Goal: Task Accomplishment & Management: Manage account settings

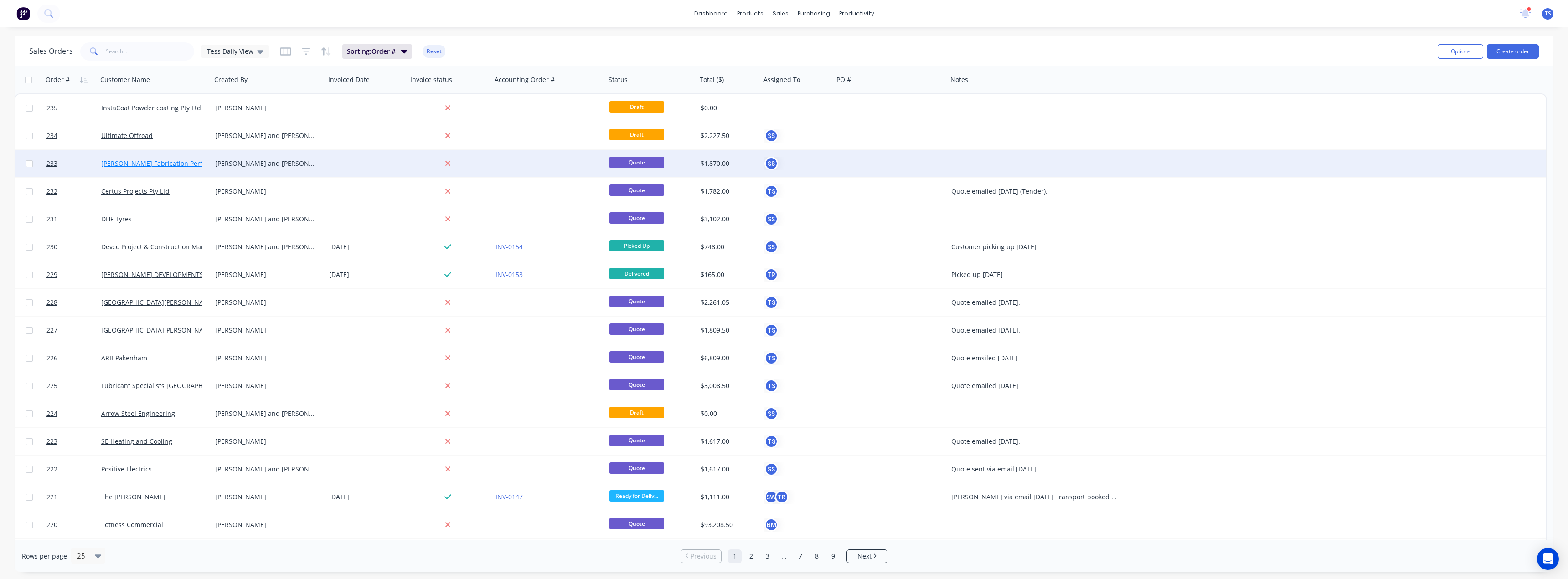
click at [154, 162] on link "[PERSON_NAME] Fabrication Performance" at bounding box center [165, 163] width 128 height 9
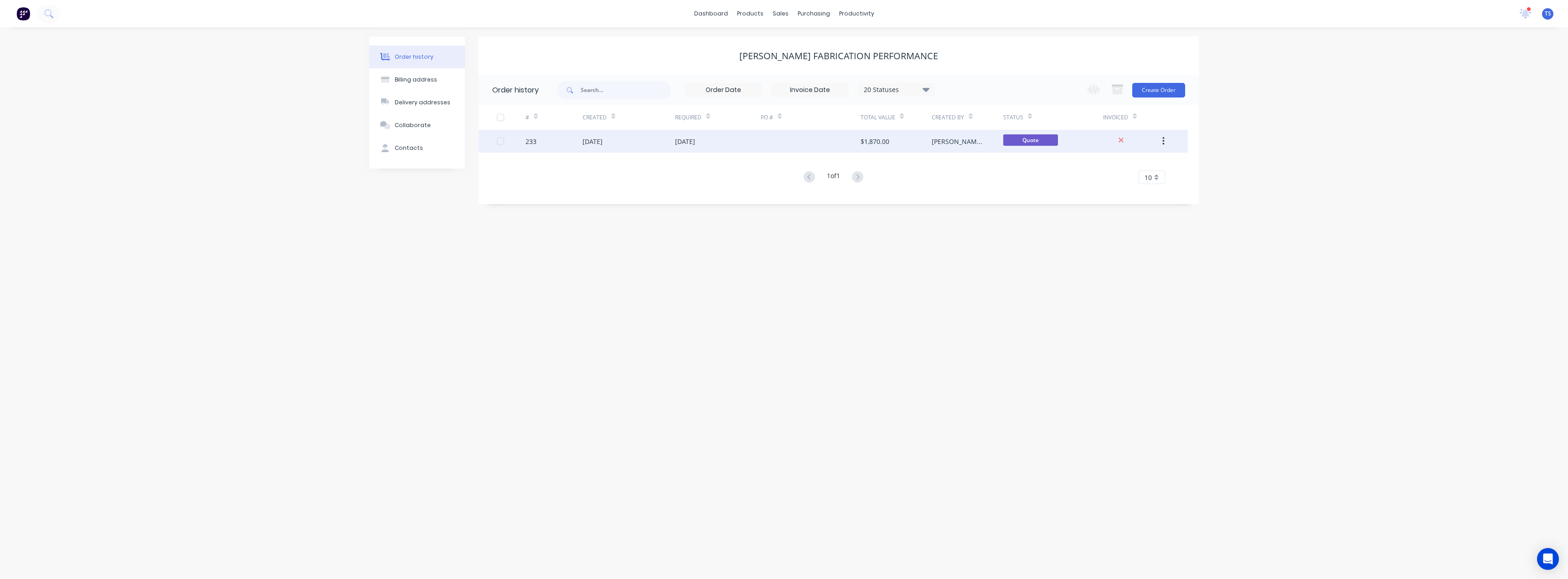
click at [674, 147] on div "[DATE]" at bounding box center [629, 140] width 93 height 23
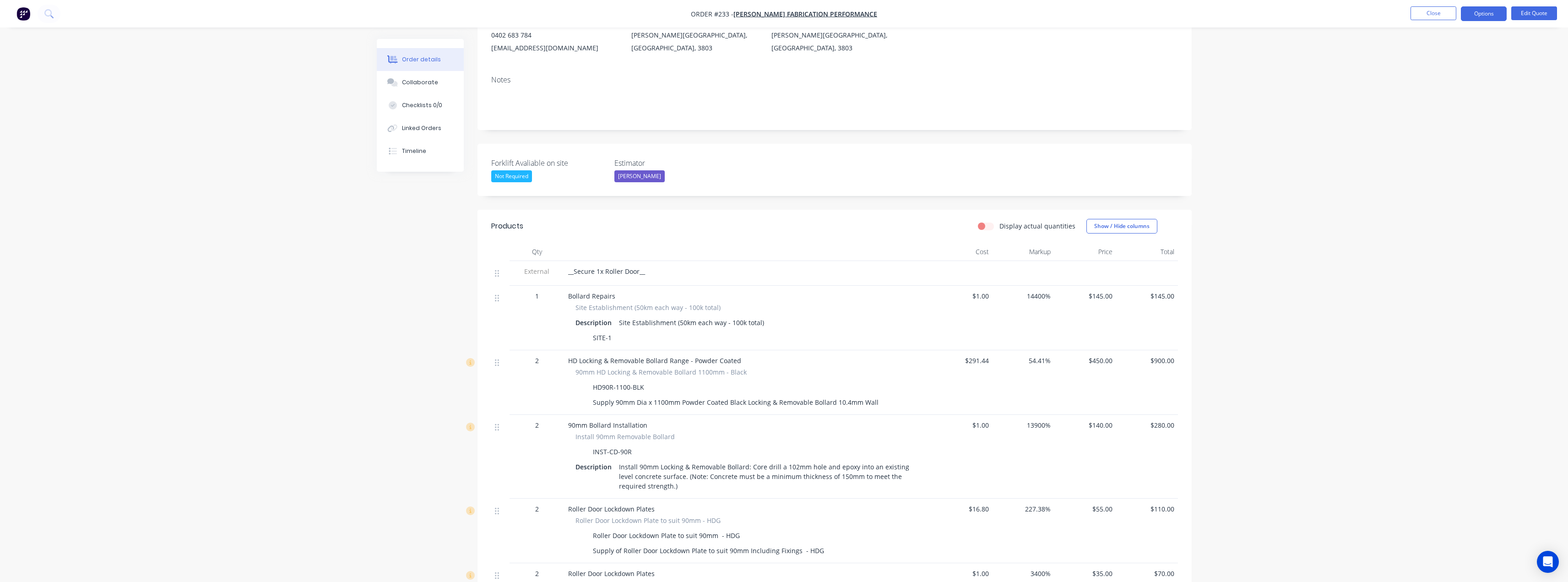
scroll to position [138, 0]
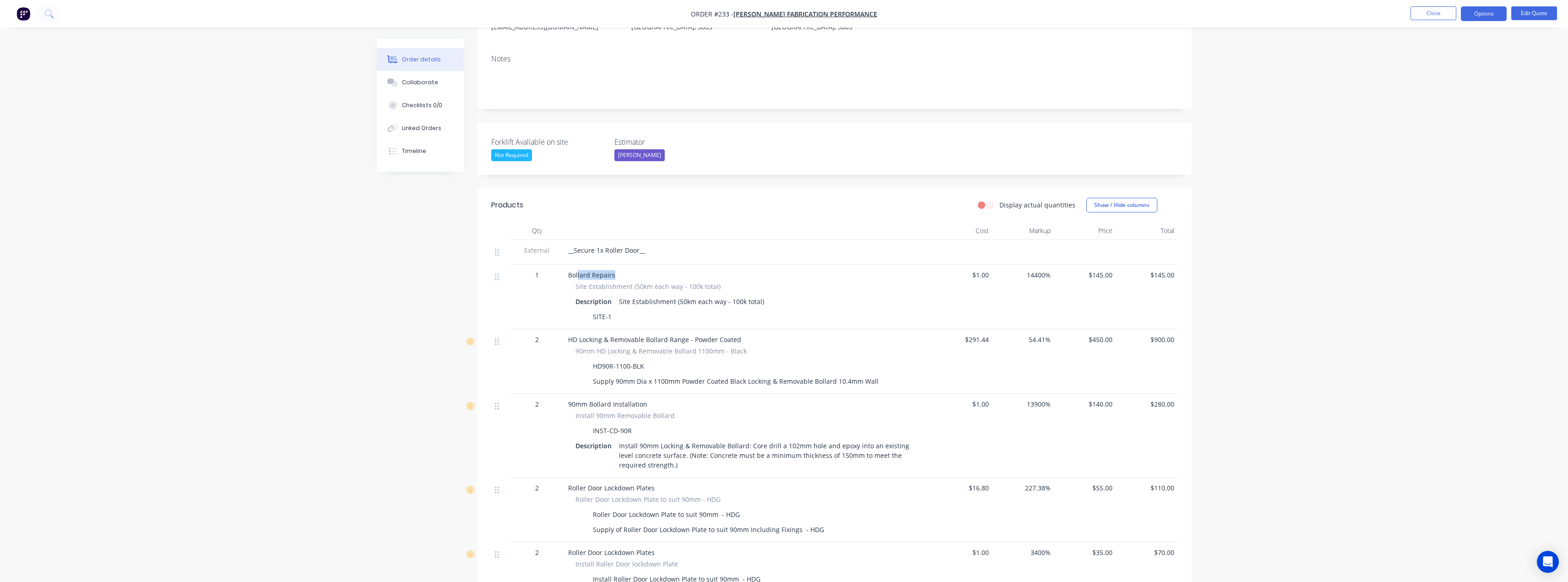
drag, startPoint x: 614, startPoint y: 269, endPoint x: 578, endPoint y: 268, distance: 36.0
click at [578, 270] on div "Bollard Repairs" at bounding box center [747, 275] width 359 height 10
click at [574, 271] on span "Bollard Repairs" at bounding box center [591, 275] width 47 height 9
click at [1536, 12] on button "Edit Quote" at bounding box center [1534, 13] width 46 height 13
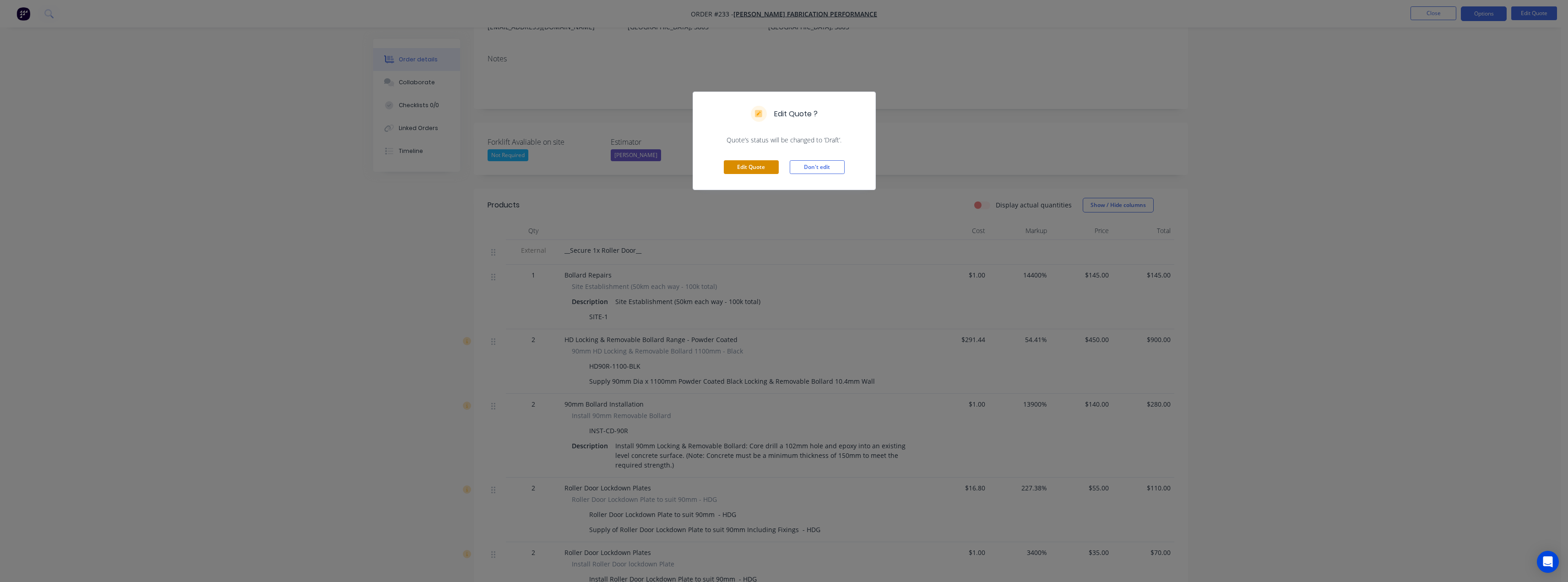
click at [762, 169] on button "Edit Quote" at bounding box center [751, 167] width 55 height 13
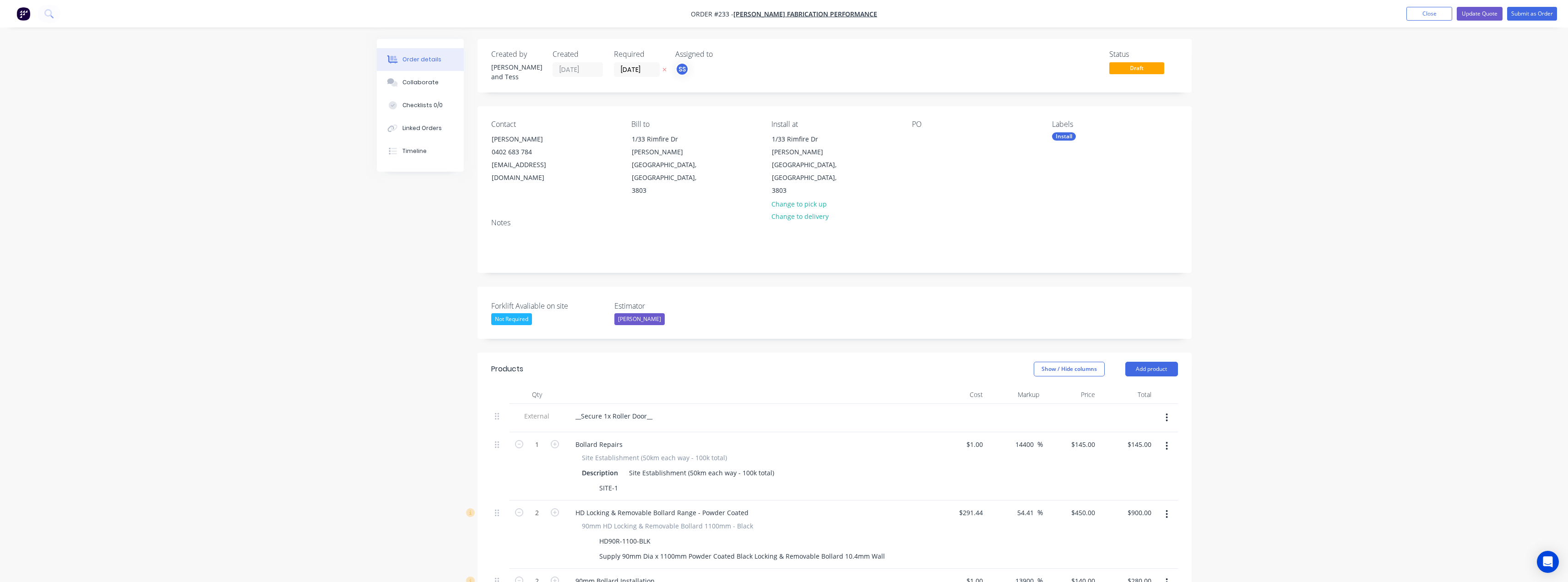
scroll to position [229, 0]
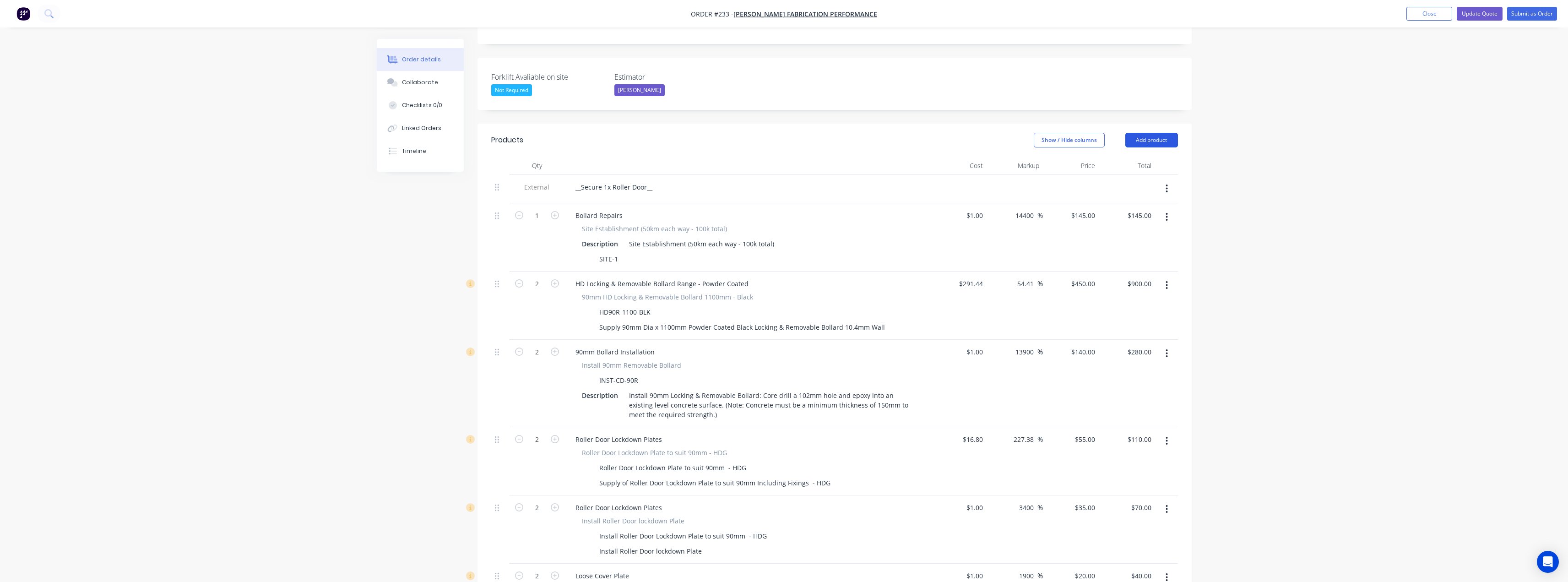
click at [1157, 133] on button "Add product" at bounding box center [1152, 140] width 53 height 15
click at [633, 203] on div "Bollard Repairs Site Establishment (50km each way - 100k total) Description Sit…" at bounding box center [747, 237] width 366 height 68
drag, startPoint x: 622, startPoint y: 184, endPoint x: 542, endPoint y: 191, distance: 80.3
click at [542, 203] on div "1 Bollard Repairs Site Establishment (50km each way - 100k total) Description S…" at bounding box center [834, 237] width 686 height 68
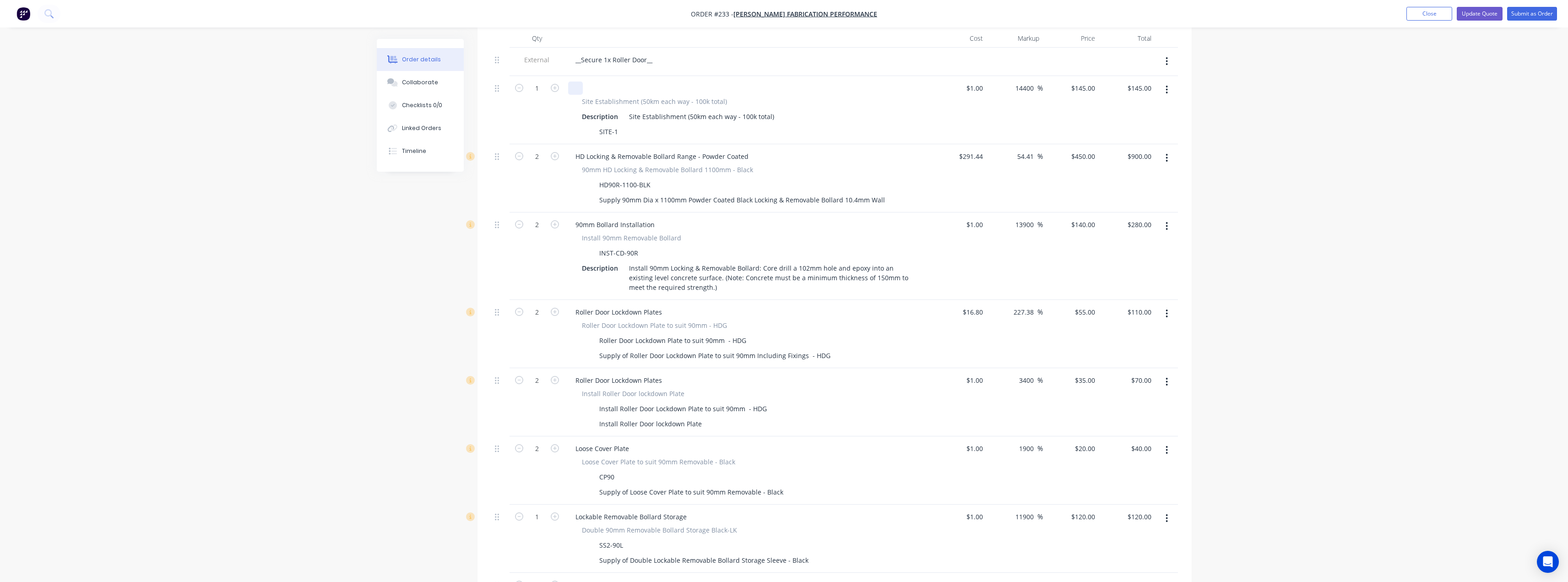
scroll to position [366, 0]
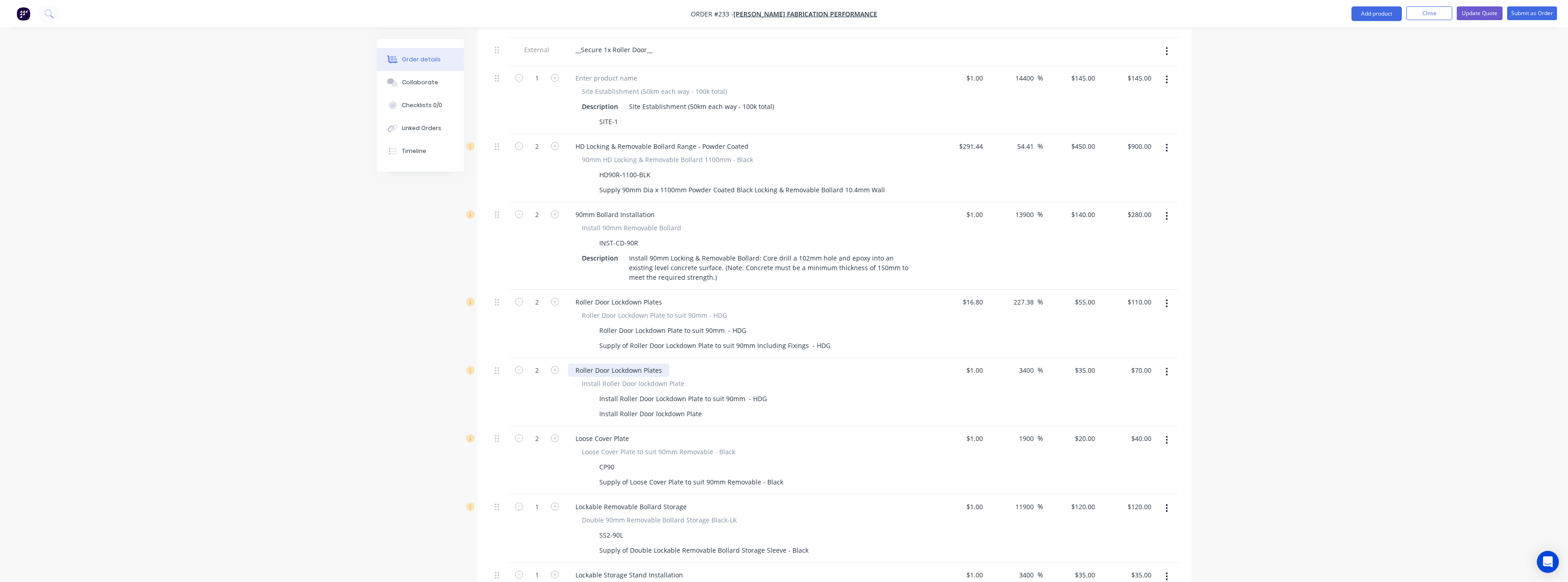
click at [664, 364] on div "Roller Door Lockdown Plates" at bounding box center [618, 370] width 101 height 13
click at [717, 364] on div "Roller Door Lockdown Plate Installation" at bounding box center [747, 370] width 359 height 13
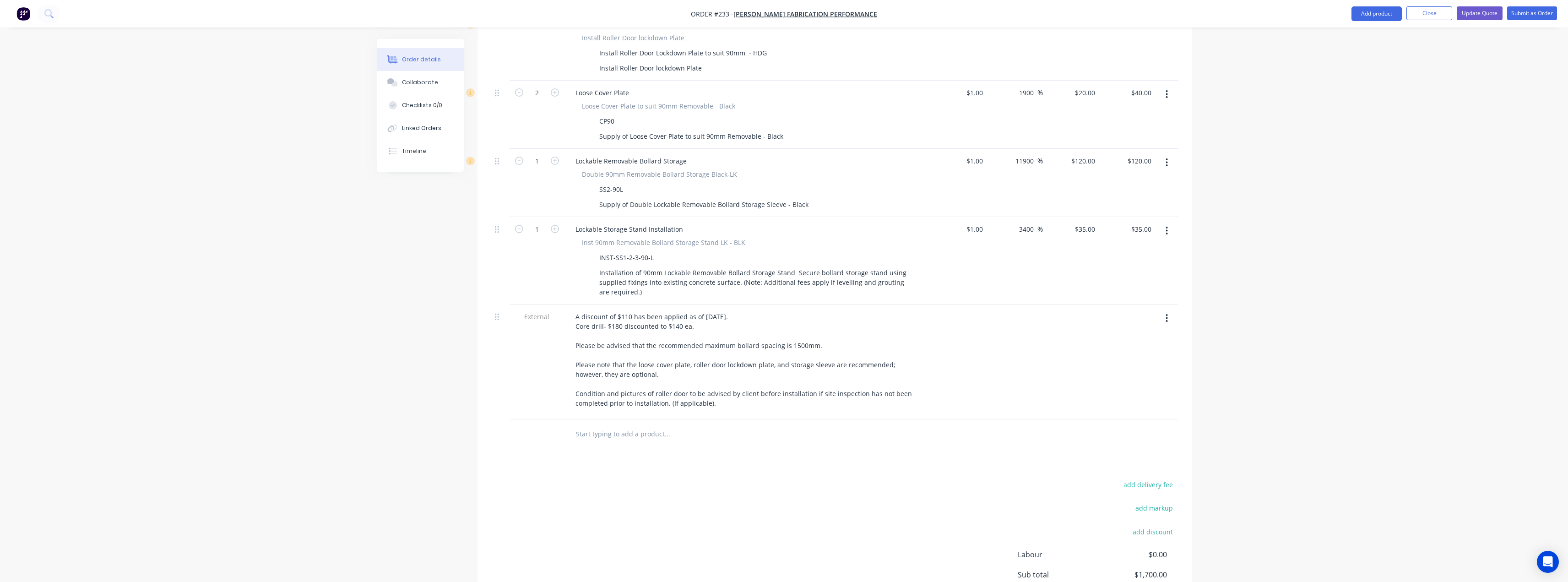
scroll to position [732, 0]
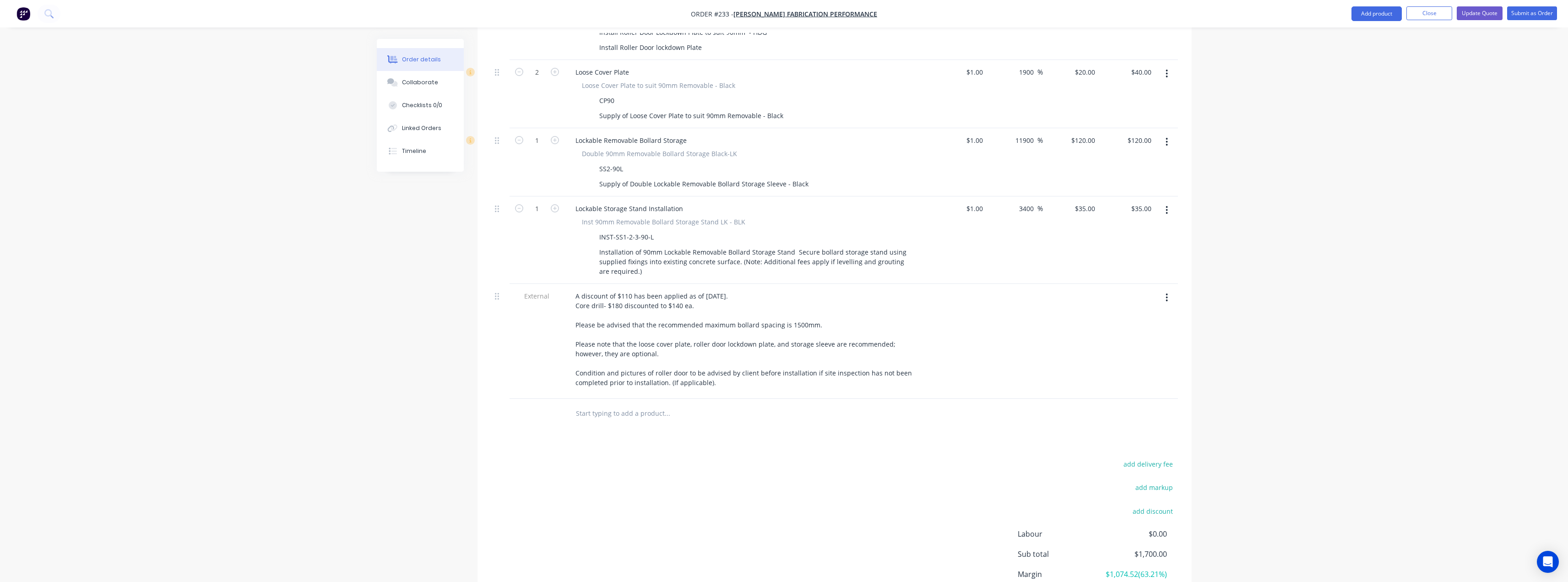
click at [593, 404] on input "text" at bounding box center [667, 413] width 183 height 18
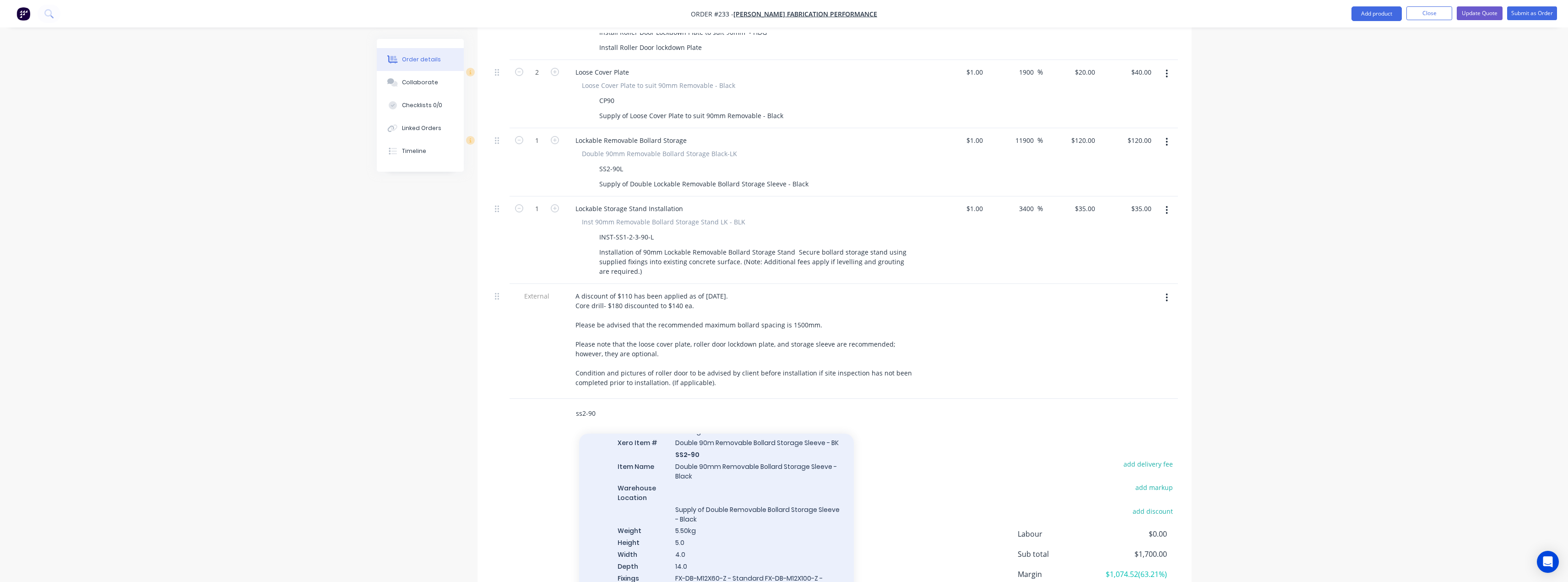
scroll to position [46, 0]
type input "ss2-90"
click at [728, 452] on div "Removable Bollard Storage Xero Item # Double 90m Removable Bollard Storage Slee…" at bounding box center [716, 514] width 274 height 195
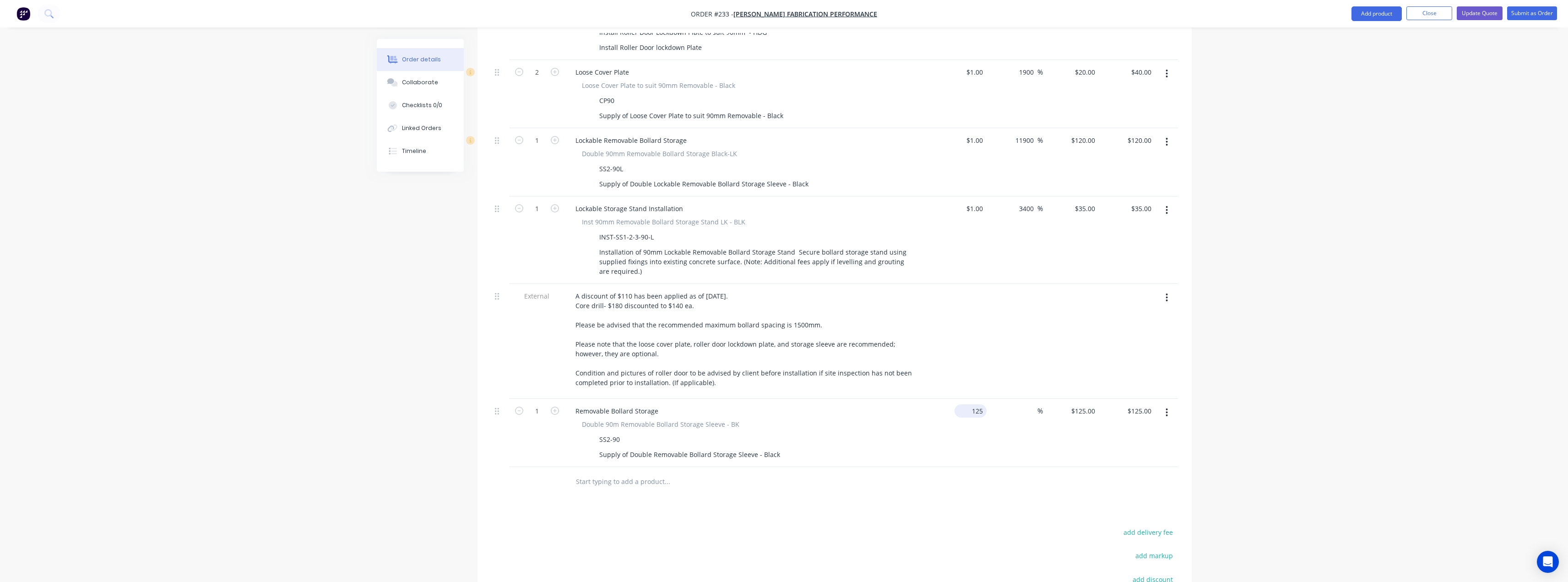
click at [968, 404] on div "125 $125.00" at bounding box center [970, 411] width 32 height 13
type input "$1.00"
type input "1"
type input "$1.00"
click at [1085, 404] on div "1 1" at bounding box center [1091, 411] width 14 height 13
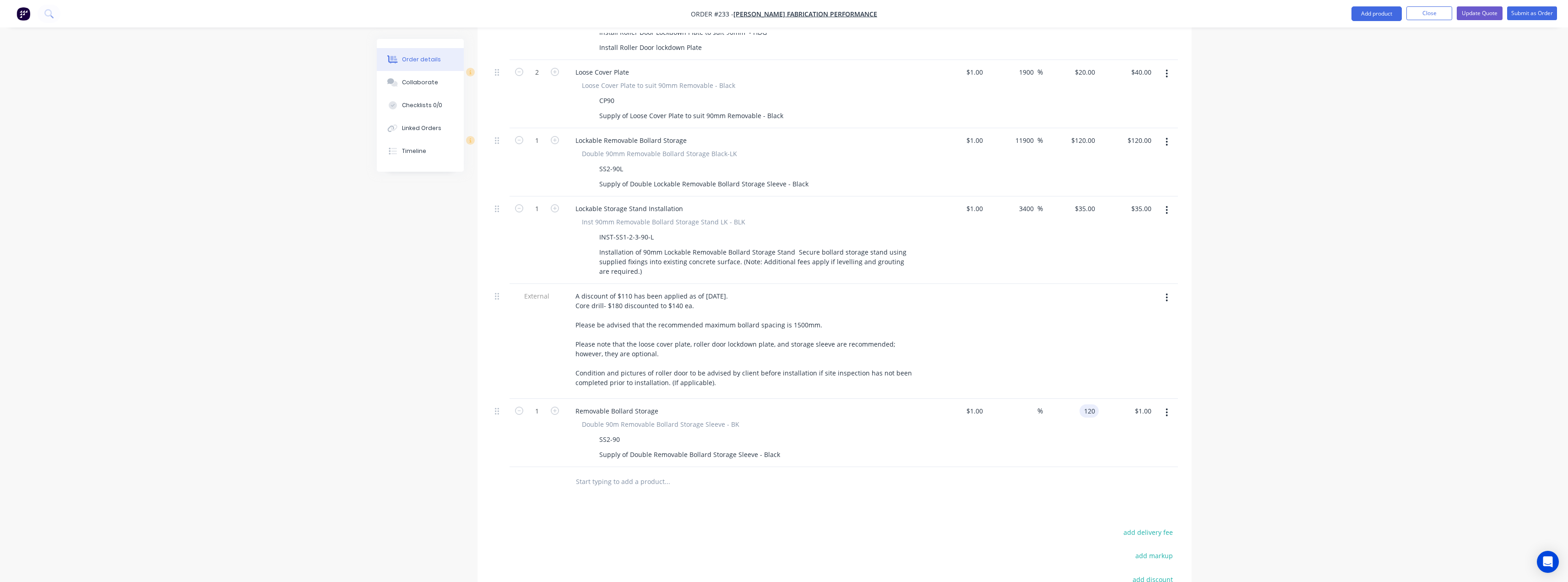
type input "120"
type input "11900"
type input "$120.00"
click at [1165, 134] on button "button" at bounding box center [1166, 142] width 21 height 17
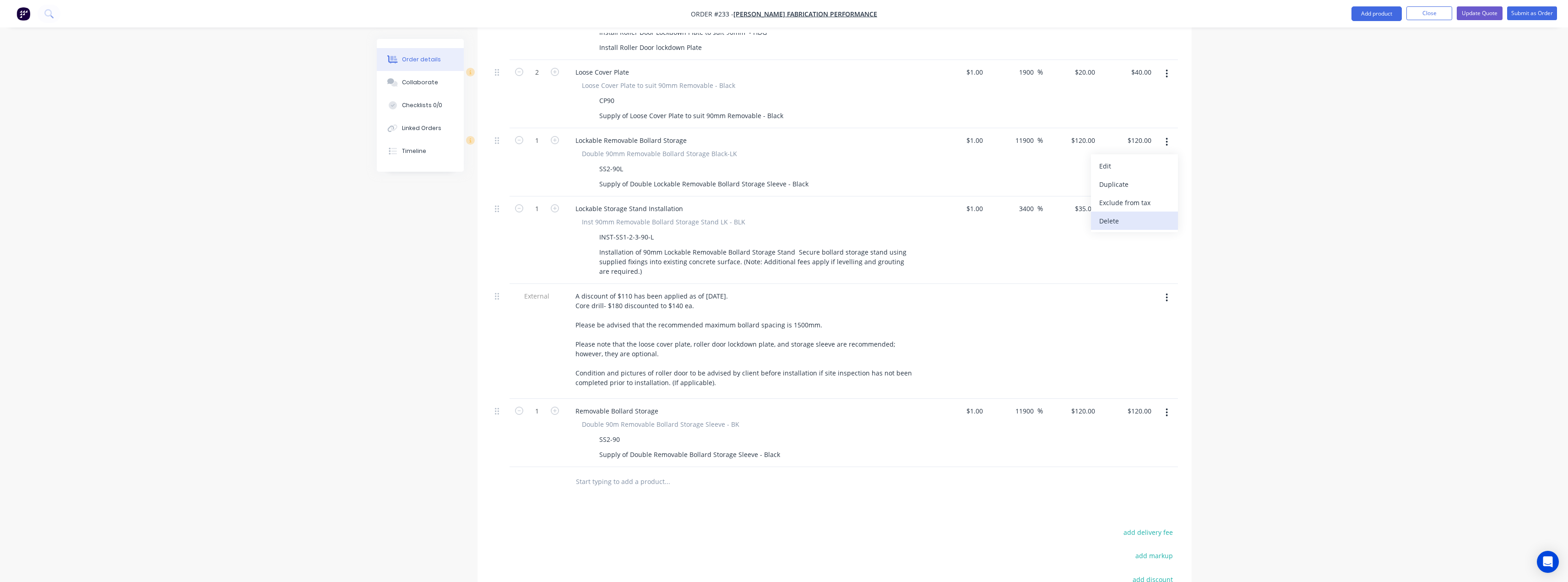
click at [1111, 214] on div "Delete" at bounding box center [1134, 221] width 70 height 13
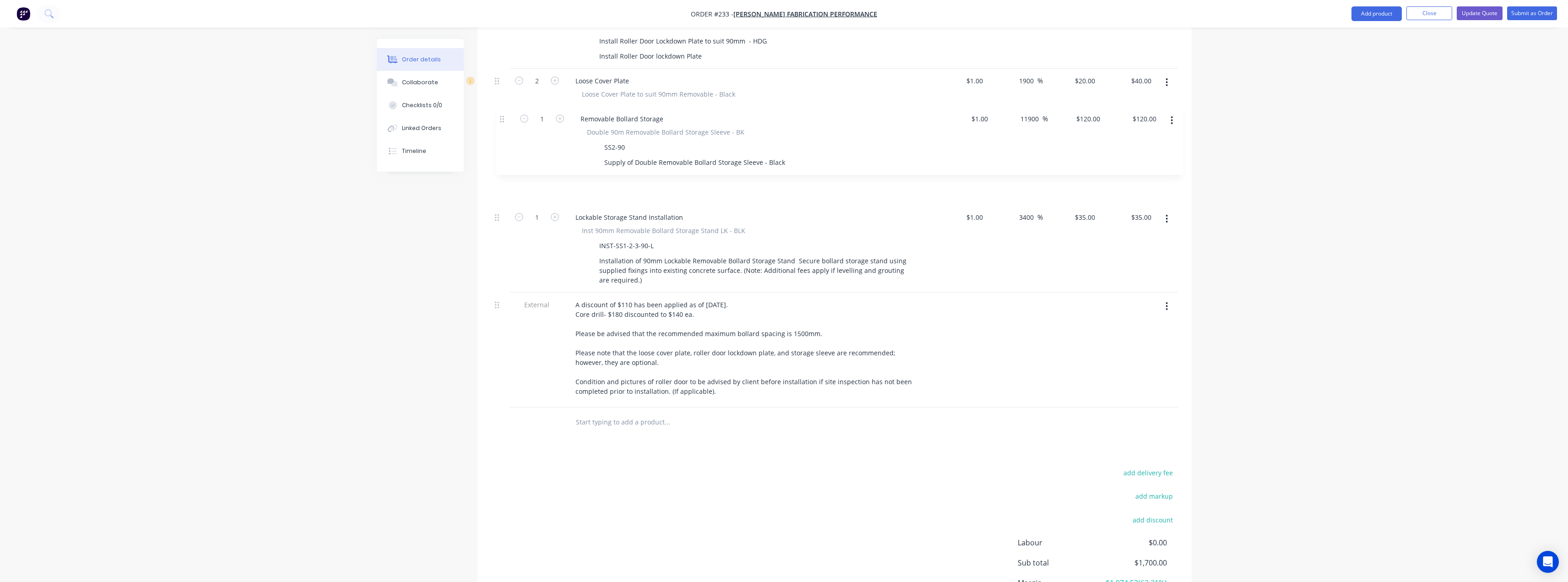
drag, startPoint x: 499, startPoint y: 314, endPoint x: 504, endPoint y: 118, distance: 196.1
click at [504, 118] on div "External __Secure 1x Roller Door__ 1 Site Establishment (50km each way - 100k t…" at bounding box center [834, 44] width 686 height 728
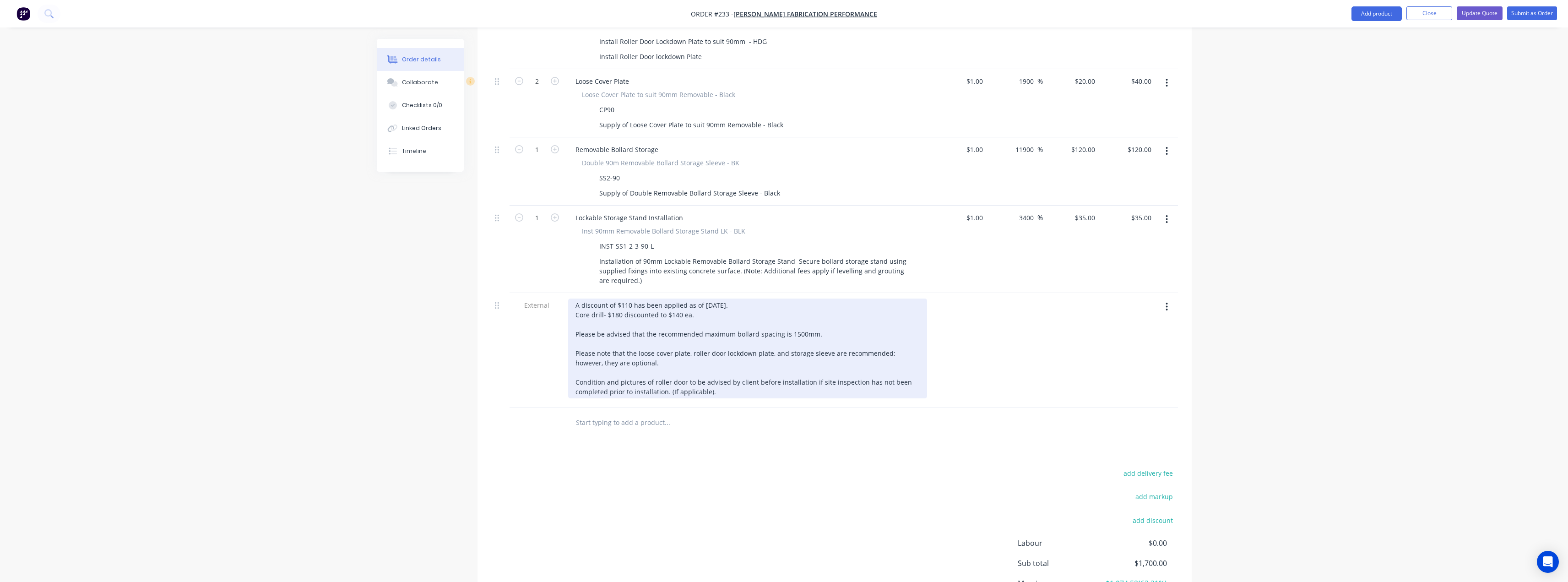
click at [630, 298] on div "A discount of $110 has been applied as of [DATE]. Core drill- $180 discounted t…" at bounding box center [747, 348] width 359 height 100
drag, startPoint x: 692, startPoint y: 284, endPoint x: 702, endPoint y: 284, distance: 10.0
click at [693, 298] on div "A discount of $110 has been applied as of [DATE]. Core drill- $180 discounted t…" at bounding box center [747, 348] width 359 height 100
click at [693, 298] on div "A discount of $110 has been applied as of [DATE]. Core drill- $180 discounted t…" at bounding box center [747, 353] width 359 height 109
click at [681, 298] on div "A discount of $110 has been applied as of [DATE]. Core drill- $180 discounted t…" at bounding box center [747, 353] width 359 height 109
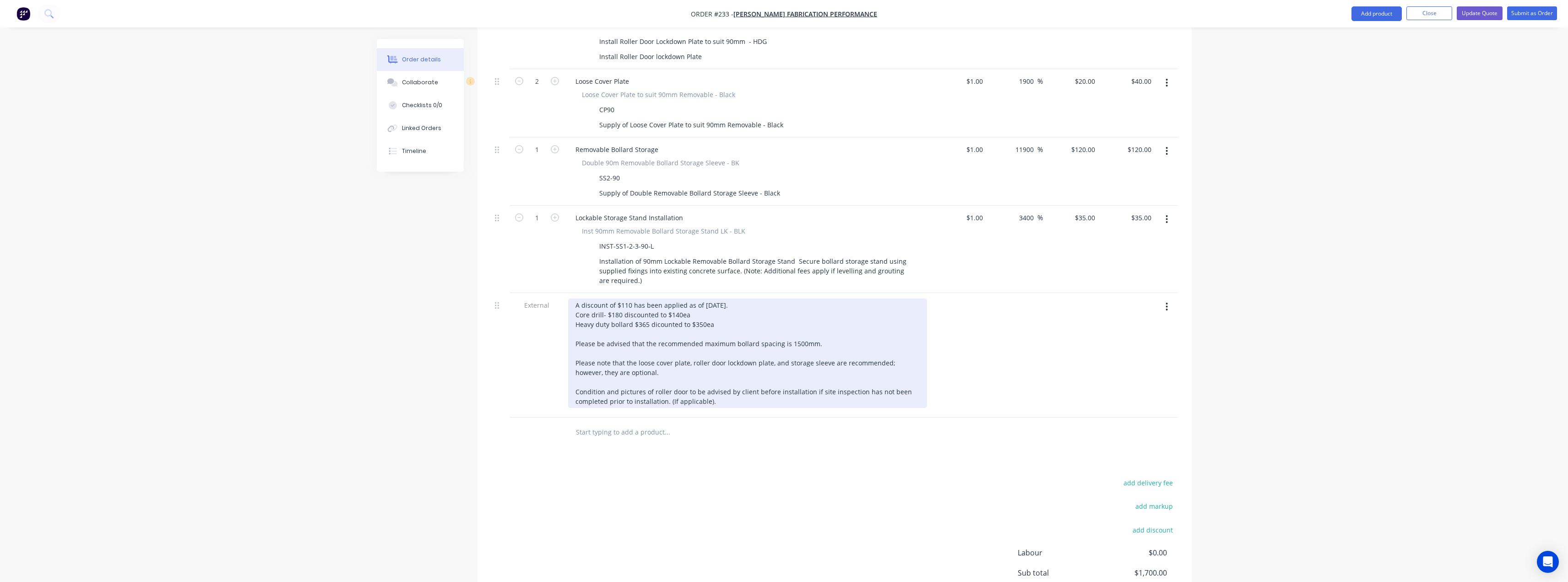
click at [687, 298] on div "A discount of $110 has been applied as of [DATE]. Core drill- $180 discounted t…" at bounding box center [747, 353] width 359 height 109
click at [727, 298] on div "A discount of $110 has been applied as of [DATE]. Core drill- $180 discounted t…" at bounding box center [747, 353] width 359 height 109
click at [658, 298] on div "A discount of $110 has been applied as of [DATE]. Core drill- $180 discounted t…" at bounding box center [747, 348] width 359 height 100
click at [724, 298] on div "A discount of $110 has been applied as of [DATE]. Core drill- $180 discounted t…" at bounding box center [747, 348] width 359 height 100
click at [598, 311] on div "A discount of $110 has been applied as of [DATE]. Core drill- $180 discounted t…" at bounding box center [747, 348] width 359 height 100
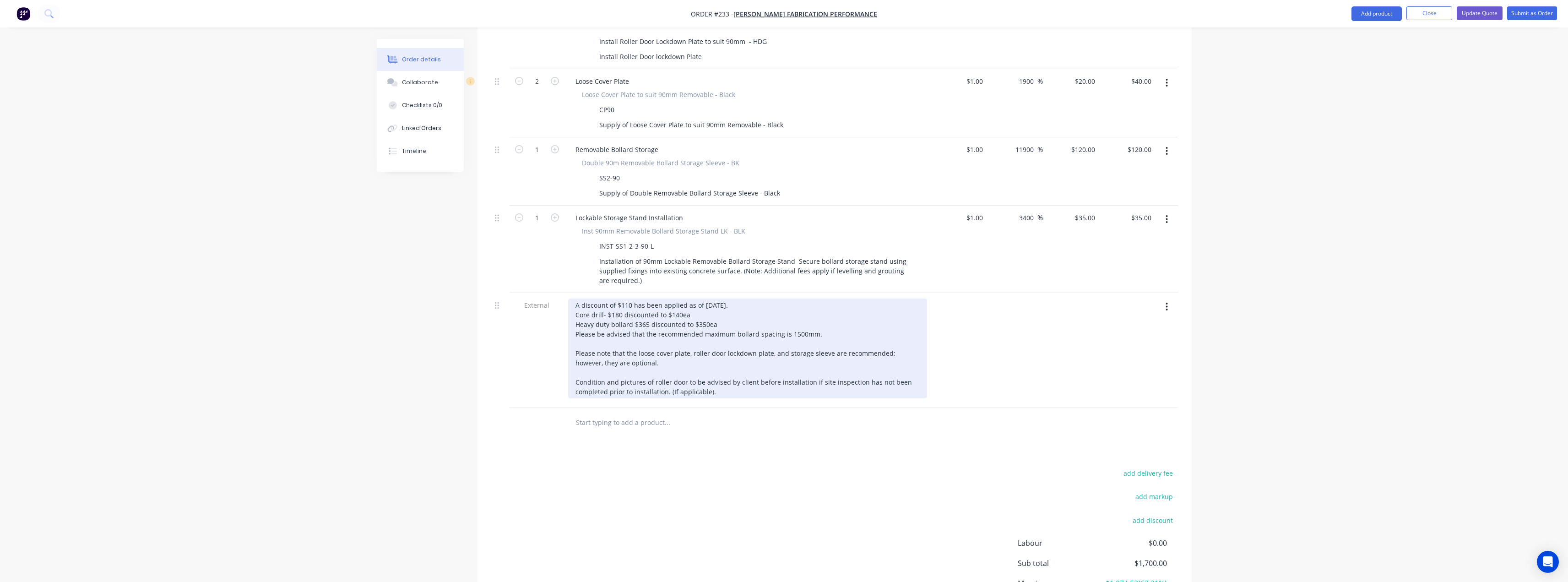
click at [727, 298] on div "A discount of $110 has been applied as of [DATE]. Core drill- $180 discounted t…" at bounding box center [747, 348] width 359 height 100
click at [712, 298] on div "A discount of $110 has been applied as of [DATE]. Core drill- $180 discounted t…" at bounding box center [747, 348] width 359 height 100
click at [631, 298] on div "A discount of $110 has been applied as of [DATE]. Core drill- $180 discounted t…" at bounding box center [747, 348] width 359 height 100
click at [762, 298] on div "A discount of $110 has been applied as of [DATE]. Core drill- $180 discounted t…" at bounding box center [747, 348] width 359 height 100
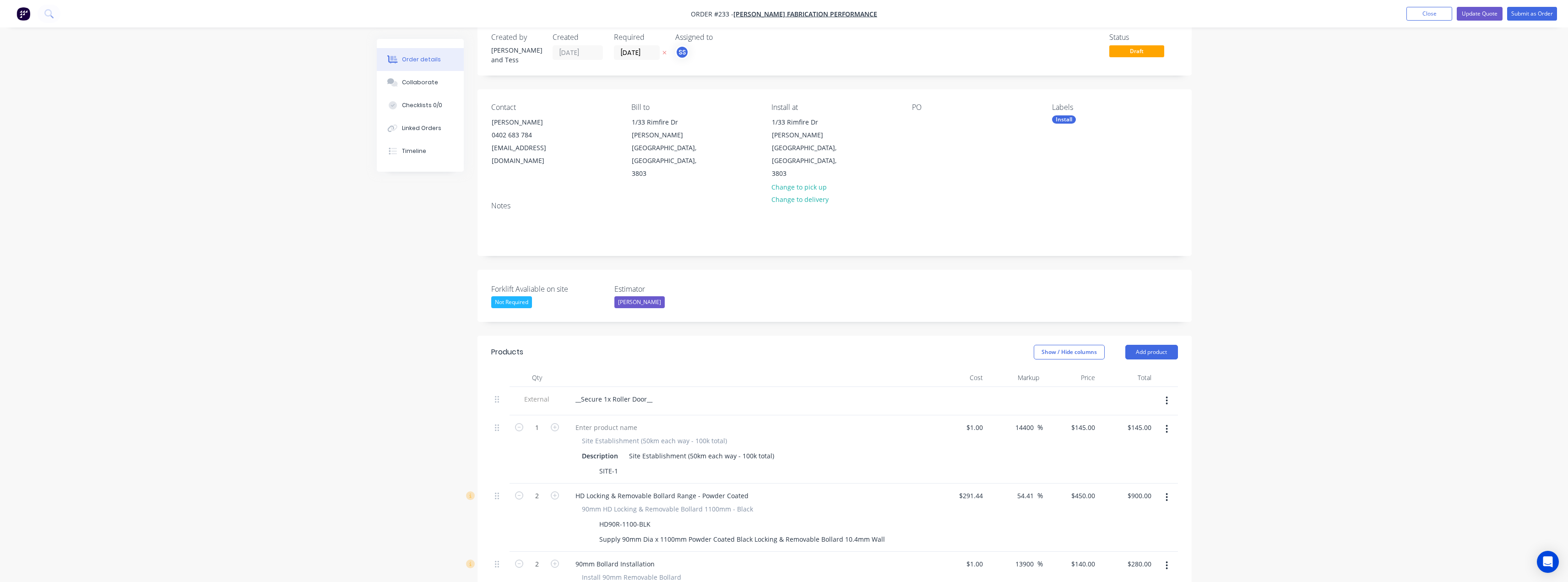
scroll to position [0, 0]
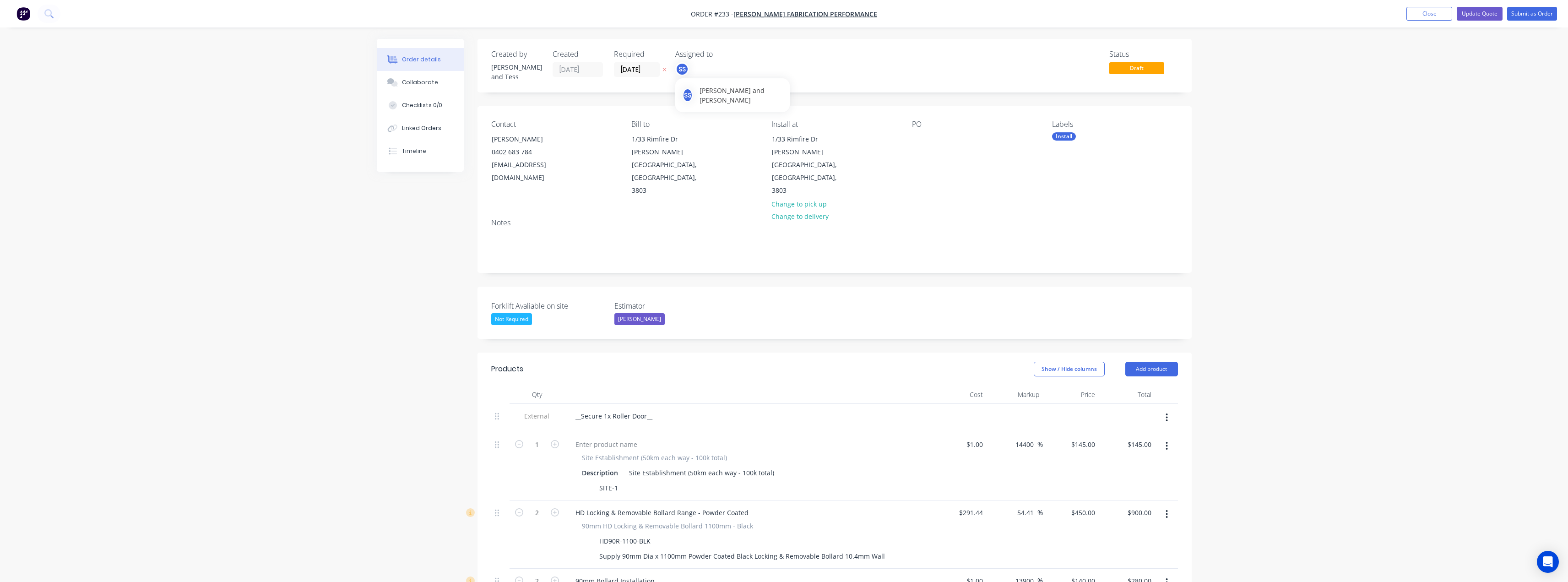
click at [683, 67] on div "SS" at bounding box center [682, 69] width 13 height 13
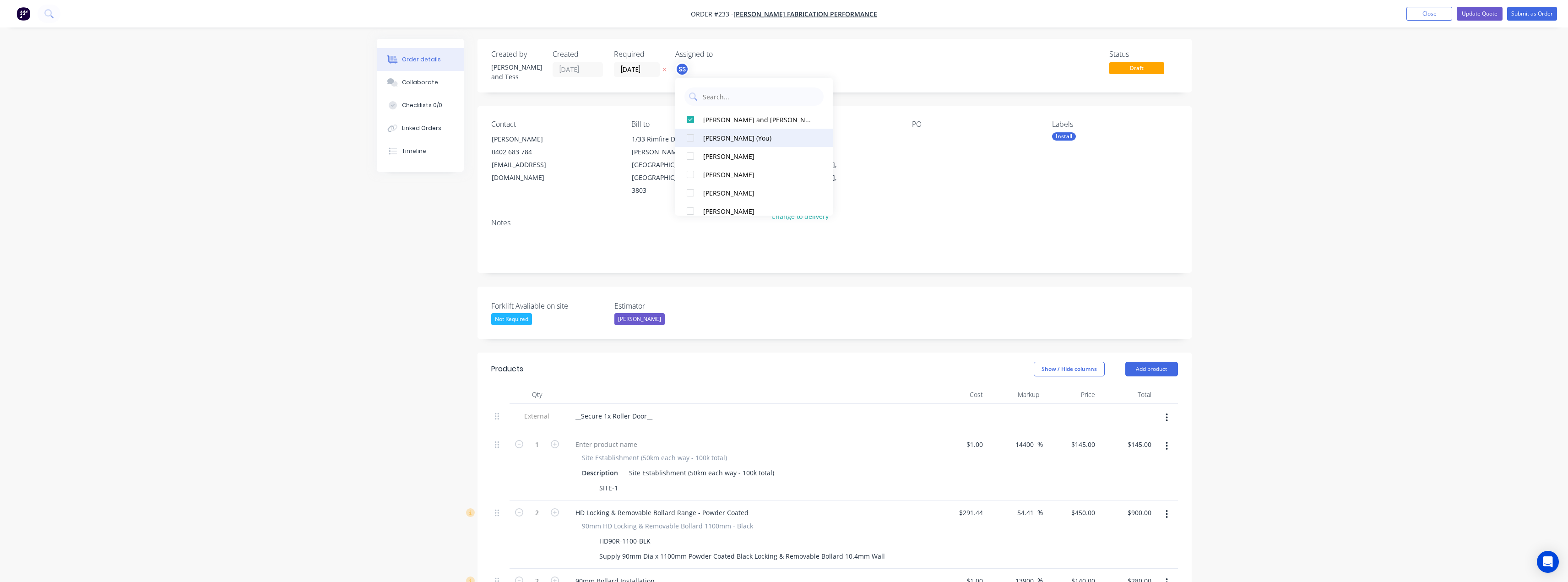
click at [693, 139] on div at bounding box center [690, 138] width 18 height 18
click at [723, 59] on div "Assigned to" at bounding box center [721, 54] width 92 height 9
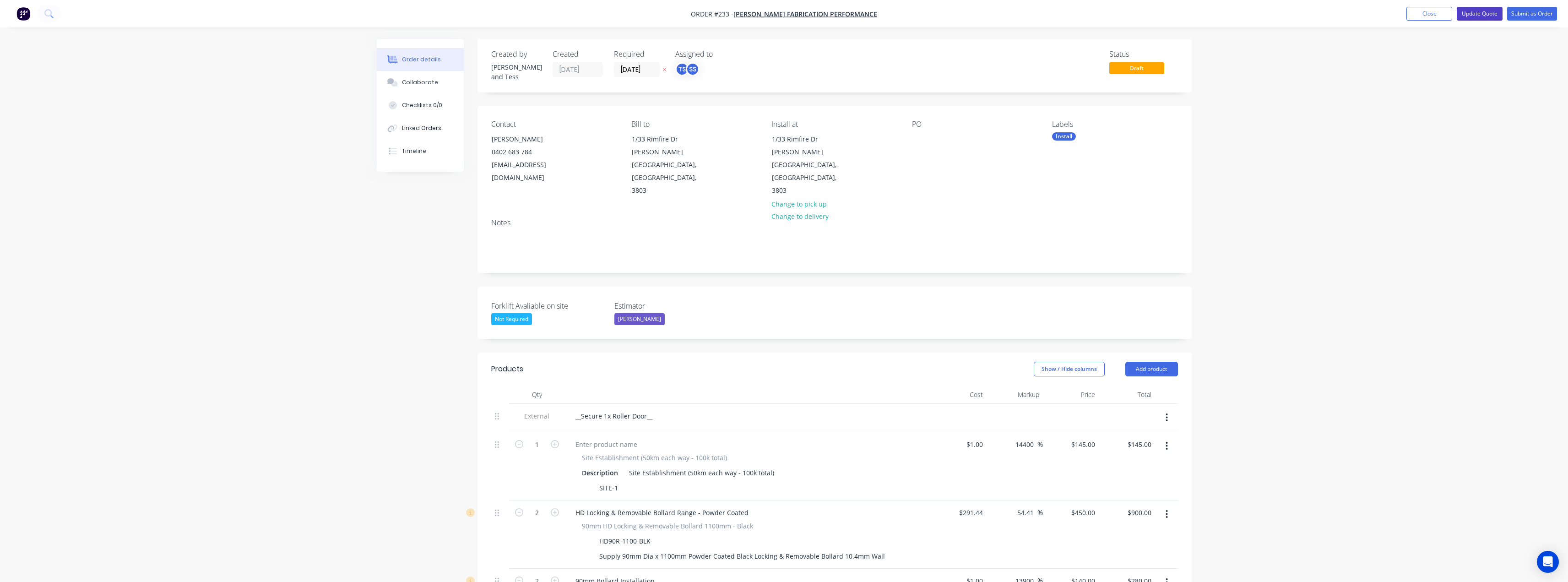
click at [1492, 11] on button "Update Quote" at bounding box center [1479, 13] width 46 height 13
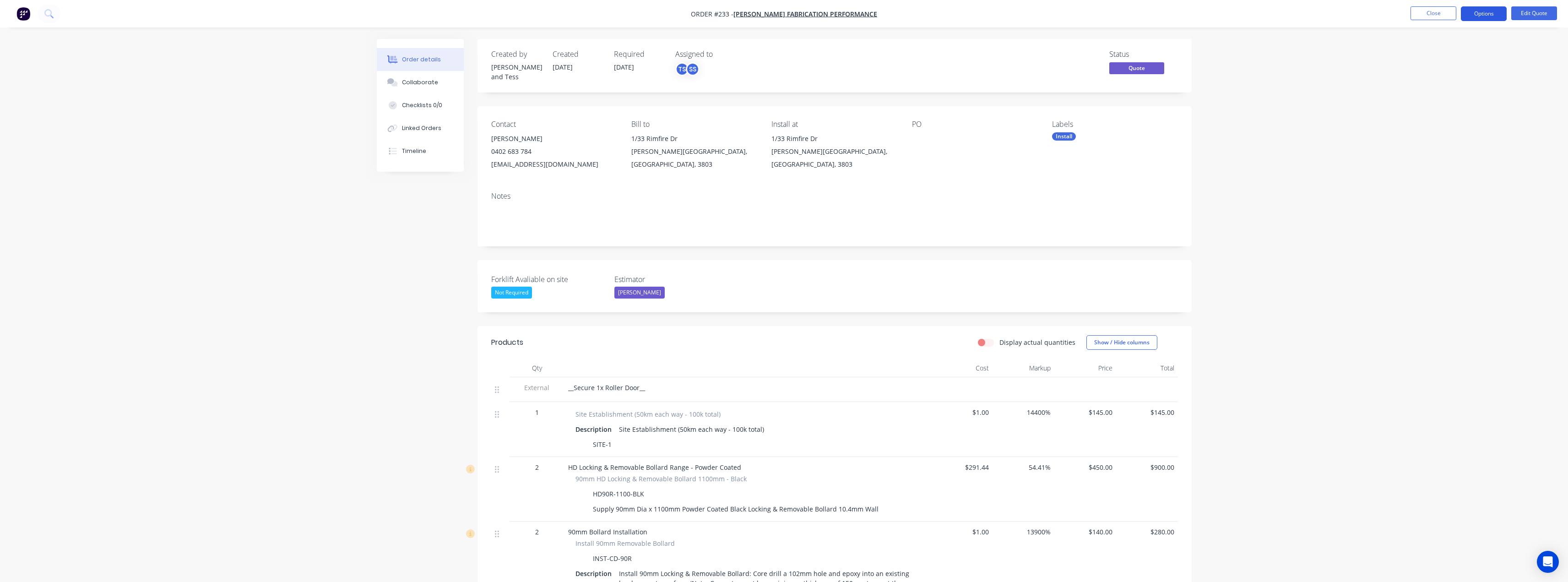
click at [1492, 12] on button "Options" at bounding box center [1484, 13] width 46 height 15
click at [1434, 56] on div "Quote" at bounding box center [1456, 56] width 84 height 13
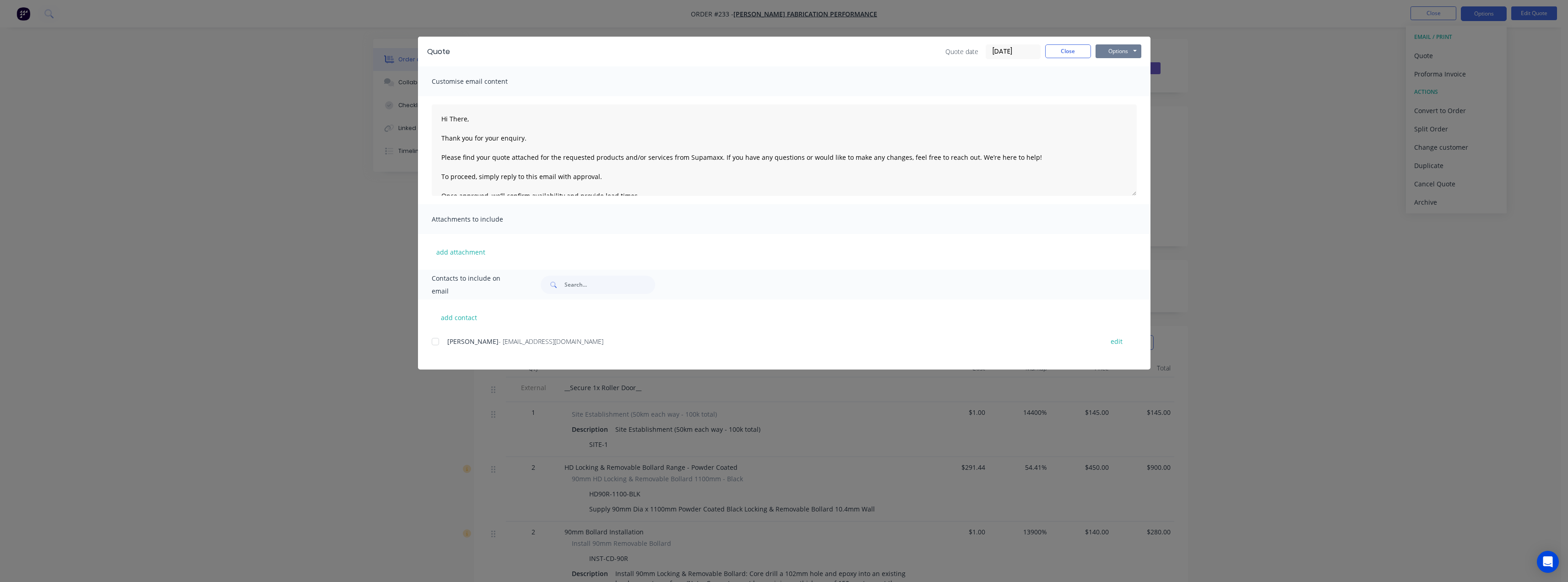
click at [1116, 48] on button "Options" at bounding box center [1118, 51] width 46 height 13
click at [1120, 67] on button "Preview" at bounding box center [1125, 67] width 59 height 15
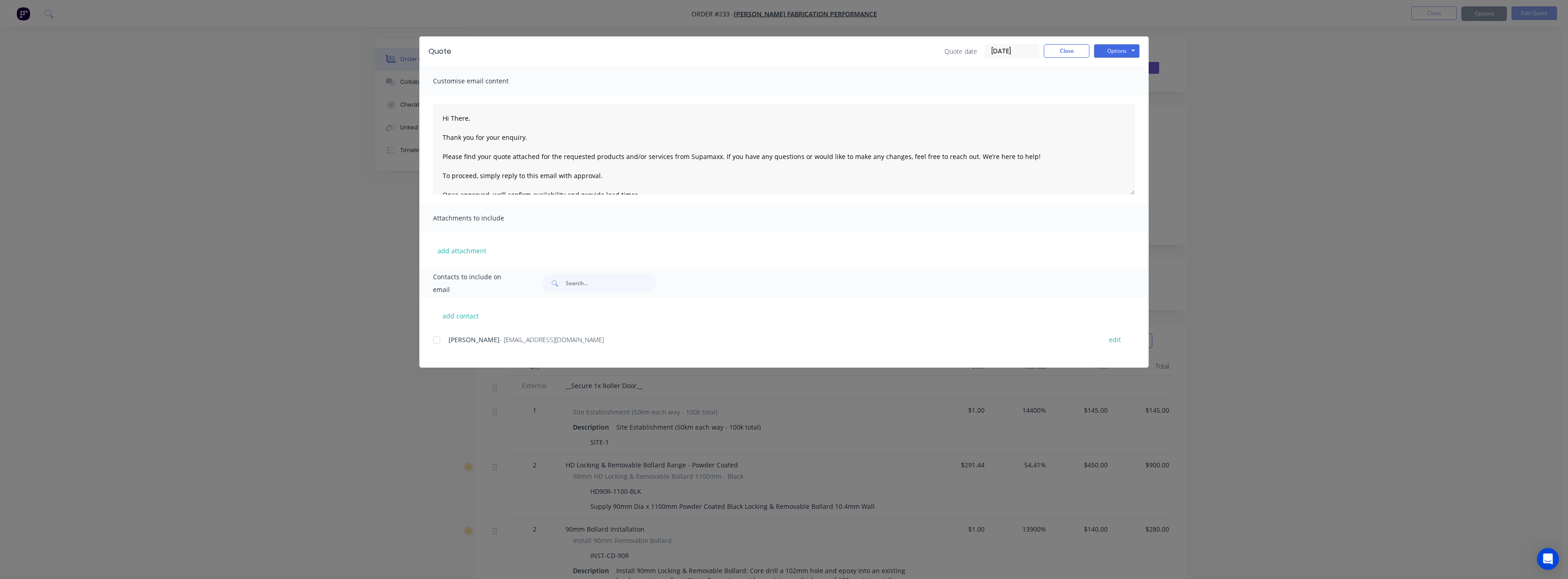
type textarea "Hi There, Thank you for your enquiry. Please find your quote attached for the r…"
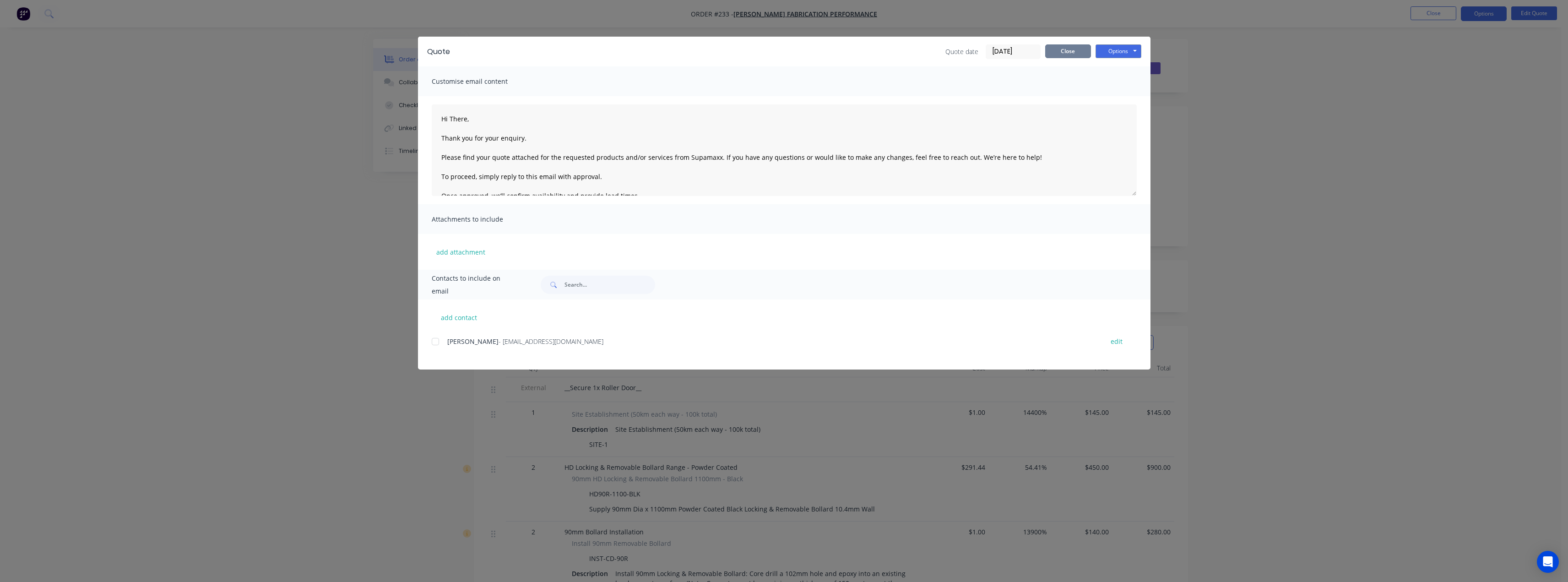
click at [1062, 51] on button "Close" at bounding box center [1068, 51] width 46 height 13
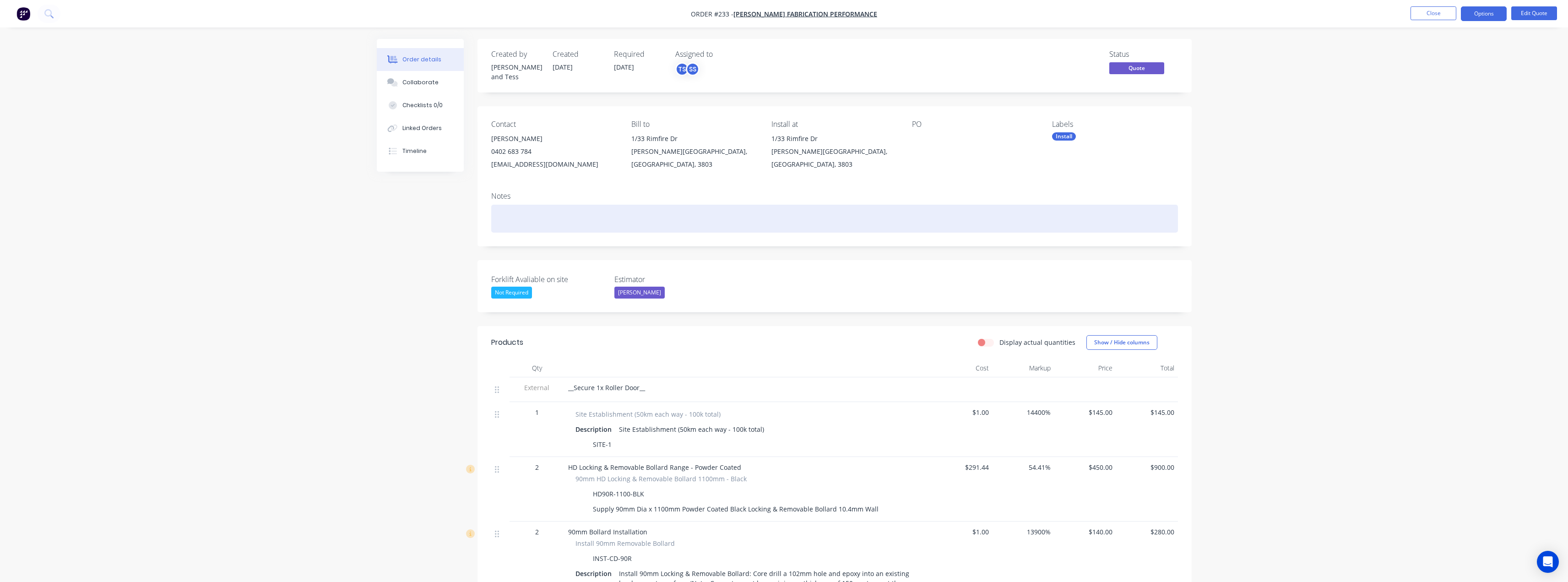
click at [566, 212] on div at bounding box center [834, 219] width 686 height 28
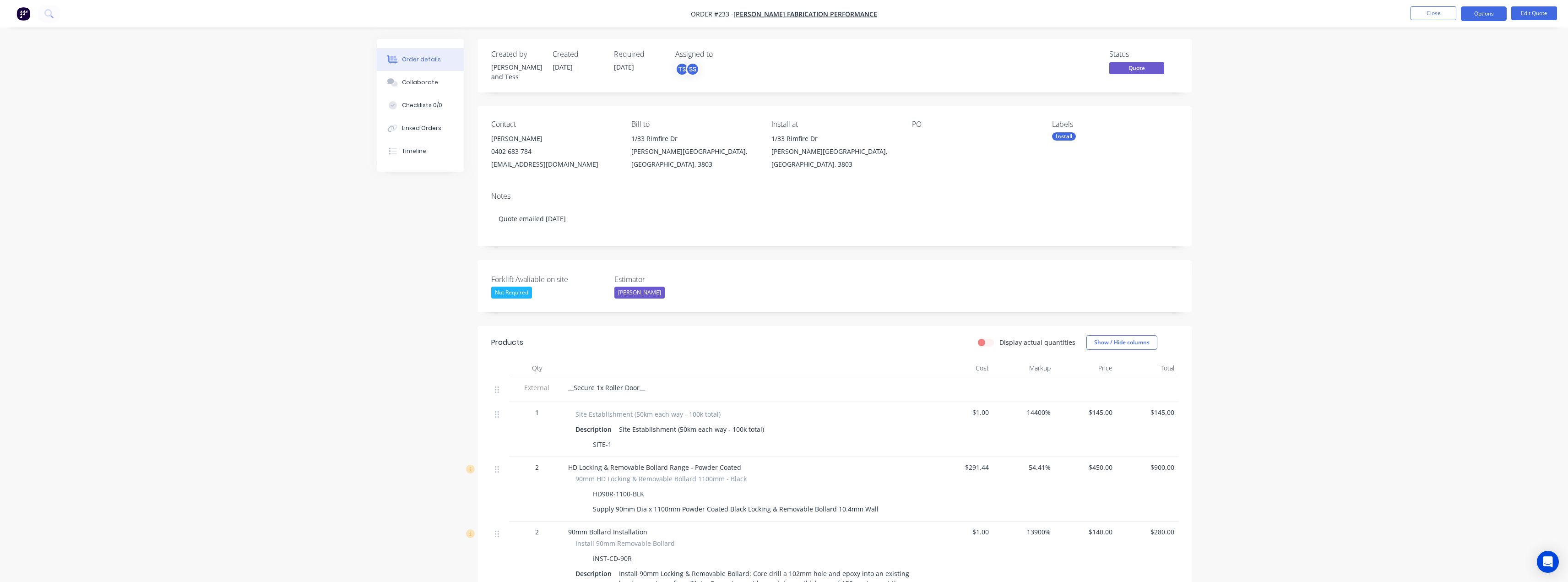
click at [1443, 11] on button "Close" at bounding box center [1433, 13] width 46 height 13
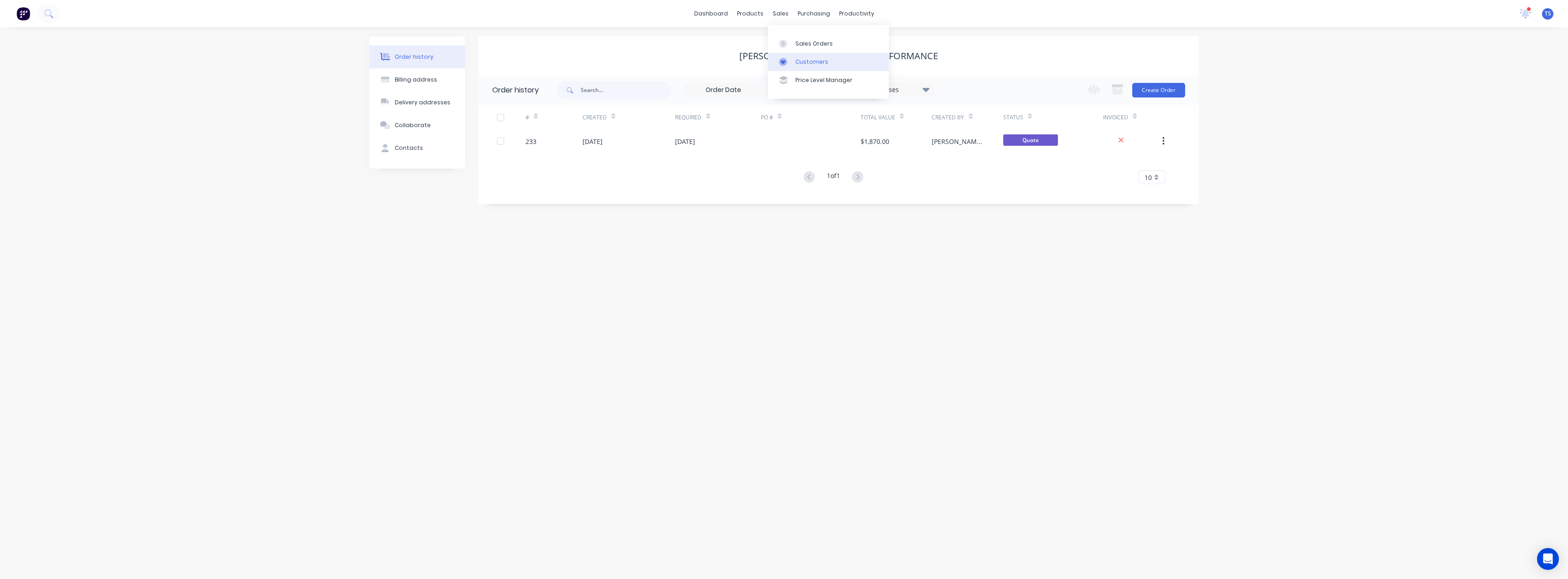
click at [801, 59] on div "Customers" at bounding box center [812, 61] width 33 height 8
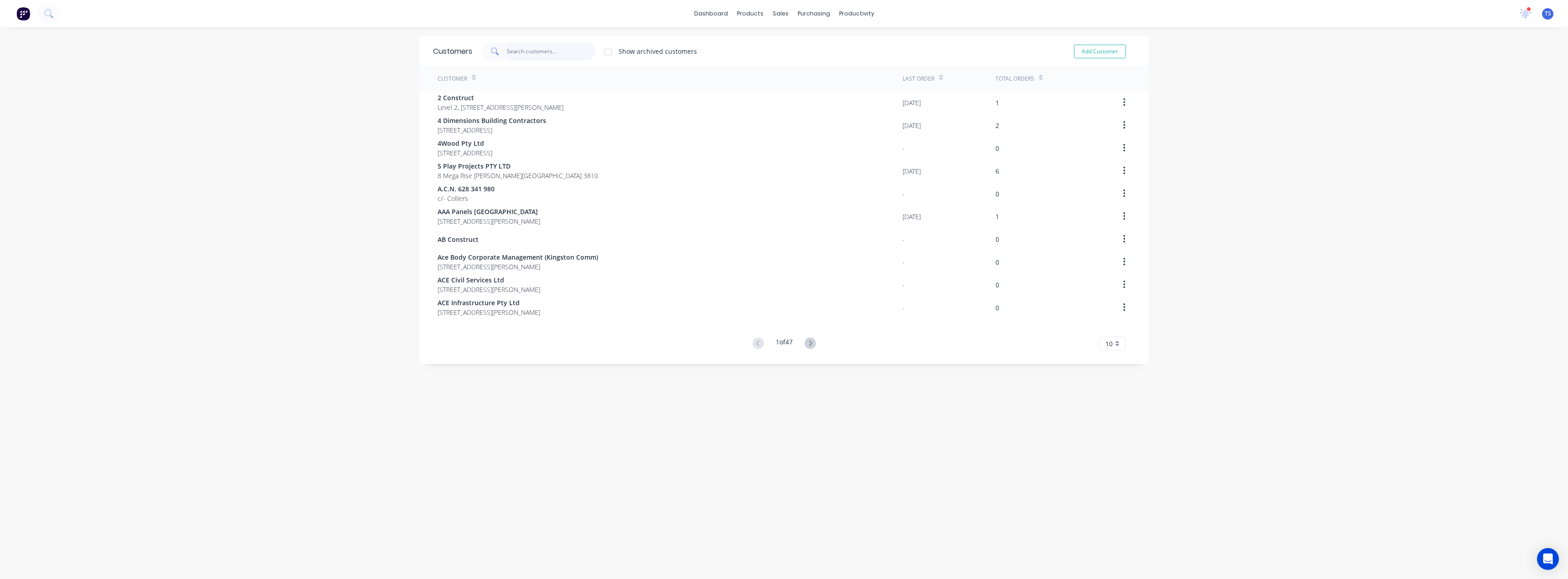
click at [520, 52] on input "text" at bounding box center [551, 52] width 89 height 18
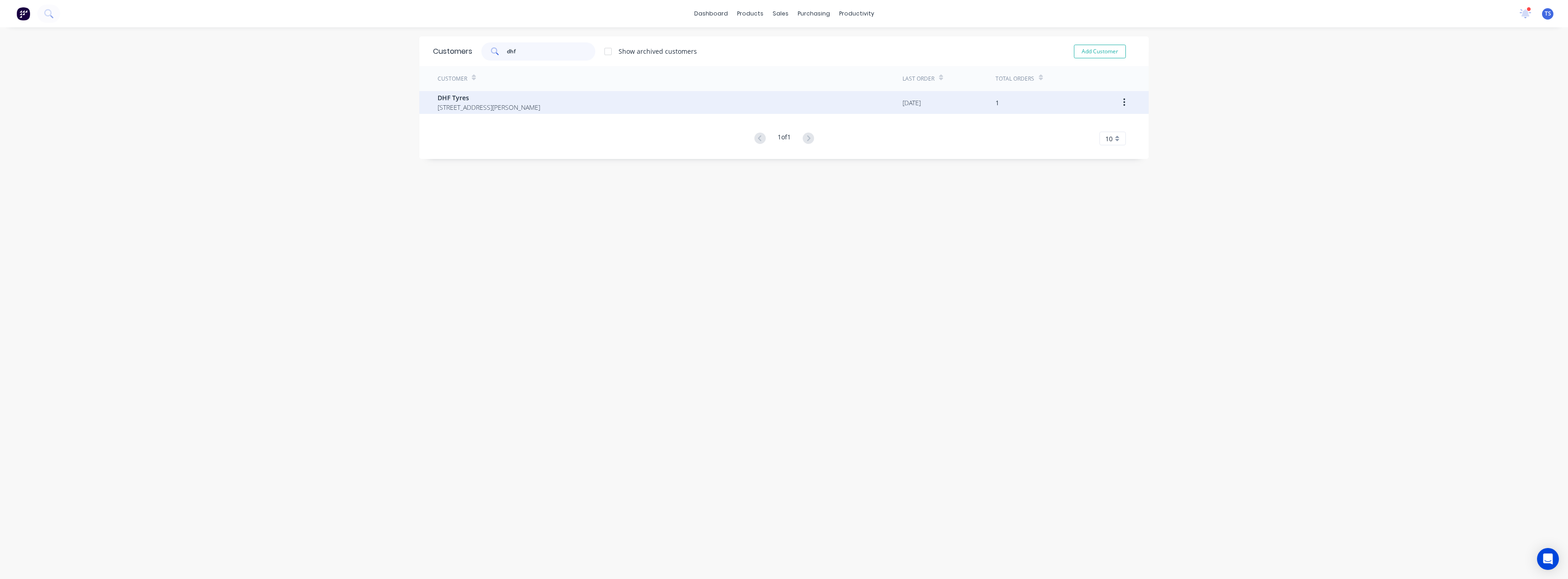
type input "dhf"
click at [474, 111] on span "[STREET_ADDRESS][PERSON_NAME]" at bounding box center [489, 107] width 102 height 10
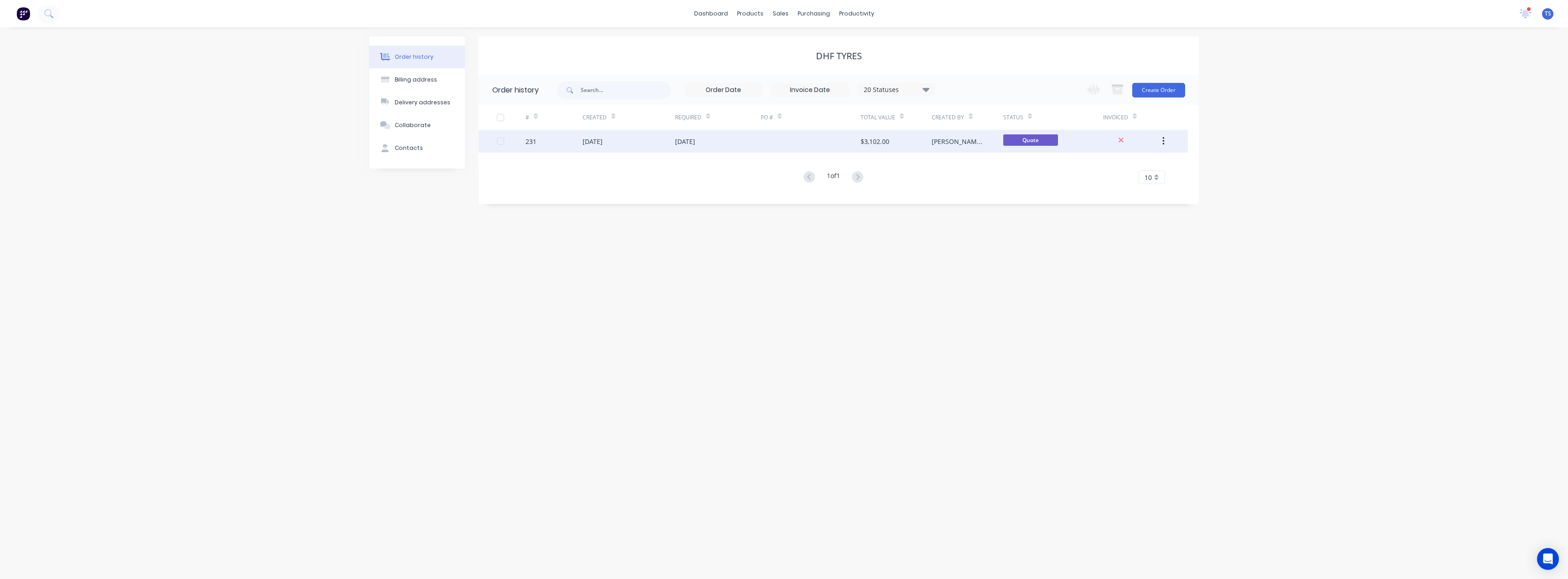
click at [598, 147] on div "[DATE]" at bounding box center [629, 140] width 93 height 23
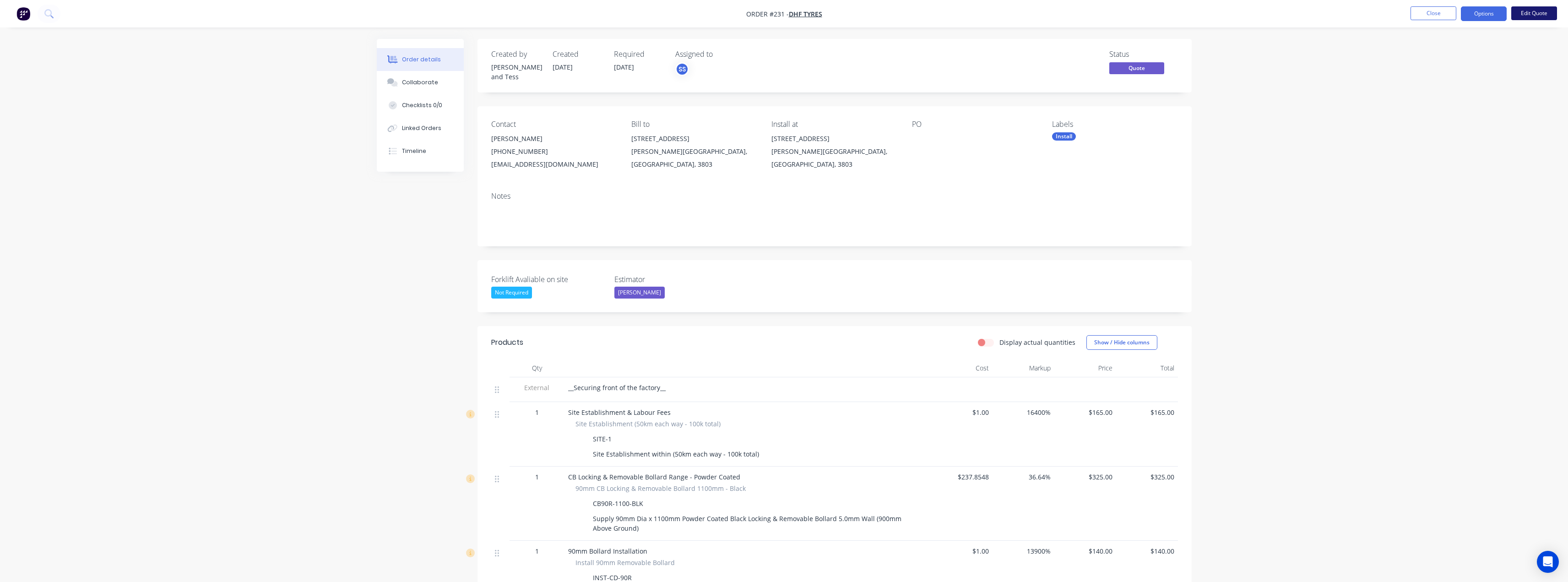
click at [1539, 12] on button "Edit Quote" at bounding box center [1534, 13] width 46 height 13
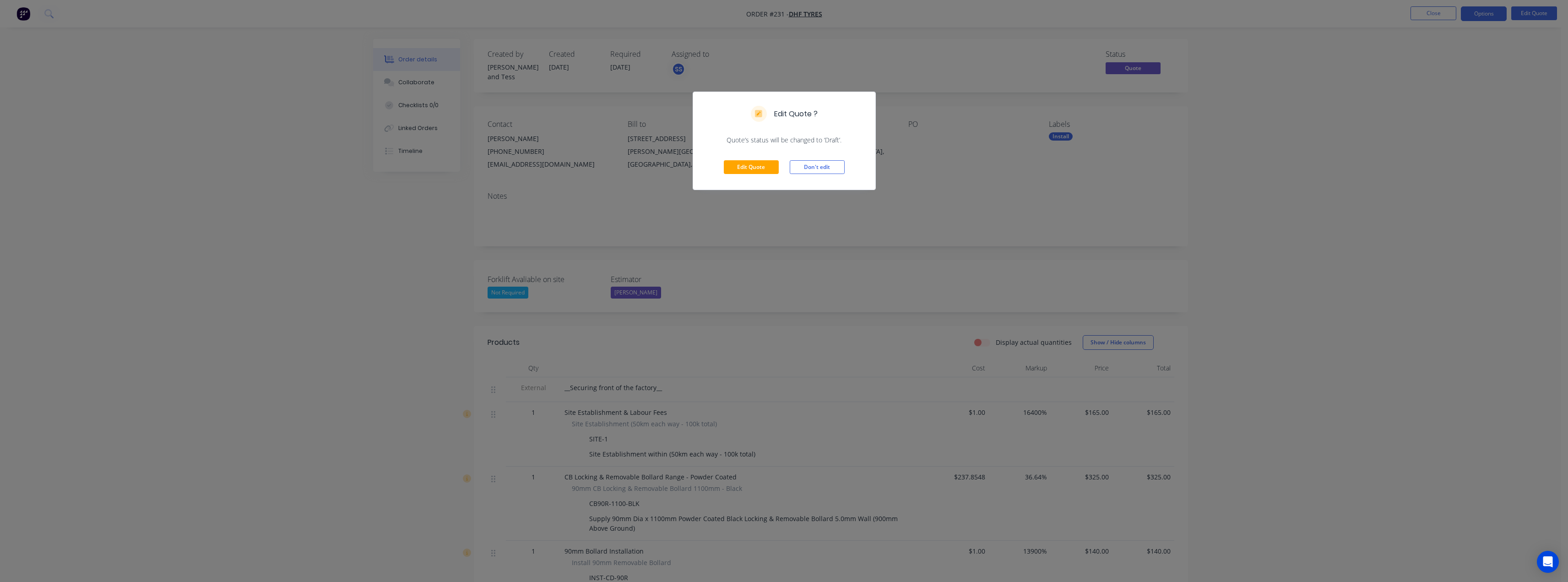
click at [737, 160] on div "Edit Quote Don't edit" at bounding box center [784, 167] width 182 height 45
click at [737, 164] on button "Edit Quote" at bounding box center [751, 167] width 55 height 13
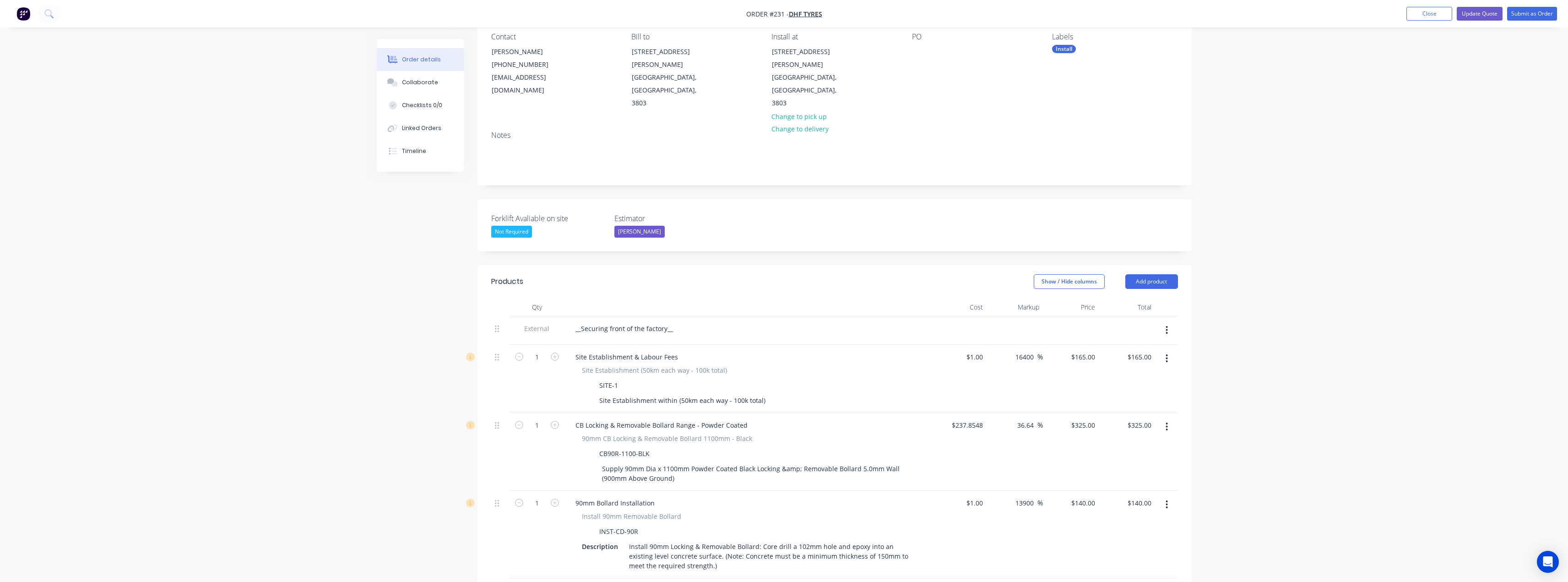
scroll to position [92, 0]
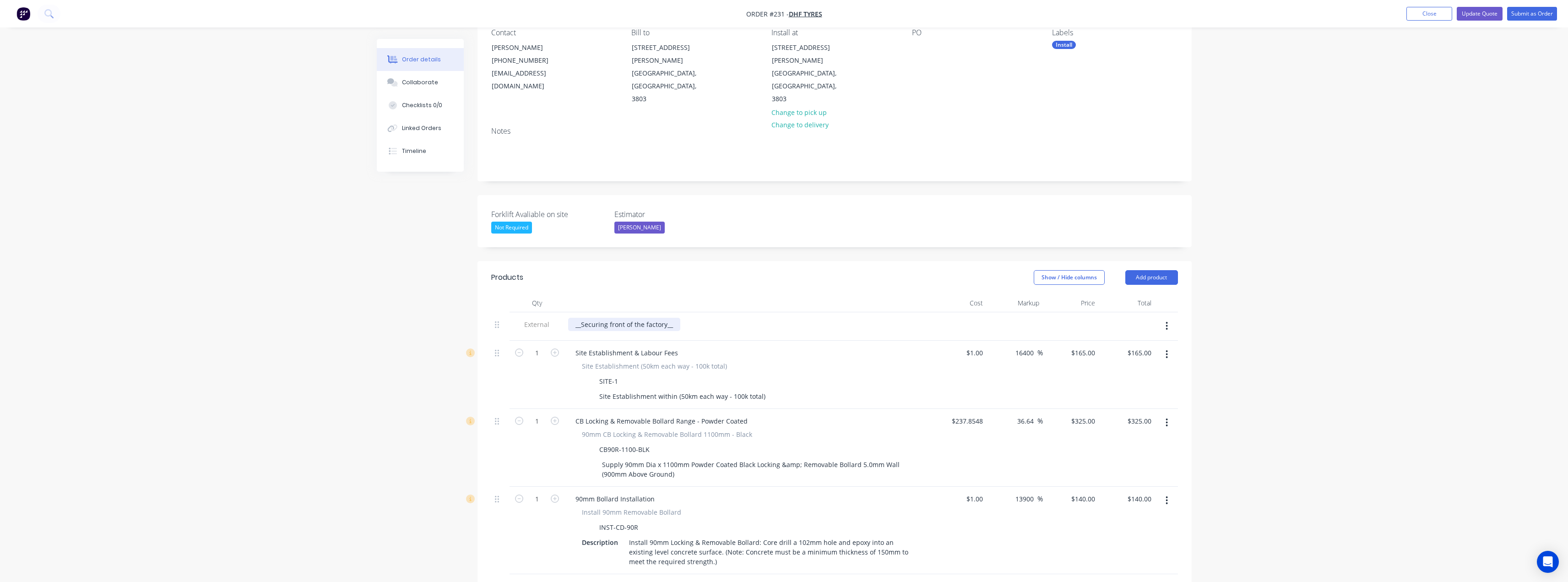
click at [668, 318] on div "__Securing front of the factory__" at bounding box center [624, 325] width 112 height 13
click at [664, 318] on div "__Securing front of the factory__" at bounding box center [624, 325] width 112 height 13
click at [616, 318] on div "__Secure doorand and glass front__" at bounding box center [629, 325] width 123 height 13
click at [683, 318] on div "__Secure door and and glass front__" at bounding box center [630, 325] width 125 height 13
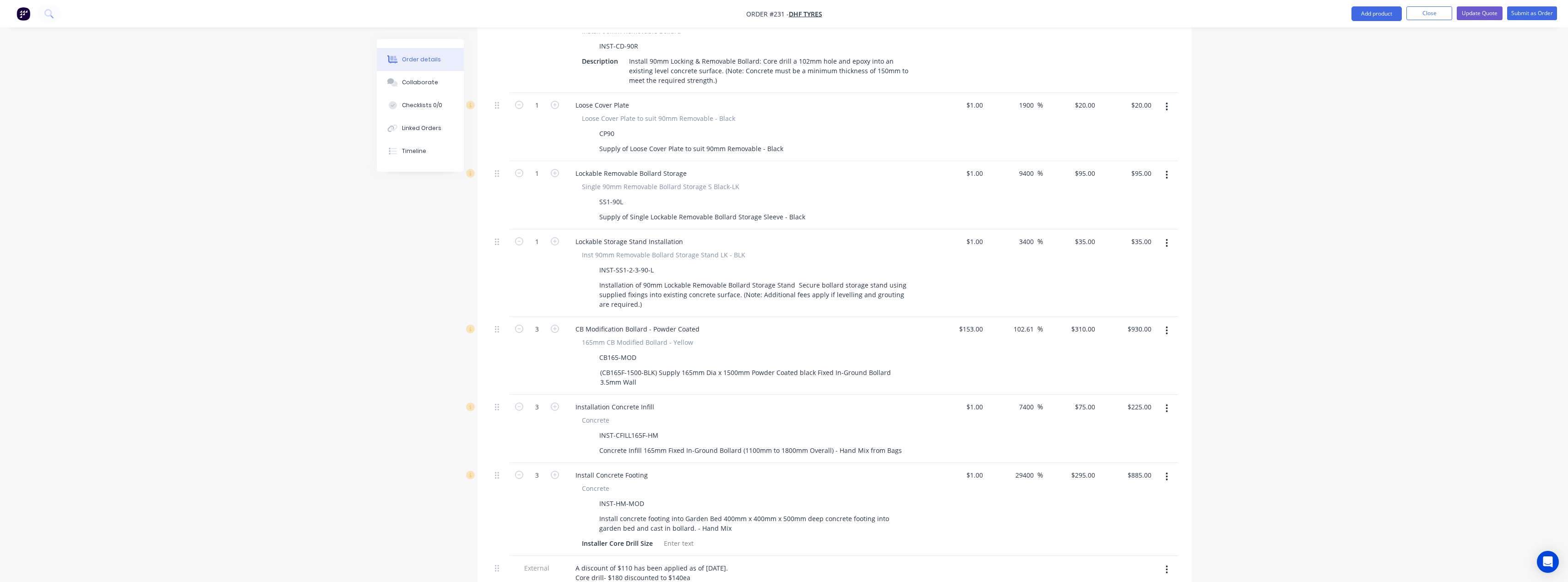
scroll to position [595, 0]
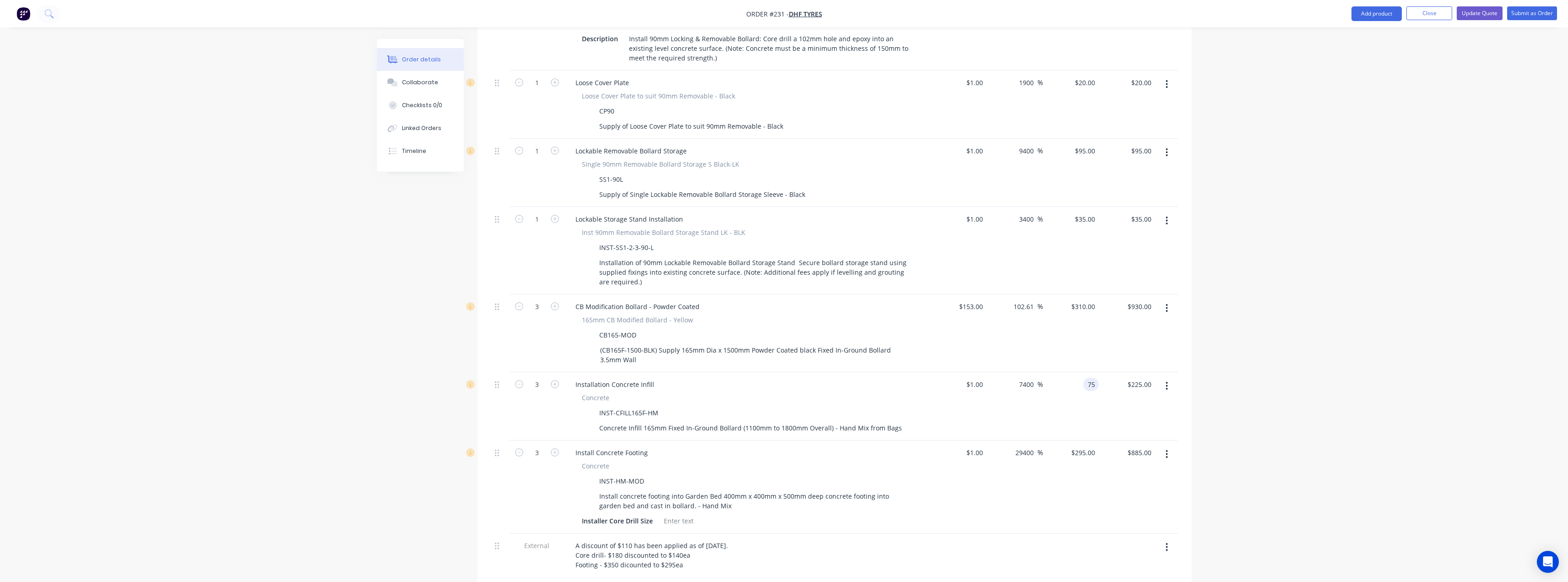
click at [1085, 378] on div "75 75" at bounding box center [1091, 385] width 15 height 13
type input "70"
type input "6900"
type input "$70.00"
type input "$210.00"
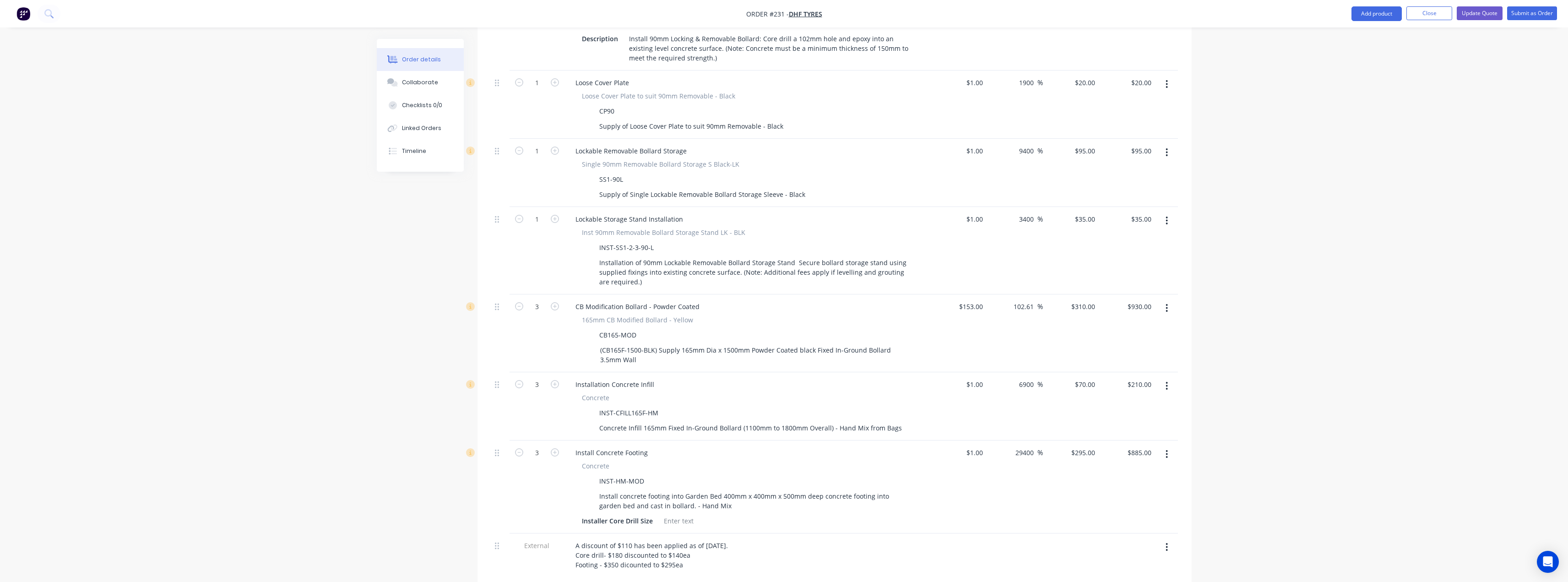
click at [921, 393] on div "Concrete INST-CFILL165F-HM Concrete Infill 165mm Fixed In-Ground Bollard (1100m…" at bounding box center [747, 414] width 359 height 42
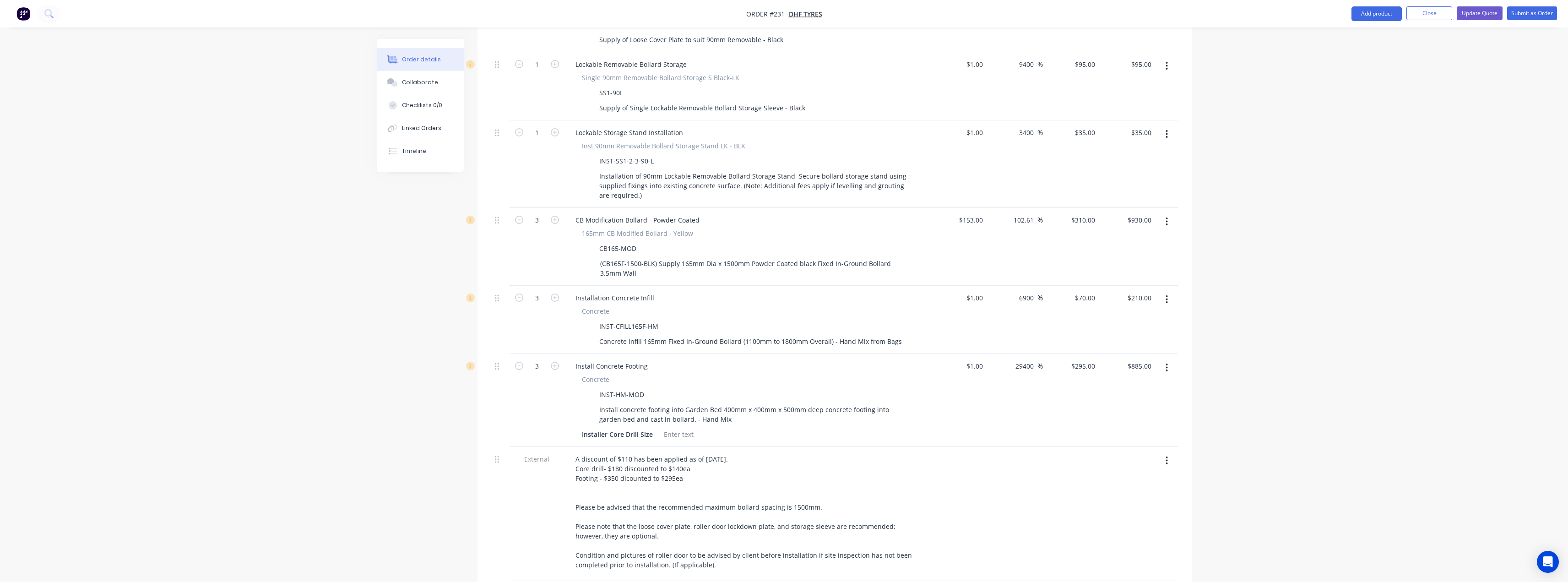
scroll to position [687, 0]
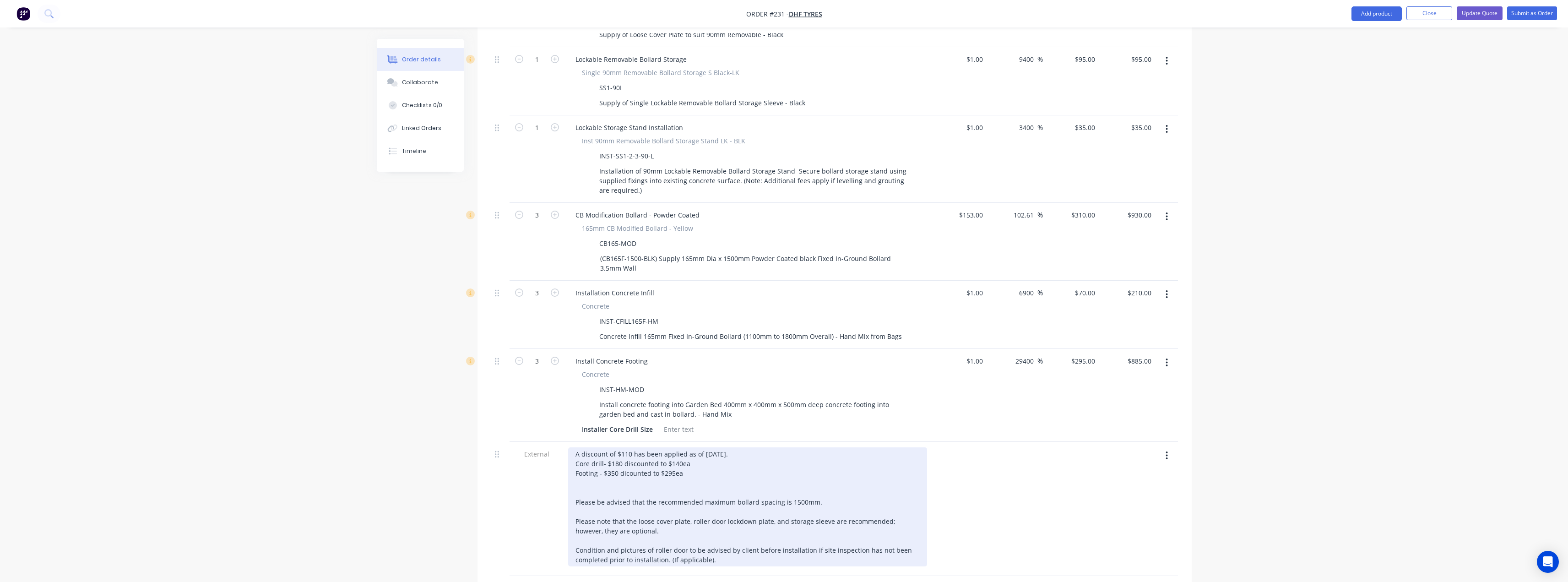
click at [685, 455] on div "A discount of $110 has been applied as of [DATE]. Core drill- $180 discounted t…" at bounding box center [747, 507] width 359 height 119
click at [625, 458] on div "A discount of $110 has been applied as of [DATE]. Core drill- $180 discounted t…" at bounding box center [747, 507] width 359 height 119
click at [631, 448] on div "A discount of $110 has been applied as of [DATE]. Core drill- $180 discounted t…" at bounding box center [747, 507] width 359 height 119
click at [714, 448] on div "A discount of $205 has been applied as of [DATE]. Core drill- $180 discounted t…" at bounding box center [747, 507] width 359 height 119
click at [699, 454] on div "A discount of $205 has been applied as of [DATE]. Core drill- $180 discounted t…" at bounding box center [747, 507] width 359 height 119
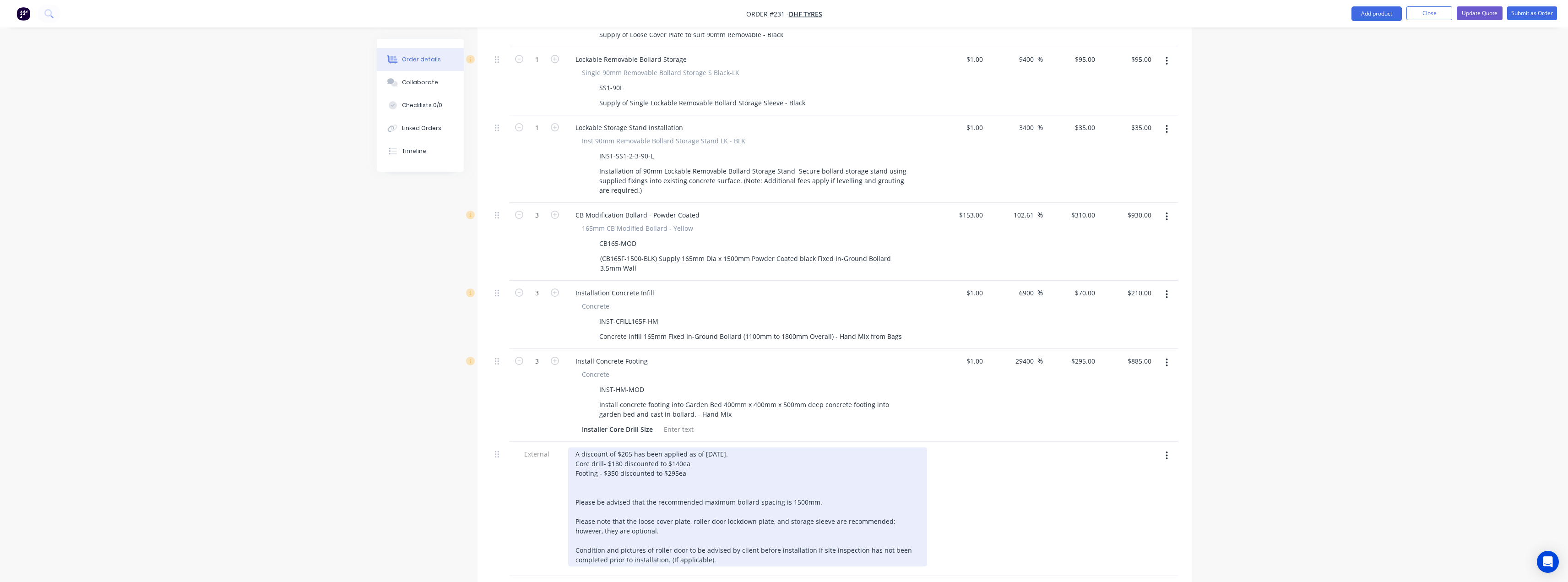
click at [628, 472] on div "A discount of $205 has been applied as of [DATE]. Core drill- $180 discounted t…" at bounding box center [747, 507] width 359 height 119
click at [743, 537] on div "A discount of $205 has been applied as of [DATE]. Core drill- $180 discounted t…" at bounding box center [747, 502] width 359 height 109
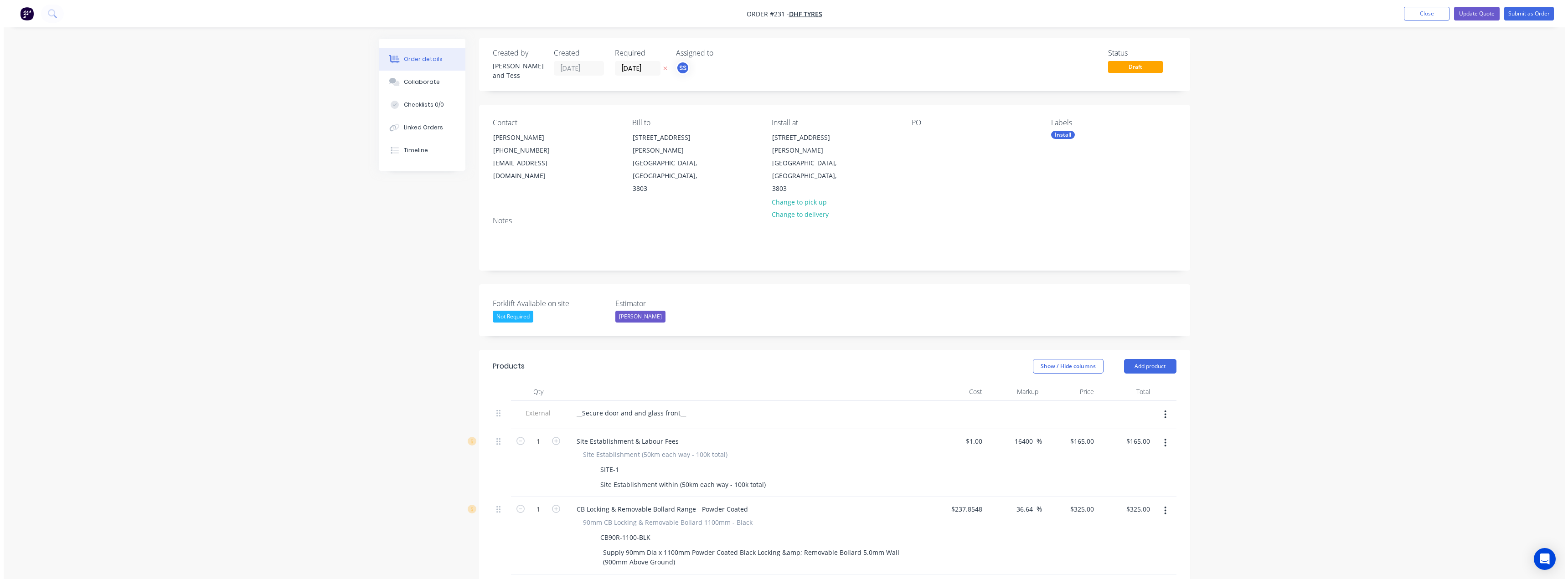
scroll to position [0, 0]
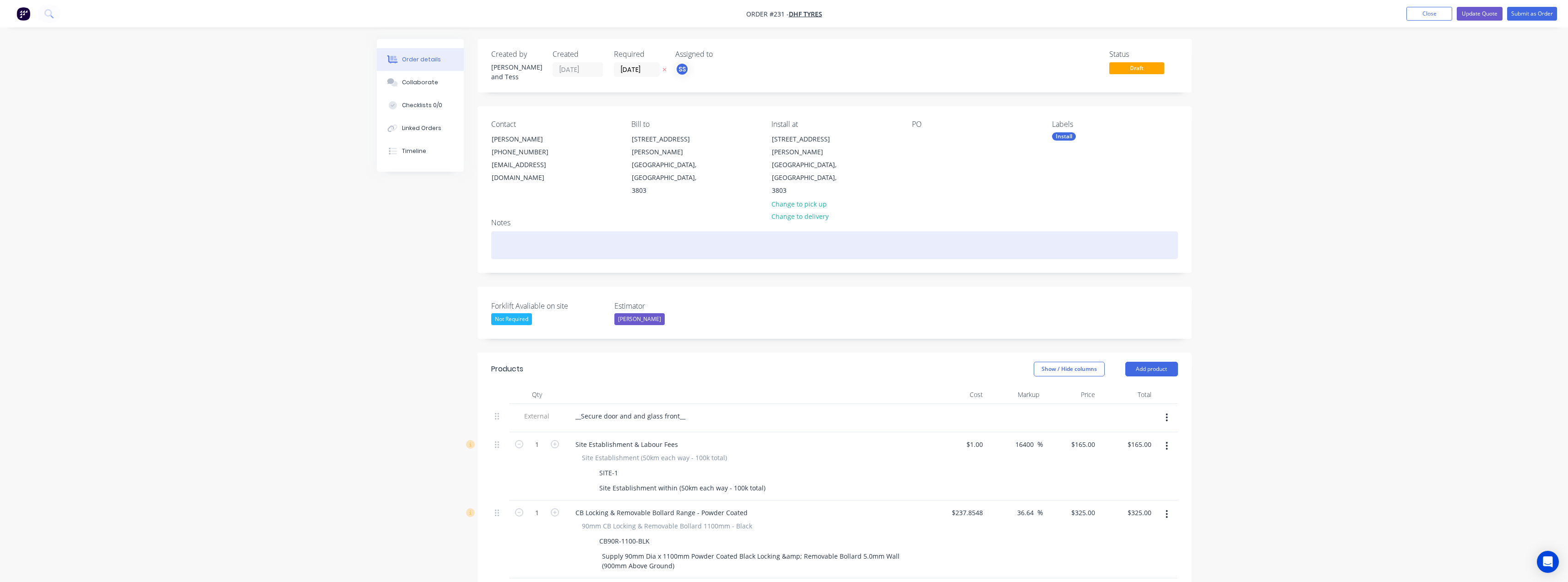
click at [522, 231] on div at bounding box center [834, 245] width 686 height 28
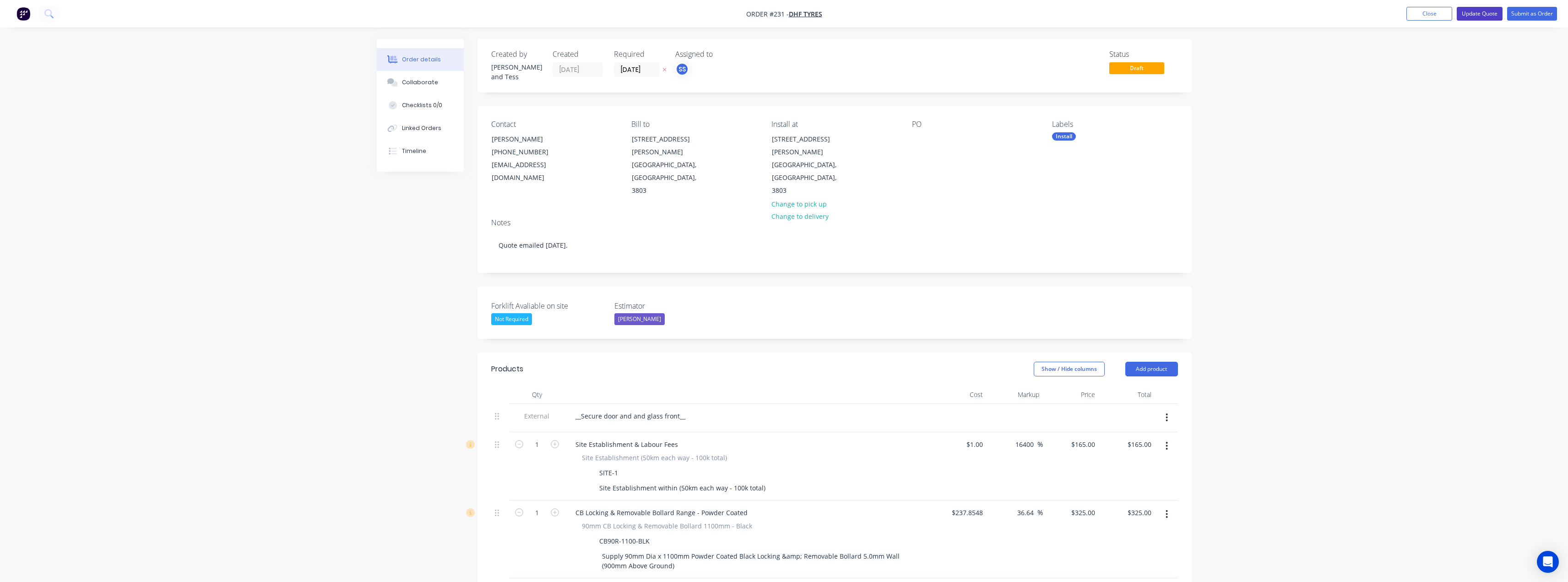
click at [1478, 17] on button "Update Quote" at bounding box center [1479, 13] width 46 height 13
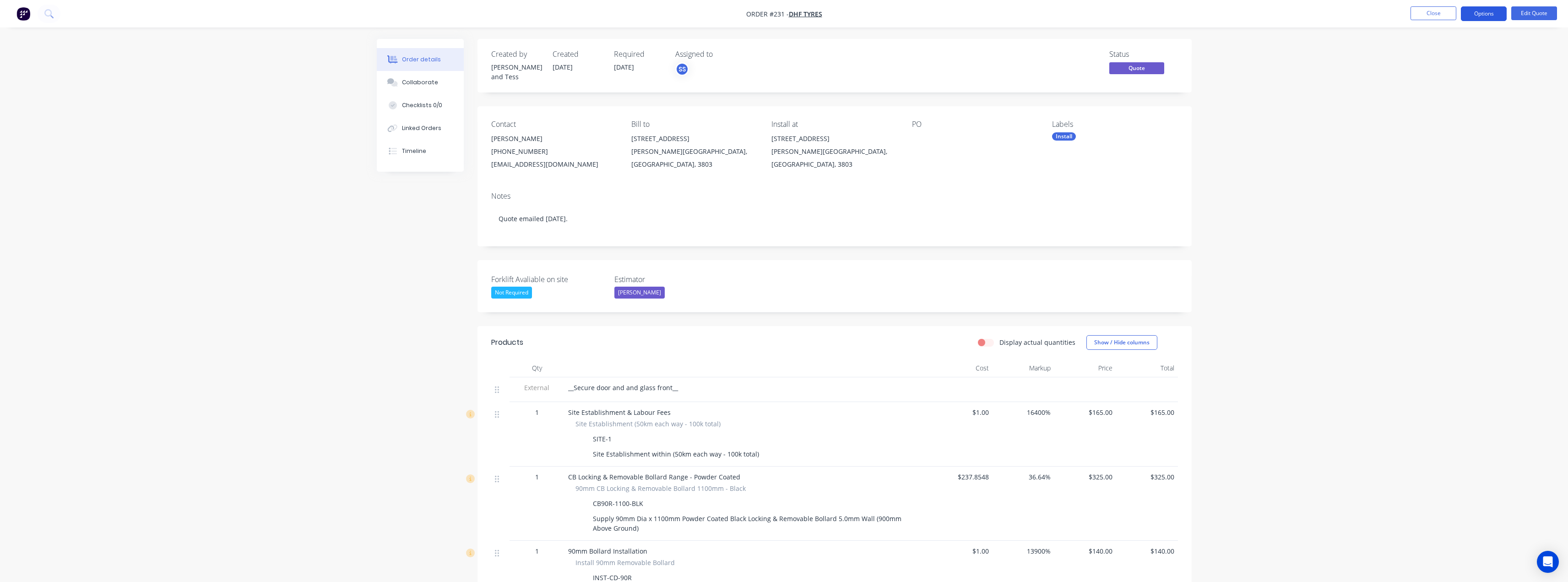
click at [1495, 9] on button "Options" at bounding box center [1484, 13] width 46 height 15
click at [1444, 50] on div "Quote" at bounding box center [1456, 56] width 84 height 13
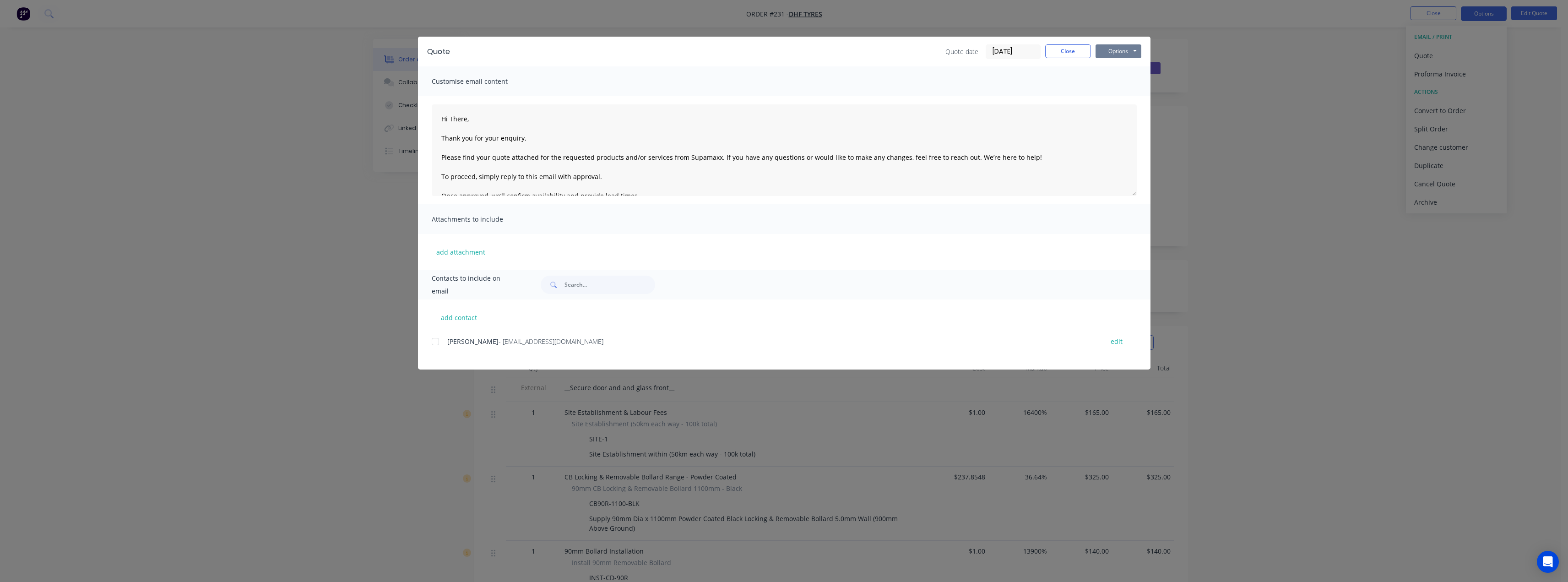
click at [1130, 50] on button "Options" at bounding box center [1118, 51] width 46 height 13
click at [1131, 65] on button "Preview" at bounding box center [1125, 67] width 59 height 15
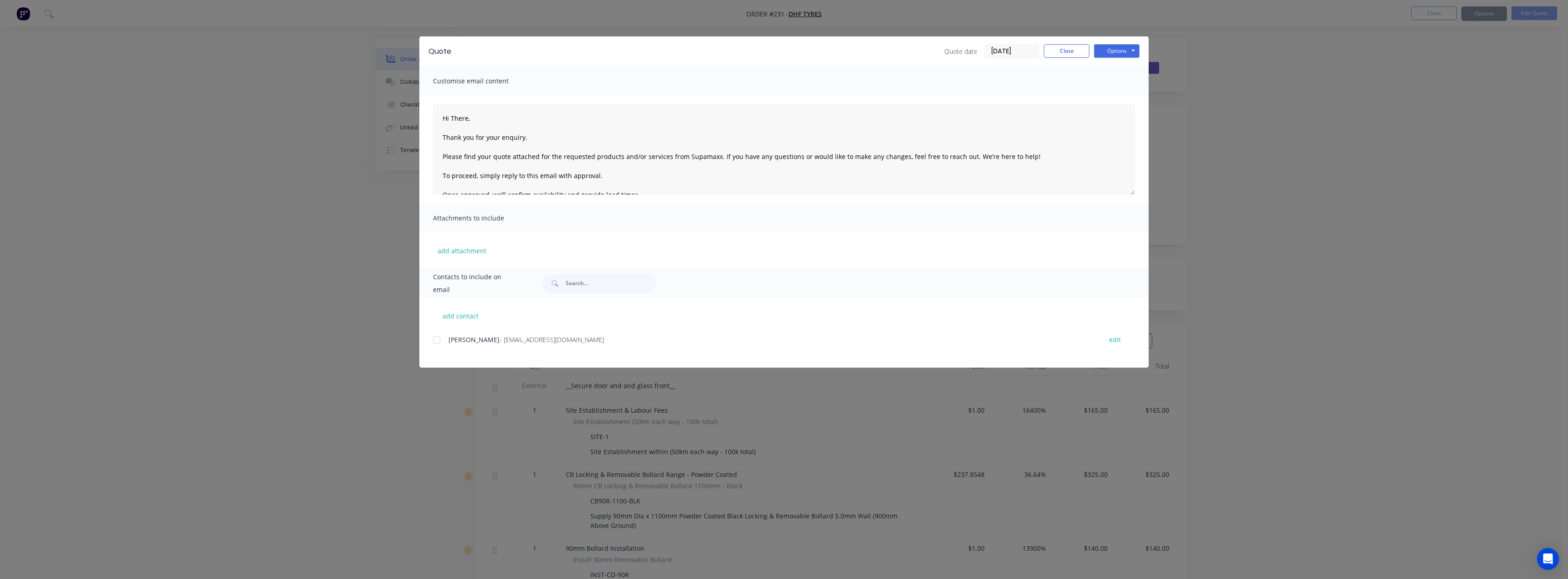
type textarea "Hi There, Thank you for your enquiry. Please find your quote attached for the r…"
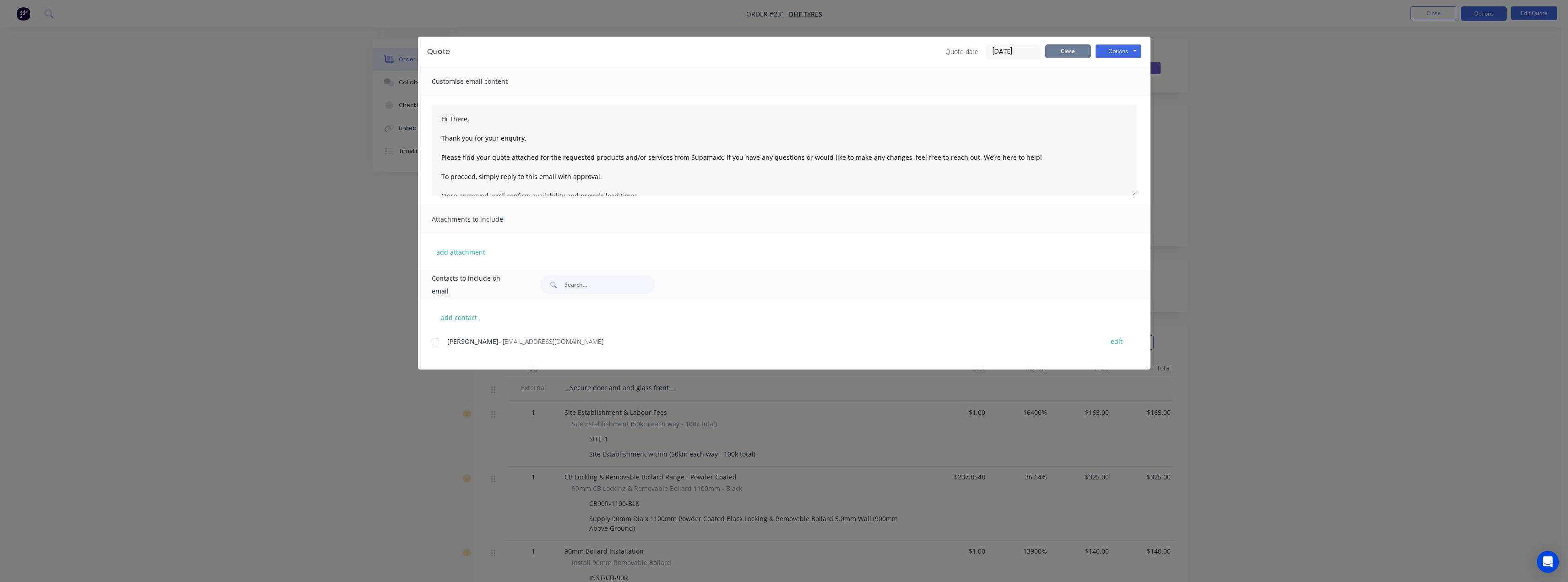
click at [1075, 50] on button "Close" at bounding box center [1068, 51] width 46 height 13
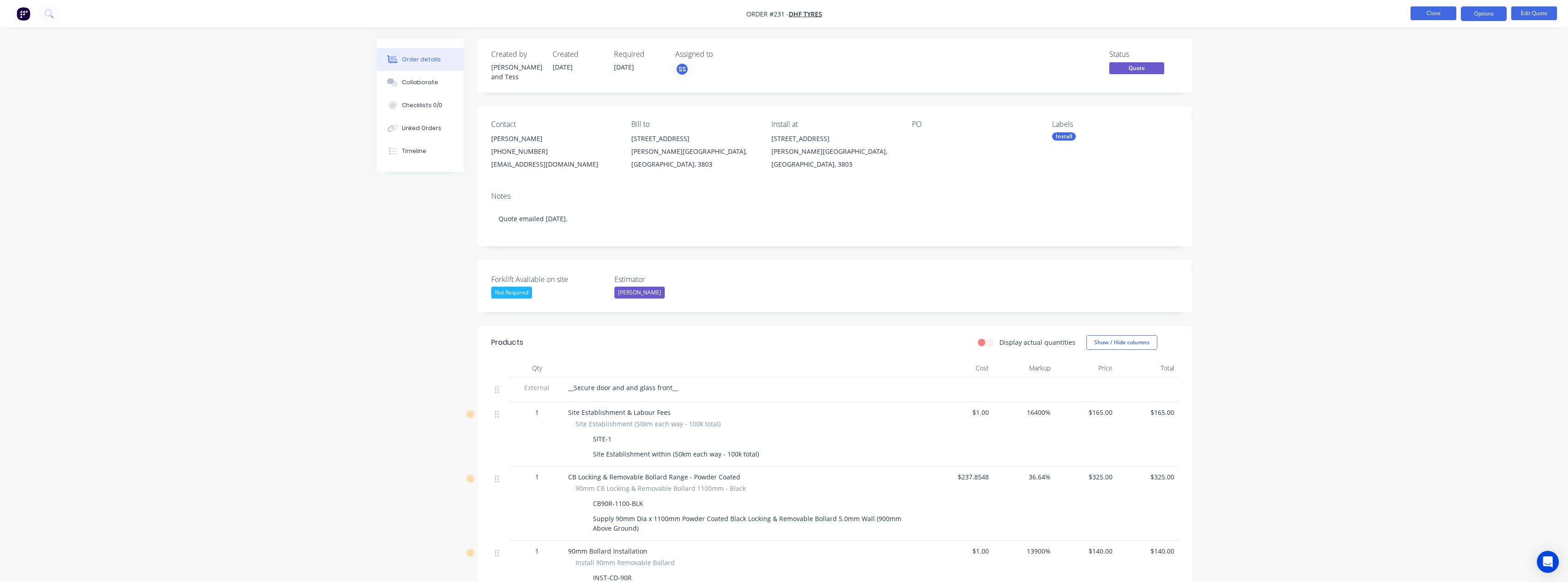
click at [1437, 15] on button "Close" at bounding box center [1433, 13] width 46 height 13
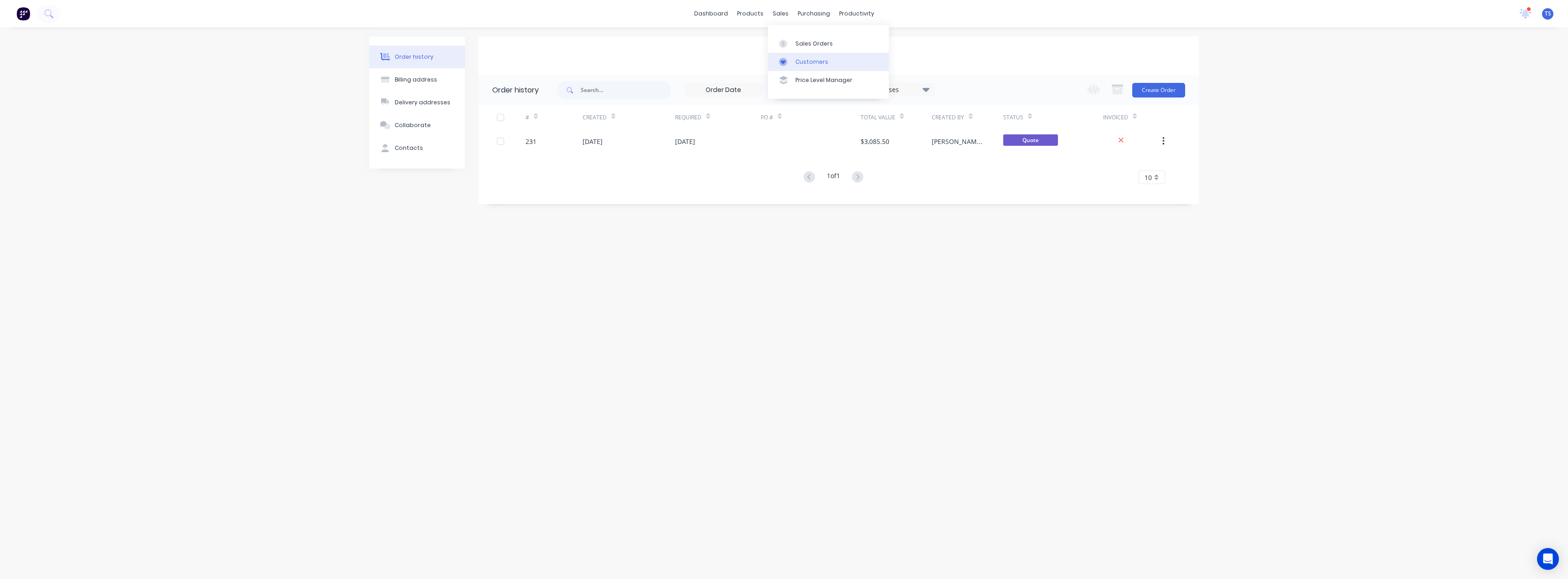
click at [801, 62] on div "Customers" at bounding box center [812, 61] width 33 height 8
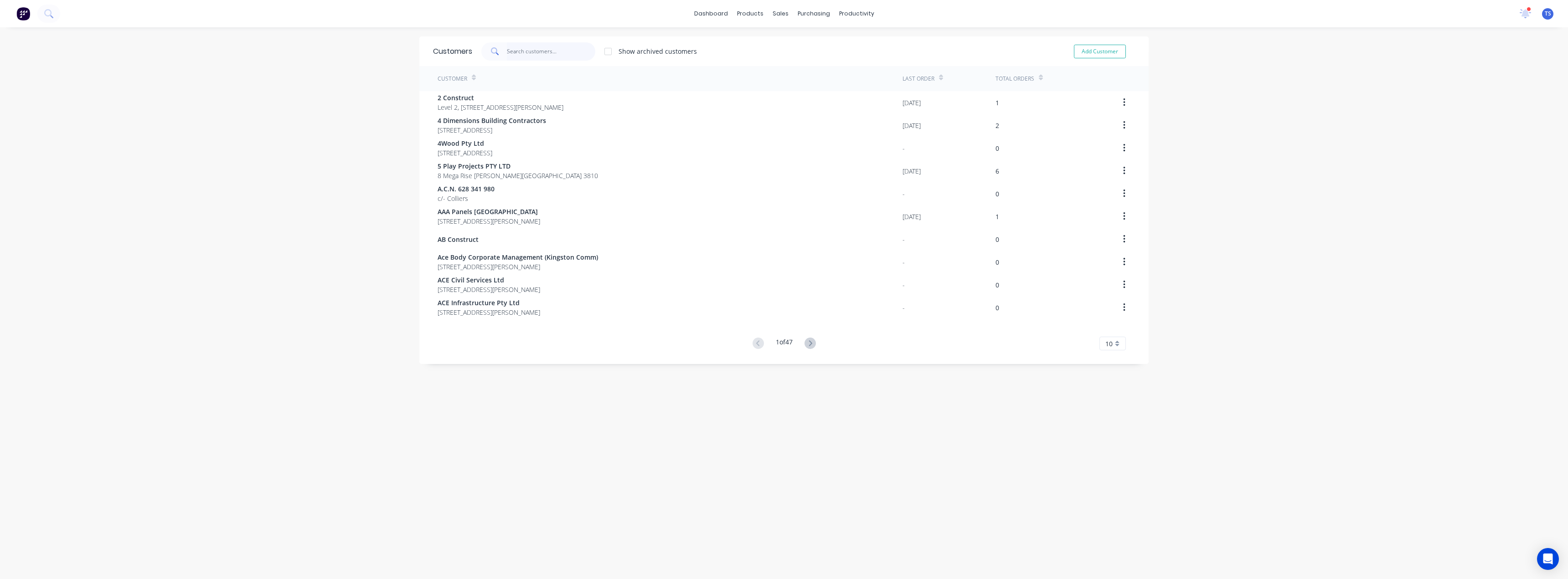
click at [517, 53] on input "text" at bounding box center [551, 52] width 89 height 18
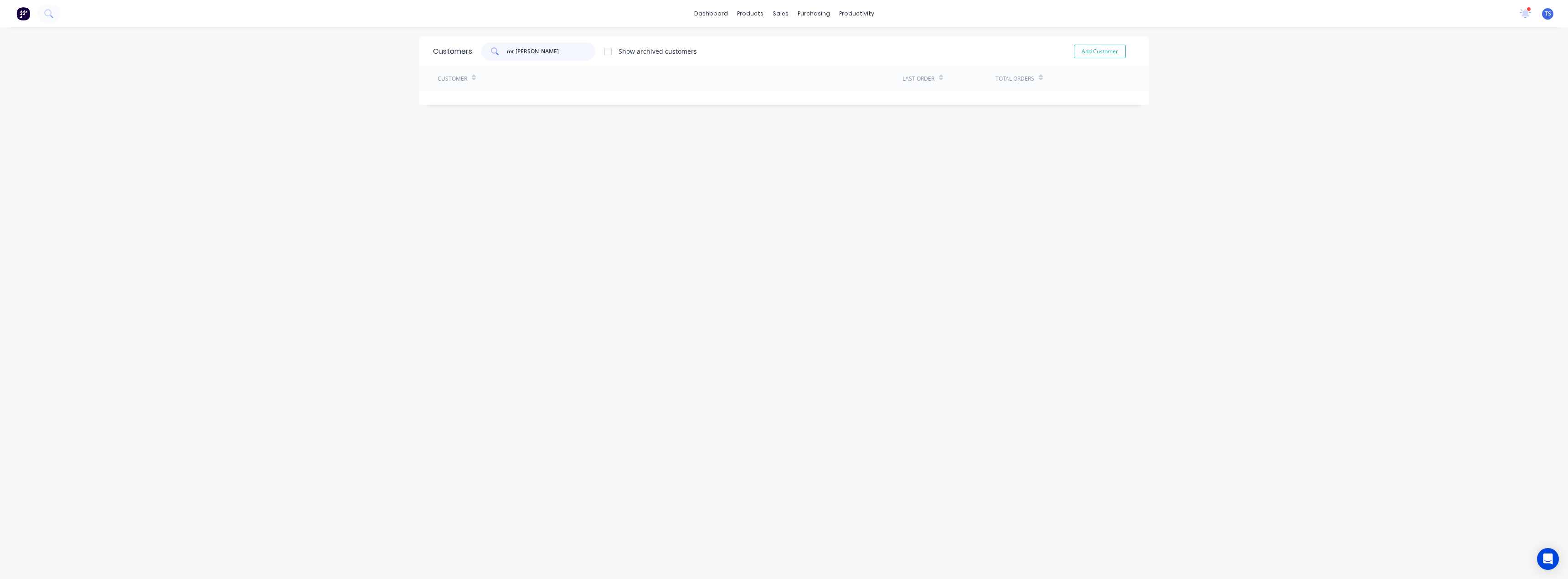
drag, startPoint x: 545, startPoint y: 54, endPoint x: 494, endPoint y: 55, distance: 51.0
click at [494, 55] on div "mt [PERSON_NAME]" at bounding box center [538, 52] width 114 height 18
type input "[PERSON_NAME]"
click at [404, 111] on div "dashboard products sales purchasing productivity dashboard products Product Cat…" at bounding box center [784, 290] width 1568 height 579
click at [794, 40] on div "Sales Orders" at bounding box center [810, 43] width 37 height 8
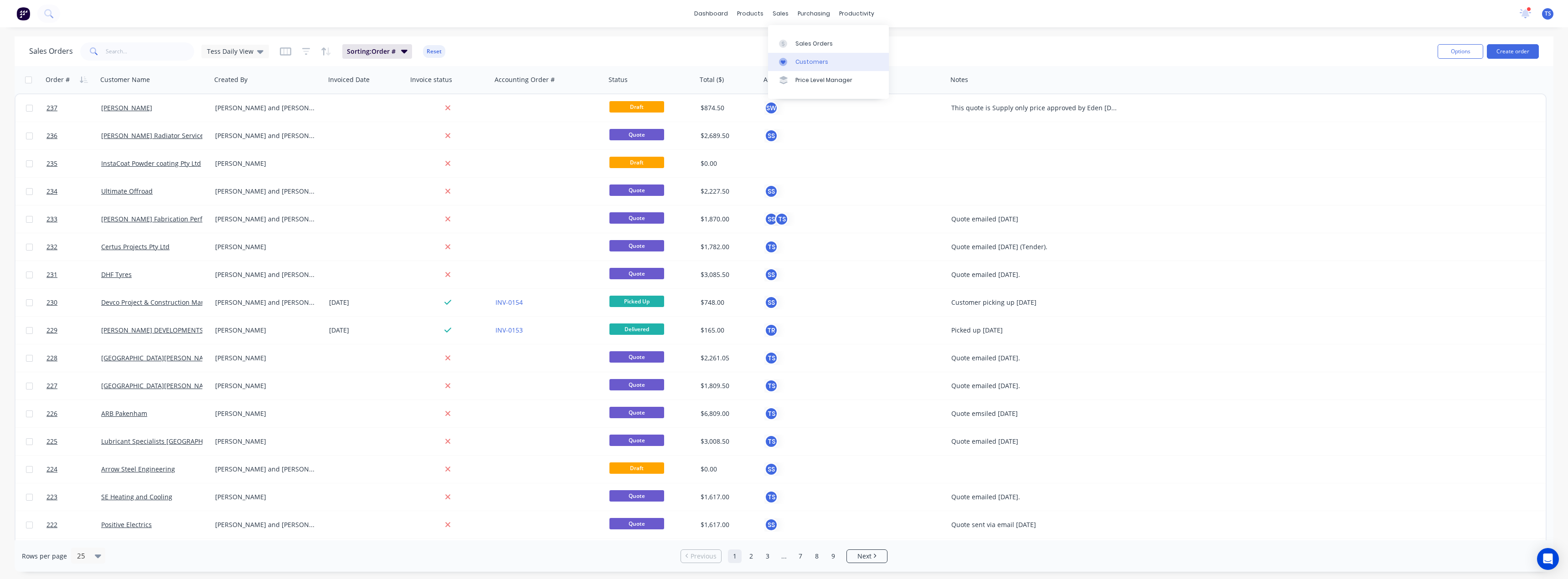
click at [803, 64] on div "Customers" at bounding box center [812, 61] width 33 height 8
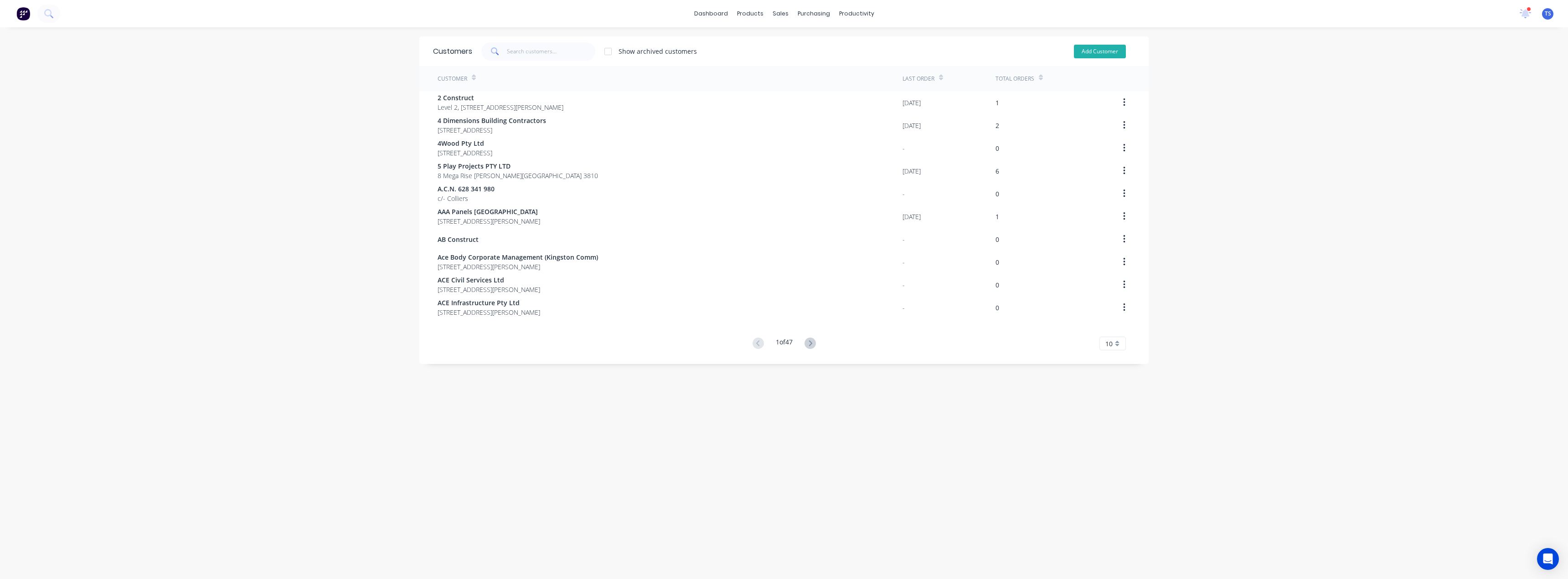
click at [1094, 53] on button "Add Customer" at bounding box center [1099, 51] width 52 height 13
select select "AU"
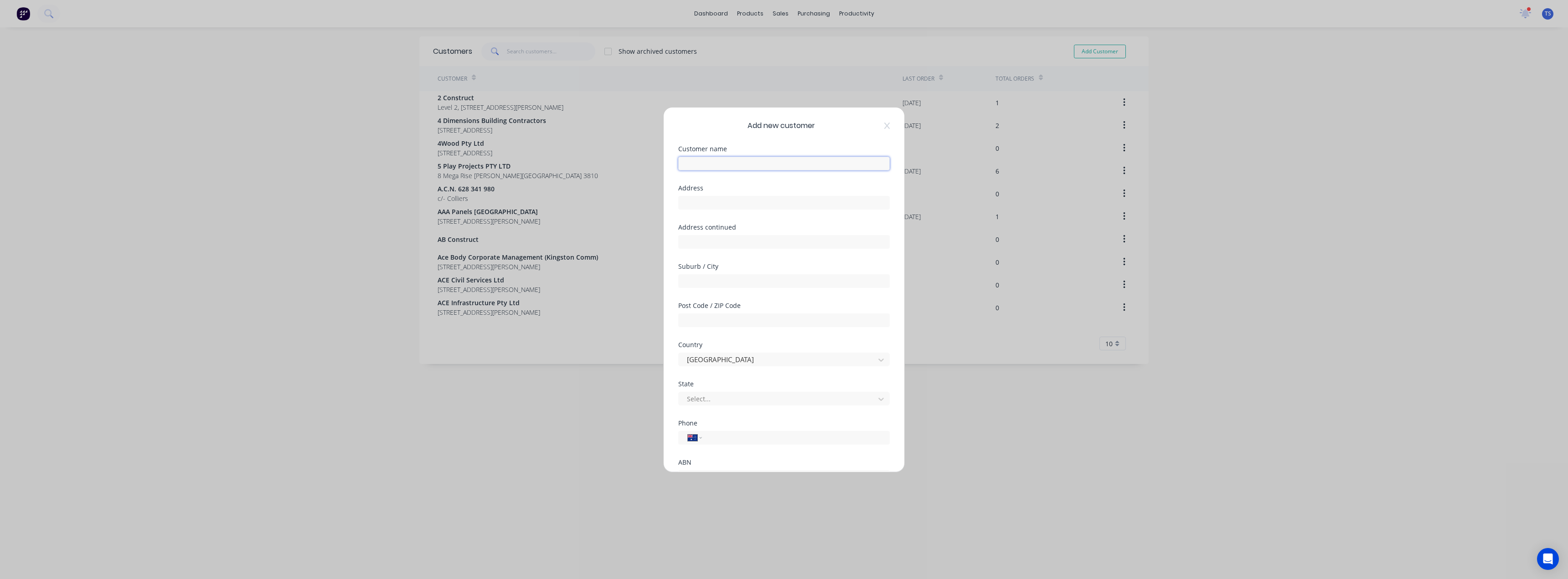
paste input "[PERSON_NAME][GEOGRAPHIC_DATA] [GEOGRAPHIC_DATA][PERSON_NAME]"
type input "[PERSON_NAME][GEOGRAPHIC_DATA] [GEOGRAPHIC_DATA][PERSON_NAME]"
click at [687, 203] on input "text" at bounding box center [783, 203] width 211 height 13
paste input "[STREET_ADDRESS]"
type input "[STREET_ADDRESS]"
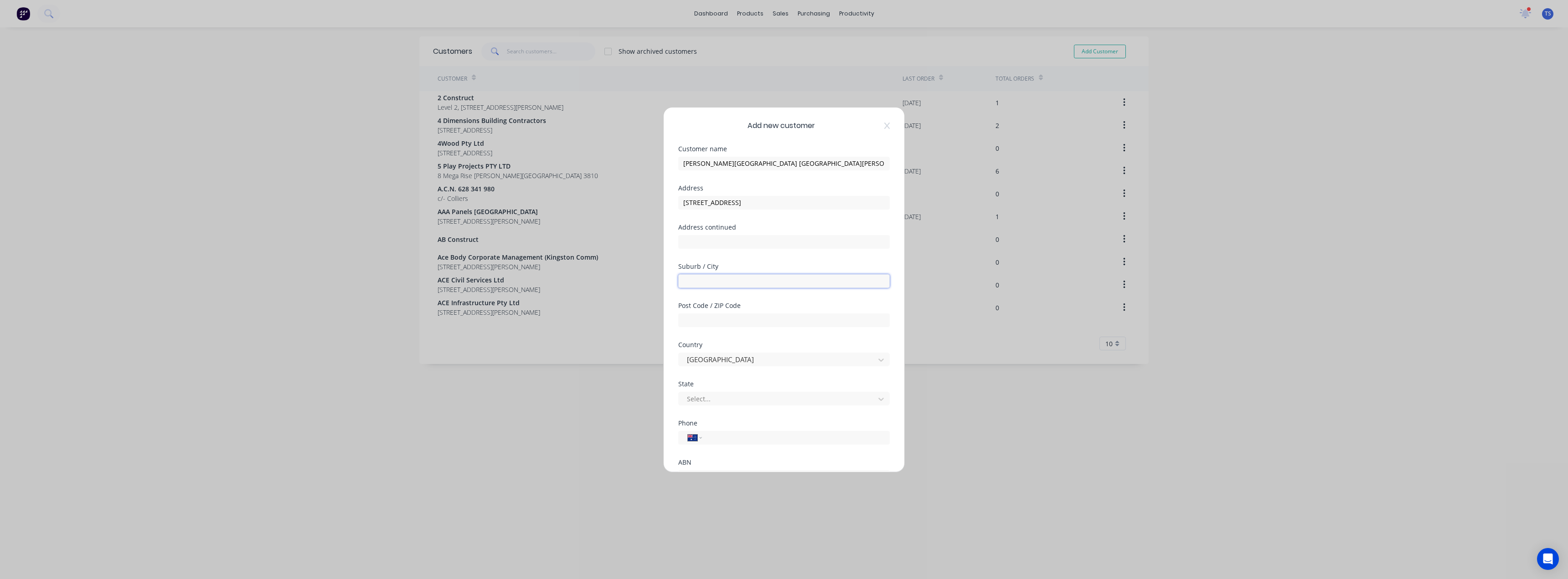
click at [696, 280] on input "text" at bounding box center [783, 281] width 211 height 13
type input "Mornington"
click at [727, 320] on input "text" at bounding box center [783, 320] width 211 height 13
type input "3931"
drag, startPoint x: 800, startPoint y: 203, endPoint x: 729, endPoint y: 207, distance: 71.1
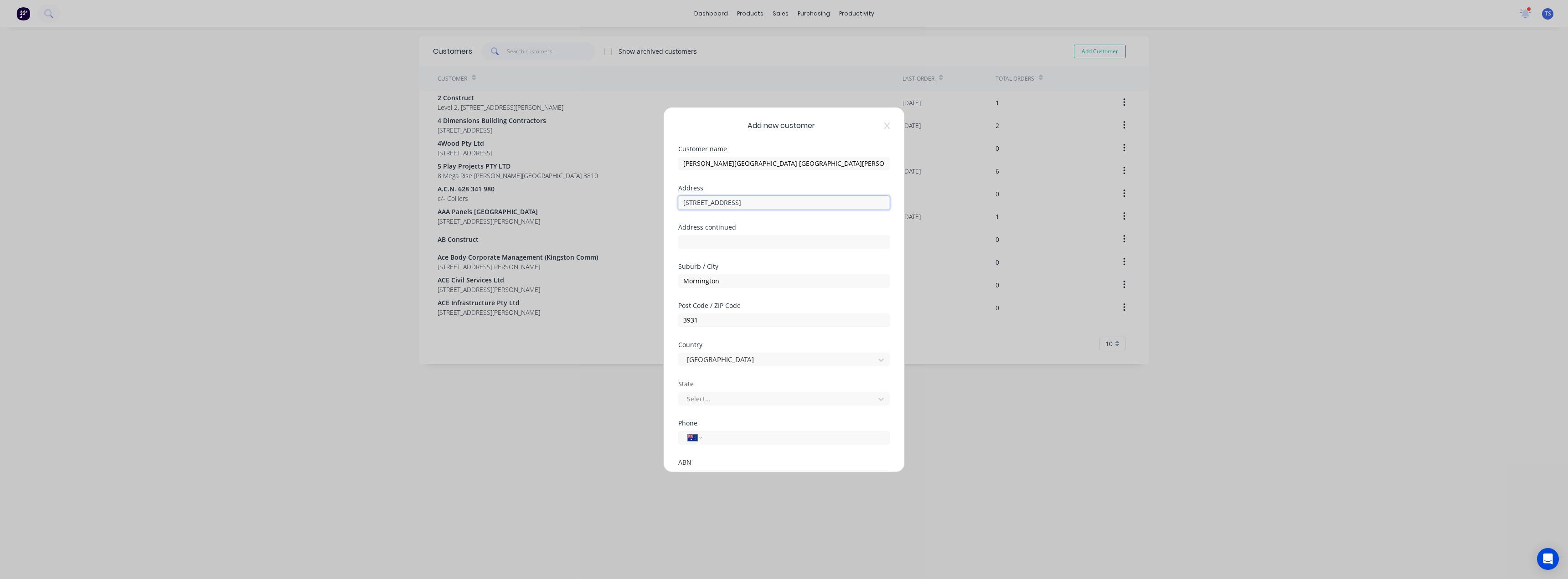
click at [729, 207] on input "[STREET_ADDRESS]" at bounding box center [783, 203] width 211 height 13
type input "[STREET_ADDRESS]"
click at [703, 400] on div at bounding box center [778, 398] width 184 height 12
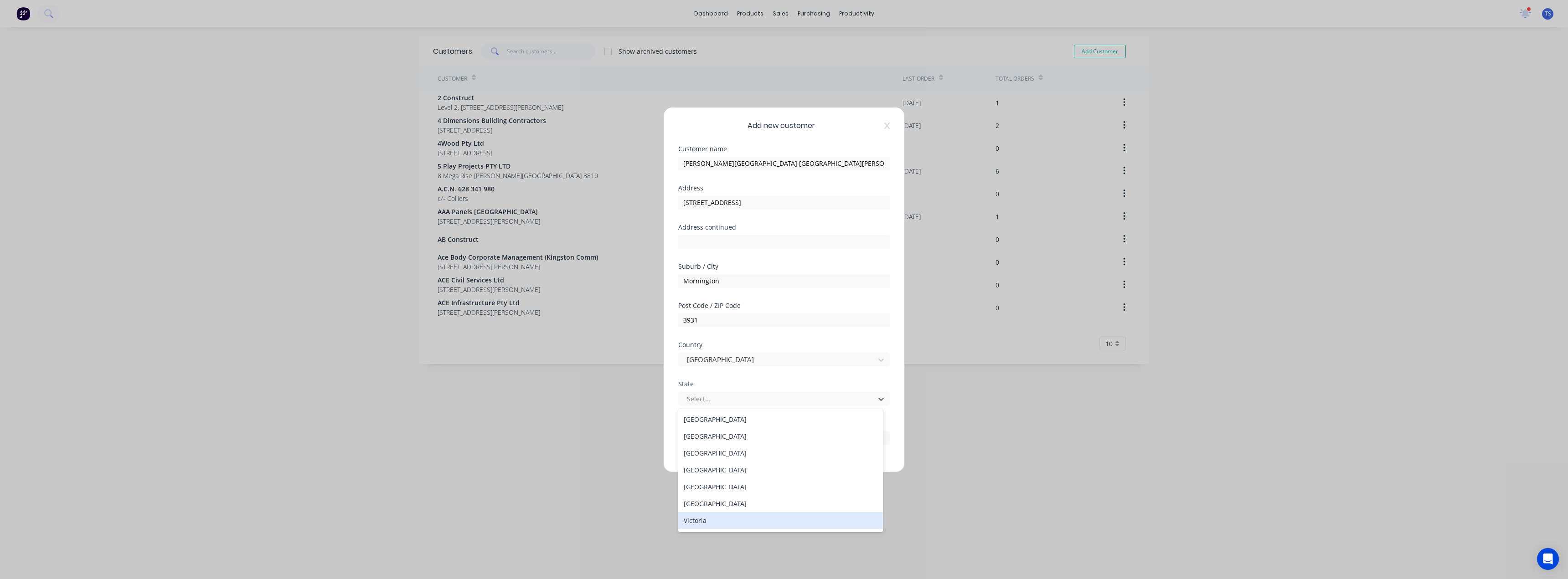
click at [700, 519] on div "Victoria" at bounding box center [780, 521] width 205 height 17
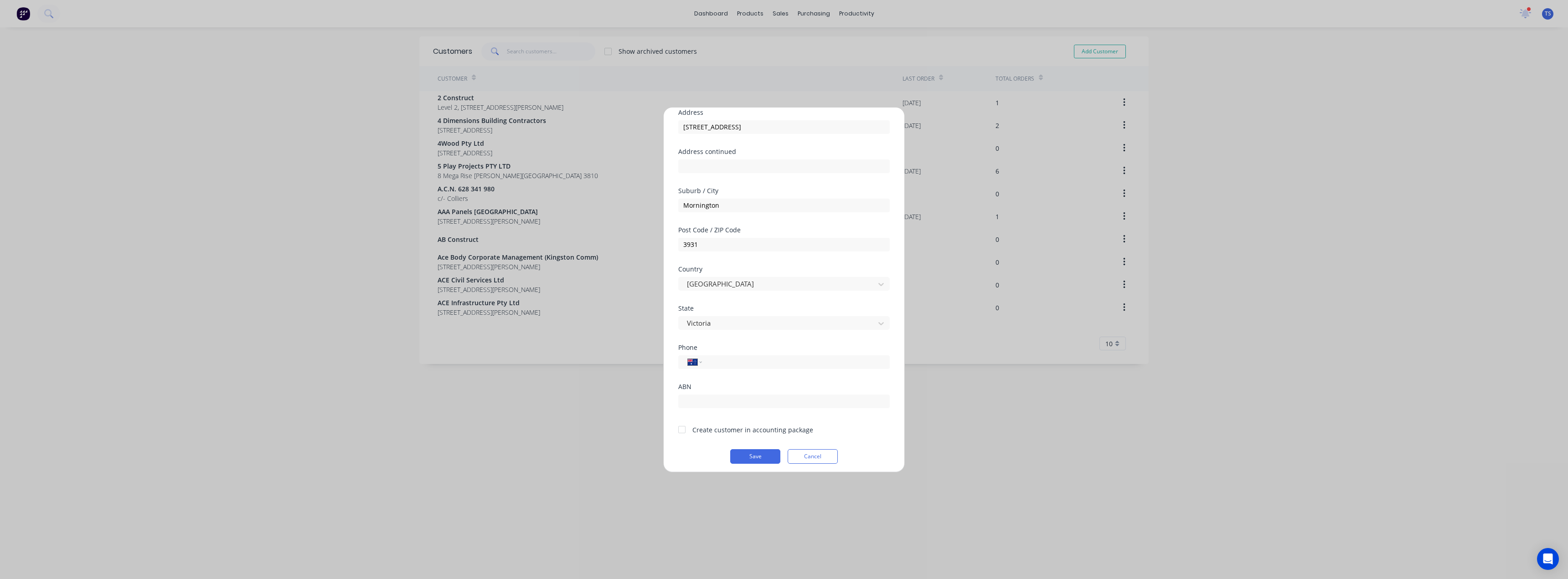
scroll to position [80, 0]
click at [684, 425] on div at bounding box center [682, 425] width 18 height 18
click at [758, 453] on button "Save" at bounding box center [755, 452] width 50 height 15
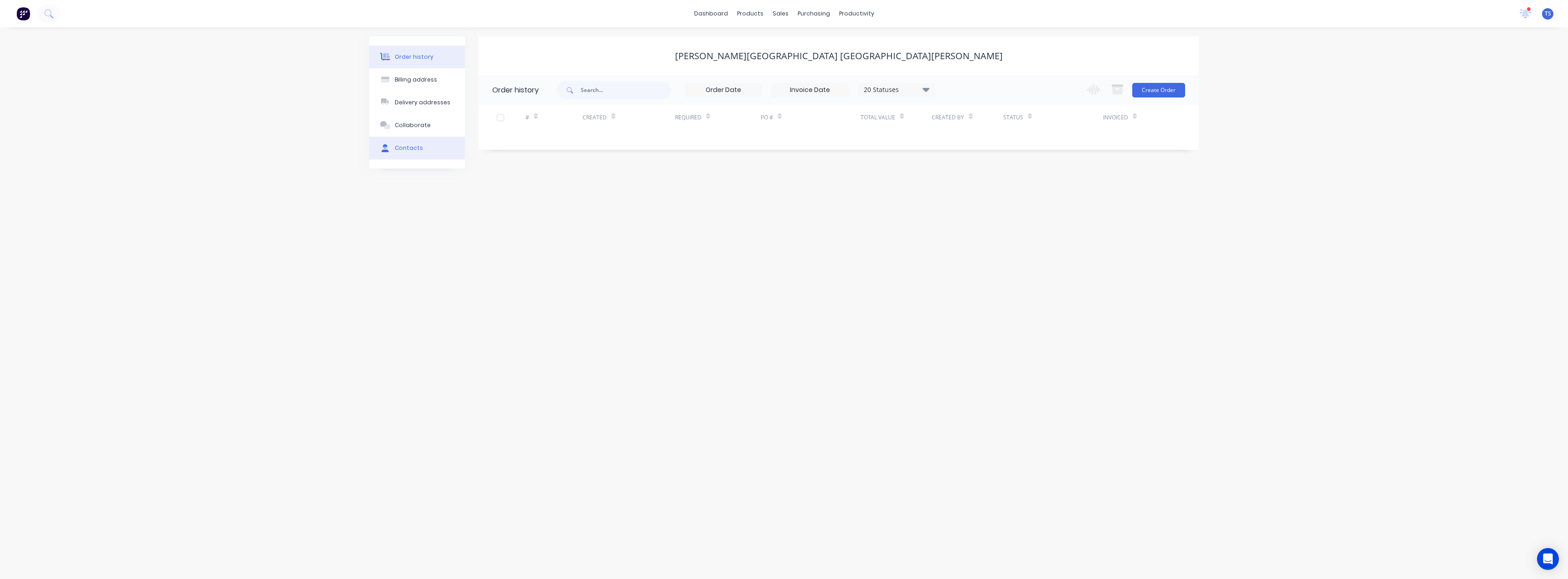
click at [400, 150] on div "Contacts" at bounding box center [408, 148] width 28 height 8
click at [1166, 91] on button "Add contact" at bounding box center [1171, 89] width 42 height 13
select select "AU"
click at [523, 158] on input "text" at bounding box center [567, 156] width 149 height 13
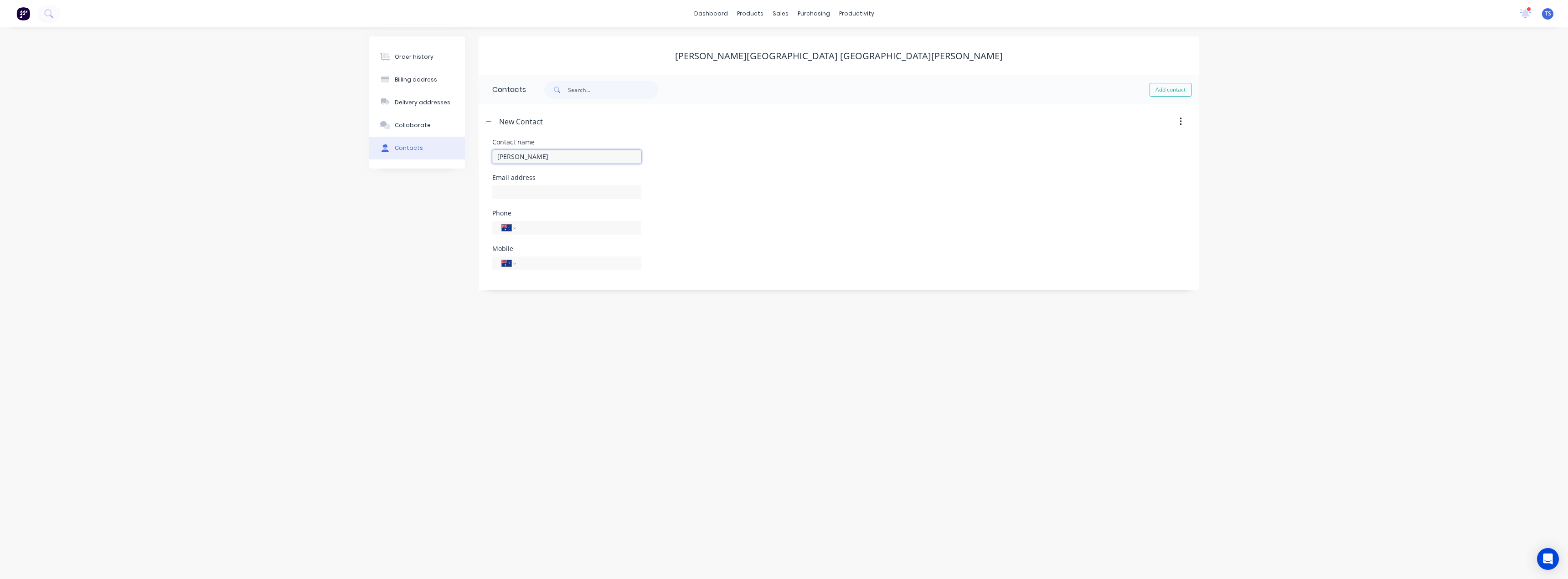
type input "[PERSON_NAME]"
click at [525, 188] on input "text" at bounding box center [567, 192] width 149 height 13
select select "AU"
click at [508, 193] on input "text" at bounding box center [567, 192] width 149 height 13
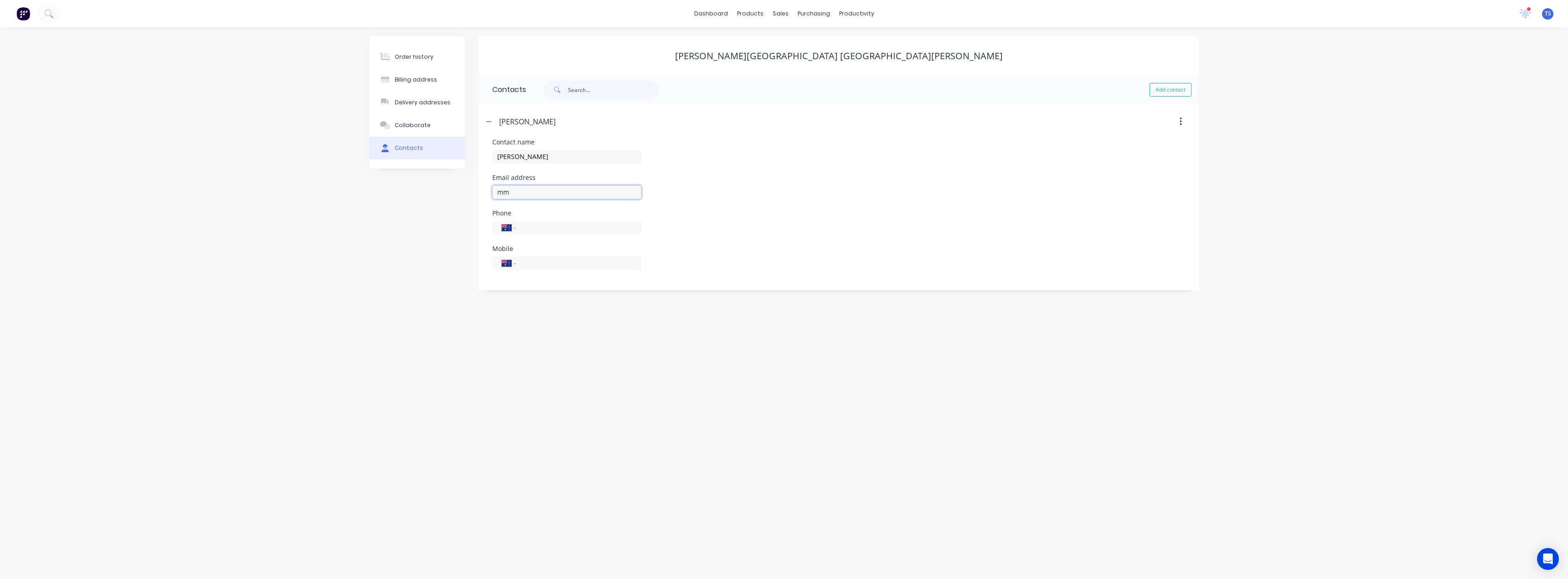
type input "m"
type input "[EMAIL_ADDRESS][DOMAIN_NAME]"
click at [531, 230] on input "tel" at bounding box center [577, 227] width 110 height 10
click at [538, 317] on div "Order history Billing address Delivery addresses Collaborate Contacts [PERSON_N…" at bounding box center [784, 303] width 1568 height 552
click at [525, 229] on input "59743500" at bounding box center [577, 227] width 110 height 10
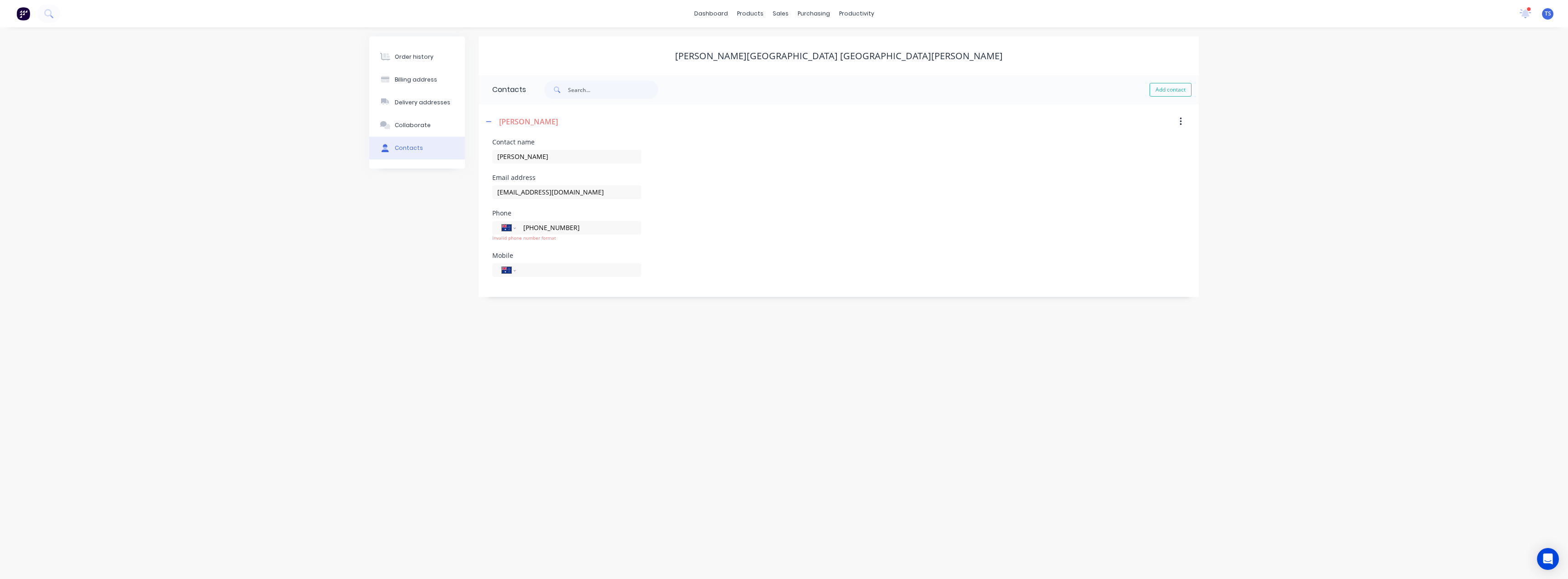
type input "[PHONE_NUMBER]"
click at [559, 353] on div "Order history Billing address Delivery addresses Collaborate Contacts [PERSON_N…" at bounding box center [784, 303] width 1568 height 552
click at [492, 120] on button "button" at bounding box center [489, 121] width 12 height 12
click at [413, 61] on button "Order history" at bounding box center [417, 57] width 96 height 23
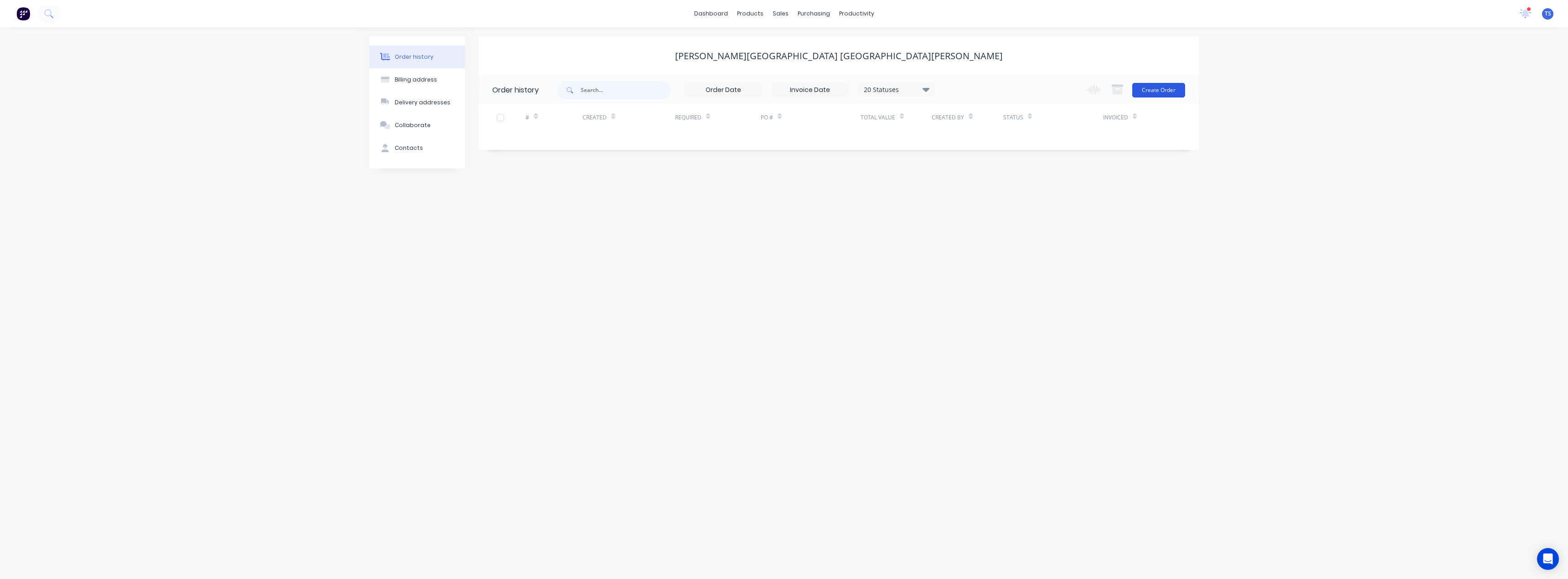
click at [1171, 89] on button "Create Order" at bounding box center [1158, 90] width 53 height 15
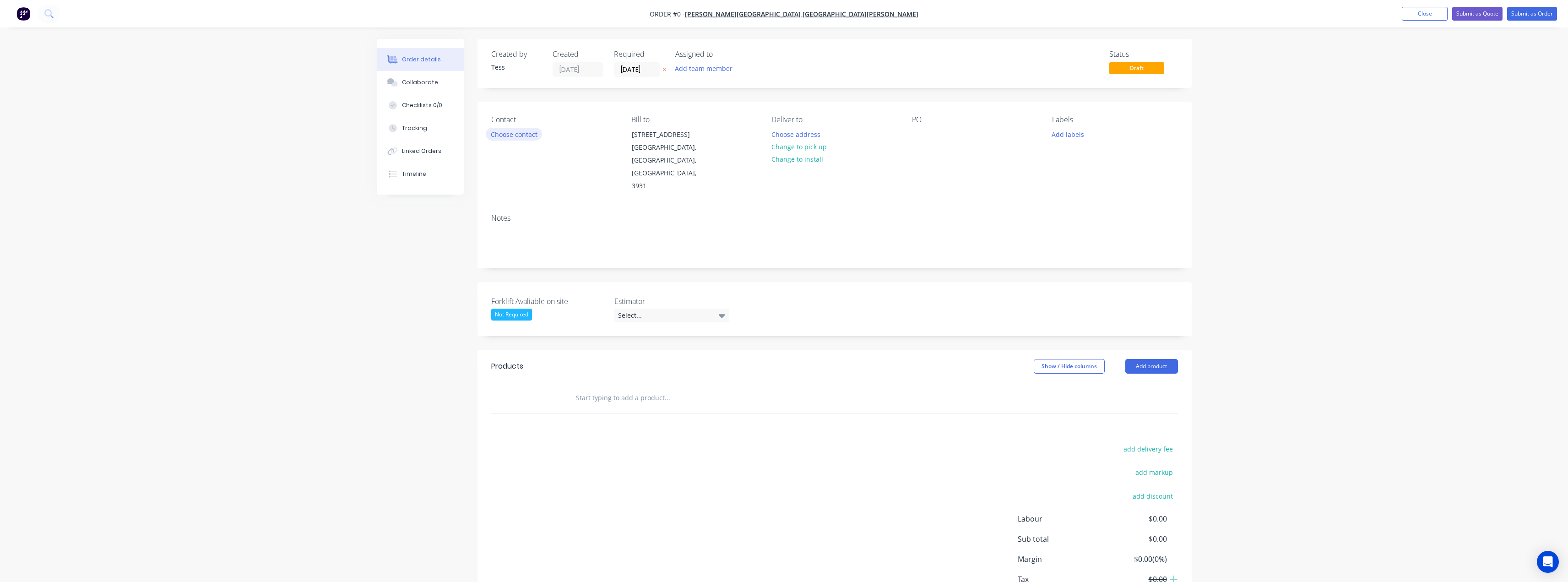
click at [513, 136] on button "Choose contact" at bounding box center [514, 134] width 56 height 12
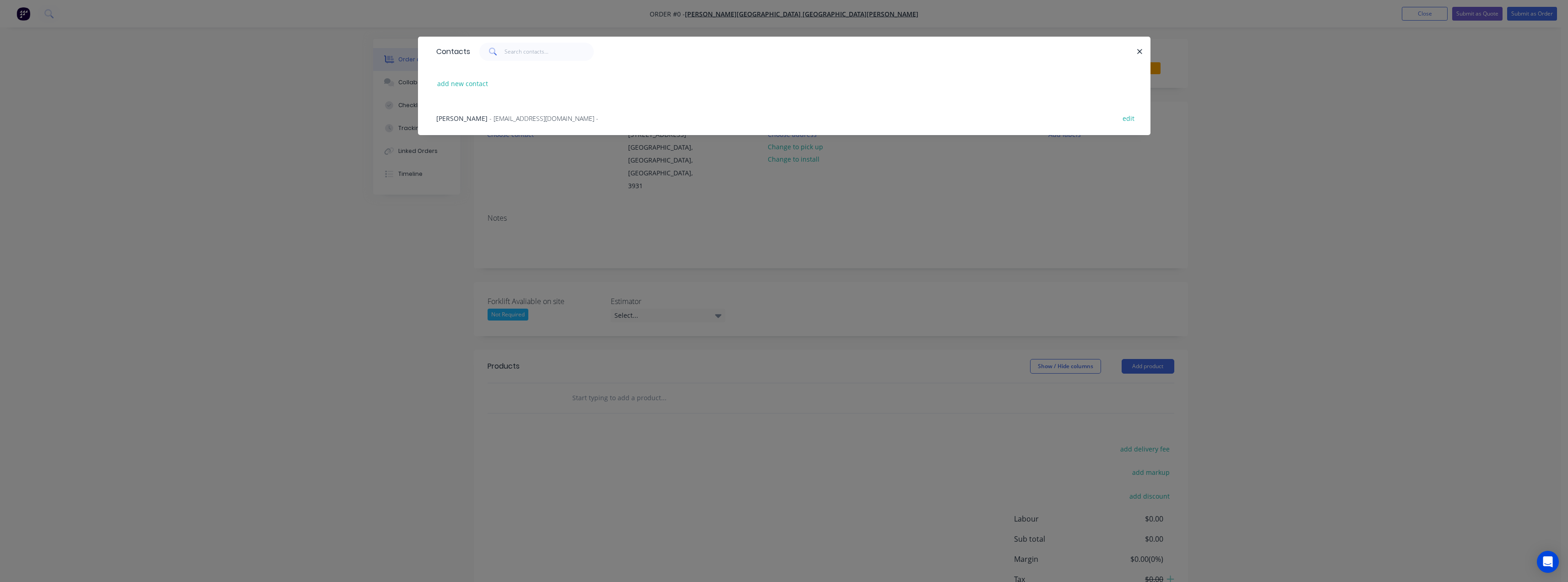
click at [502, 116] on span "- [EMAIL_ADDRESS][DOMAIN_NAME] -" at bounding box center [544, 118] width 109 height 9
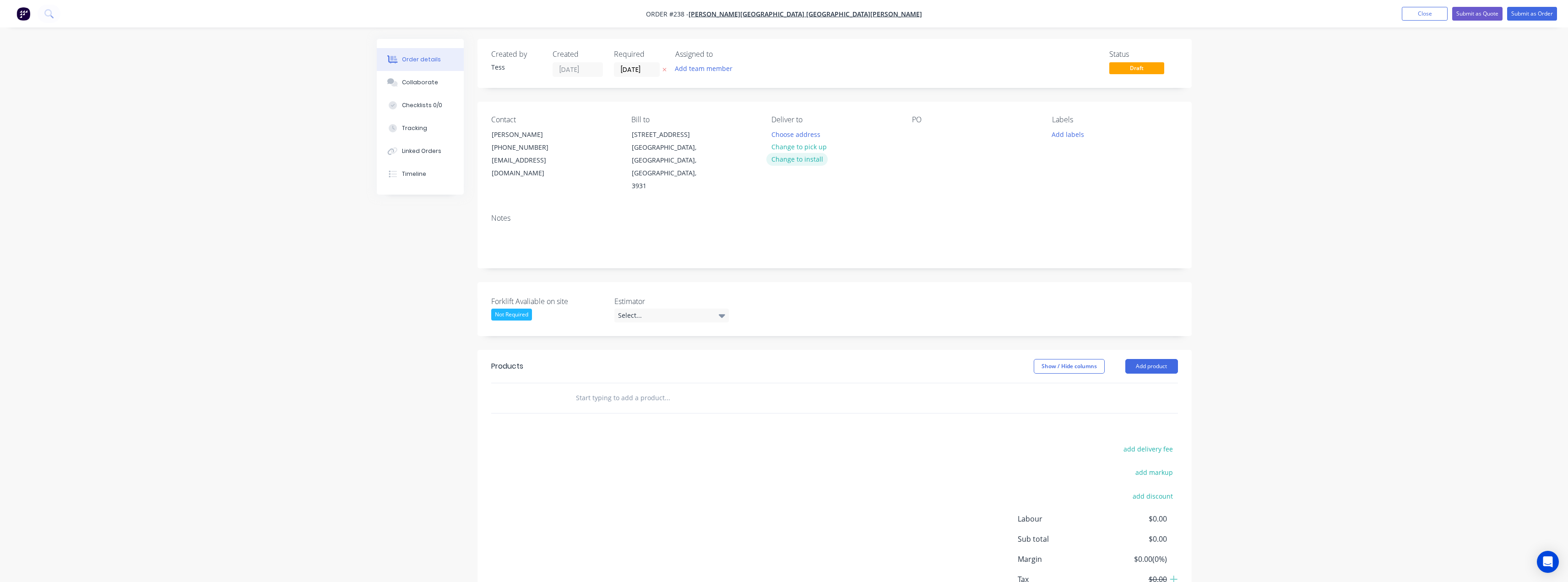
click at [790, 161] on button "Change to install" at bounding box center [797, 159] width 61 height 12
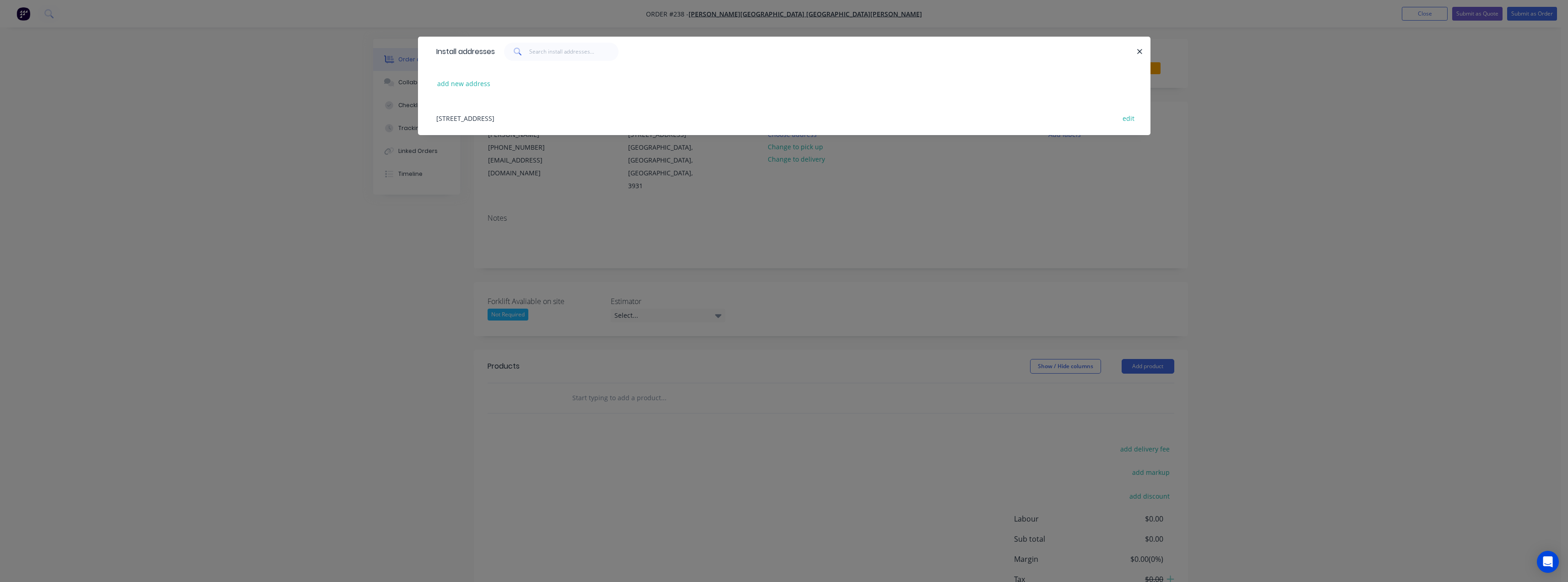
click at [573, 117] on div "[STREET_ADDRESS] edit" at bounding box center [784, 118] width 705 height 34
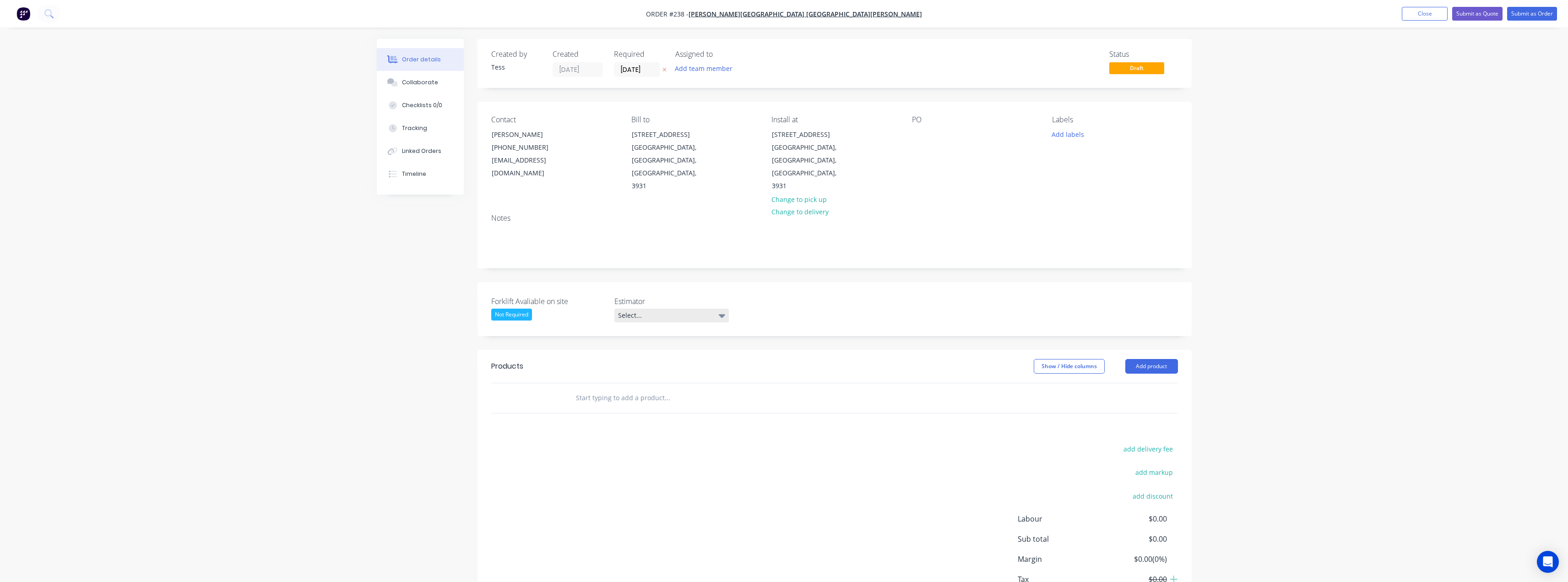
click at [705, 309] on div "Select..." at bounding box center [671, 315] width 114 height 13
click at [640, 349] on div "[PERSON_NAME]" at bounding box center [646, 345] width 50 height 12
click at [611, 387] on input "text" at bounding box center [667, 396] width 183 height 18
click at [1160, 357] on button "Add product" at bounding box center [1152, 364] width 53 height 15
click at [1125, 381] on div "Product catalogue" at bounding box center [1134, 388] width 70 height 13
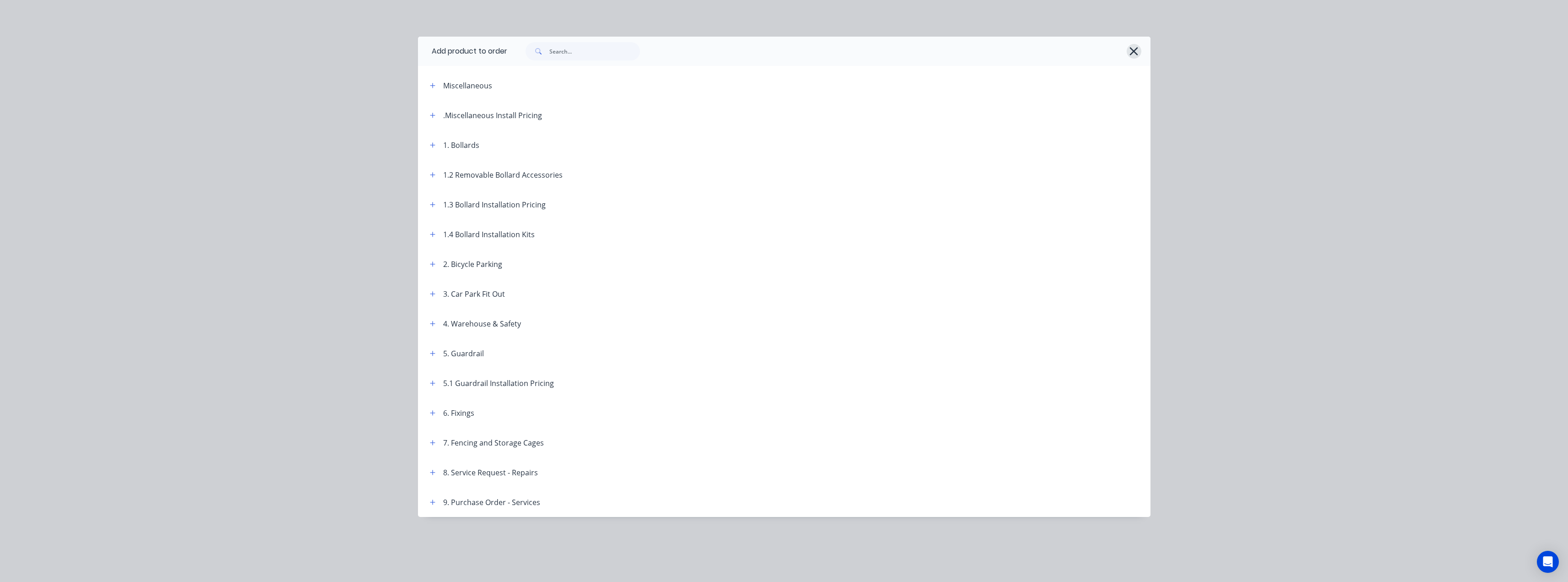
click at [1133, 52] on icon "button" at bounding box center [1133, 51] width 8 height 8
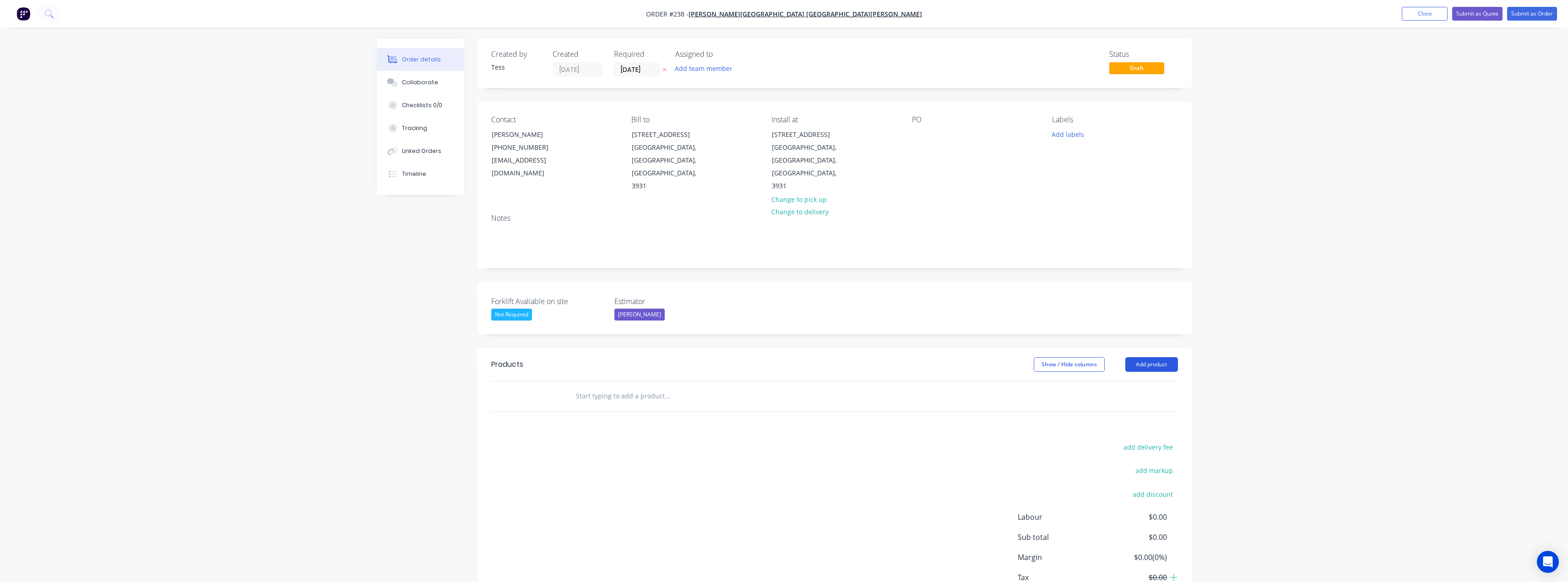
click at [1144, 357] on button "Add product" at bounding box center [1152, 364] width 53 height 15
drag, startPoint x: 1136, startPoint y: 493, endPoint x: 1129, endPoint y: 488, distance: 8.6
click at [1136, 509] on div "Notes (External)" at bounding box center [1134, 516] width 70 height 13
click at [592, 405] on div at bounding box center [601, 411] width 66 height 13
click at [576, 405] on div "__Protect Glass Entrance Door__ Protect building corners from cars in driveway" at bounding box center [646, 416] width 157 height 23
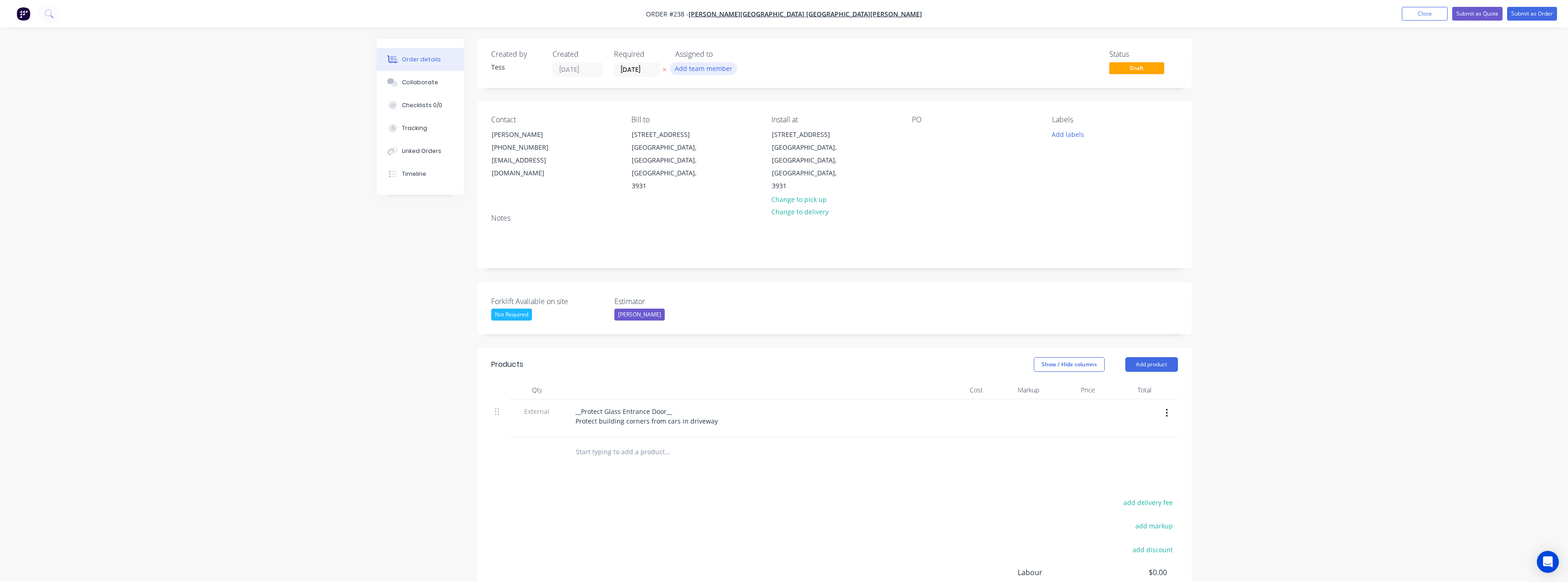
click at [704, 68] on button "Add team member" at bounding box center [704, 68] width 67 height 12
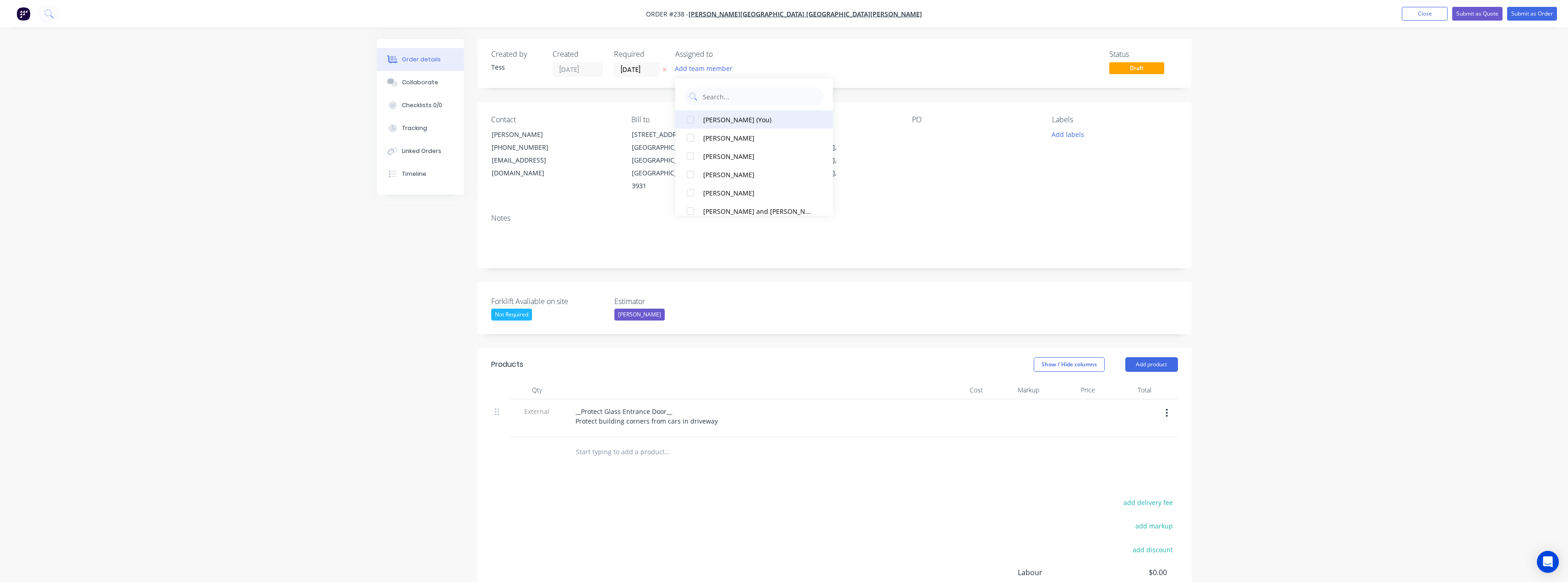
click at [719, 119] on div "[PERSON_NAME] (You)" at bounding box center [757, 120] width 108 height 10
click at [752, 62] on div "Assigned to TS" at bounding box center [721, 64] width 92 height 27
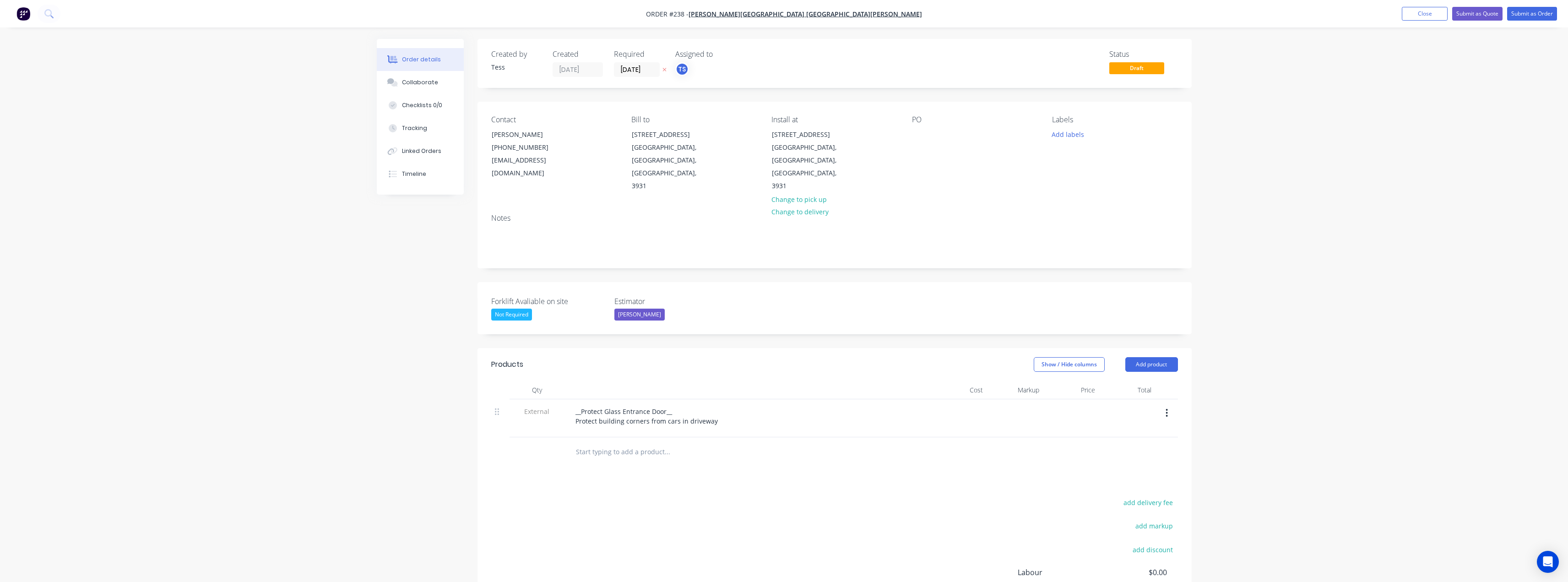
click at [644, 443] on input "text" at bounding box center [667, 452] width 183 height 18
click at [1434, 13] on button "Close" at bounding box center [1424, 13] width 46 height 13
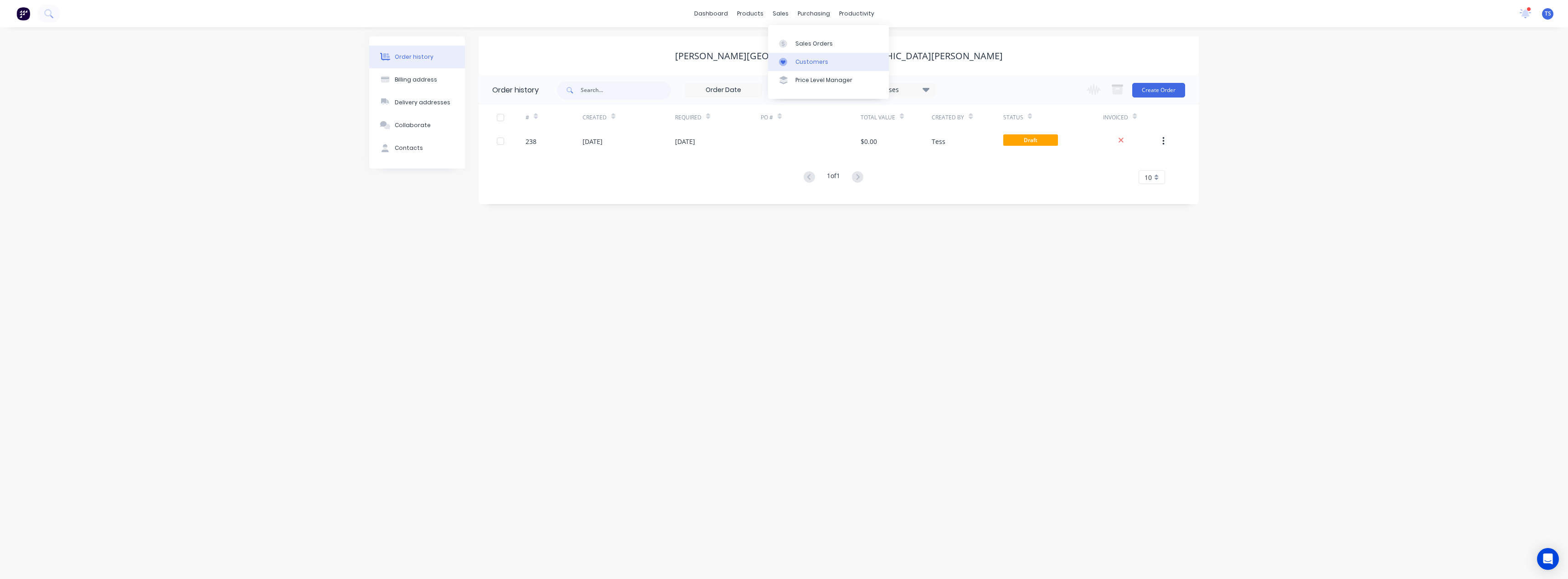
click at [802, 66] on link "Customers" at bounding box center [828, 62] width 121 height 18
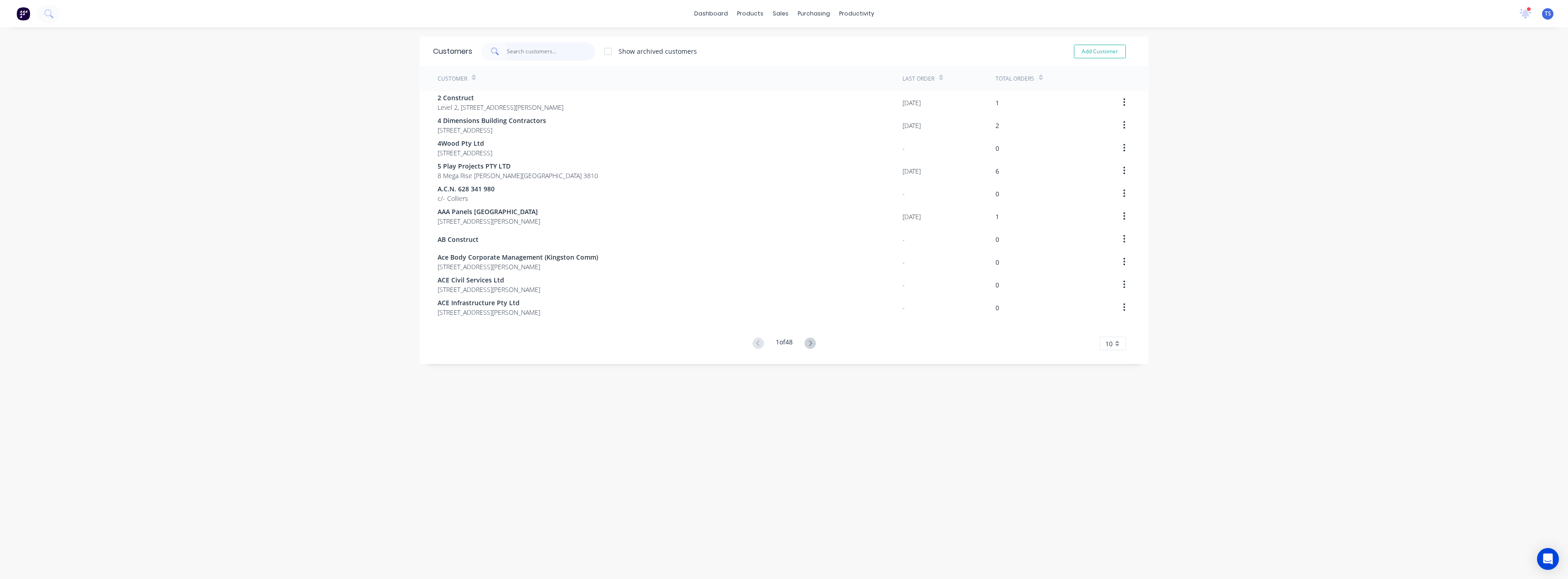
click at [549, 48] on input "text" at bounding box center [551, 52] width 89 height 18
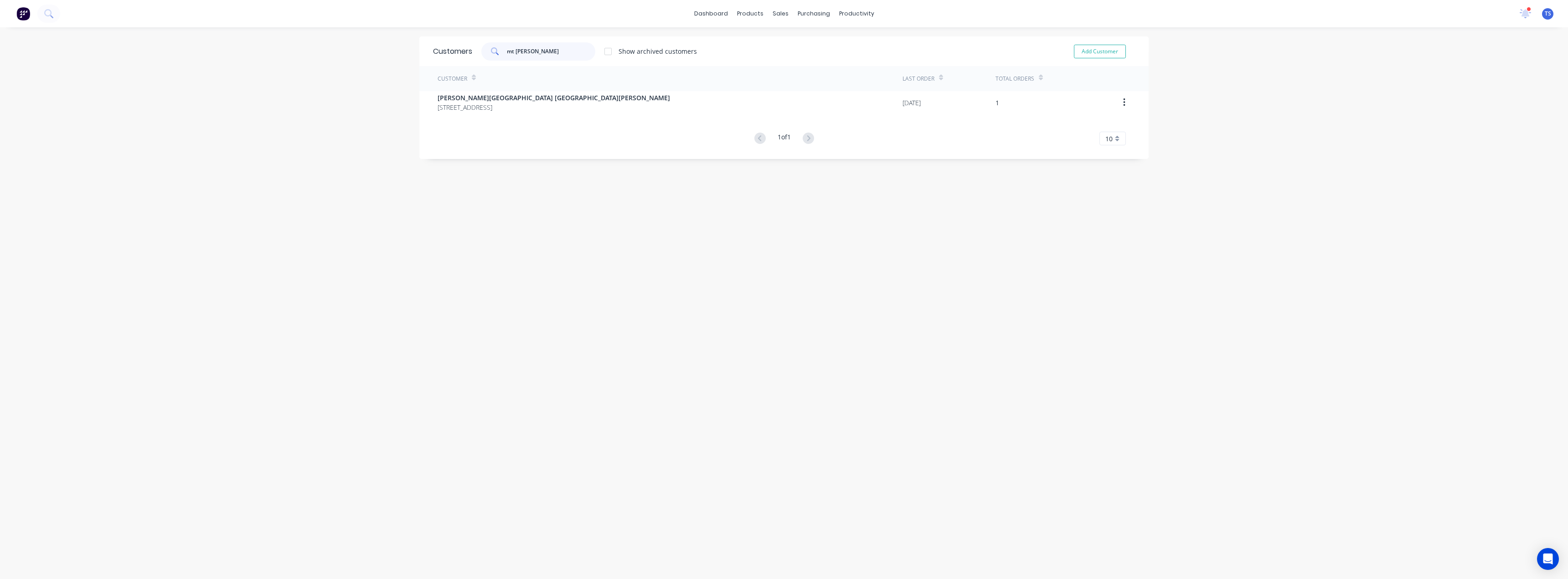
drag, startPoint x: 540, startPoint y: 52, endPoint x: 469, endPoint y: 44, distance: 71.4
click at [469, 44] on div "Customers mt [PERSON_NAME] Show archived customers Add Customer" at bounding box center [784, 51] width 729 height 30
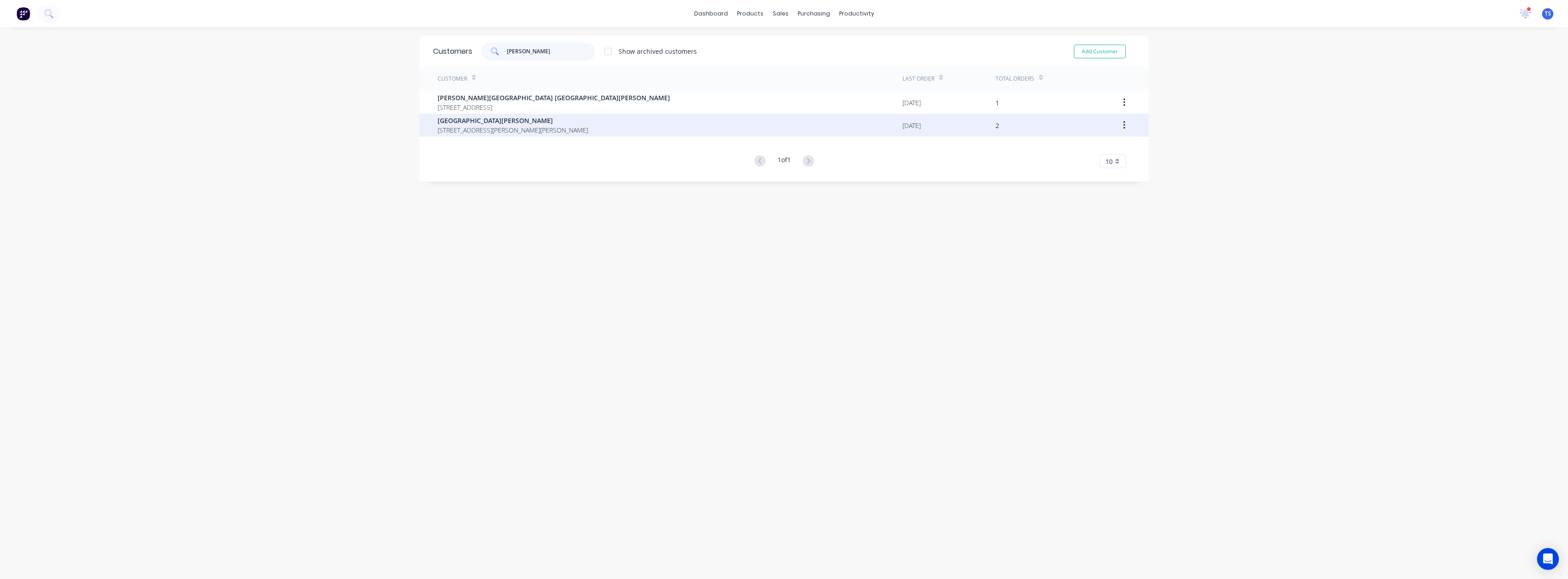
type input "[PERSON_NAME]"
click at [489, 120] on span "[GEOGRAPHIC_DATA][PERSON_NAME]" at bounding box center [513, 120] width 150 height 10
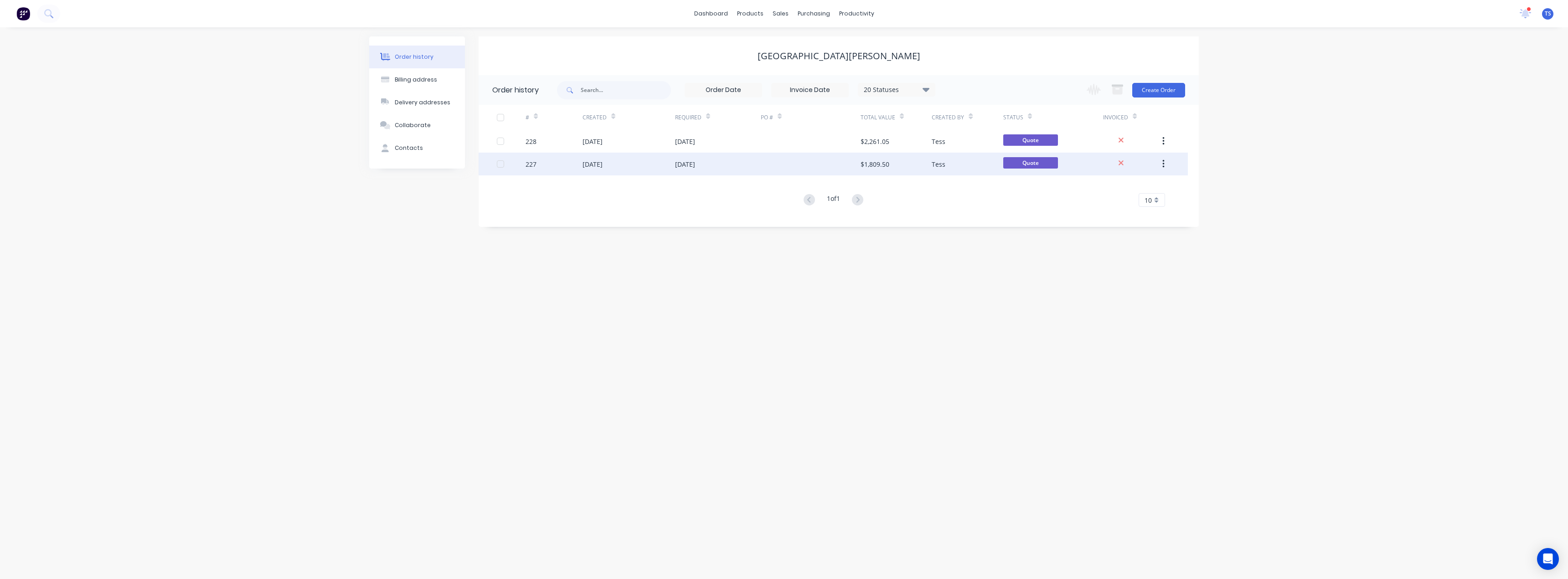
click at [667, 163] on div "[DATE]" at bounding box center [629, 164] width 93 height 23
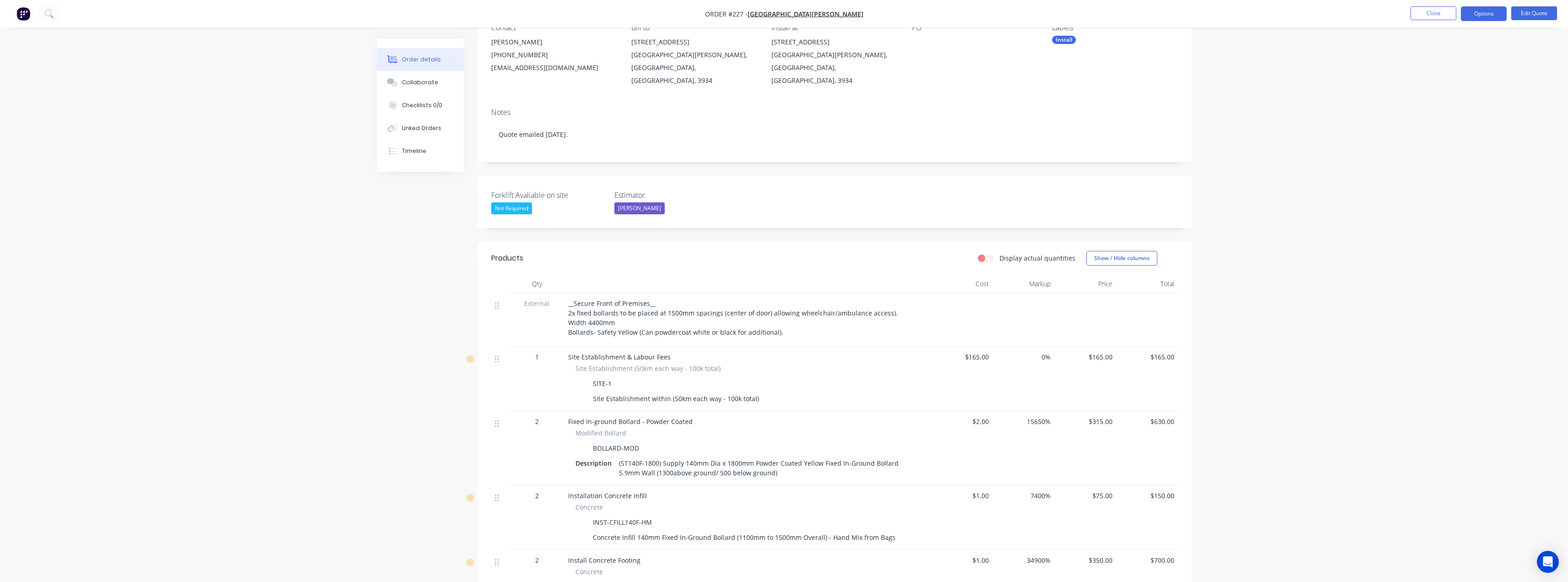
scroll to position [138, 0]
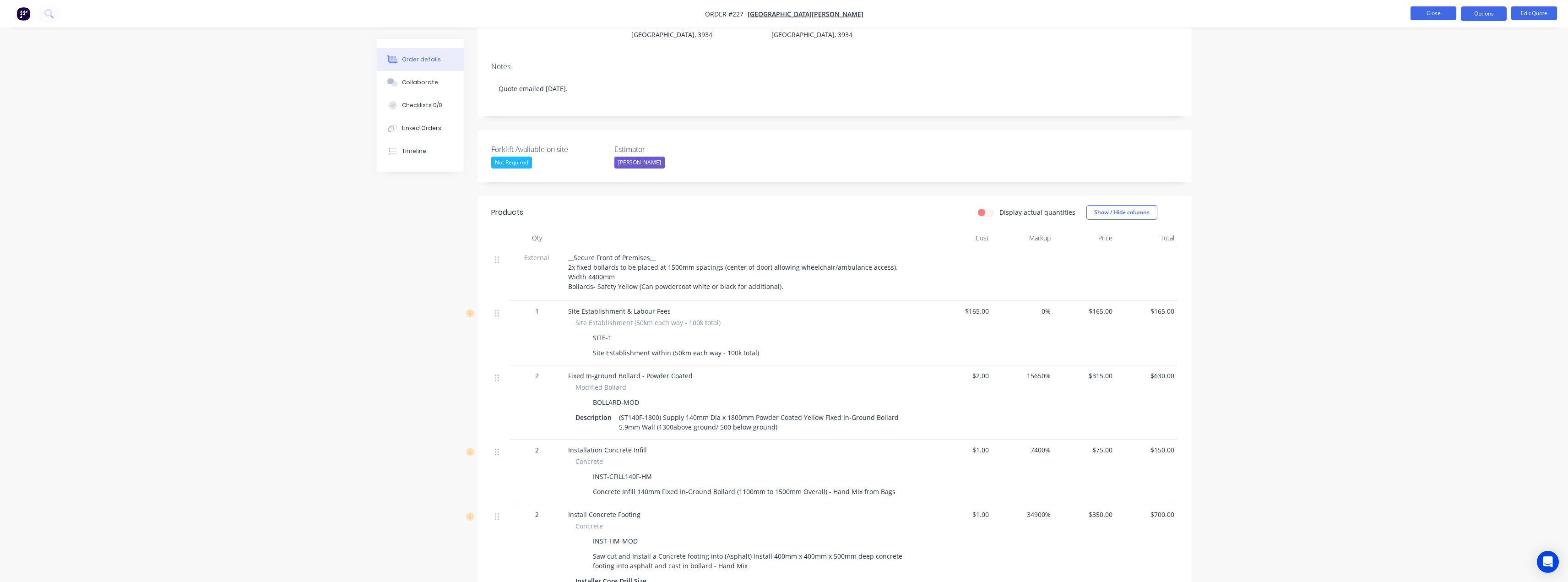
click at [1436, 15] on button "Close" at bounding box center [1433, 13] width 46 height 13
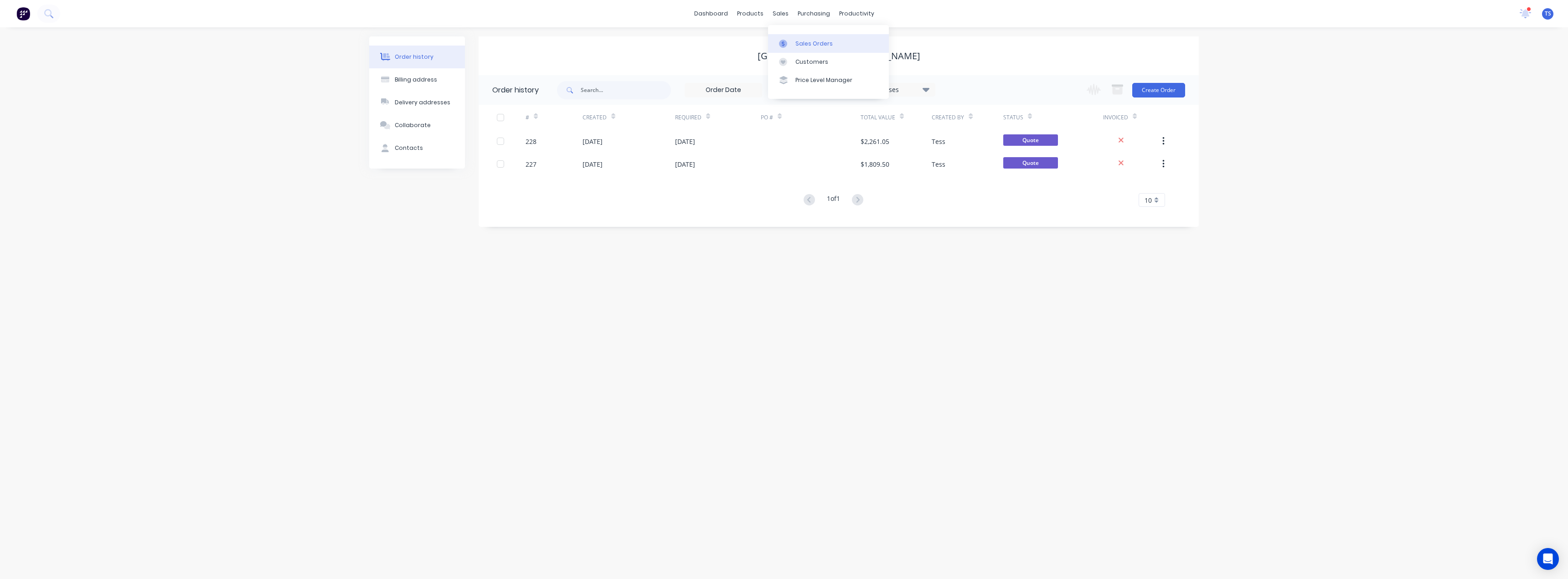
click at [807, 40] on div "Sales Orders" at bounding box center [814, 43] width 37 height 8
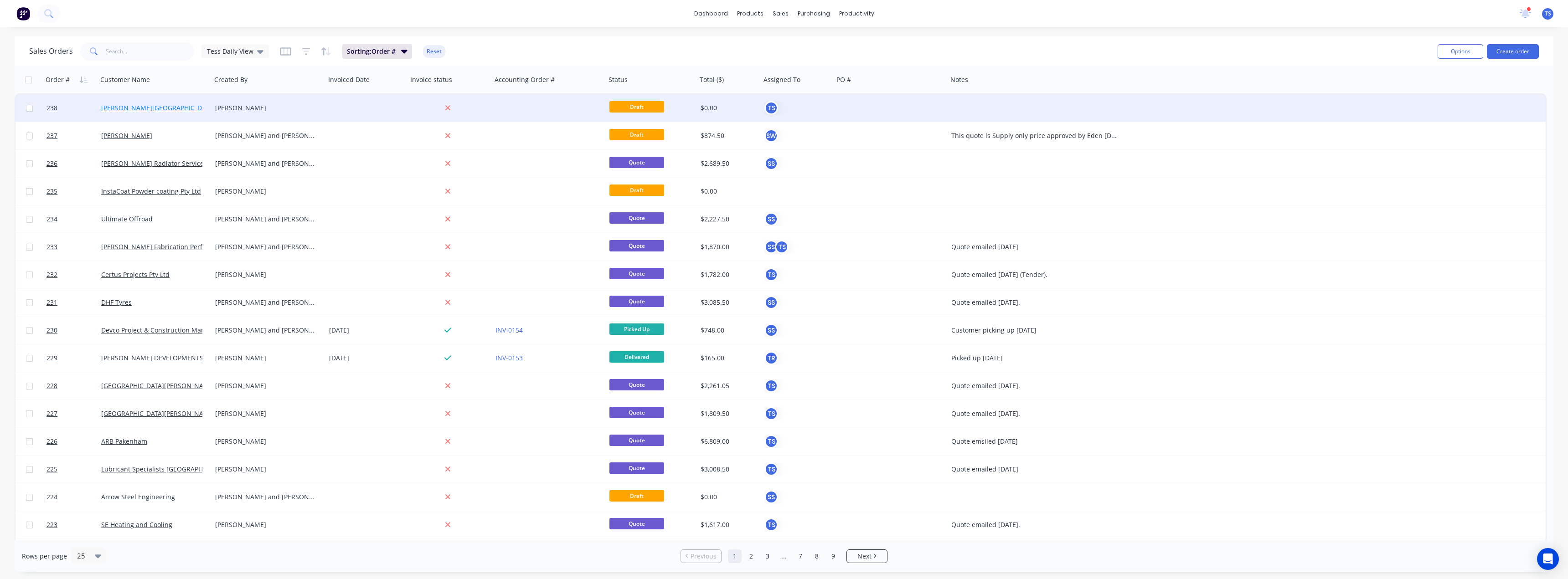
click at [156, 106] on link "[PERSON_NAME][GEOGRAPHIC_DATA] [GEOGRAPHIC_DATA][PERSON_NAME]" at bounding box center [215, 108] width 229 height 9
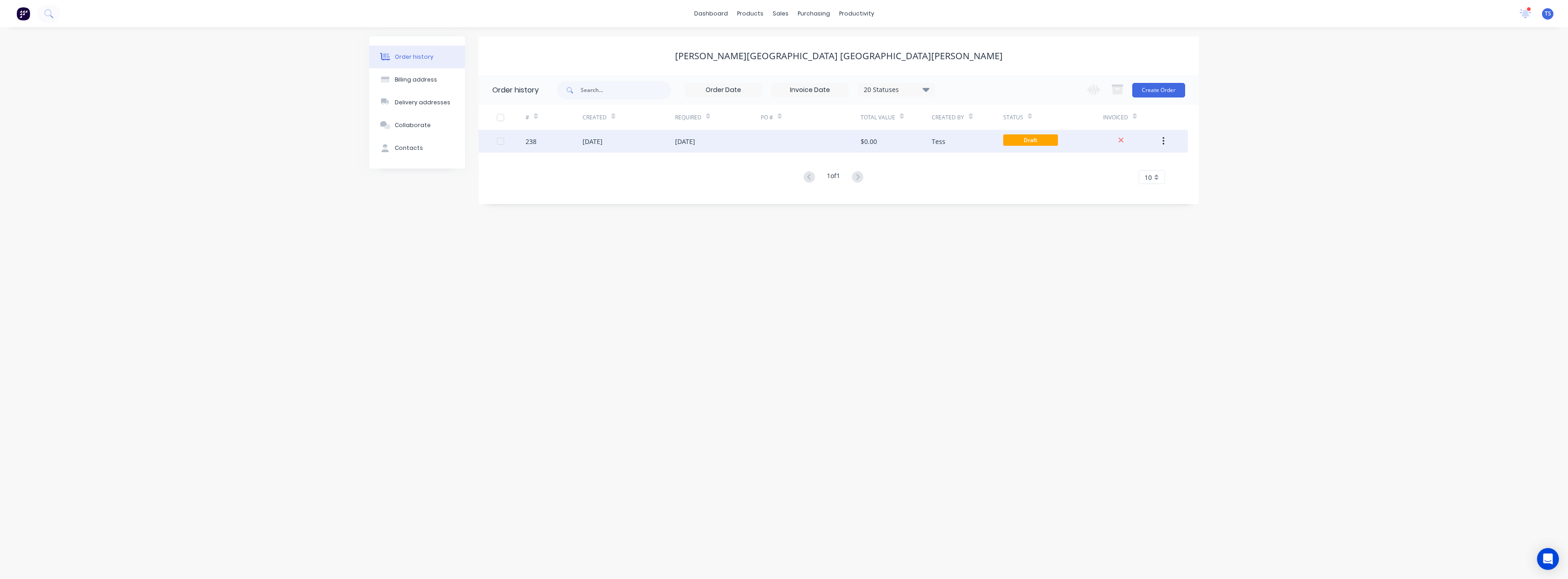
click at [645, 144] on div "[DATE]" at bounding box center [629, 140] width 93 height 23
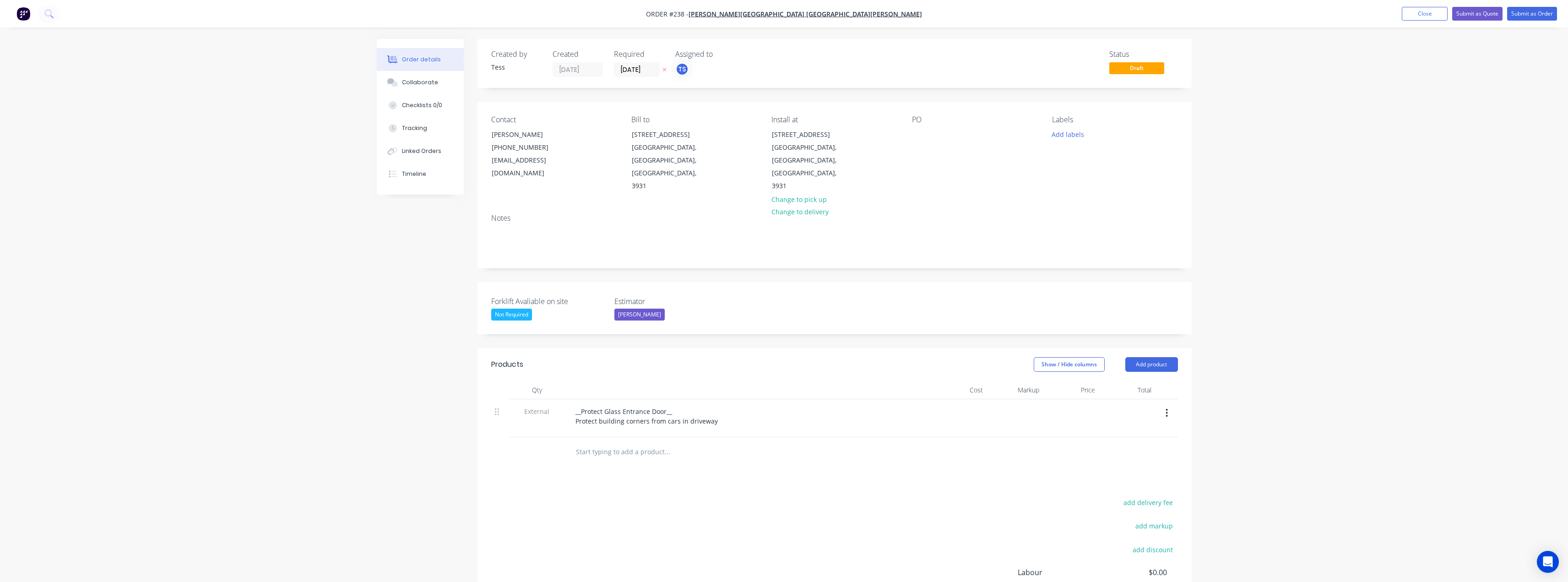
click at [600, 443] on input "text" at bounding box center [667, 452] width 183 height 18
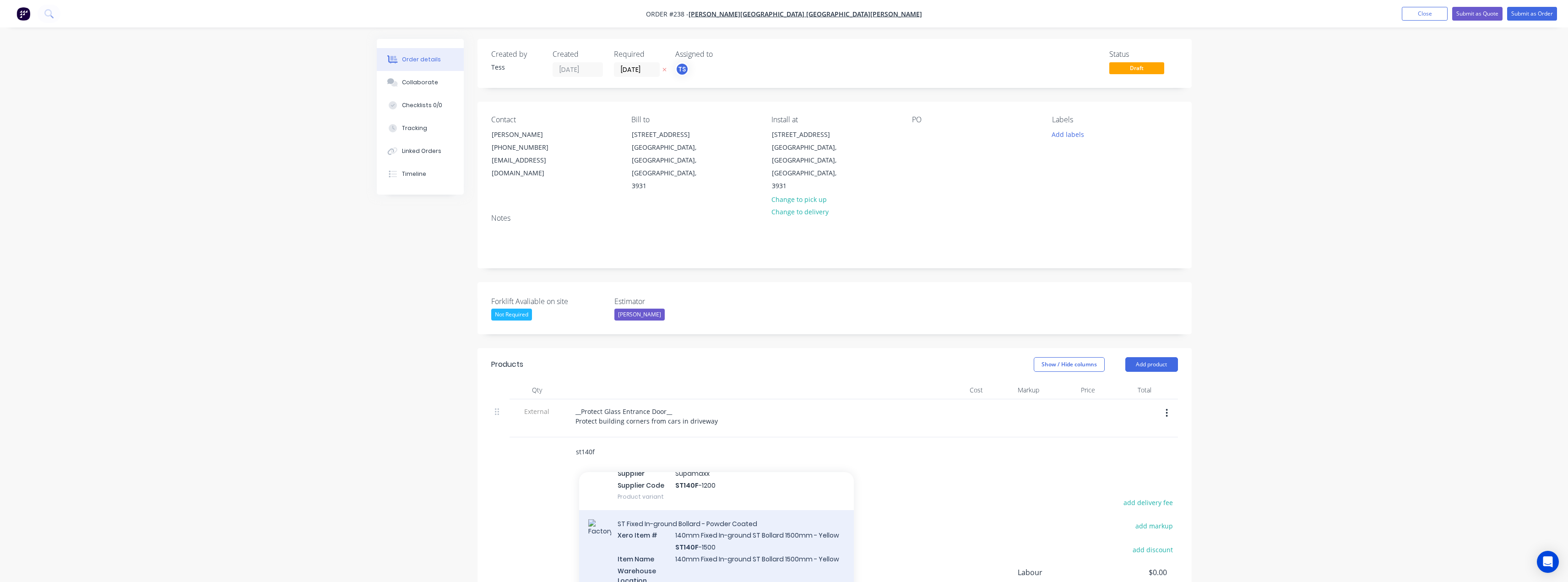
type input "st140f"
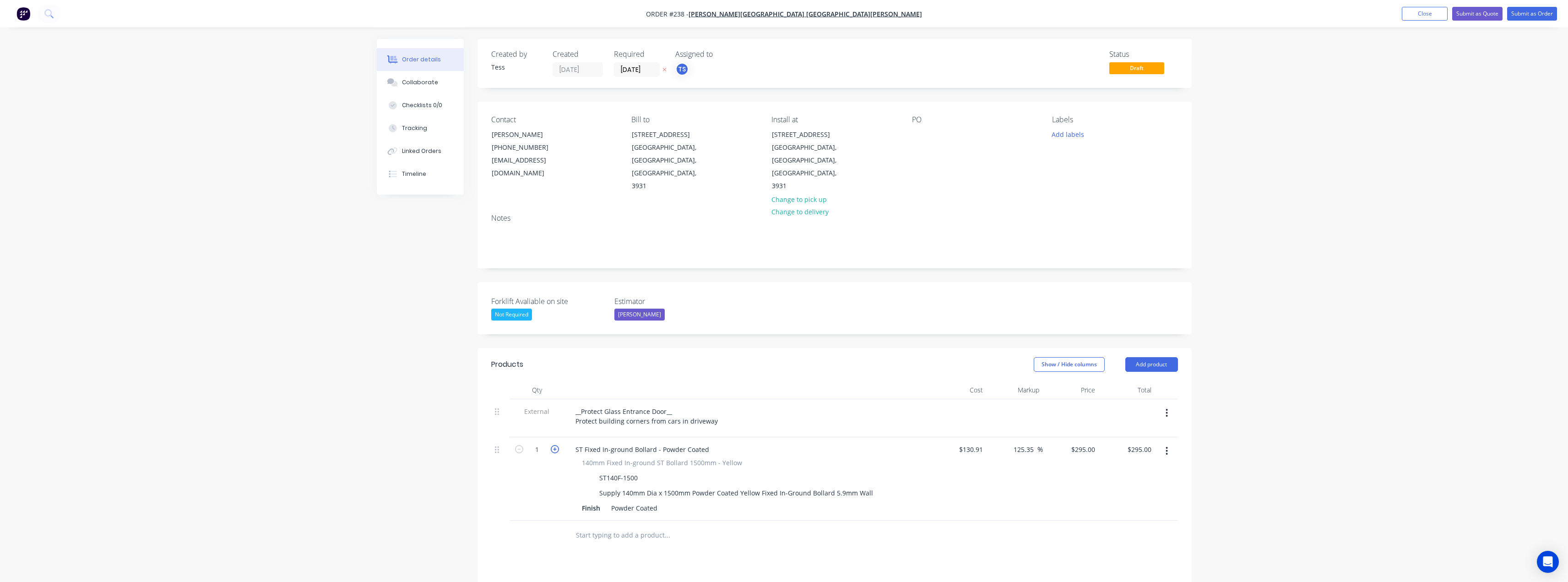
click at [553, 445] on icon "button" at bounding box center [554, 449] width 8 height 8
type input "2"
type input "$590.00"
click at [589, 526] on input "text" at bounding box center [667, 535] width 183 height 18
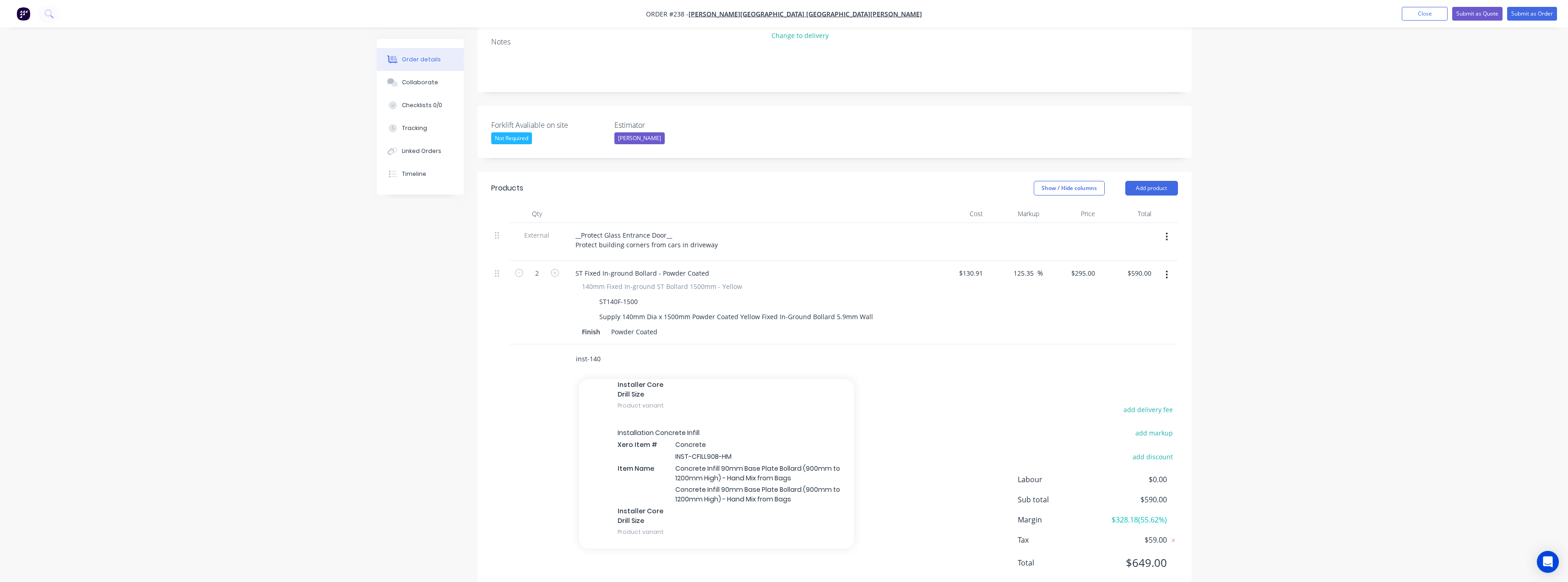
scroll to position [366, 0]
drag, startPoint x: 607, startPoint y: 334, endPoint x: 573, endPoint y: 331, distance: 34.1
click at [573, 350] on div "inst-140 Add inst-140 to order Bicycle Parking Install Pricing Xero Item # Asse…" at bounding box center [705, 359] width 274 height 18
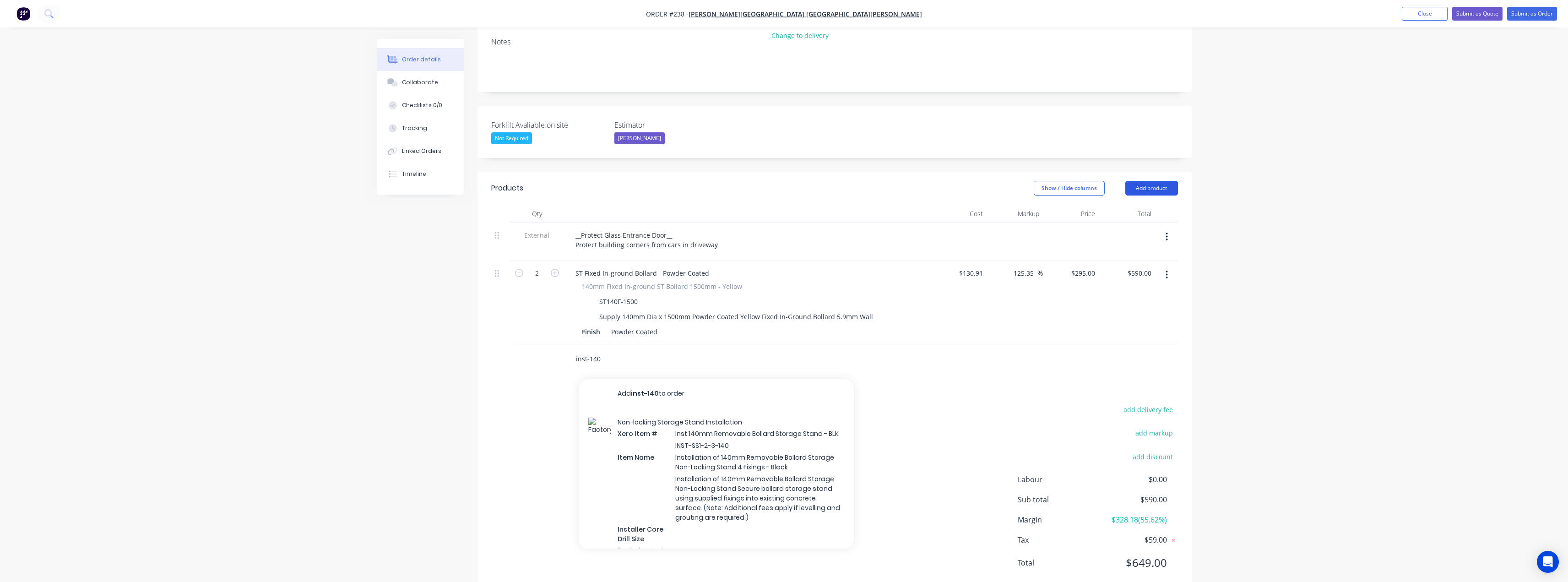
type input "inst-140"
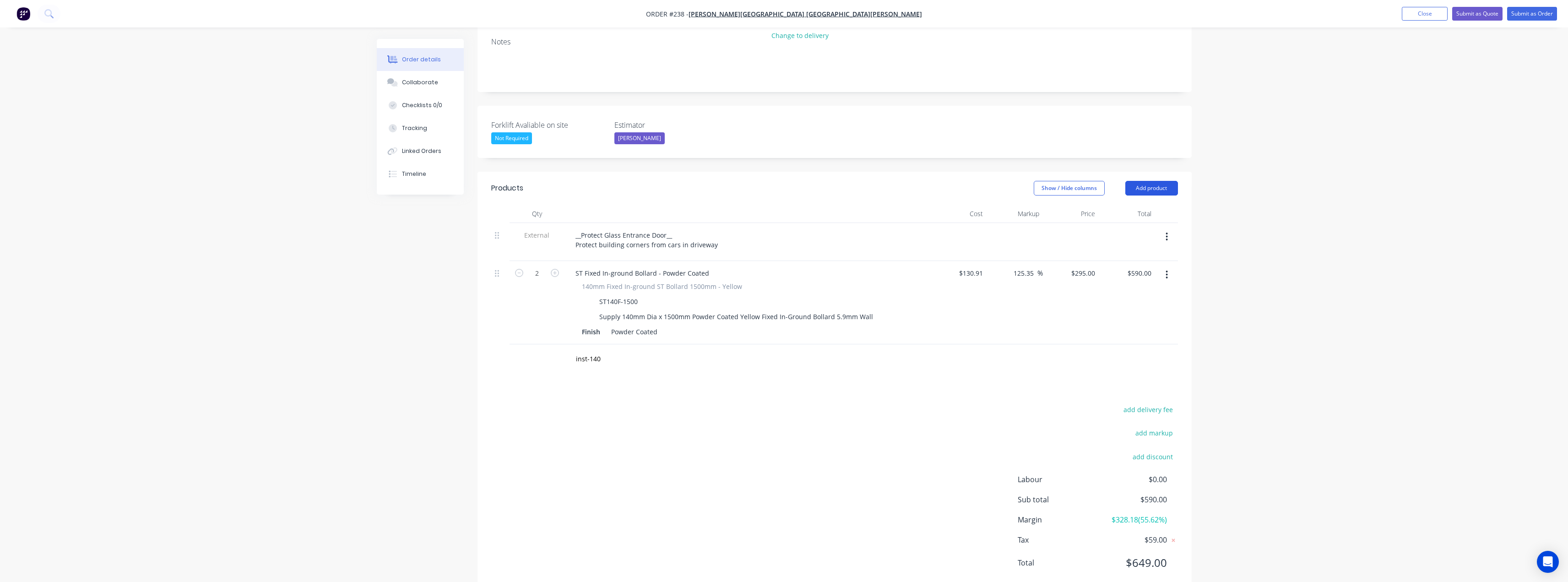
click at [1157, 181] on button "Add product" at bounding box center [1152, 188] width 53 height 15
click at [1126, 205] on div "Product catalogue" at bounding box center [1134, 212] width 70 height 13
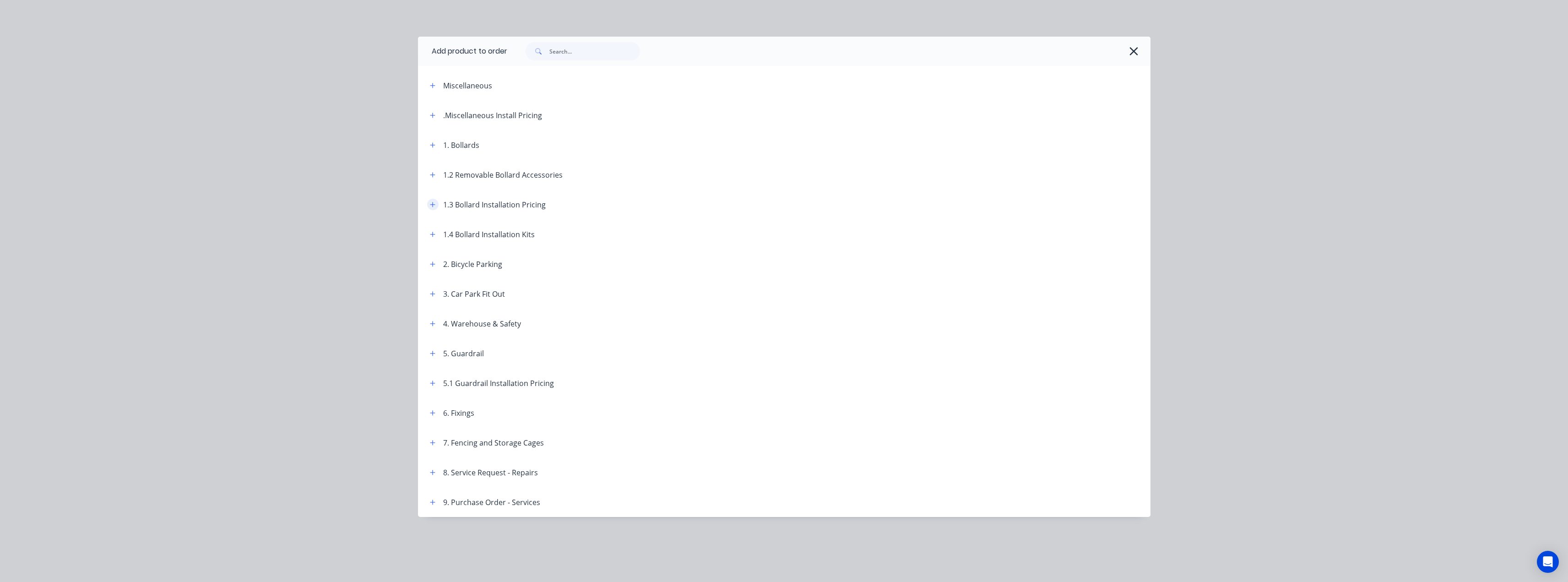
click at [430, 202] on icon "button" at bounding box center [432, 204] width 6 height 6
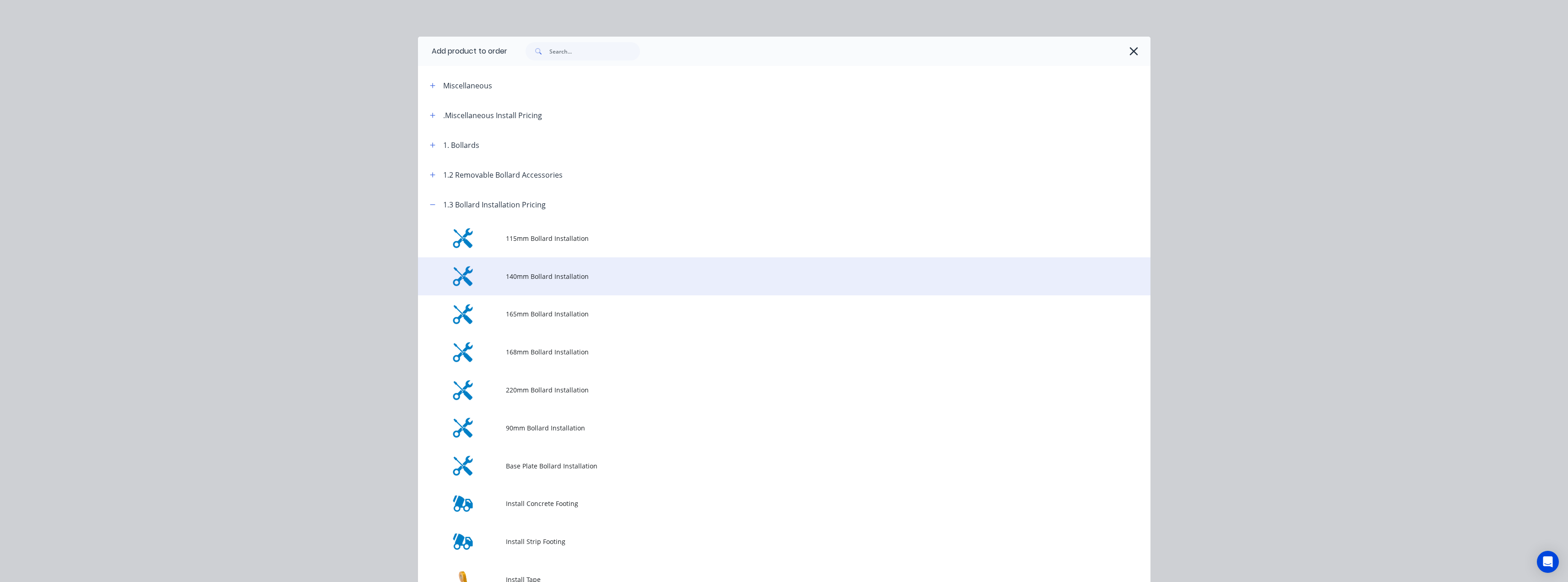
click at [529, 284] on td "140mm Bollard Installation" at bounding box center [828, 276] width 644 height 38
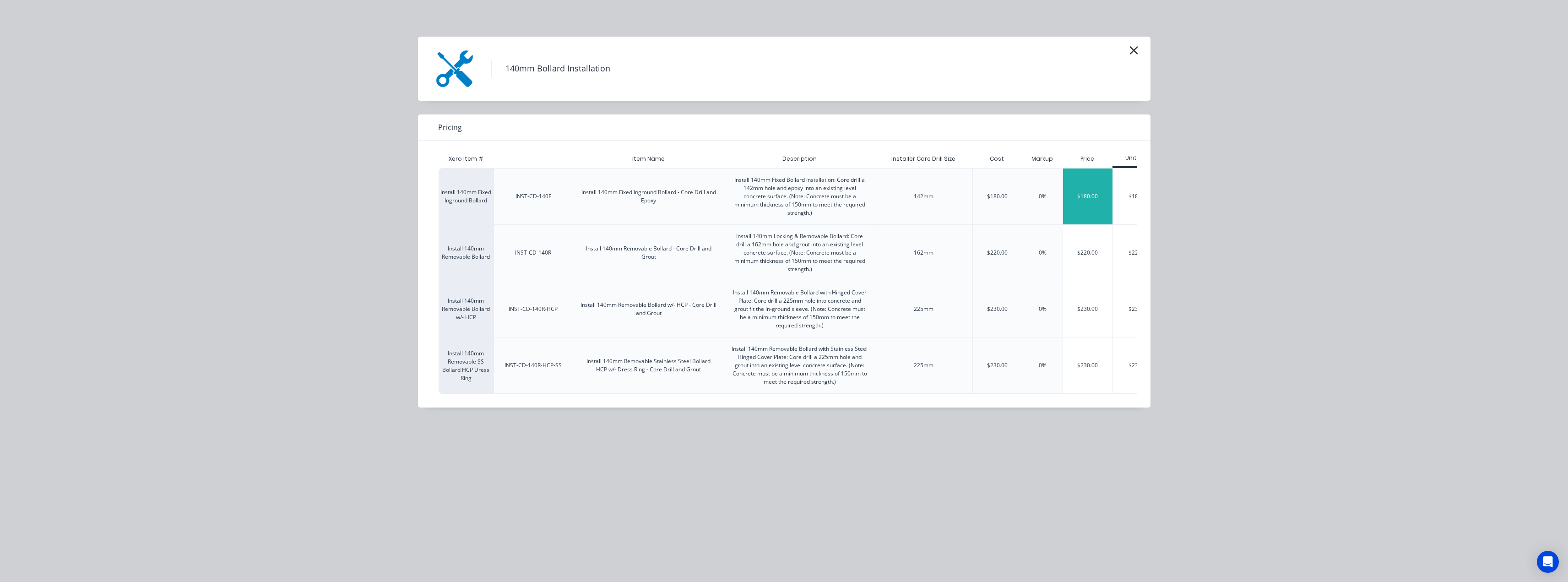
click at [1094, 196] on div "$180.00" at bounding box center [1088, 196] width 50 height 56
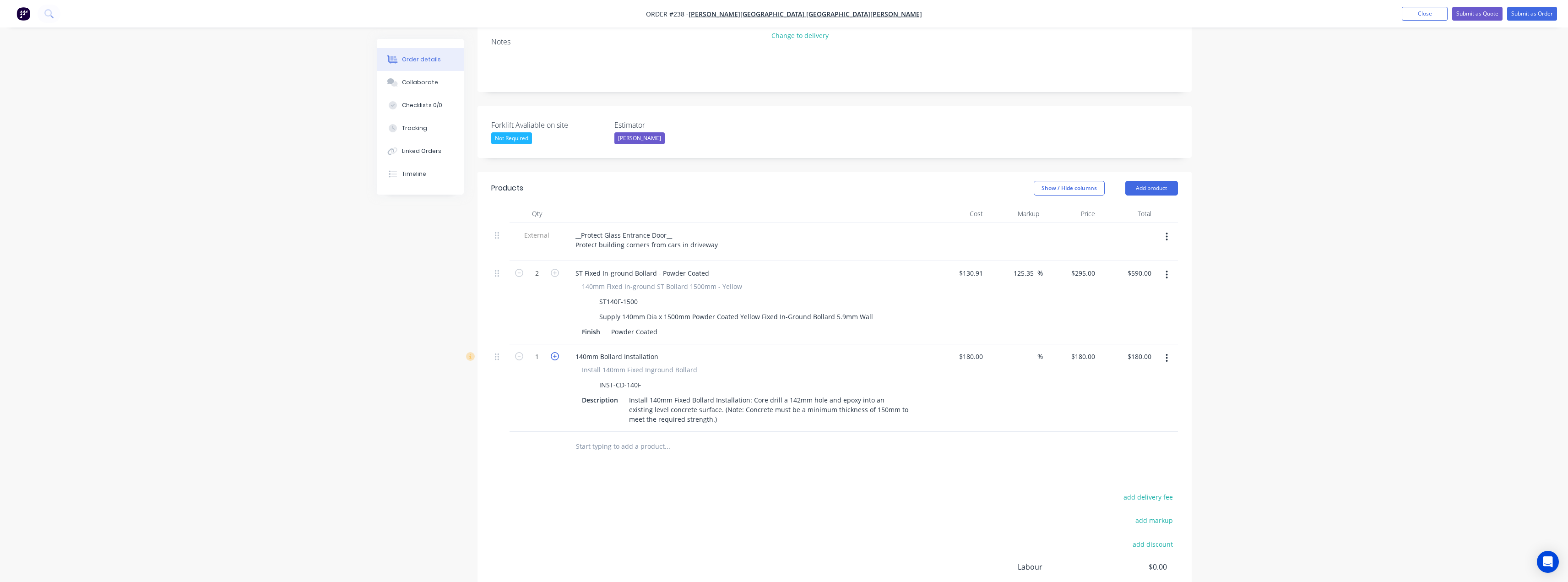
click at [554, 352] on icon "button" at bounding box center [554, 356] width 8 height 8
type input "2"
type input "$360.00"
click at [604, 437] on input "text" at bounding box center [667, 446] width 183 height 18
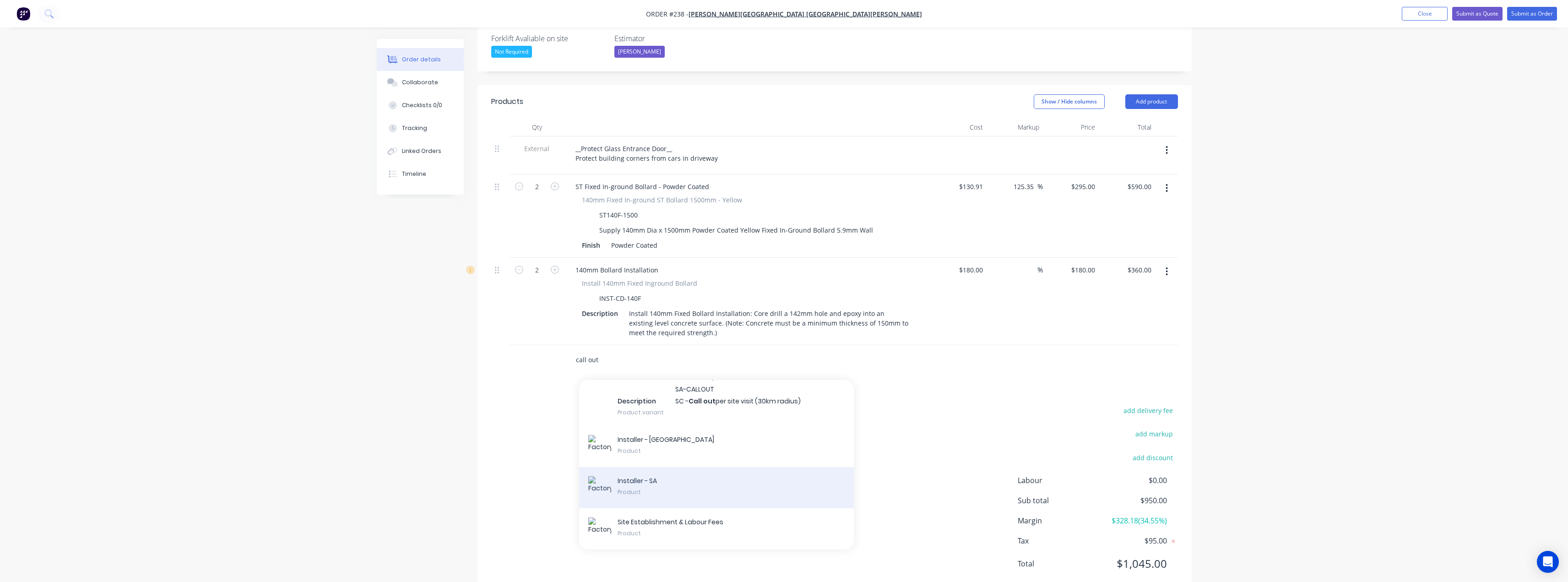
scroll to position [263, 0]
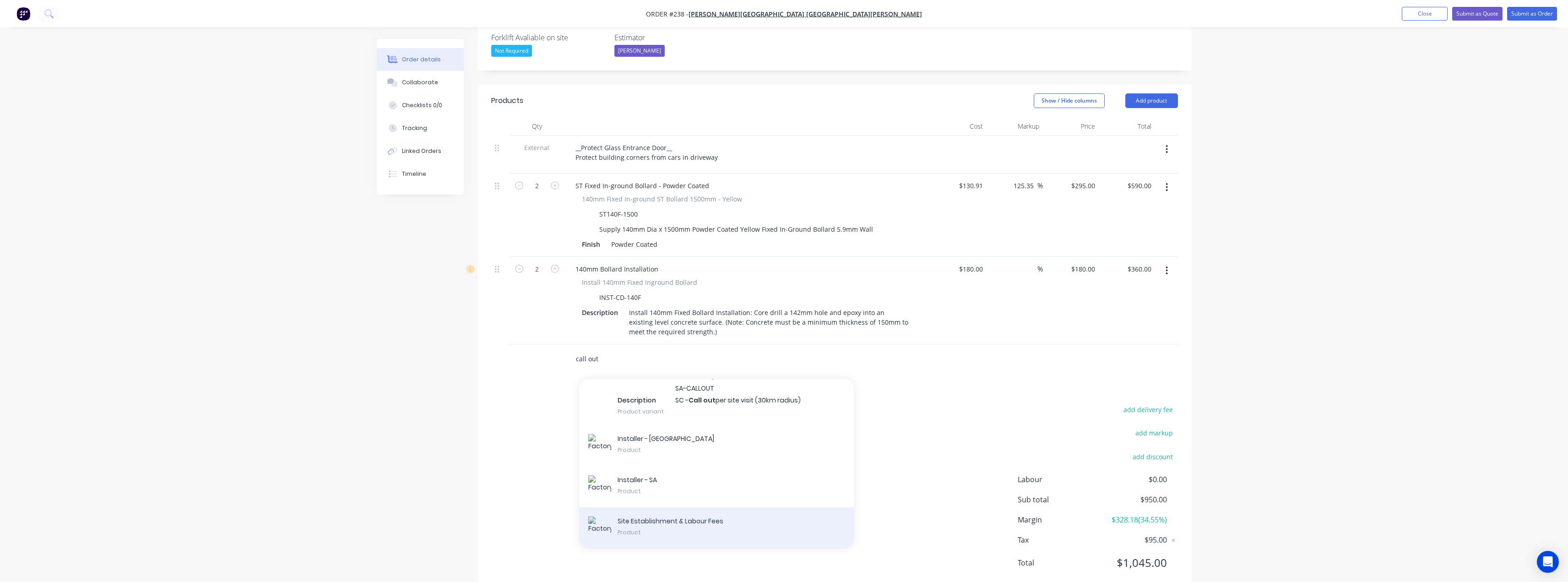
type input "call out"
click at [693, 507] on div "Site Establishment & Labour Fees Product" at bounding box center [716, 528] width 274 height 41
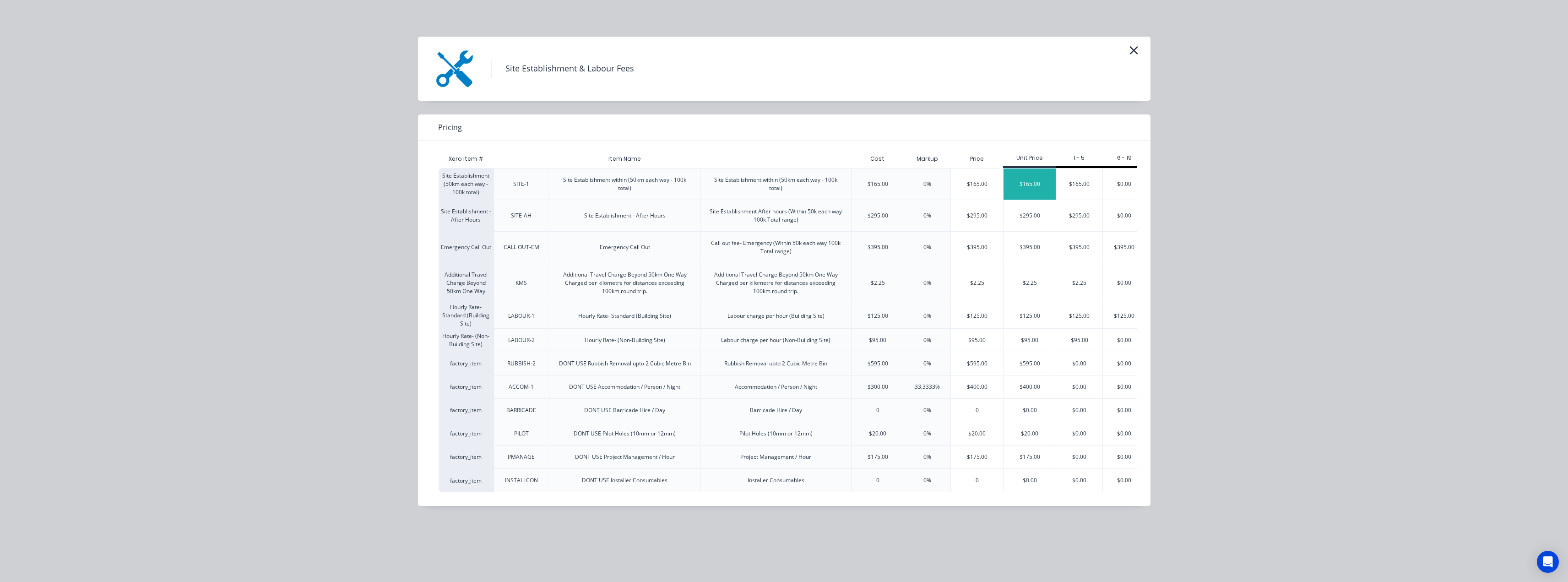
click at [1019, 187] on div "$165.00" at bounding box center [1029, 184] width 52 height 31
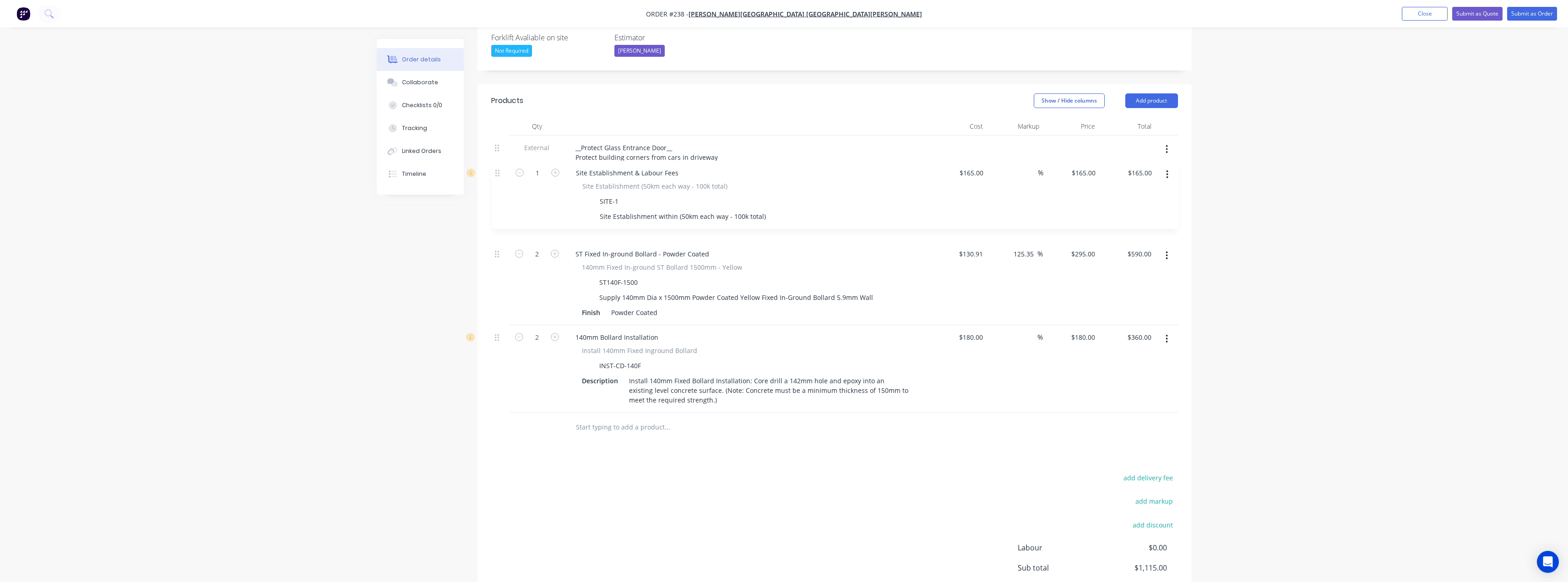
drag, startPoint x: 500, startPoint y: 332, endPoint x: 499, endPoint y: 167, distance: 165.0
click at [499, 167] on div "External __Protect Glass Entrance Door__ Protect building corners from cars in …" at bounding box center [834, 274] width 686 height 277
click at [609, 418] on input "text" at bounding box center [667, 427] width 183 height 18
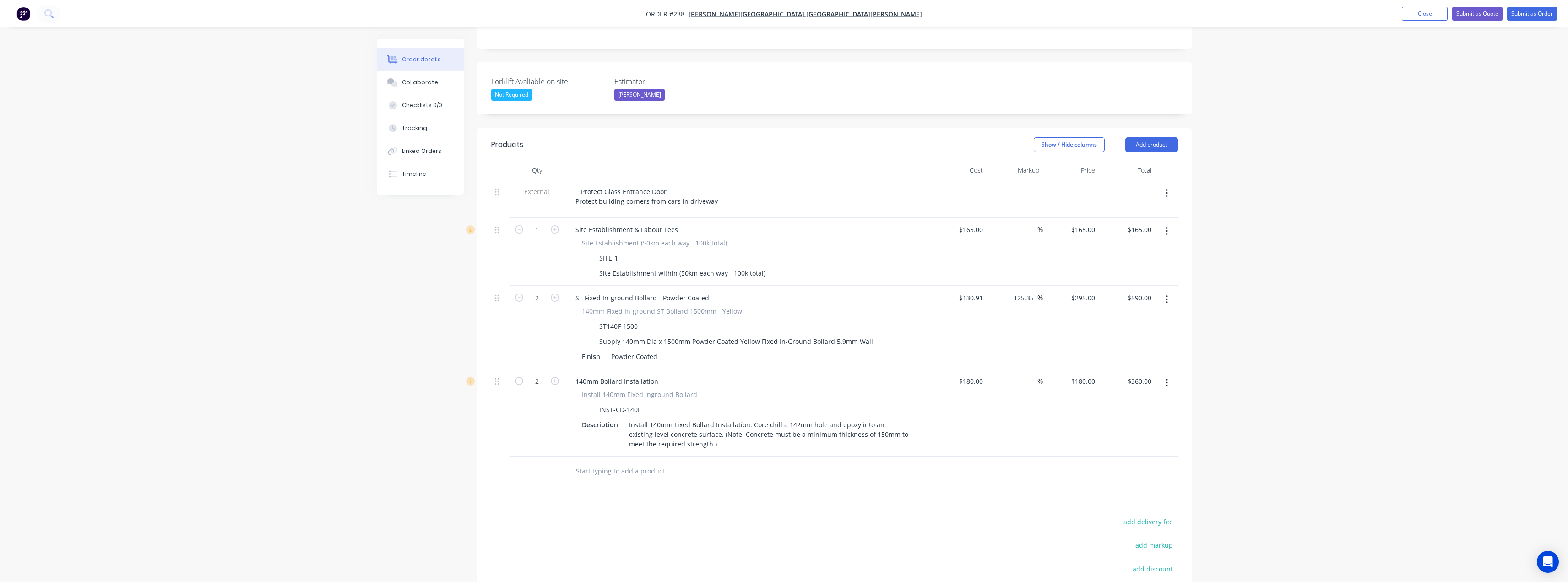
scroll to position [229, 0]
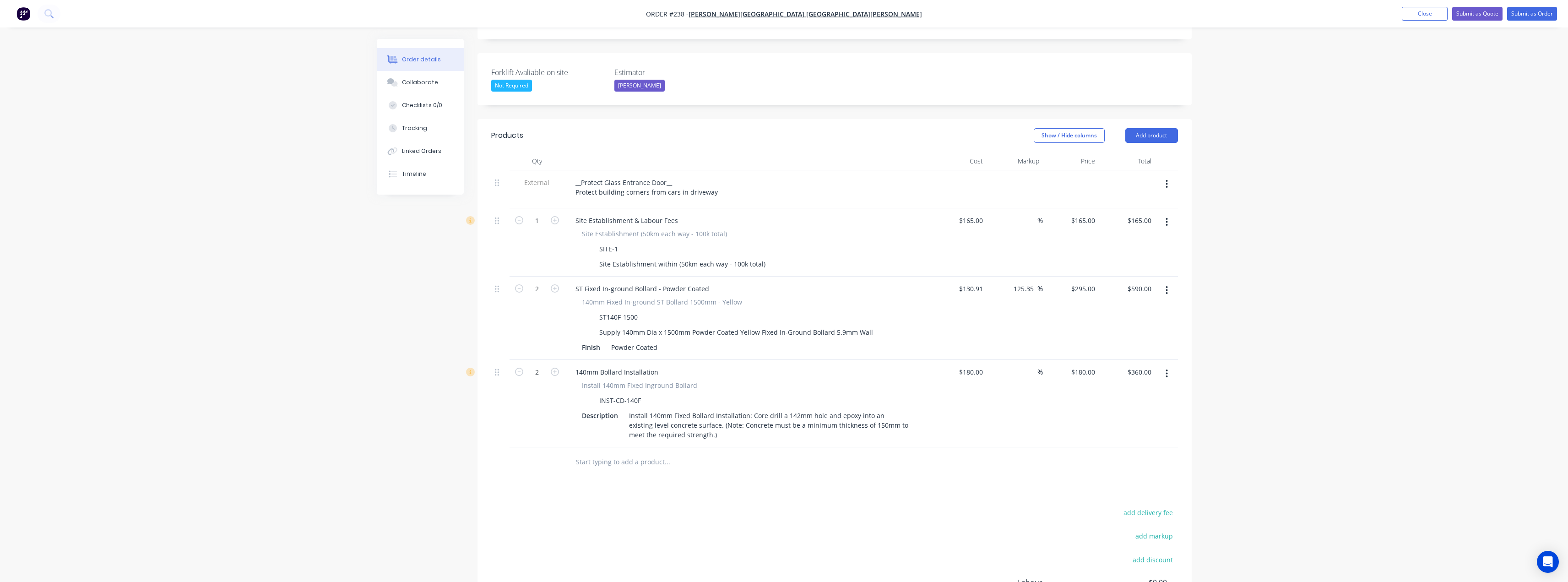
click at [626, 453] on input "text" at bounding box center [667, 462] width 183 height 18
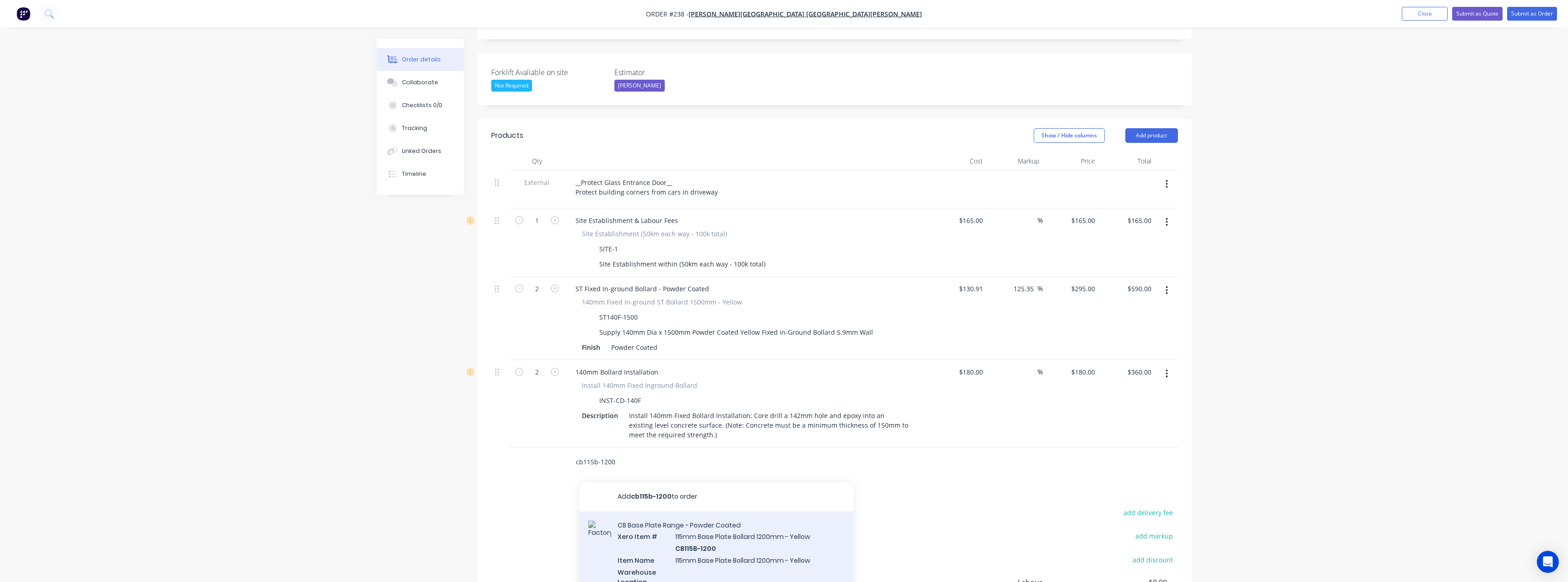
type input "cb115b-1200"
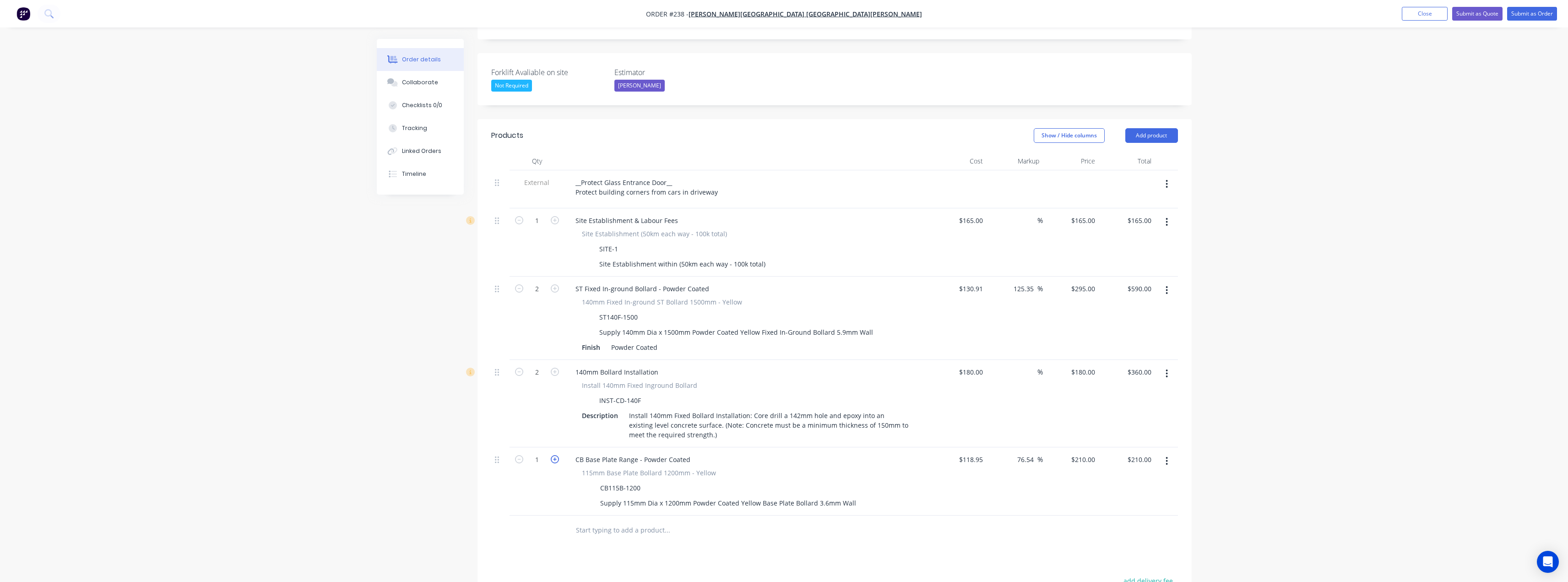
click at [559, 454] on button "button" at bounding box center [554, 459] width 12 height 10
type input "2"
type input "$420.00"
click at [595, 521] on input "text" at bounding box center [667, 530] width 183 height 18
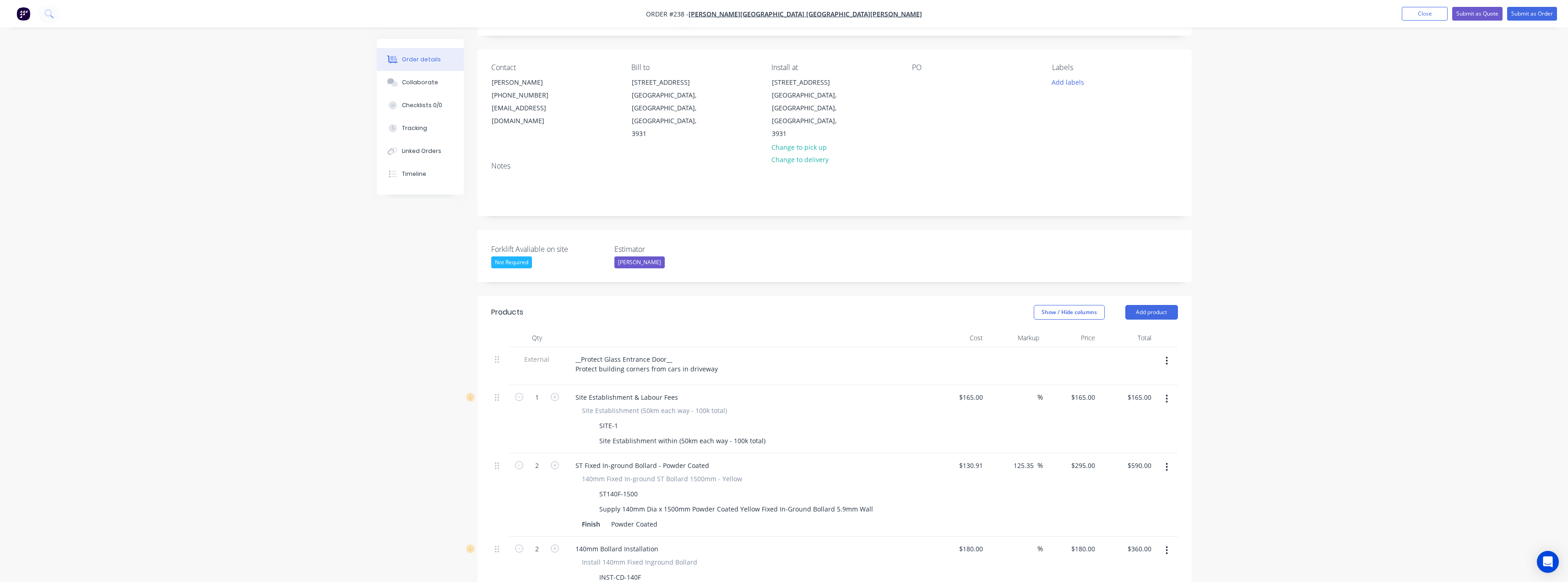
scroll to position [46, 0]
type input "inst-115"
click at [1155, 311] on button "Add product" at bounding box center [1152, 319] width 53 height 15
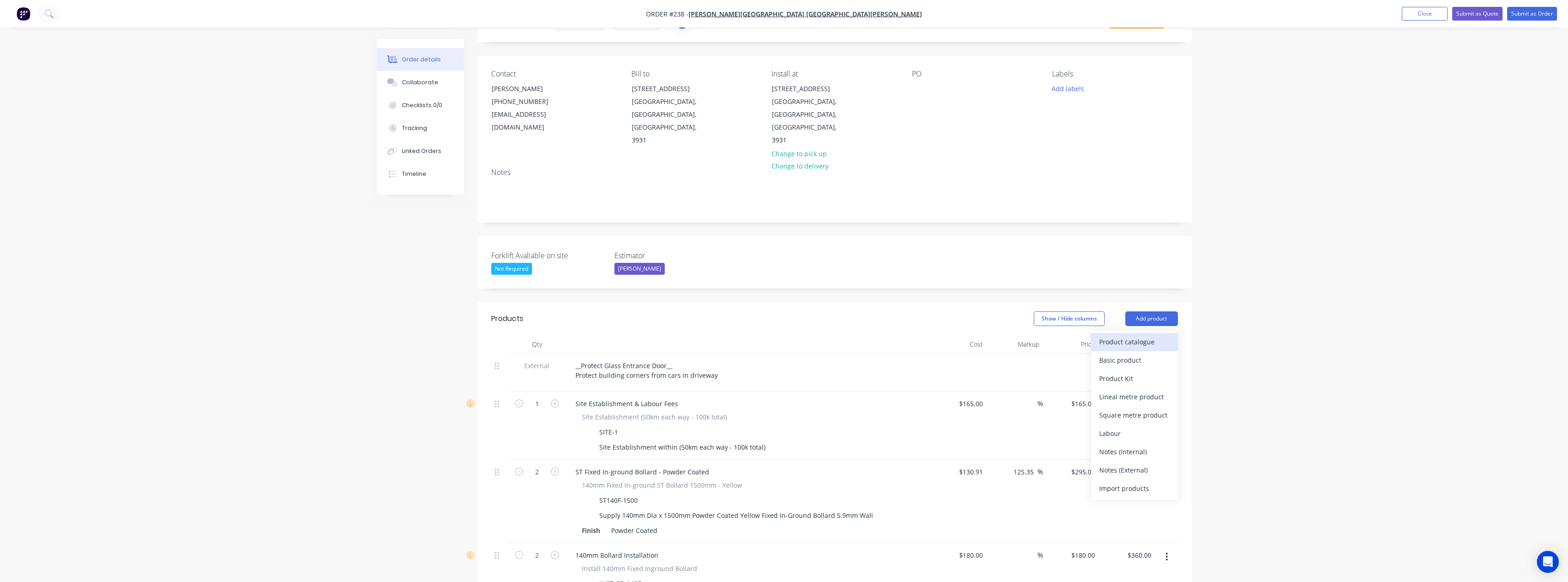
click at [1122, 335] on div "Product catalogue" at bounding box center [1134, 342] width 70 height 13
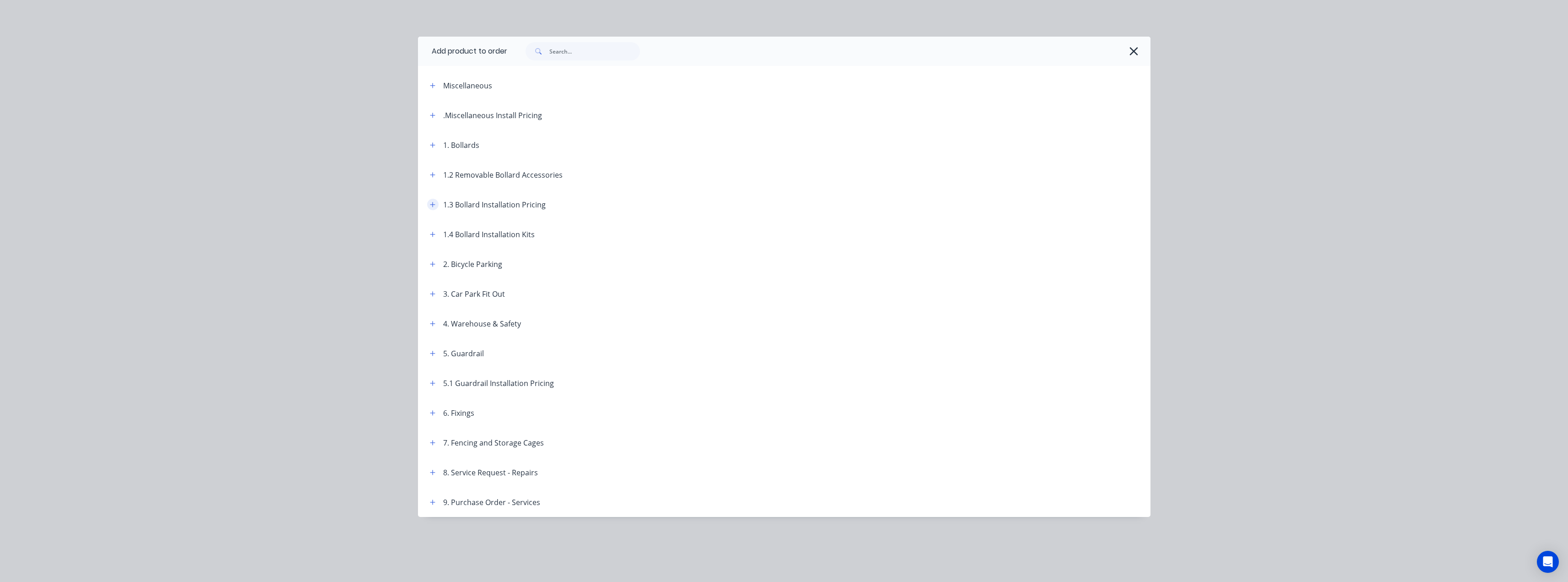
click at [433, 204] on icon "button" at bounding box center [432, 204] width 6 height 6
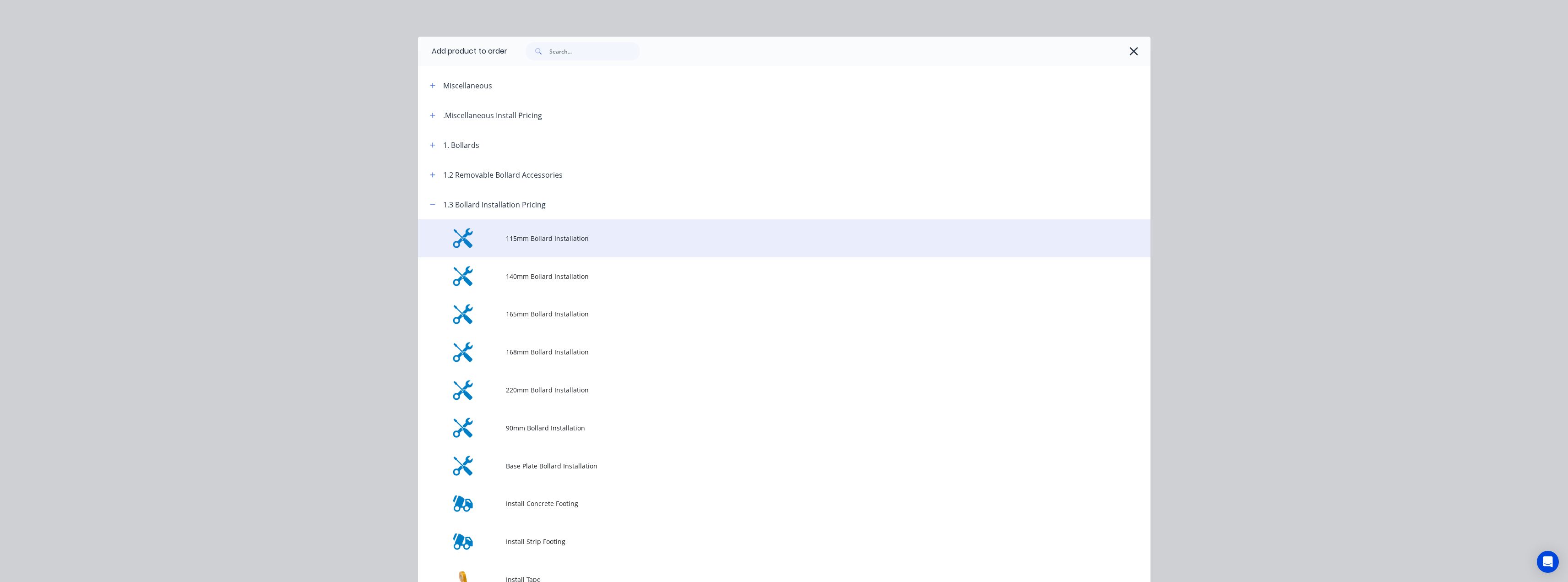
click at [536, 242] on span "115mm Bollard Installation" at bounding box center [763, 238] width 515 height 10
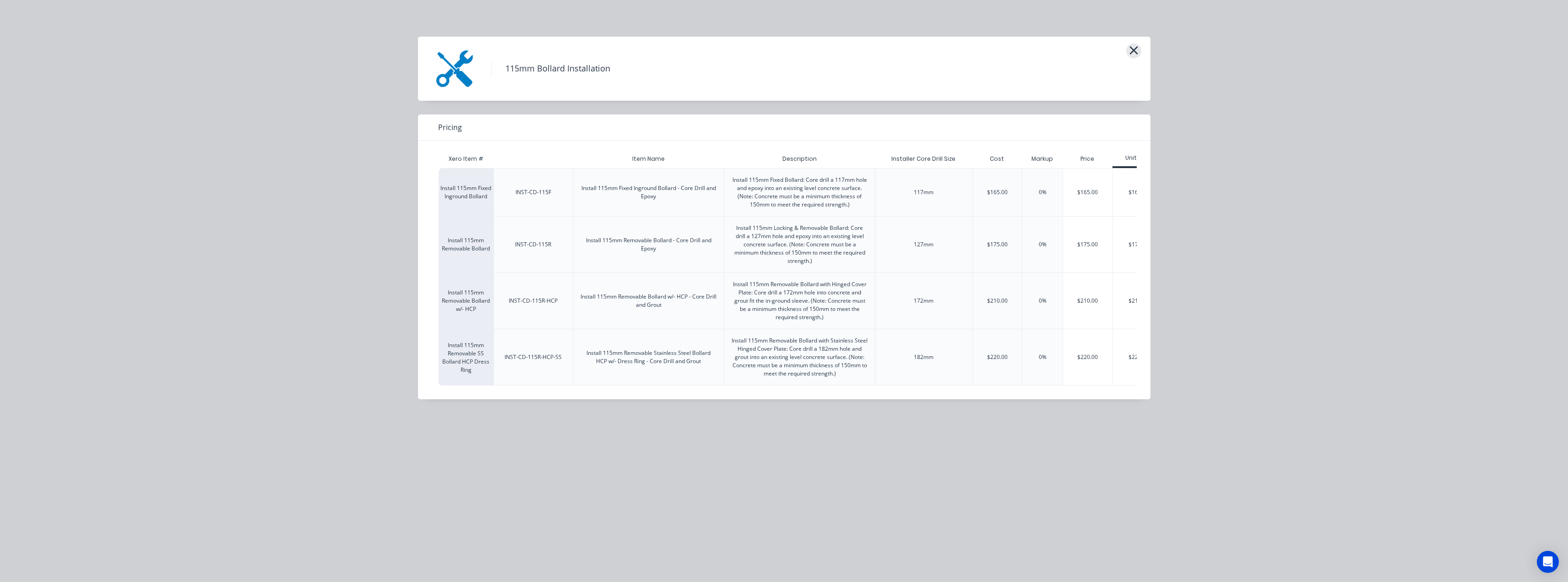
click at [1135, 51] on icon "button" at bounding box center [1133, 50] width 8 height 8
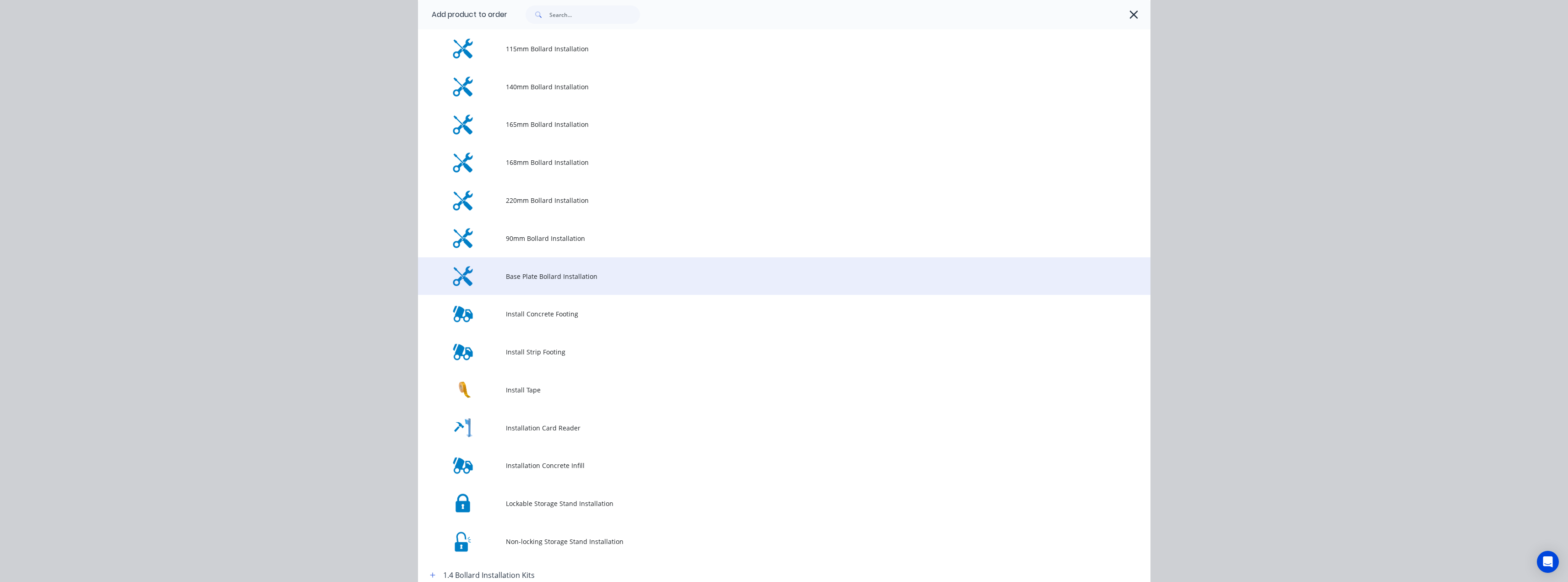
click at [518, 278] on span "Base Plate Bollard Installation" at bounding box center [763, 276] width 515 height 10
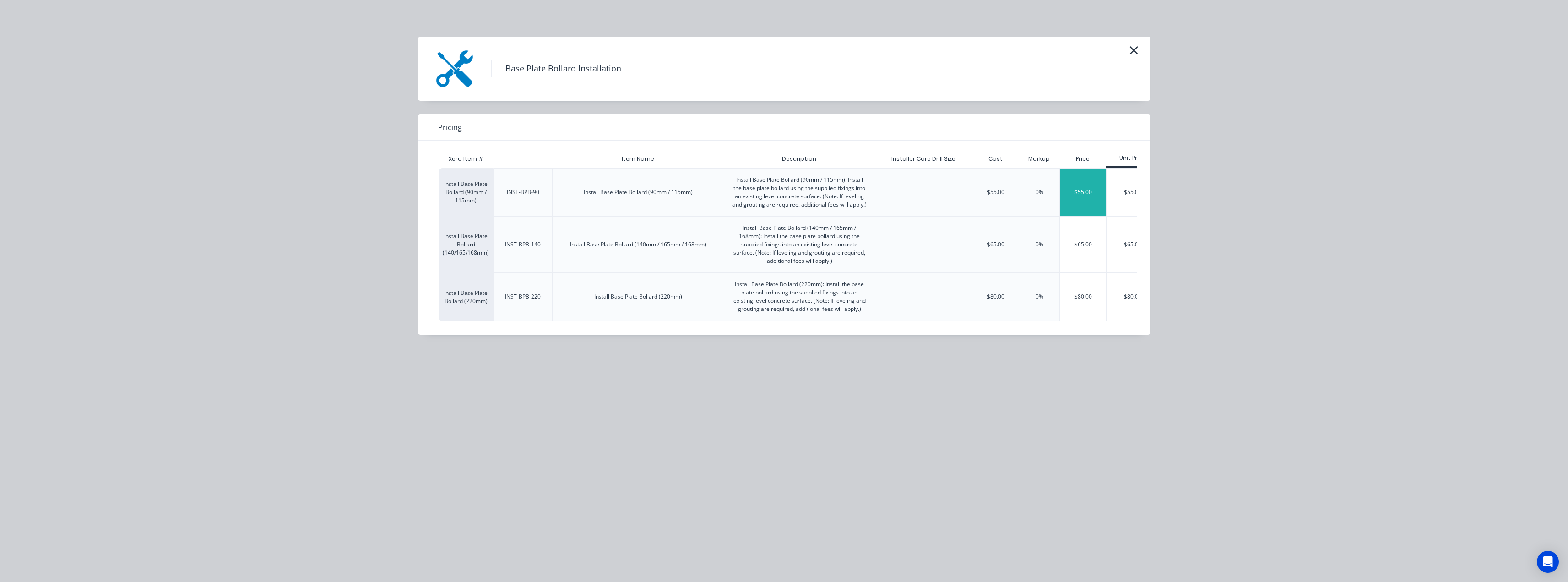
click at [1082, 187] on div "$55.00" at bounding box center [1083, 193] width 46 height 48
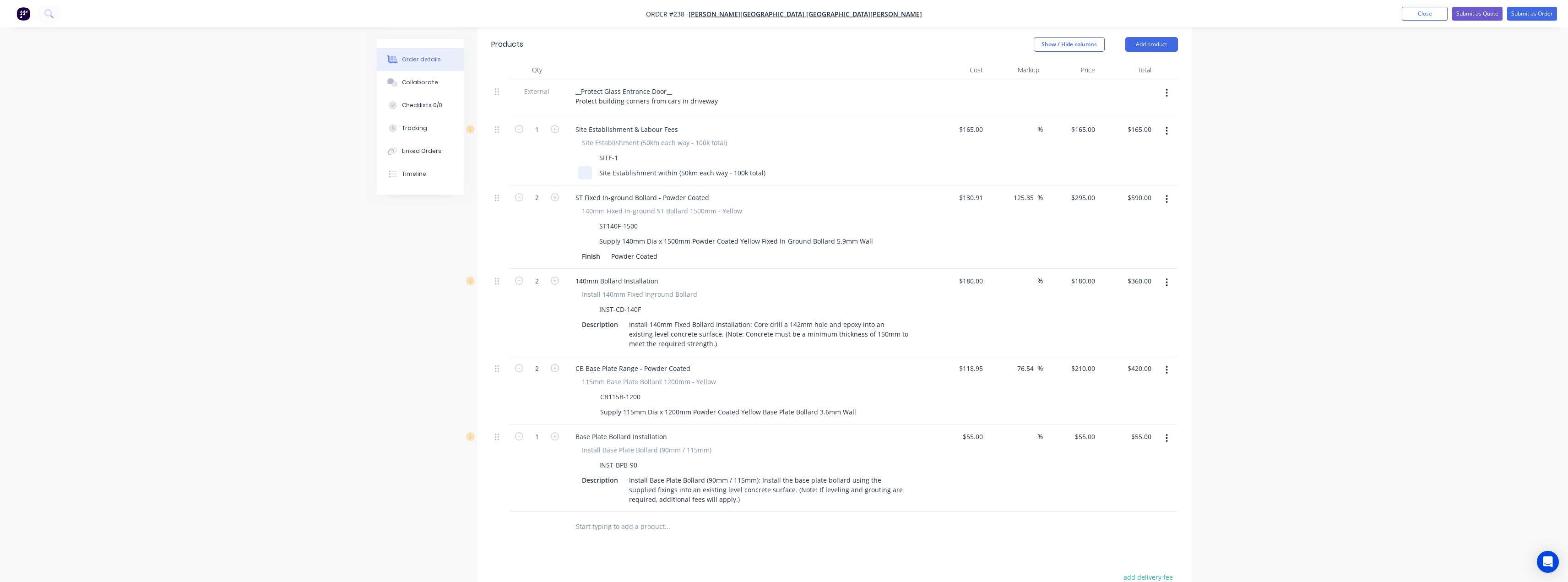
scroll to position [320, 0]
drag, startPoint x: 554, startPoint y: 409, endPoint x: 658, endPoint y: 429, distance: 105.9
click at [555, 432] on icon "button" at bounding box center [554, 435] width 8 height 8
type input "2"
type input "$110.00"
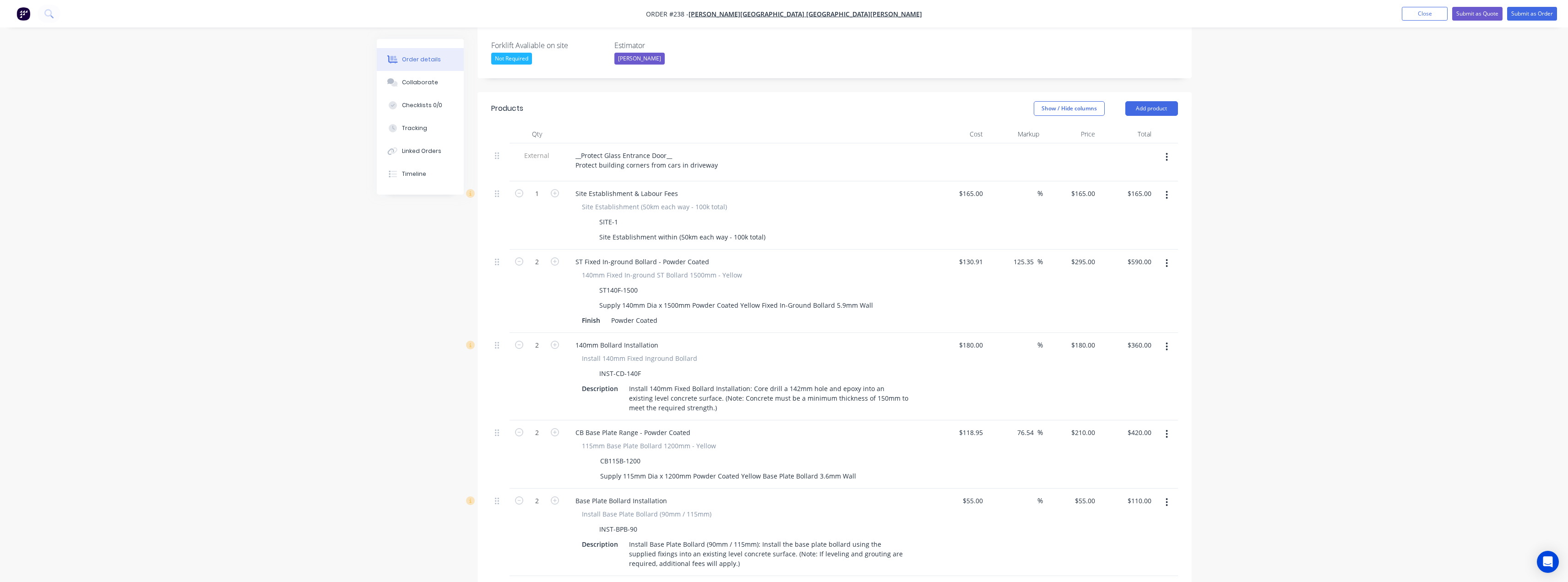
scroll to position [229, 0]
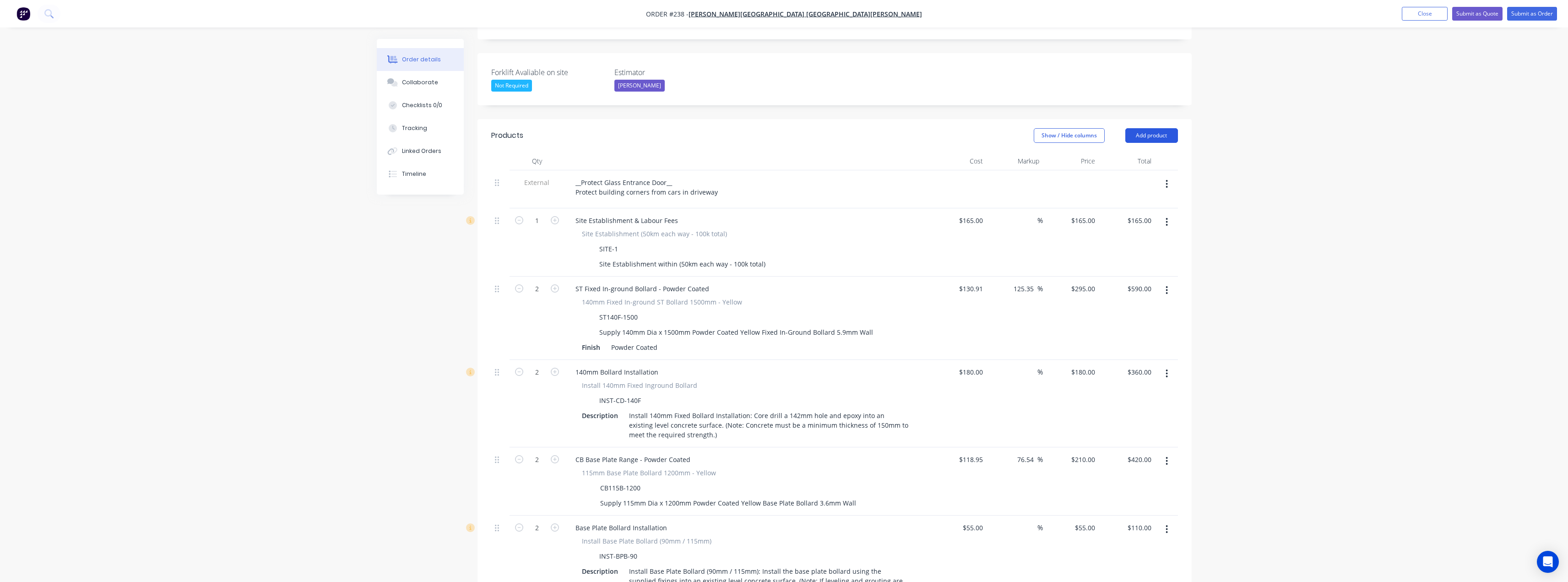
click at [1149, 128] on button "Add product" at bounding box center [1152, 136] width 53 height 15
click at [1110, 280] on div "Notes (External)" at bounding box center [1134, 287] width 70 height 13
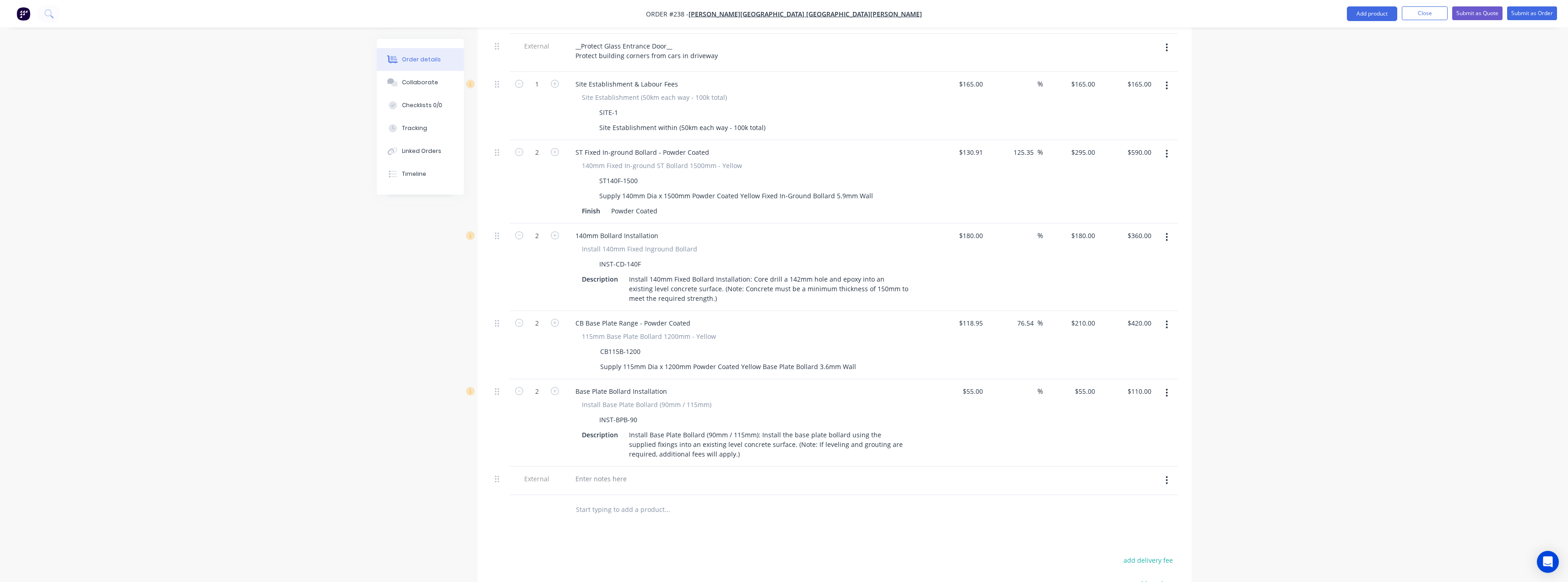
scroll to position [366, 0]
click at [584, 471] on div at bounding box center [601, 478] width 66 height 13
click at [588, 500] on div "Products Show / Hide columns Add product Qty Cost Markup Price Total External _…" at bounding box center [834, 363] width 714 height 762
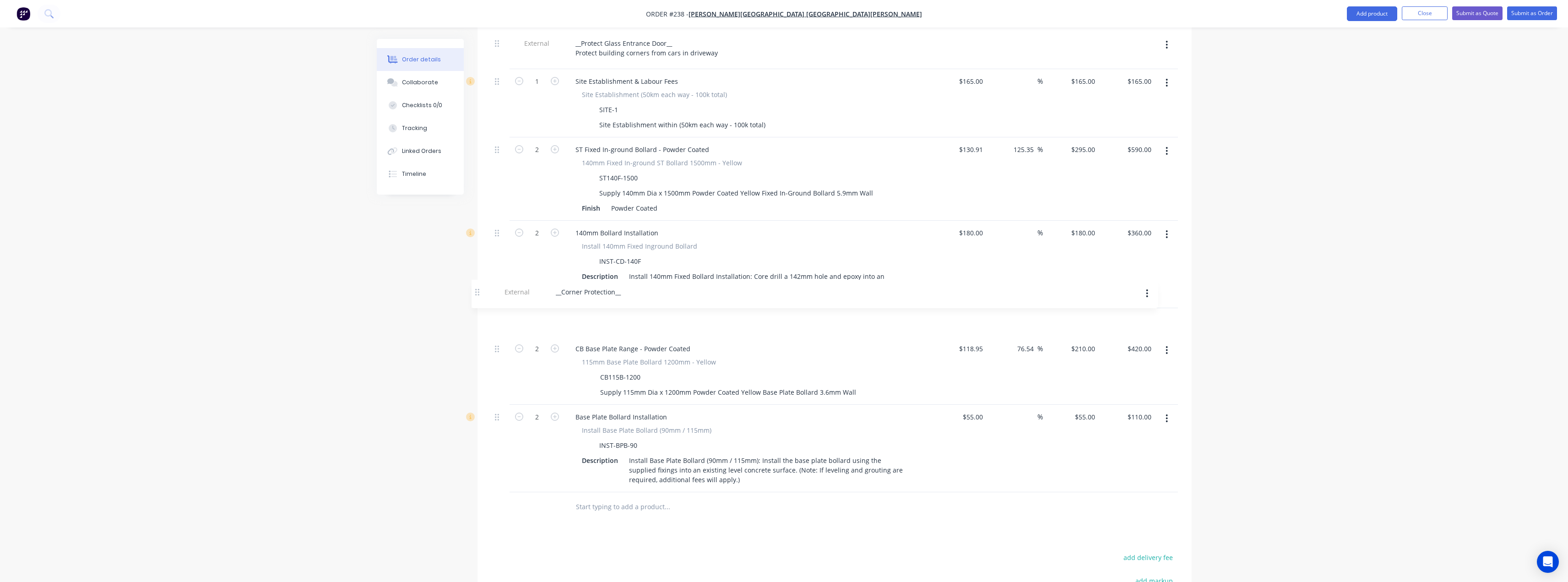
drag, startPoint x: 498, startPoint y: 452, endPoint x: 477, endPoint y: 289, distance: 164.3
click at [477, 289] on div "Qty Cost Markup Price Total External __Protect Glass Entrance Door__ Protect bu…" at bounding box center [834, 267] width 714 height 509
click at [619, 498] on input "text" at bounding box center [667, 507] width 183 height 18
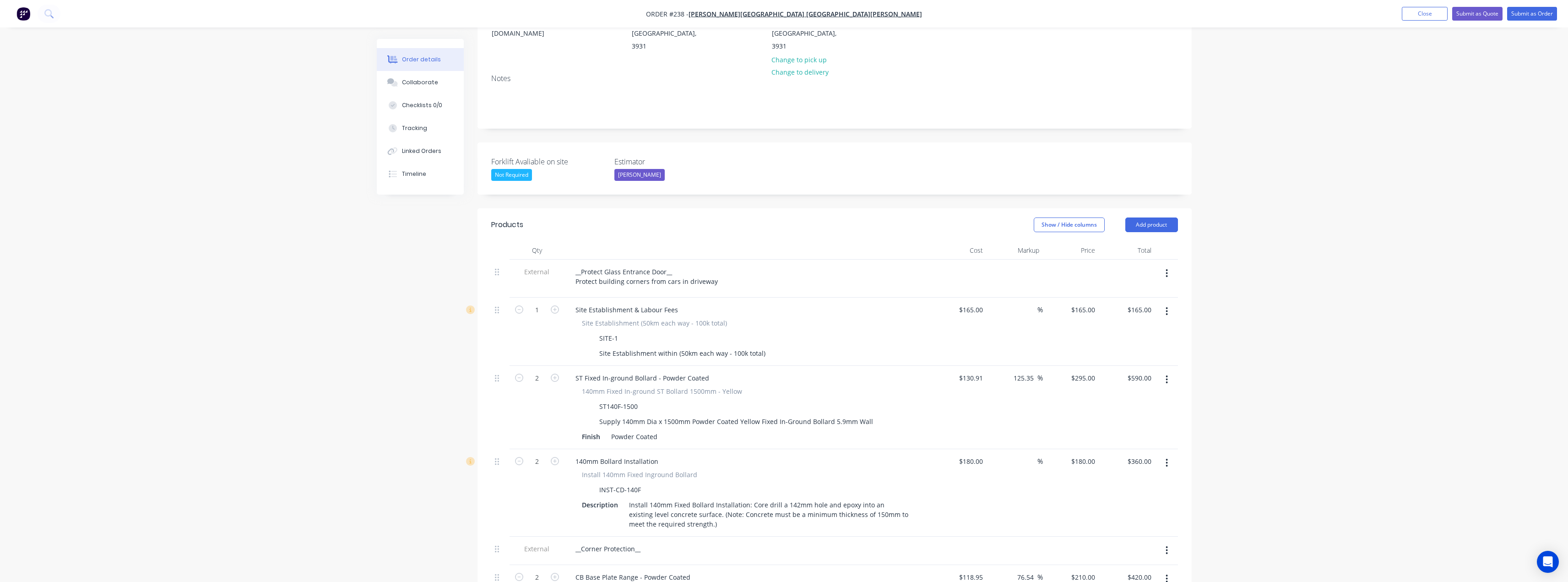
scroll to position [139, 0]
click at [1149, 218] on button "Add product" at bounding box center [1152, 225] width 53 height 15
click at [1136, 241] on div "Product catalogue" at bounding box center [1134, 248] width 70 height 13
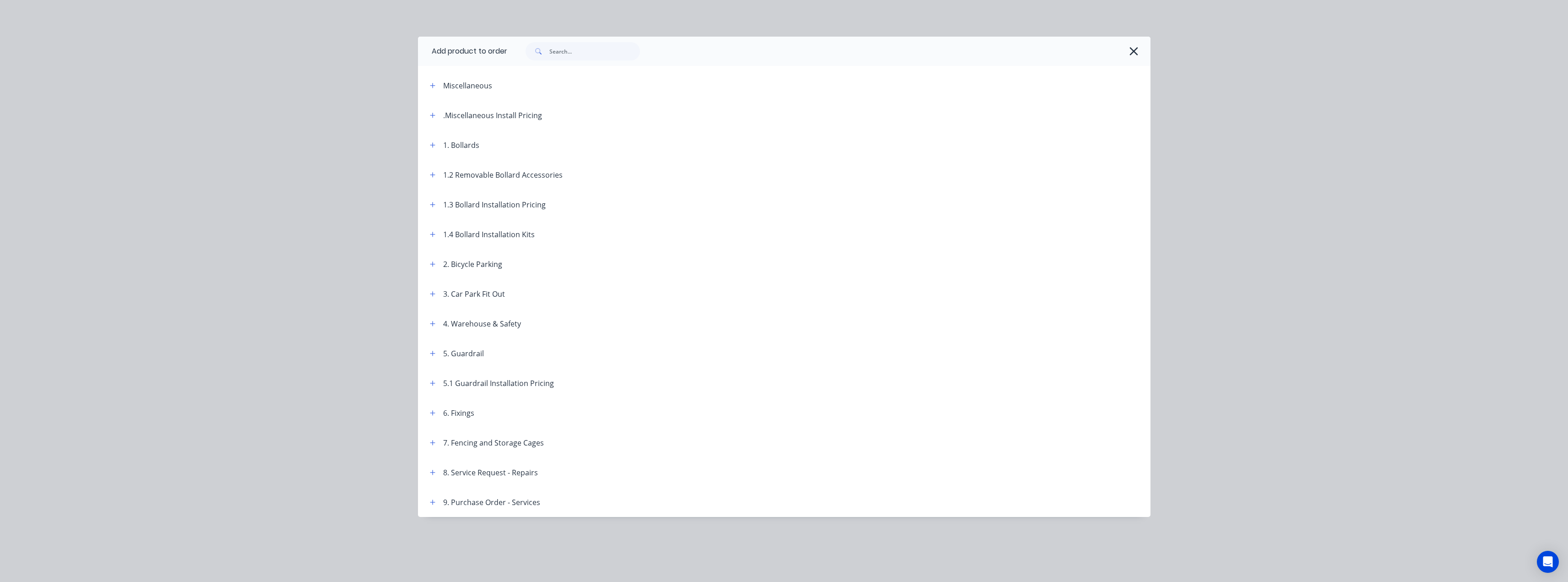
scroll to position [276, 0]
click at [433, 295] on icon "button" at bounding box center [432, 294] width 6 height 6
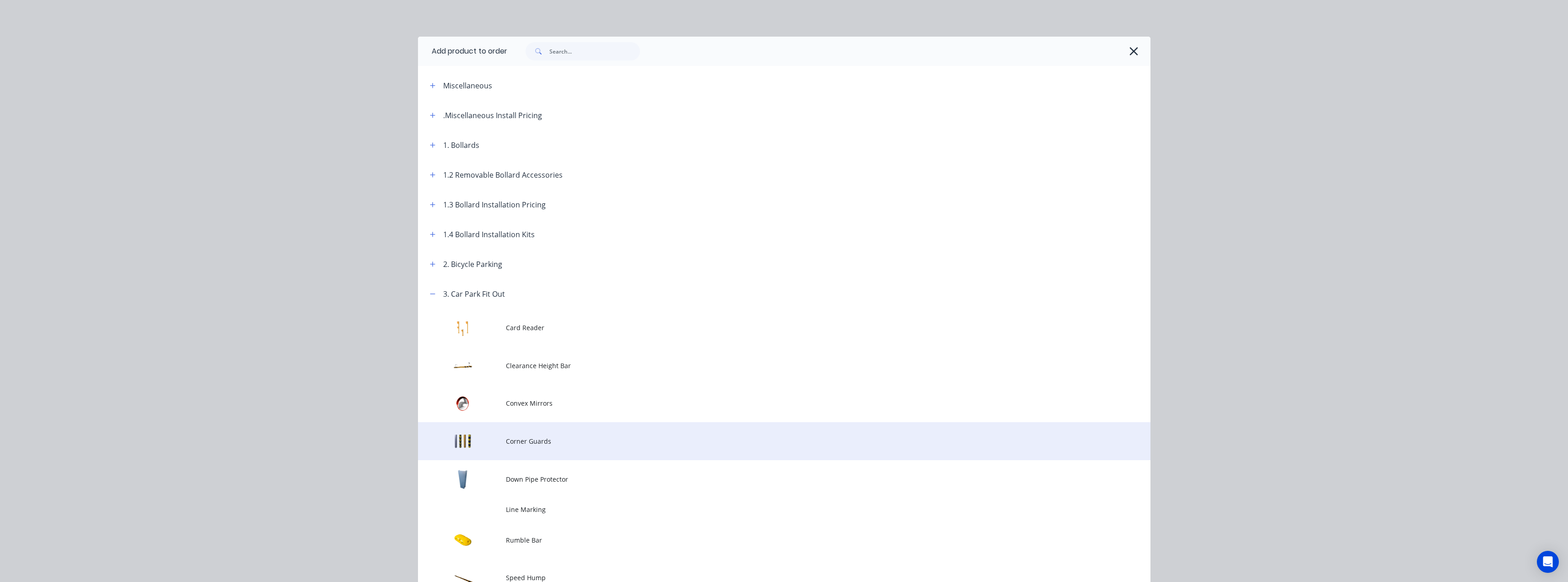
click at [518, 443] on span "Corner Guards" at bounding box center [763, 441] width 515 height 10
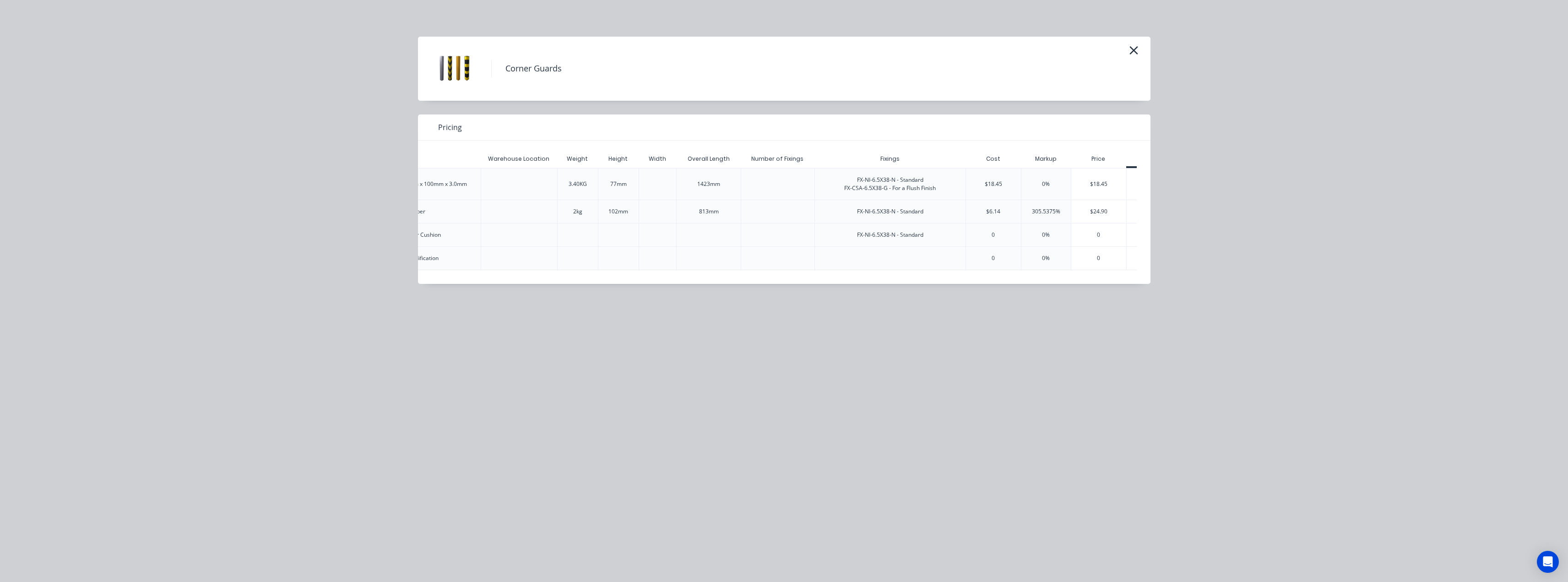
scroll to position [0, 239]
click at [1105, 214] on div "$24.90" at bounding box center [1097, 211] width 56 height 23
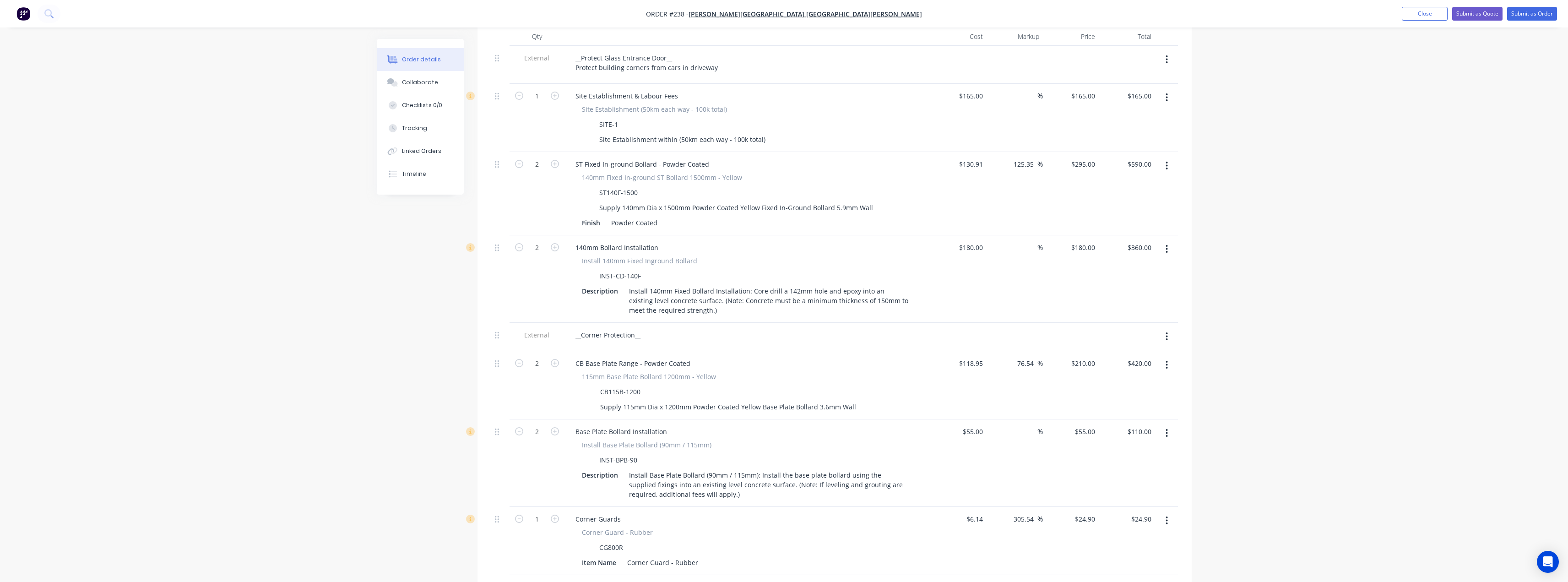
scroll to position [368, 0]
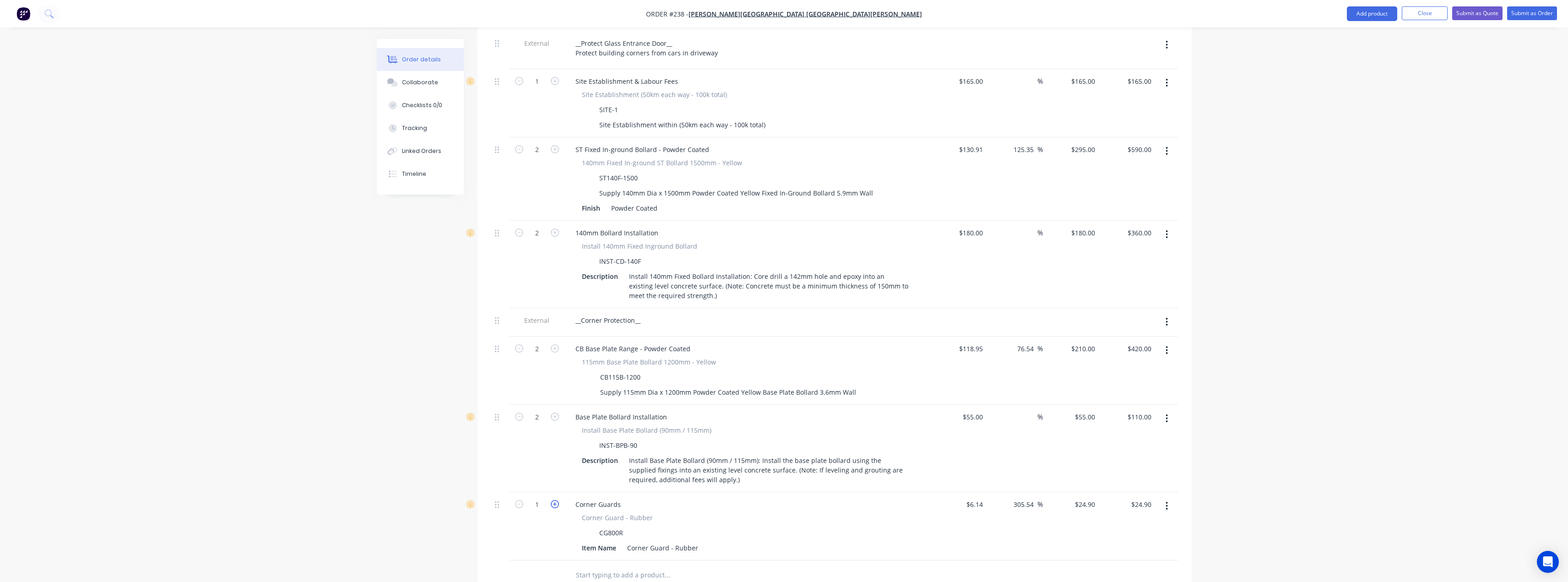
click at [554, 500] on icon "button" at bounding box center [554, 504] width 8 height 8
type input "2"
type input "$49.80"
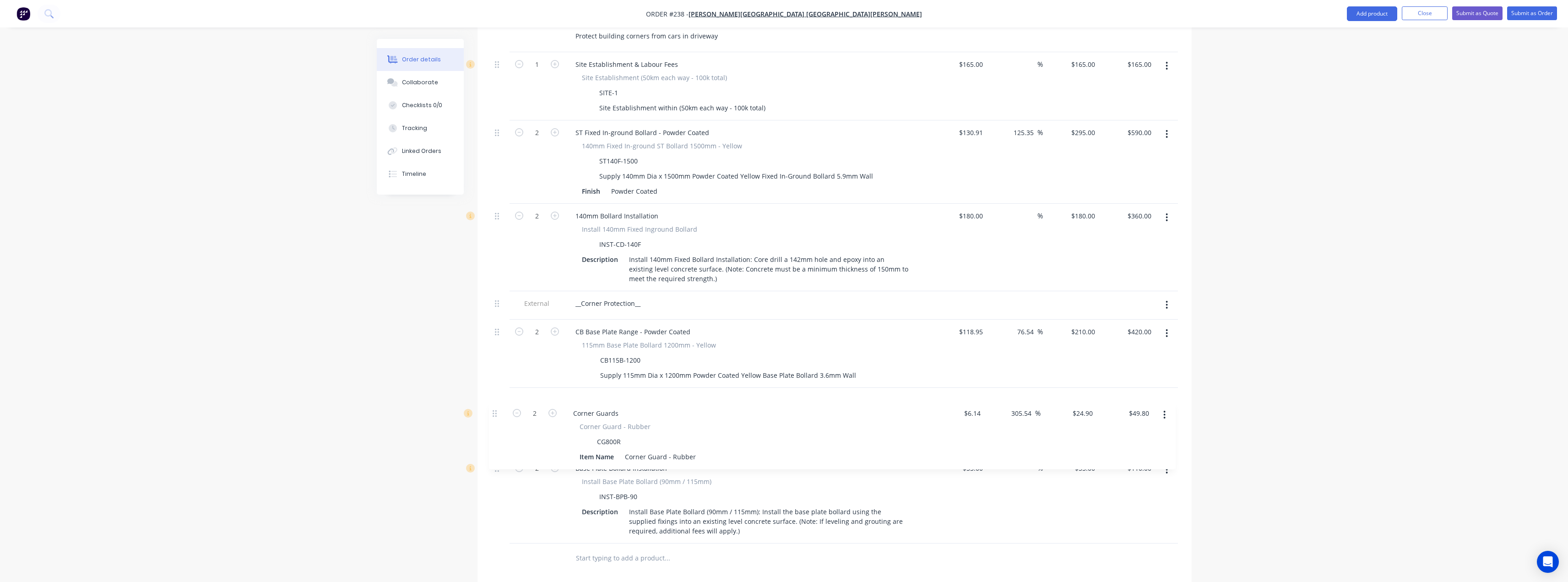
scroll to position [388, 0]
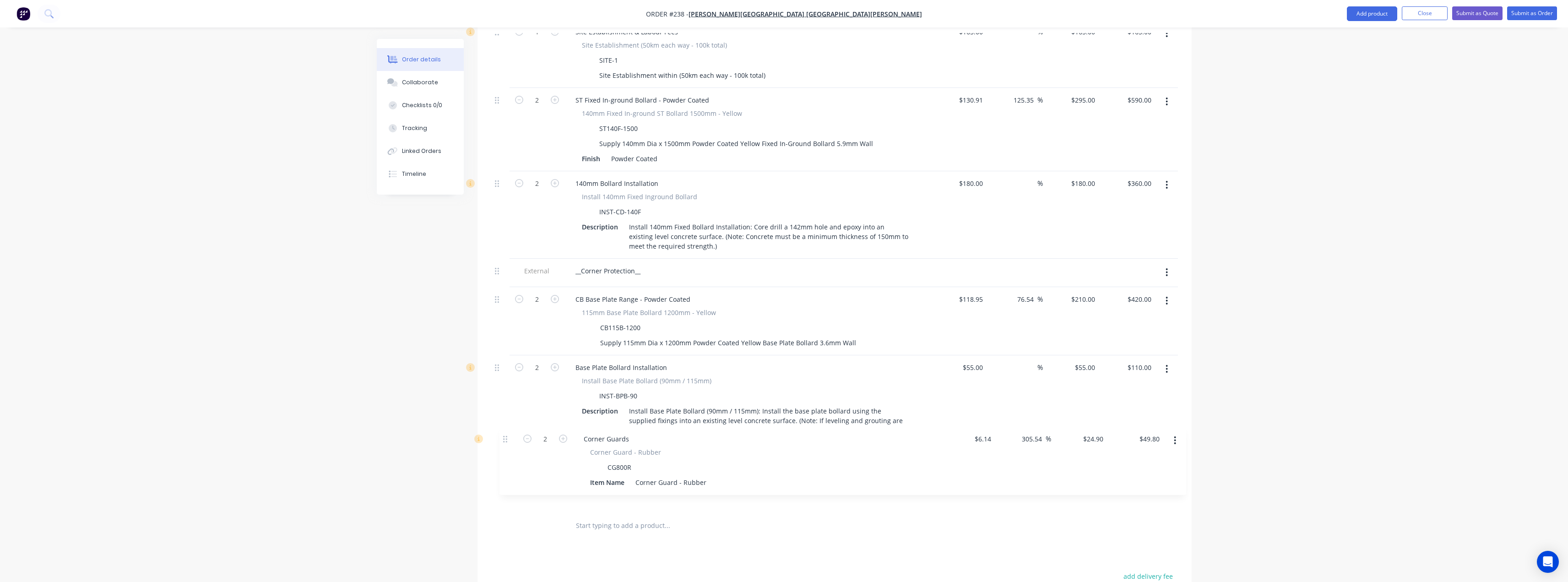
drag, startPoint x: 497, startPoint y: 481, endPoint x: 505, endPoint y: 425, distance: 56.6
click at [505, 429] on div "External __Protect Glass Entrance Door__ Protect building corners from cars in …" at bounding box center [834, 246] width 686 height 529
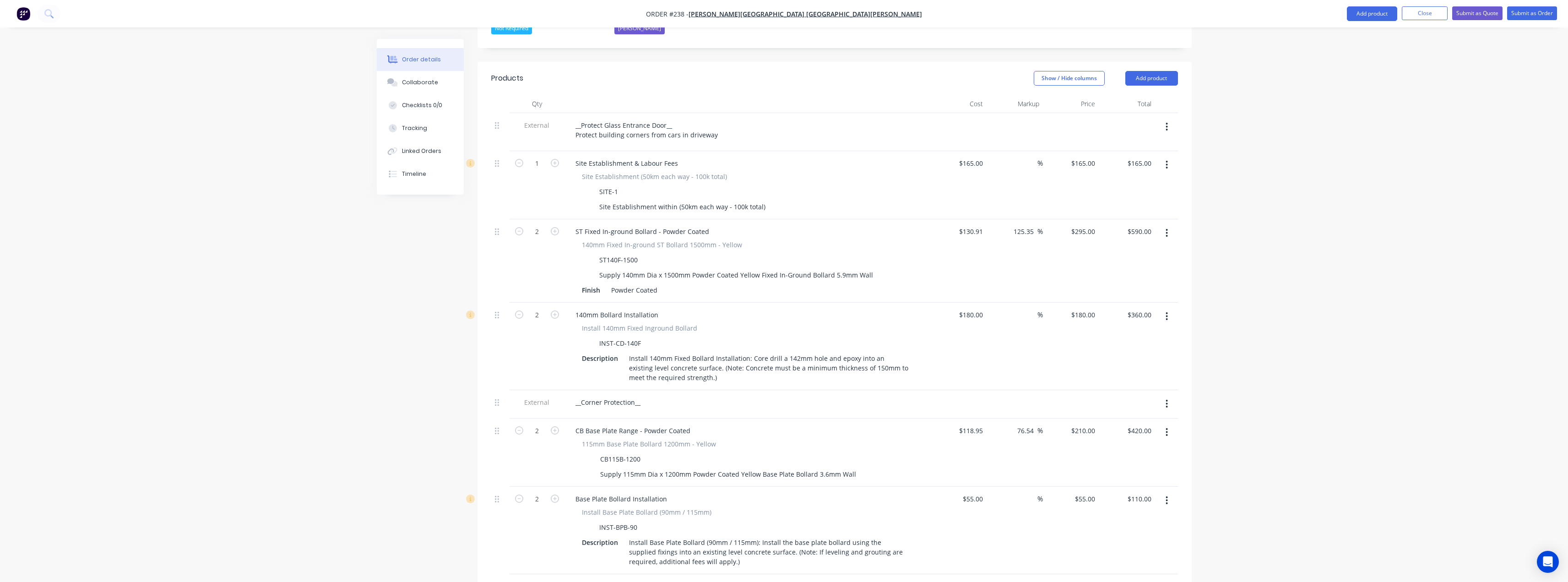
scroll to position [284, 0]
click at [1162, 74] on button "Add product" at bounding box center [1152, 81] width 53 height 15
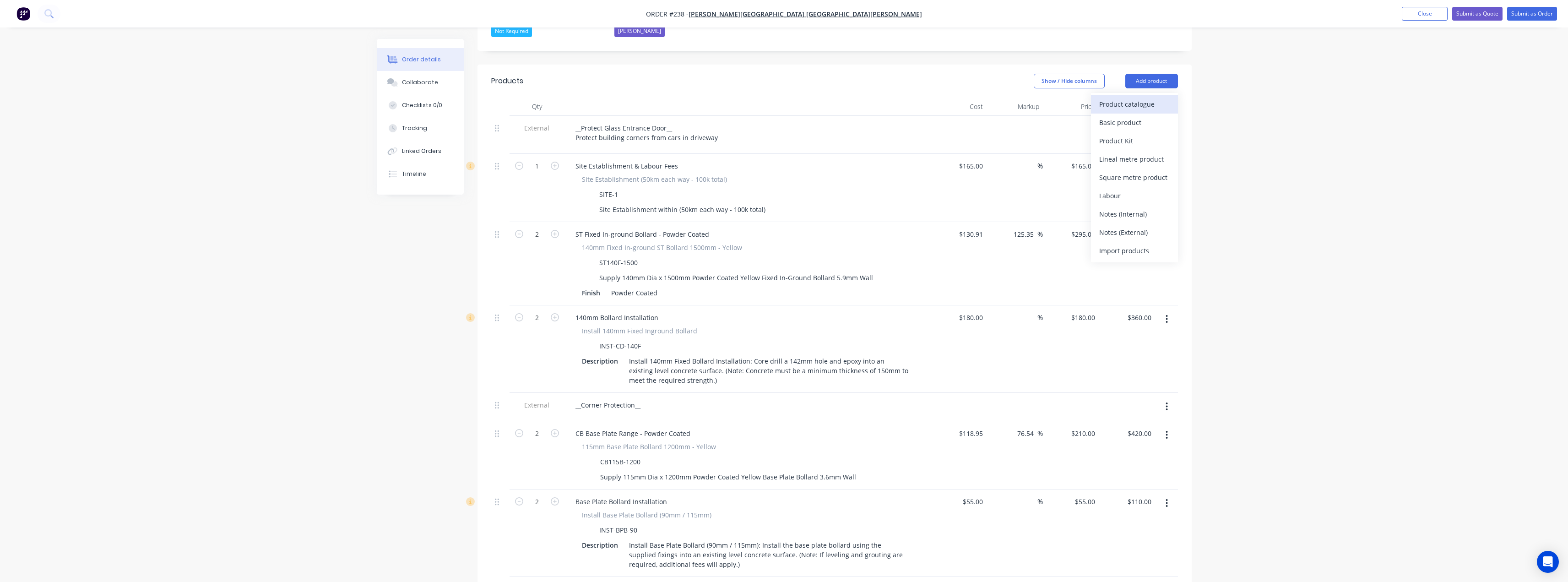
click at [1157, 98] on div "Product catalogue" at bounding box center [1134, 105] width 70 height 13
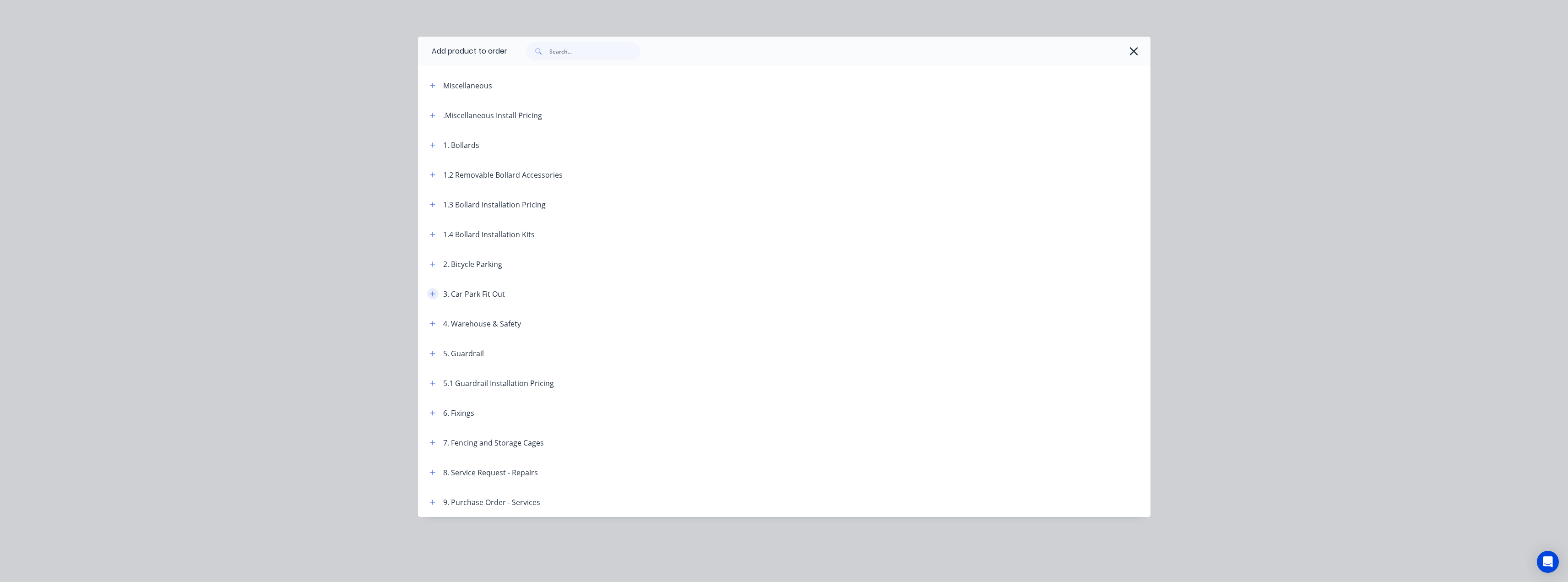
click at [431, 293] on icon "button" at bounding box center [432, 293] width 5 height 5
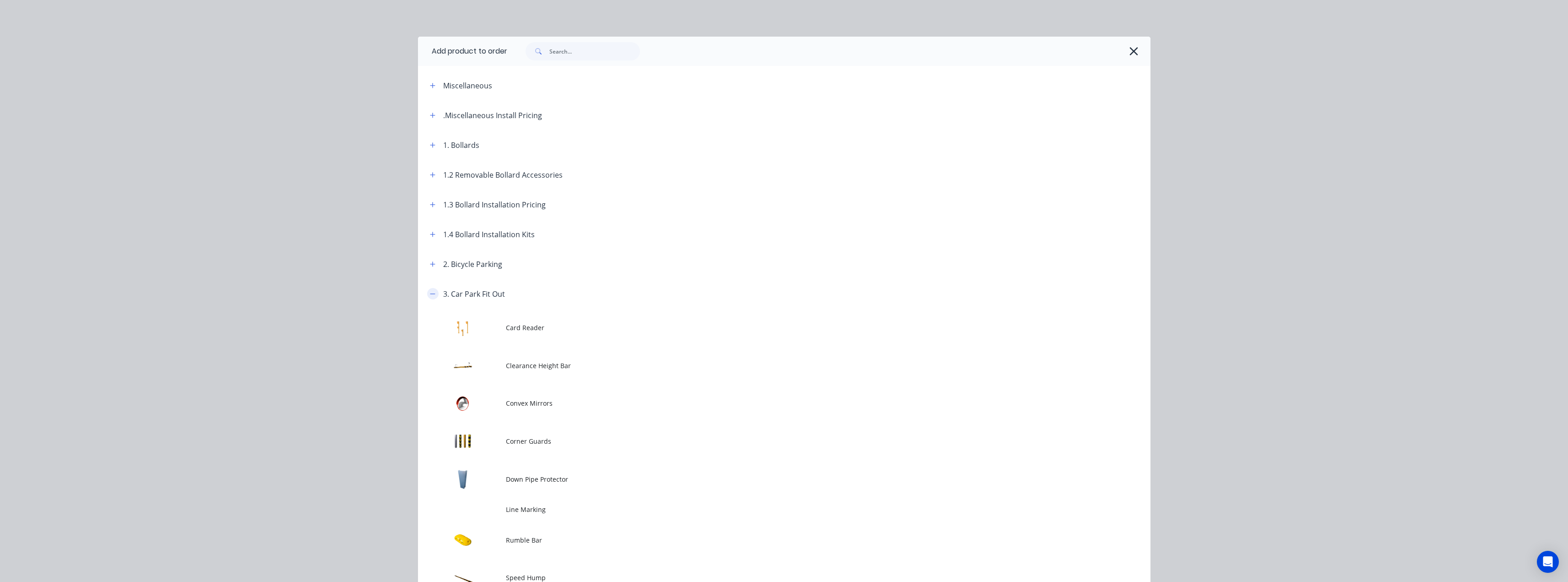
click at [431, 293] on icon "button" at bounding box center [432, 293] width 5 height 1
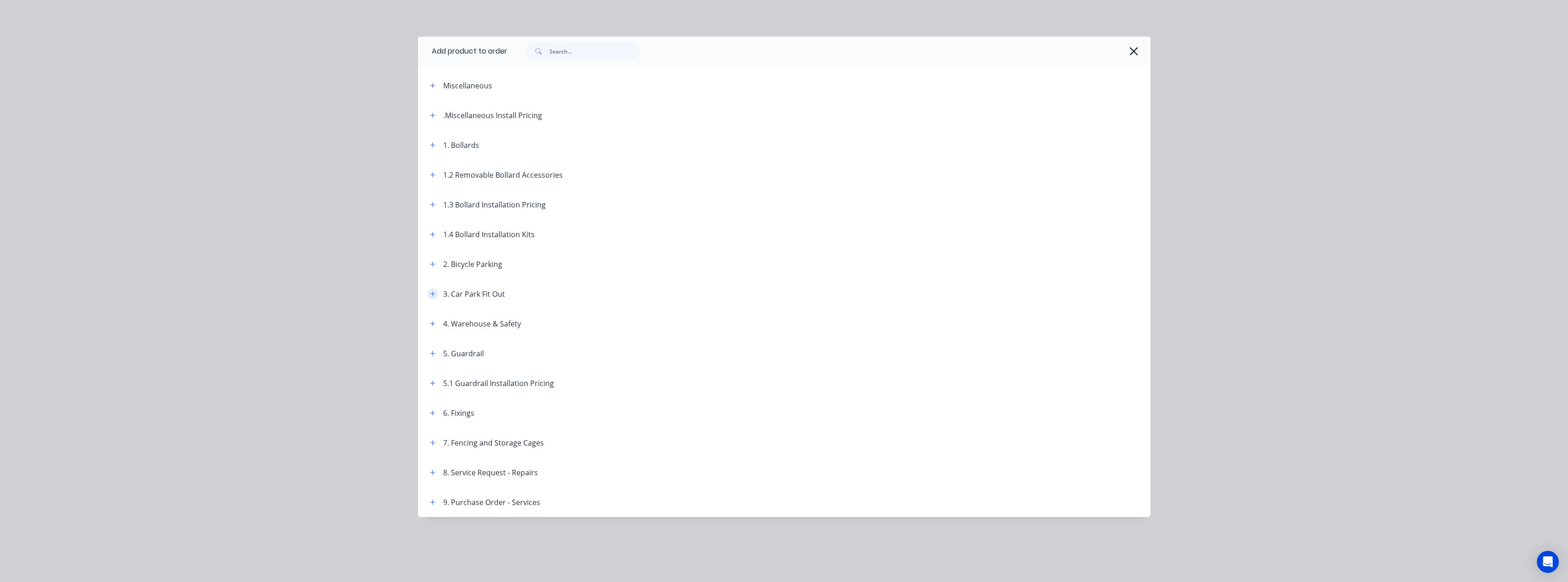
click at [432, 294] on icon "button" at bounding box center [432, 293] width 5 height 5
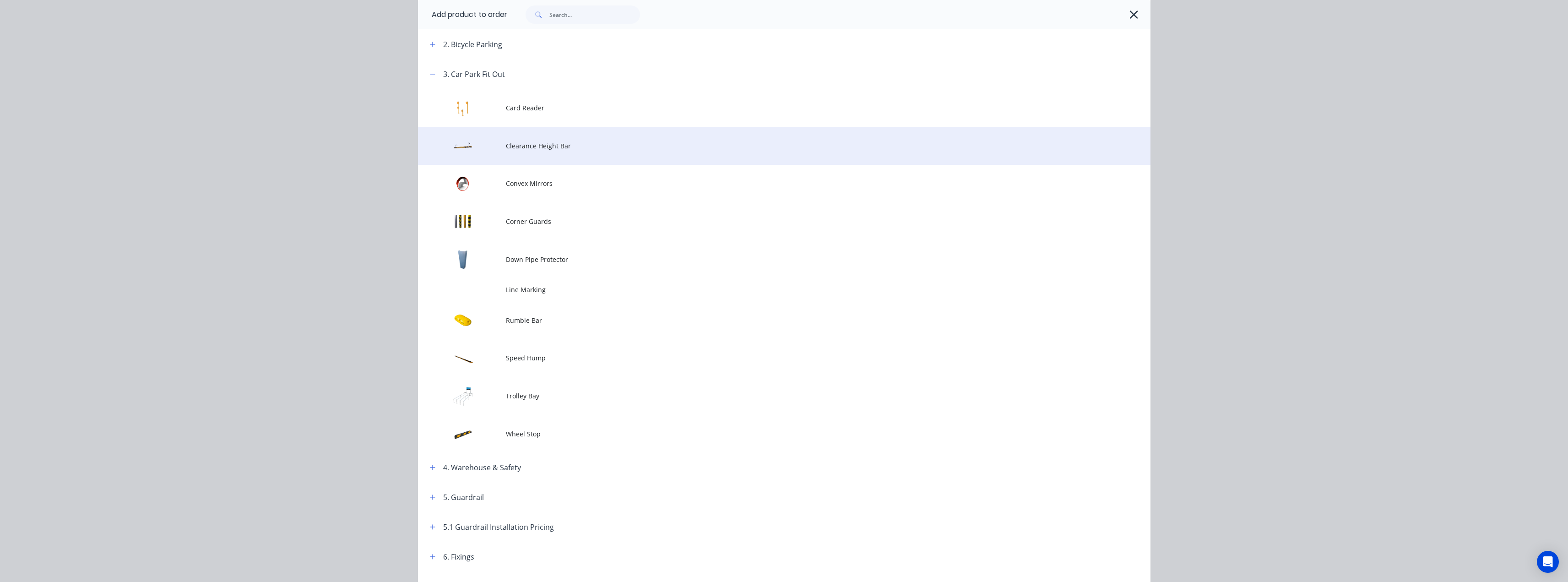
scroll to position [229, 0]
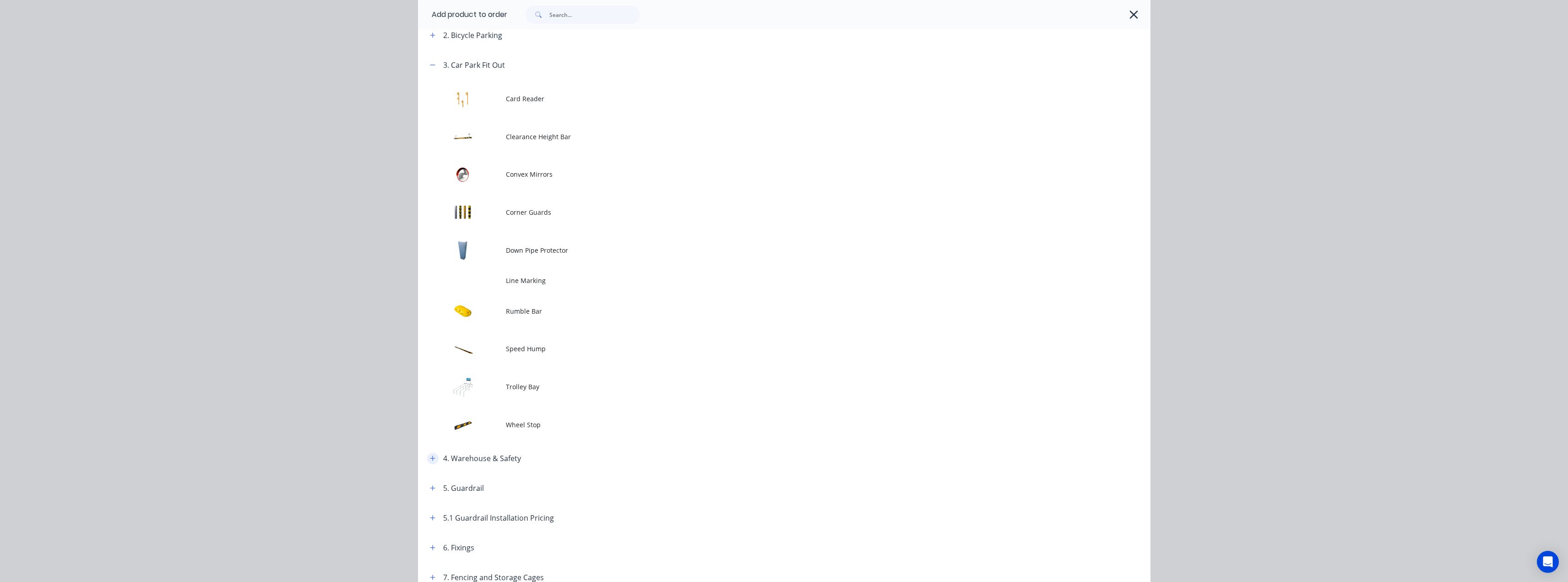
click at [430, 459] on icon "button" at bounding box center [432, 459] width 5 height 5
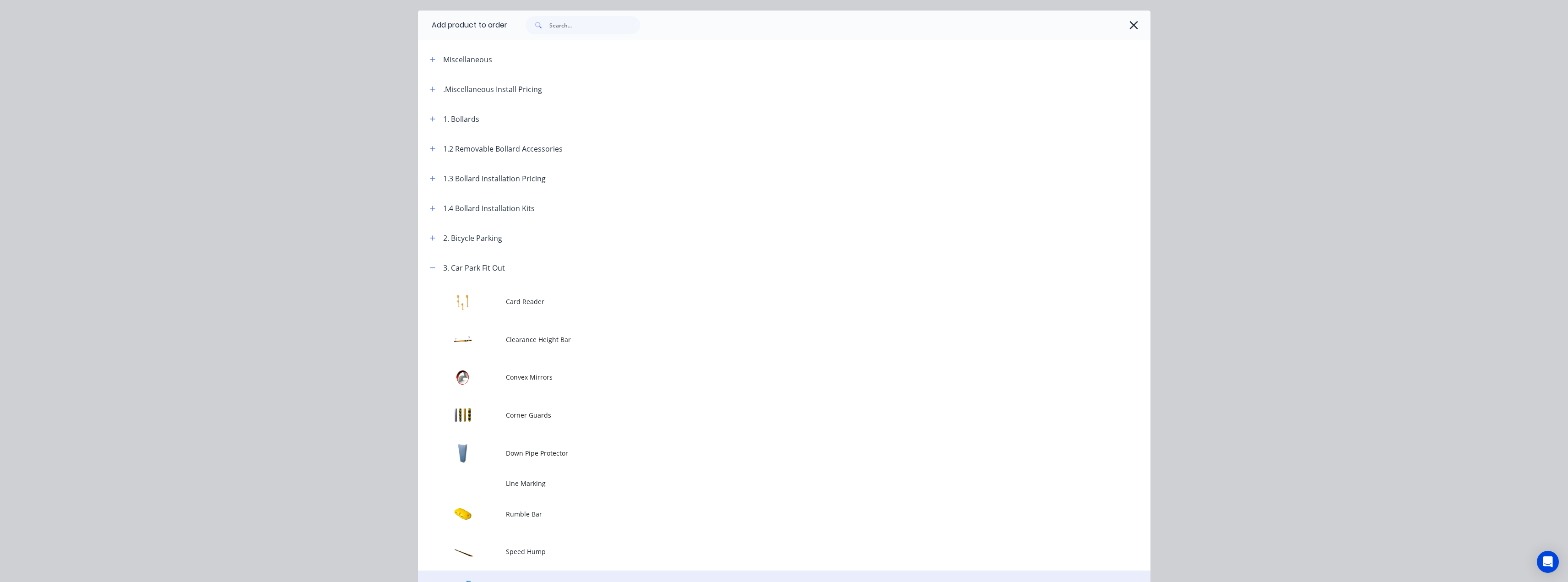
scroll to position [0, 0]
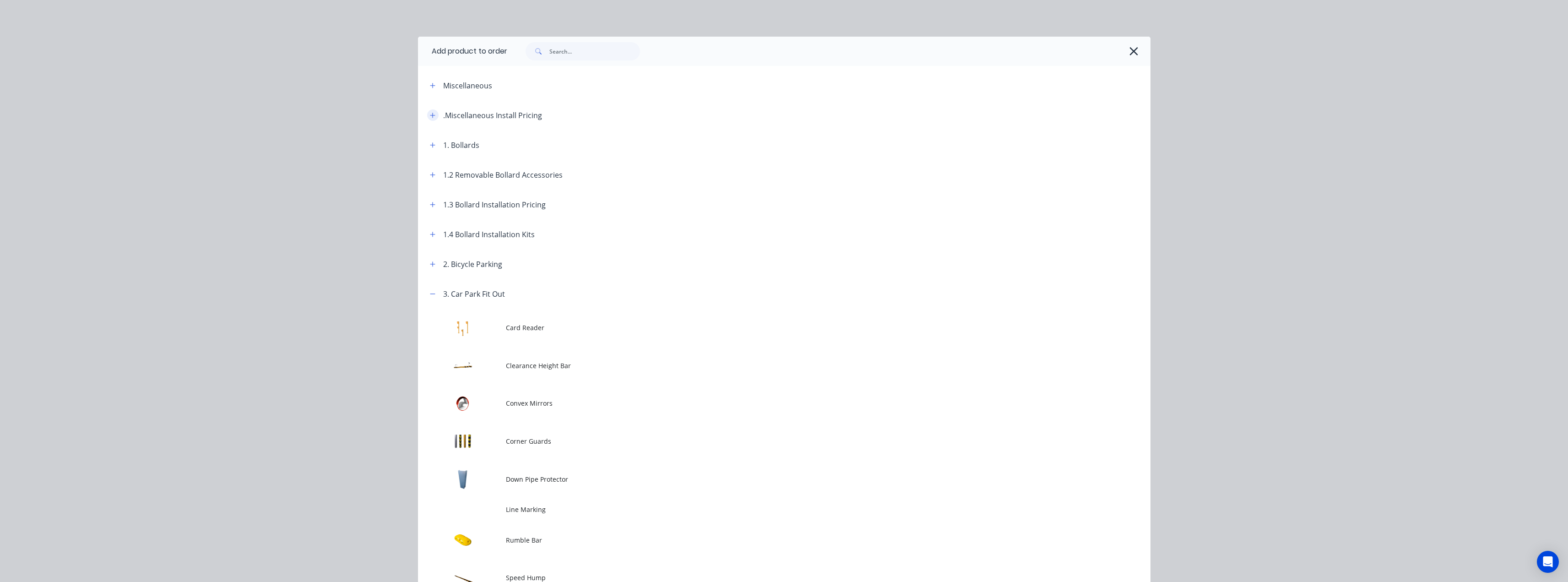
click at [430, 115] on icon "button" at bounding box center [432, 115] width 5 height 5
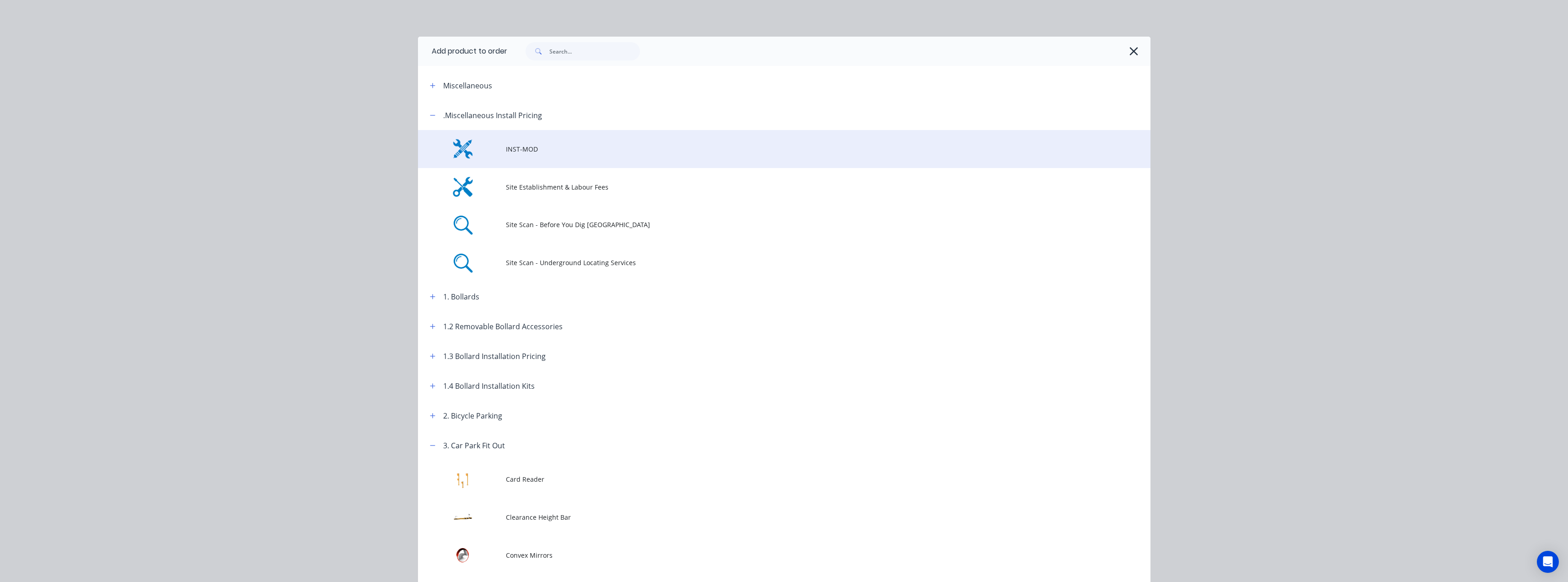
click at [526, 150] on span "INST-MOD" at bounding box center [763, 149] width 515 height 10
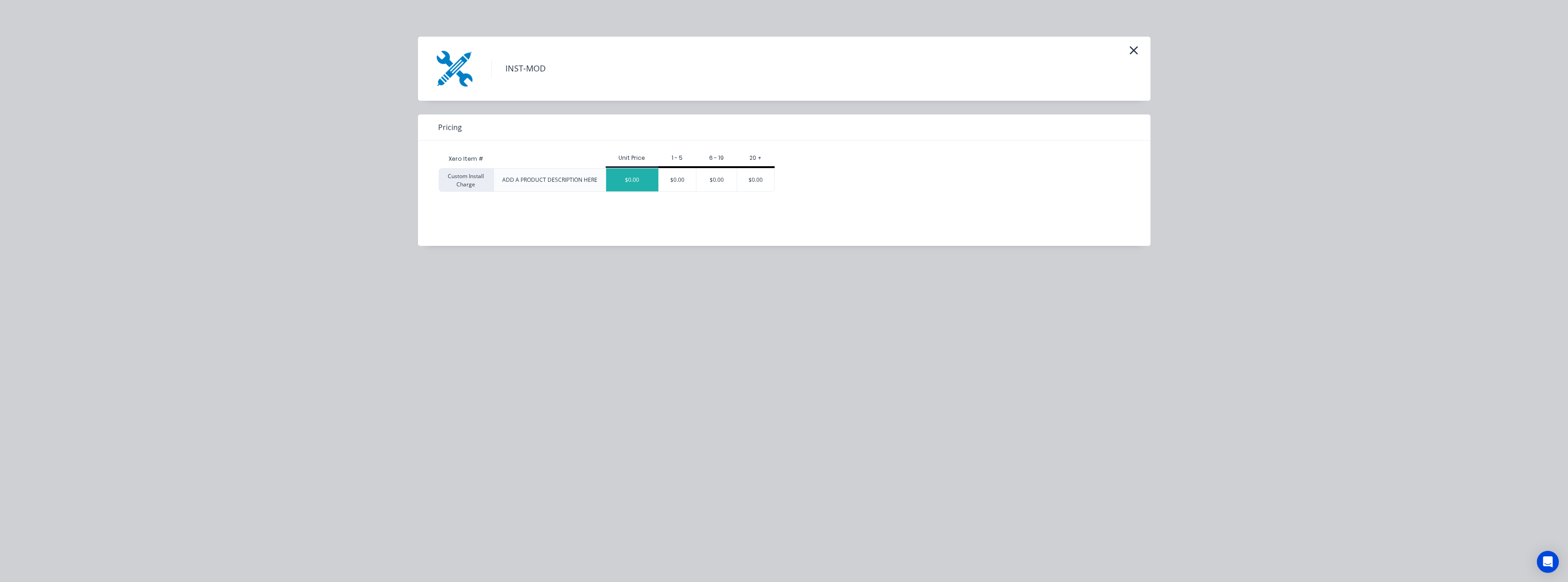
click at [638, 180] on div "$0.00" at bounding box center [631, 180] width 52 height 23
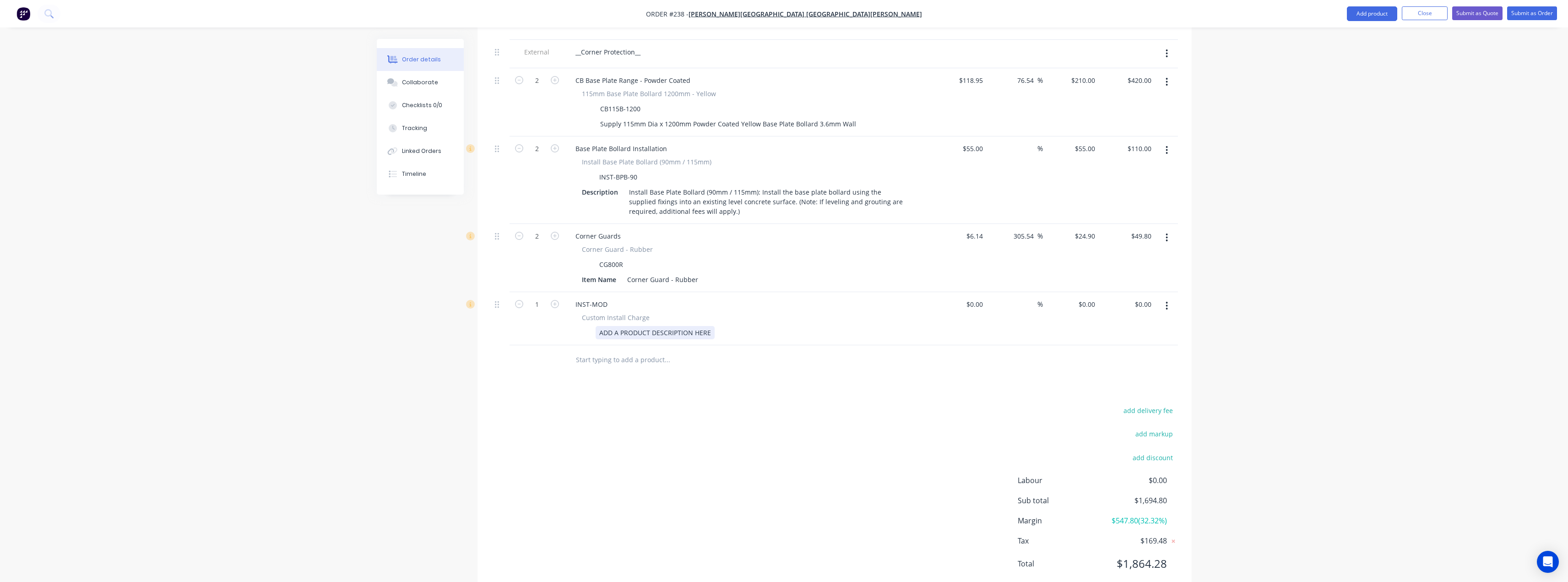
scroll to position [637, 0]
click at [616, 325] on div "ADD A PRODUCT DESCRIPTION HERE" at bounding box center [655, 332] width 119 height 13
drag, startPoint x: 712, startPoint y: 306, endPoint x: 582, endPoint y: 304, distance: 130.0
click at [582, 325] on div "ADD A PRODUCT DESCRIPTION HERE" at bounding box center [746, 332] width 335 height 13
click at [972, 291] on div "$0.00" at bounding box center [959, 317] width 56 height 53
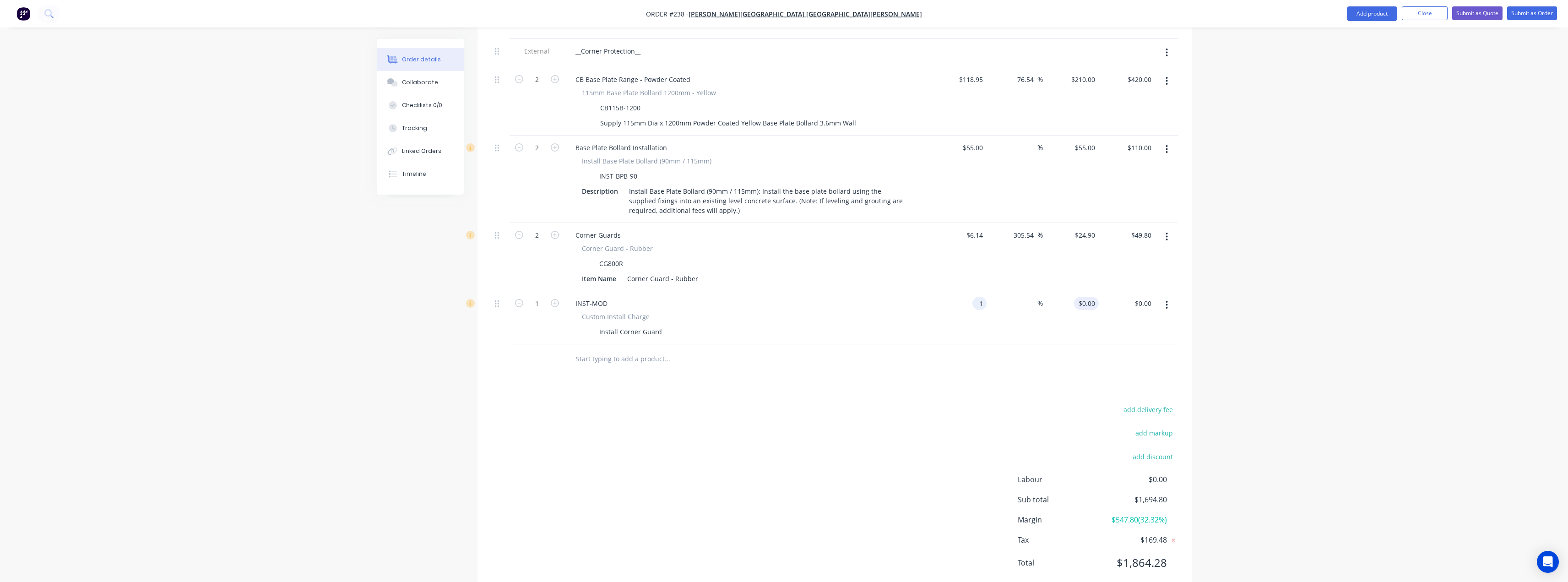
type input "$1.00"
type input "1"
type input "$1.00"
click at [1089, 297] on input "1" at bounding box center [1093, 303] width 10 height 13
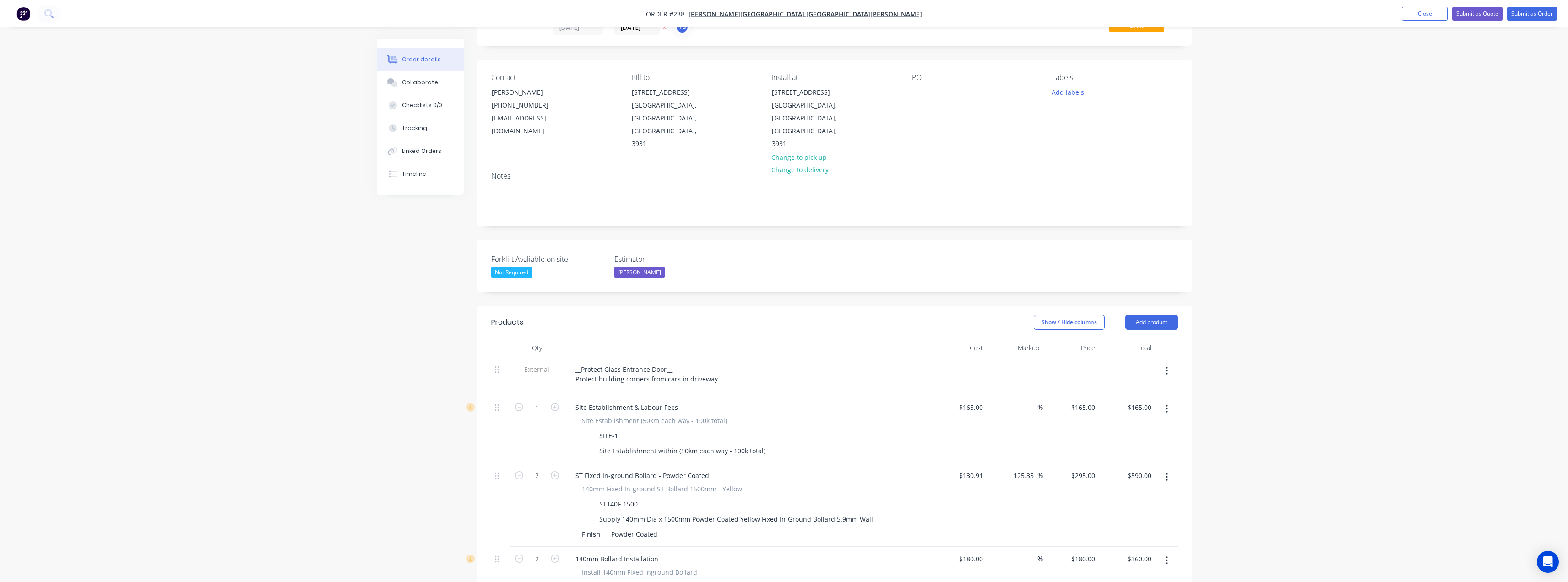
scroll to position [0, 0]
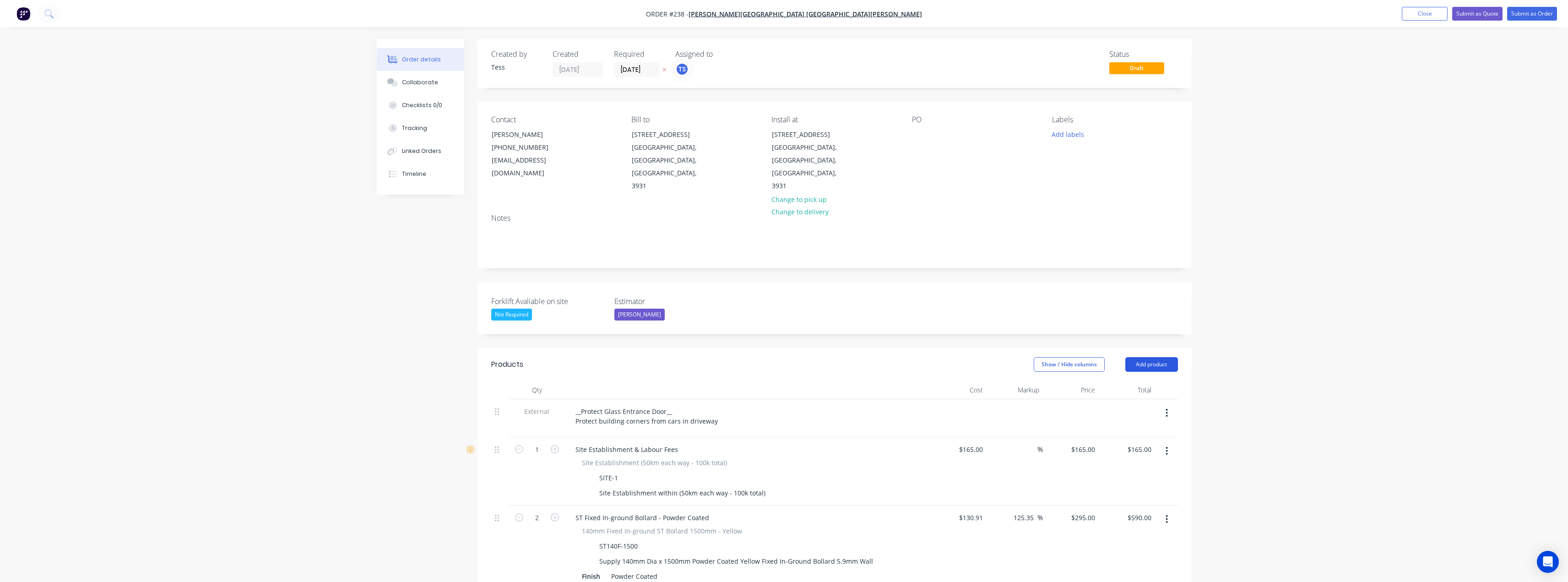
type input "35"
type input "3400"
type input "$35.00"
click at [1138, 357] on button "Add product" at bounding box center [1152, 364] width 53 height 15
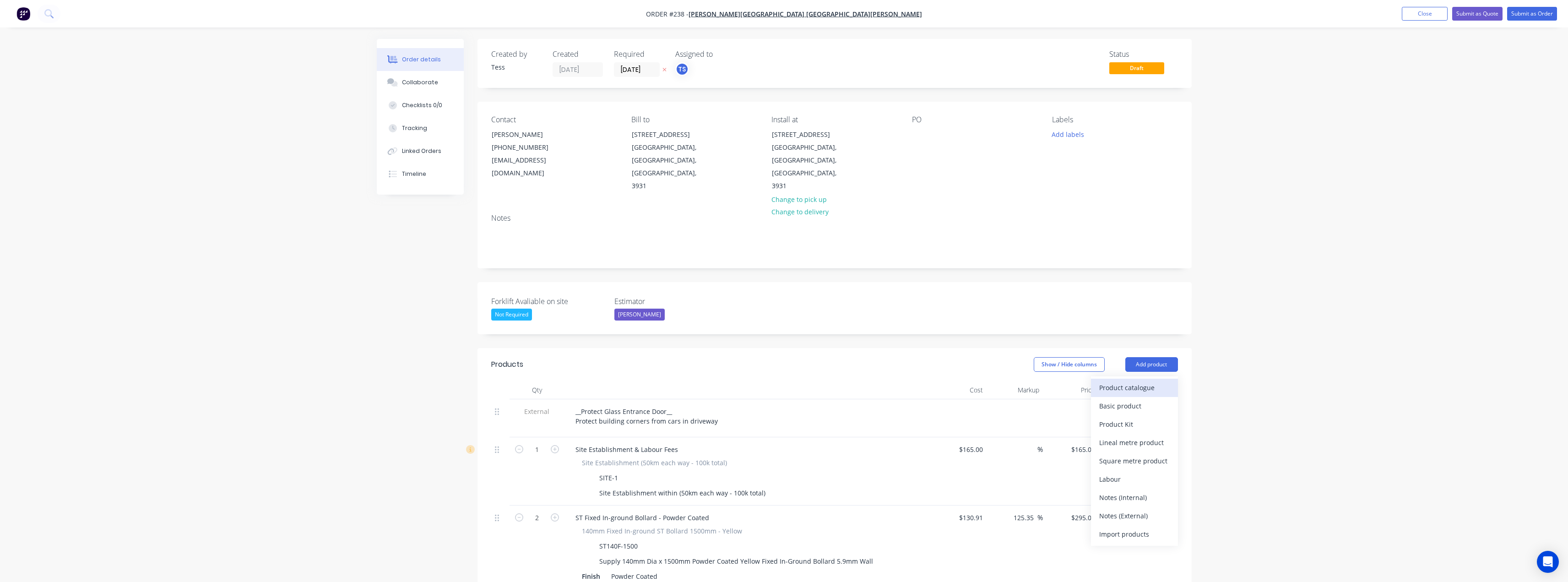
click at [1132, 381] on div "Product catalogue" at bounding box center [1134, 388] width 70 height 13
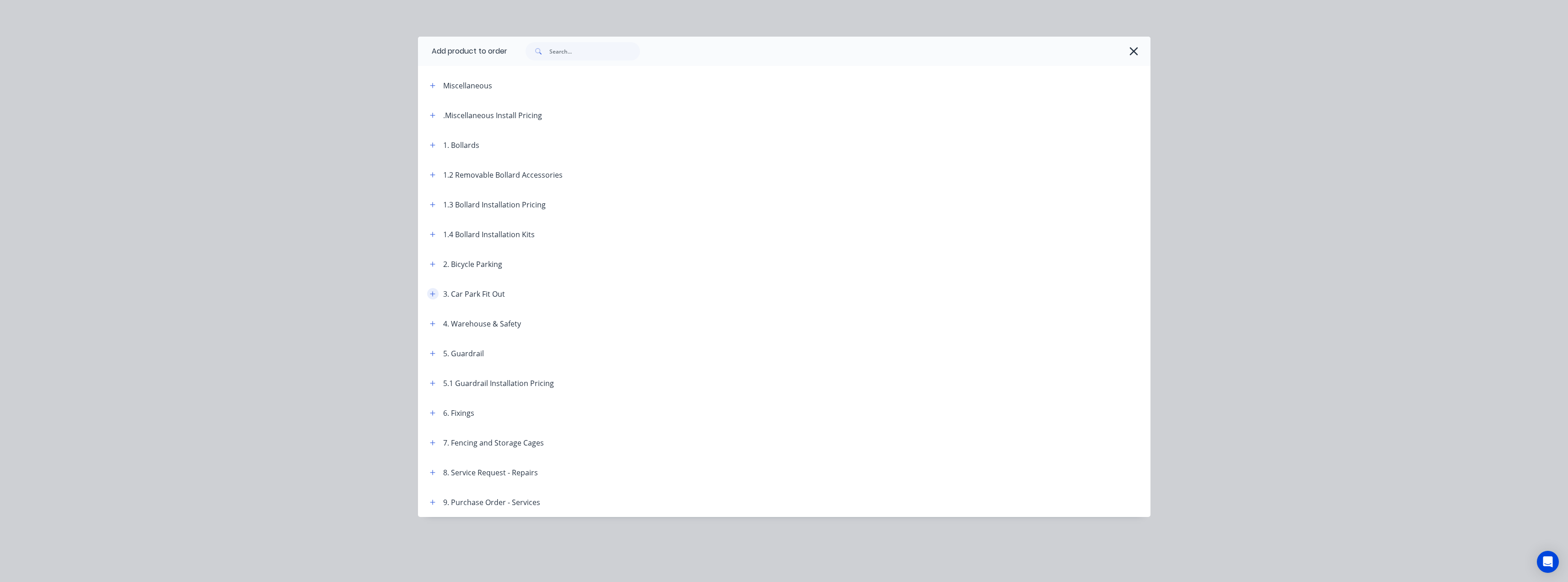
click at [431, 298] on button "button" at bounding box center [433, 293] width 12 height 12
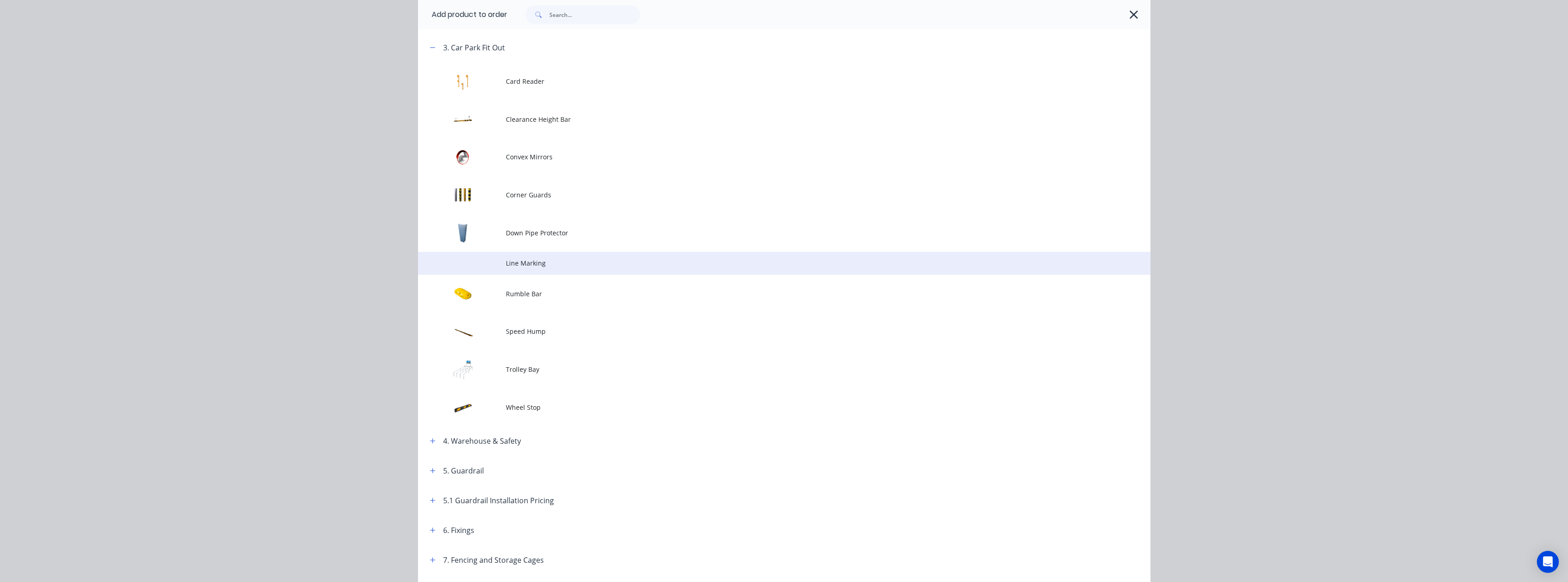
scroll to position [229, 0]
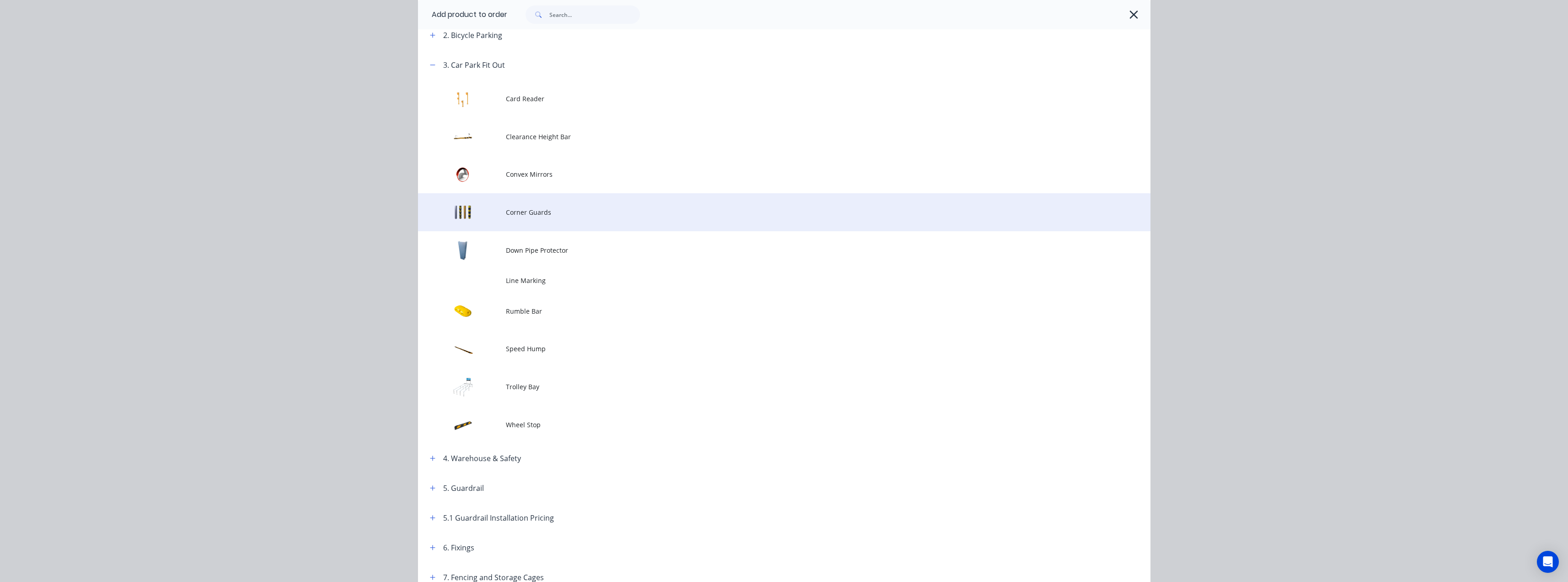
click at [526, 219] on td "Corner Guards" at bounding box center [828, 212] width 644 height 38
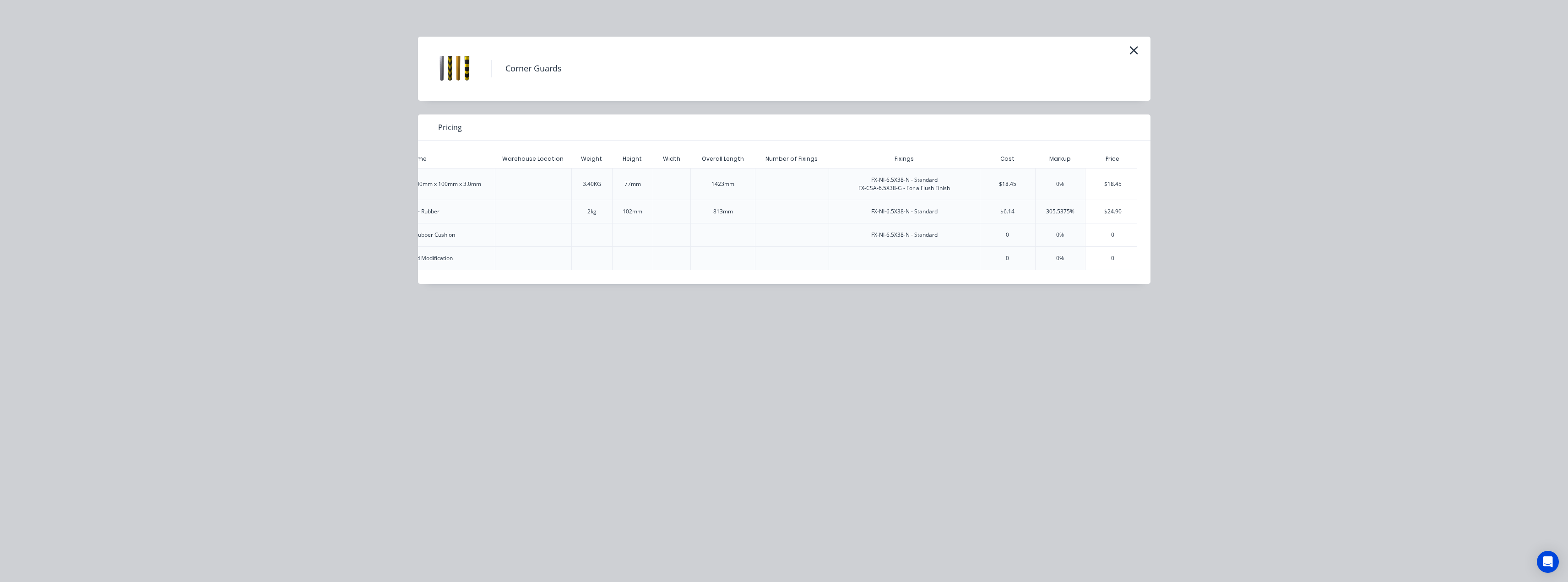
scroll to position [0, 279]
click at [1056, 260] on div "0" at bounding box center [1056, 258] width 56 height 23
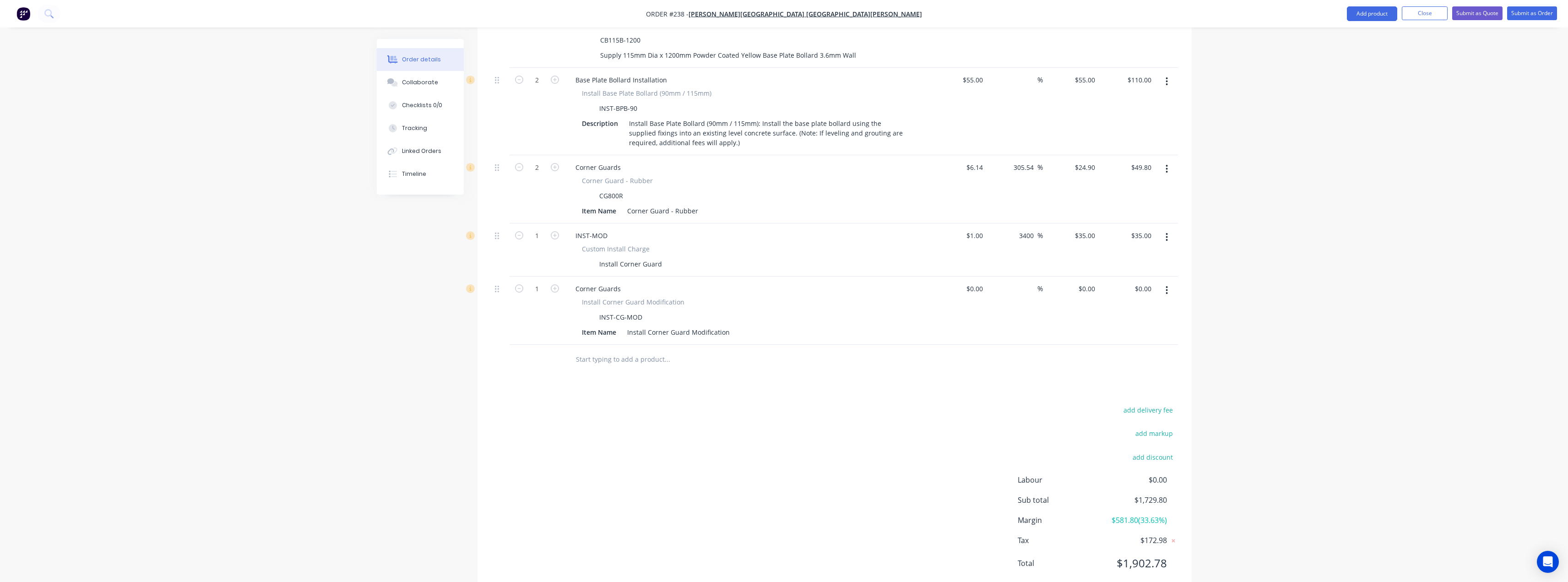
scroll to position [705, 0]
click at [1167, 232] on icon "button" at bounding box center [1166, 236] width 2 height 8
click at [1120, 309] on div "Delete" at bounding box center [1134, 315] width 70 height 13
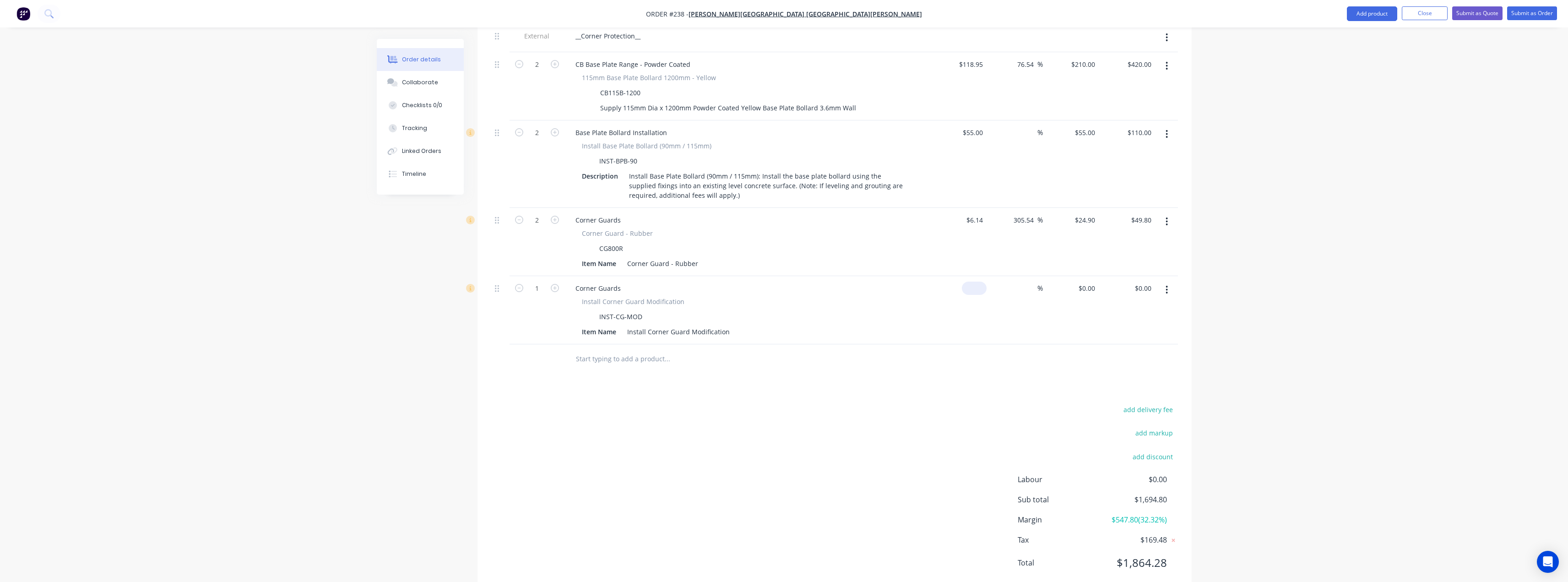
click at [973, 282] on div "$0.00" at bounding box center [974, 289] width 24 height 13
type input "$1.00"
click at [611, 350] on input "text" at bounding box center [667, 359] width 183 height 18
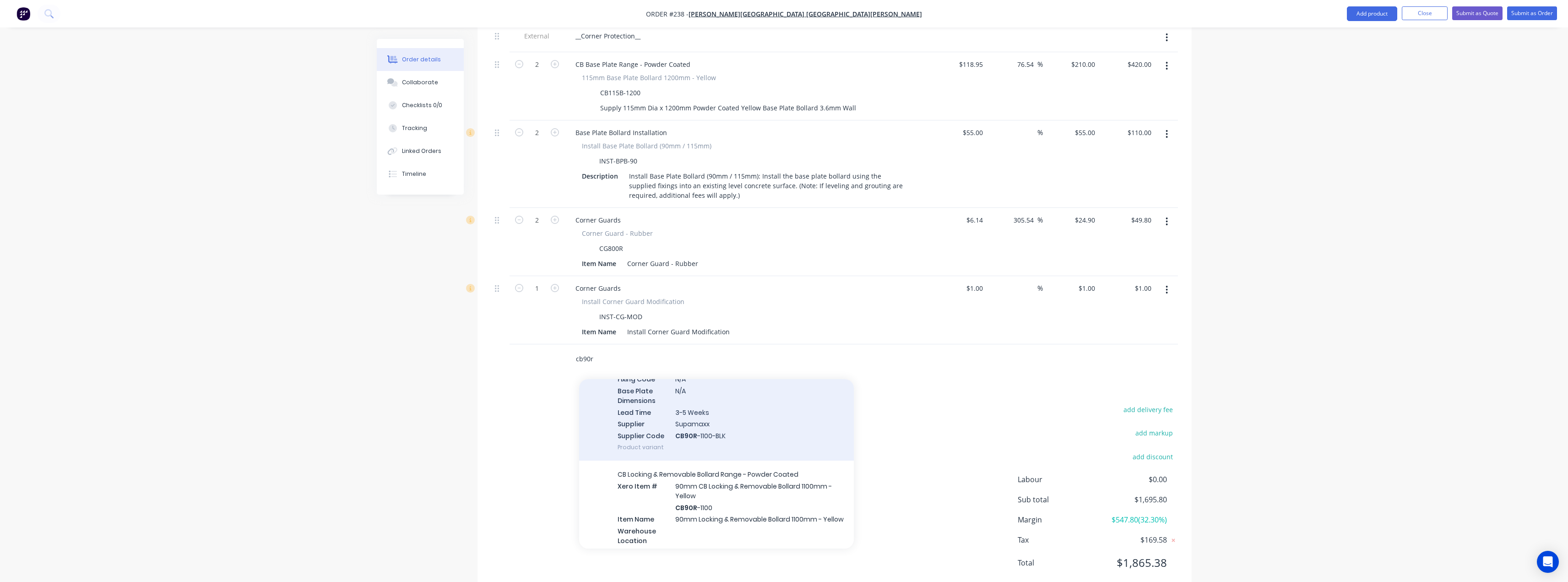
scroll to position [366, 0]
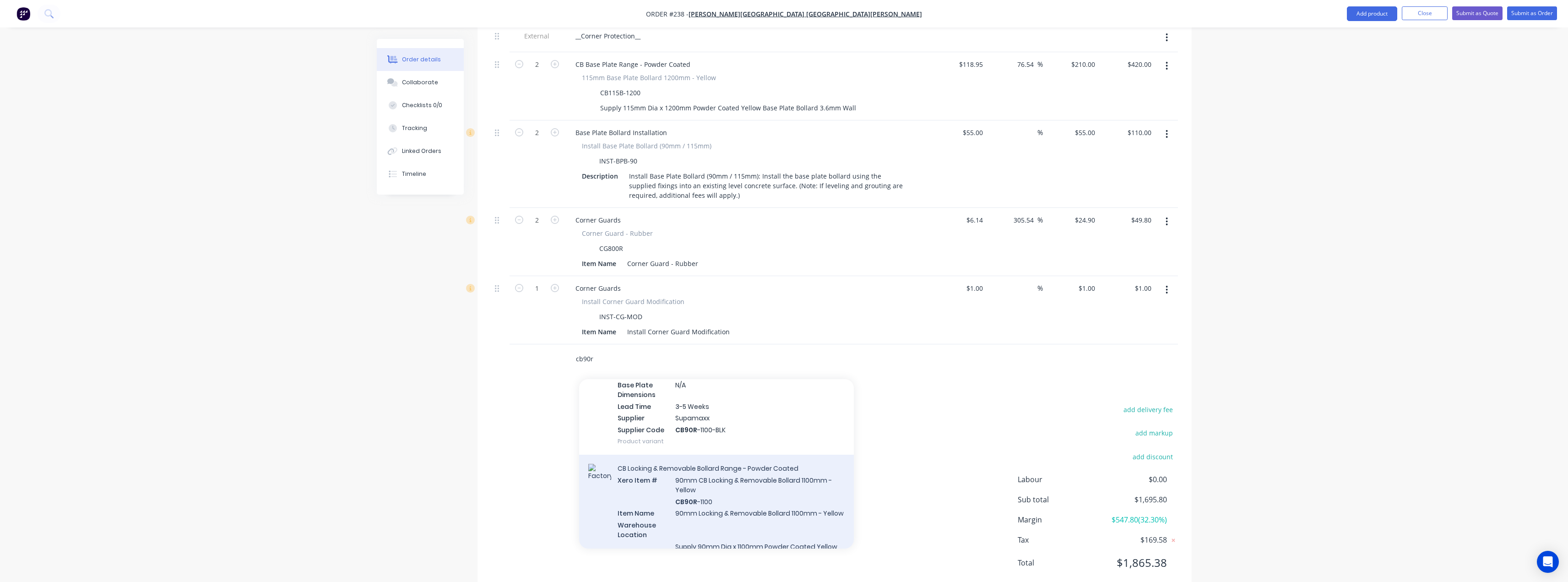
type input "cb90r"
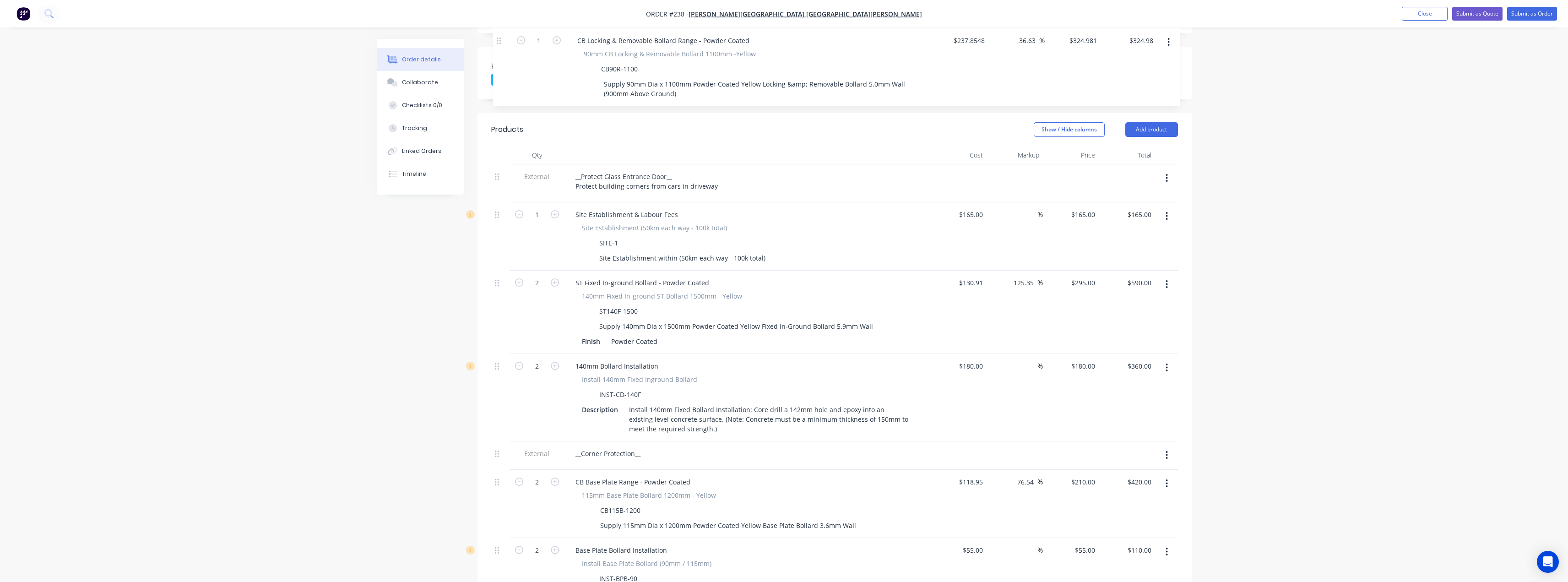
scroll to position [179, 0]
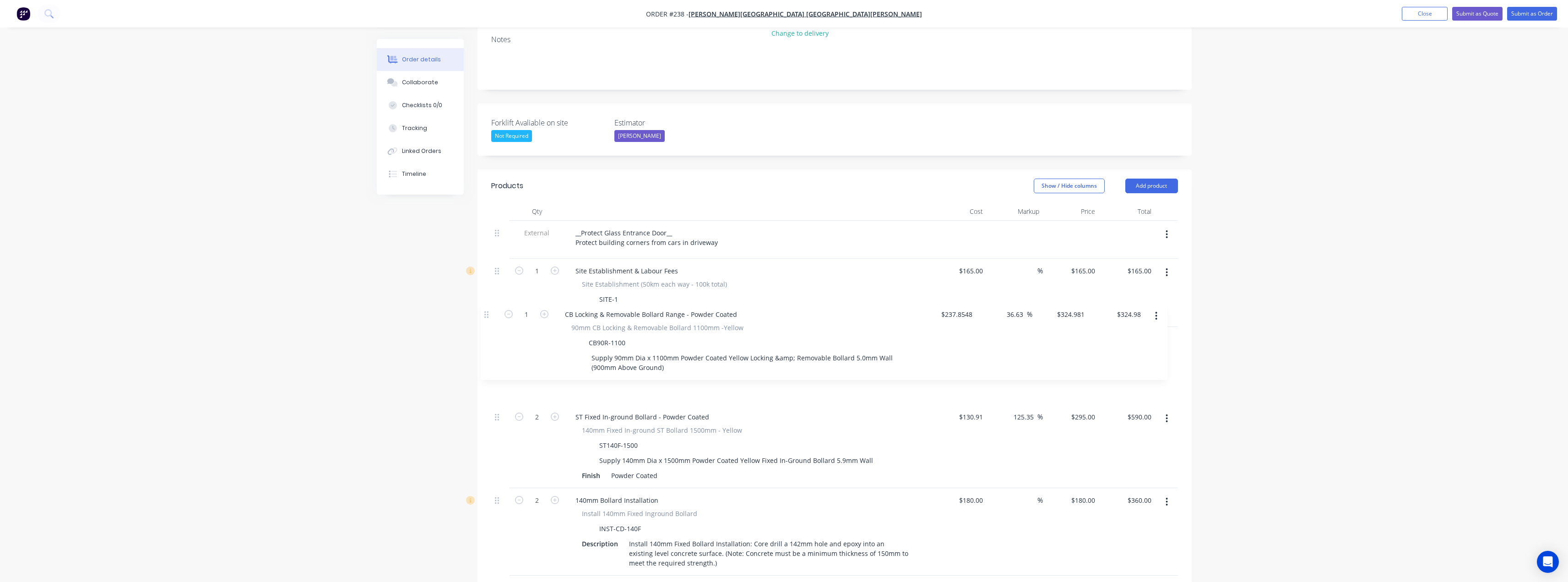
drag, startPoint x: 498, startPoint y: 333, endPoint x: 488, endPoint y: 314, distance: 21.5
click at [488, 314] on div "Qty Cost Markup Price Total External __Protect Glass Entrance Door__ Protect bu…" at bounding box center [834, 564] width 714 height 723
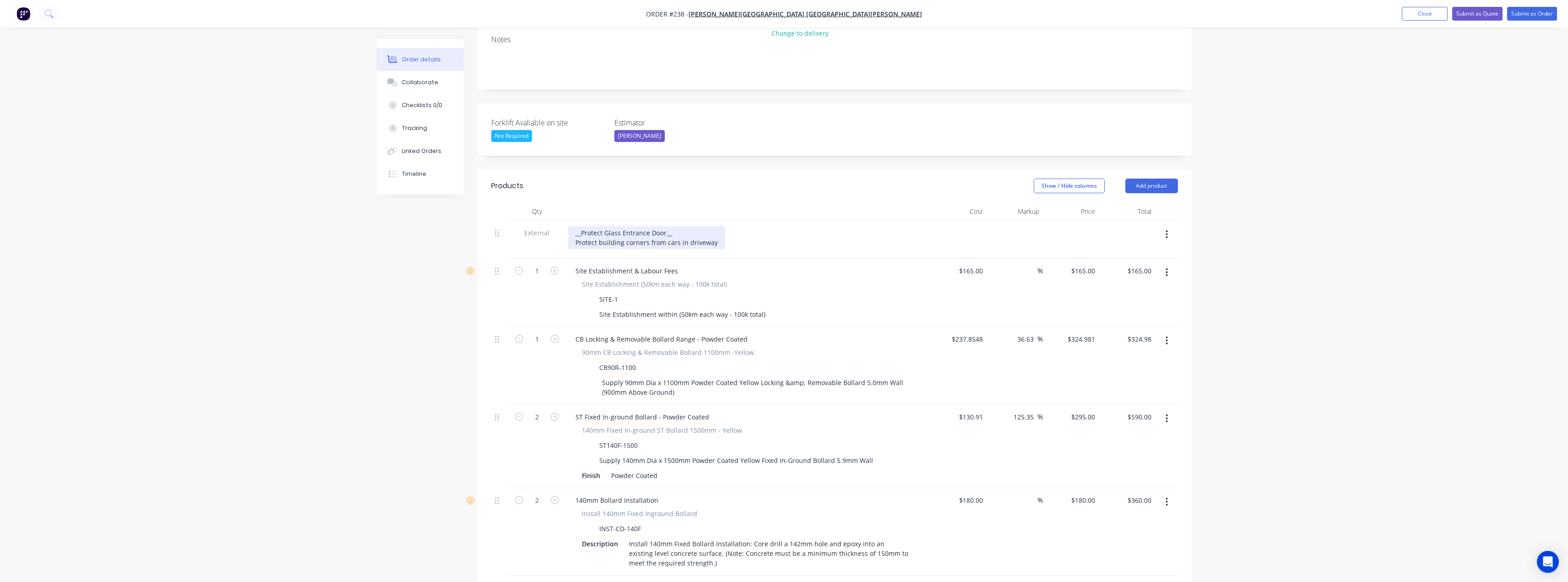
click at [672, 226] on div "__Protect Glass Entrance Door__ Protect building corners from cars in driveway" at bounding box center [646, 237] width 157 height 23
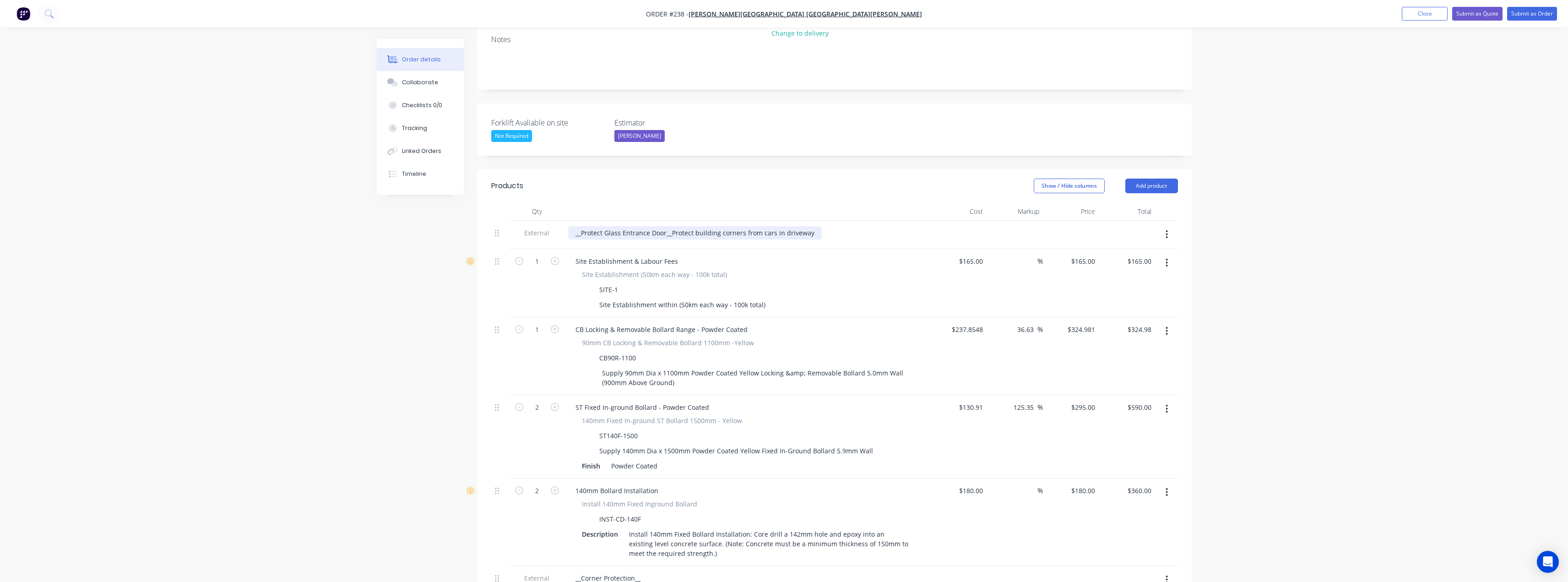
click at [606, 226] on div "__Protect Glass Entrance Door__ Protect building corners from cars in driveway" at bounding box center [694, 233] width 254 height 13
click at [1154, 179] on button "Add product" at bounding box center [1152, 186] width 53 height 15
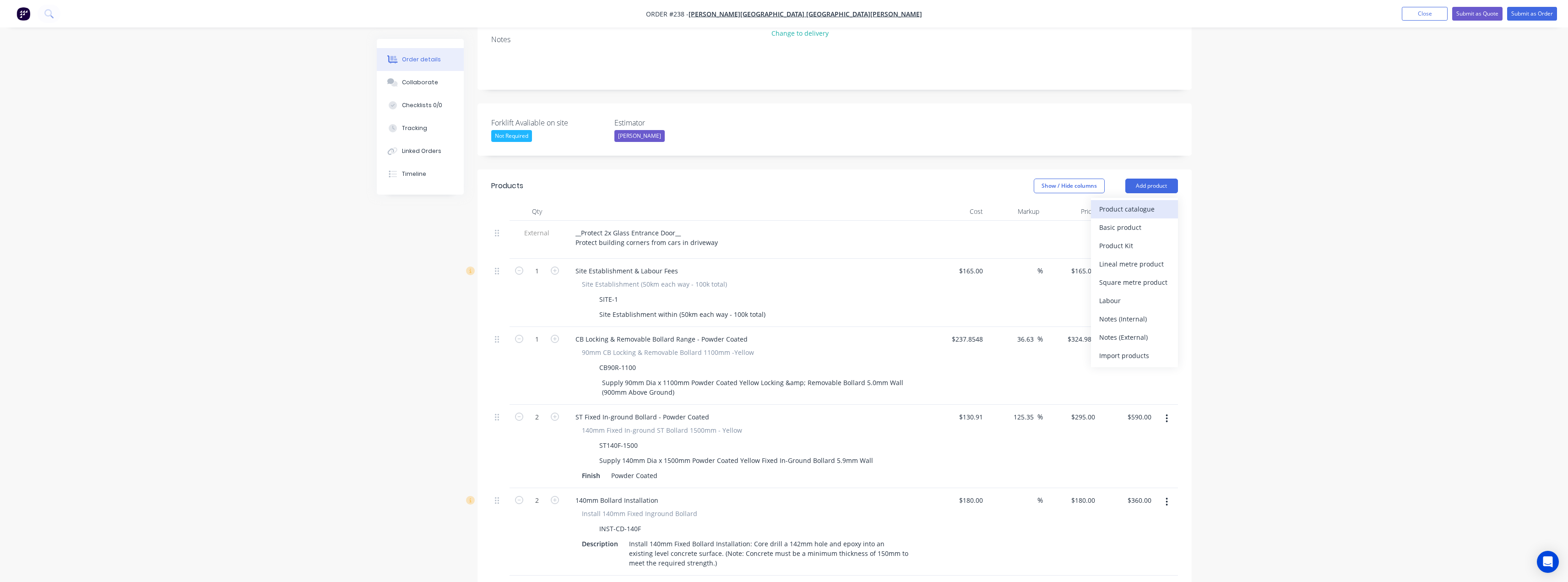
click at [1128, 202] on div "Product catalogue" at bounding box center [1134, 209] width 70 height 13
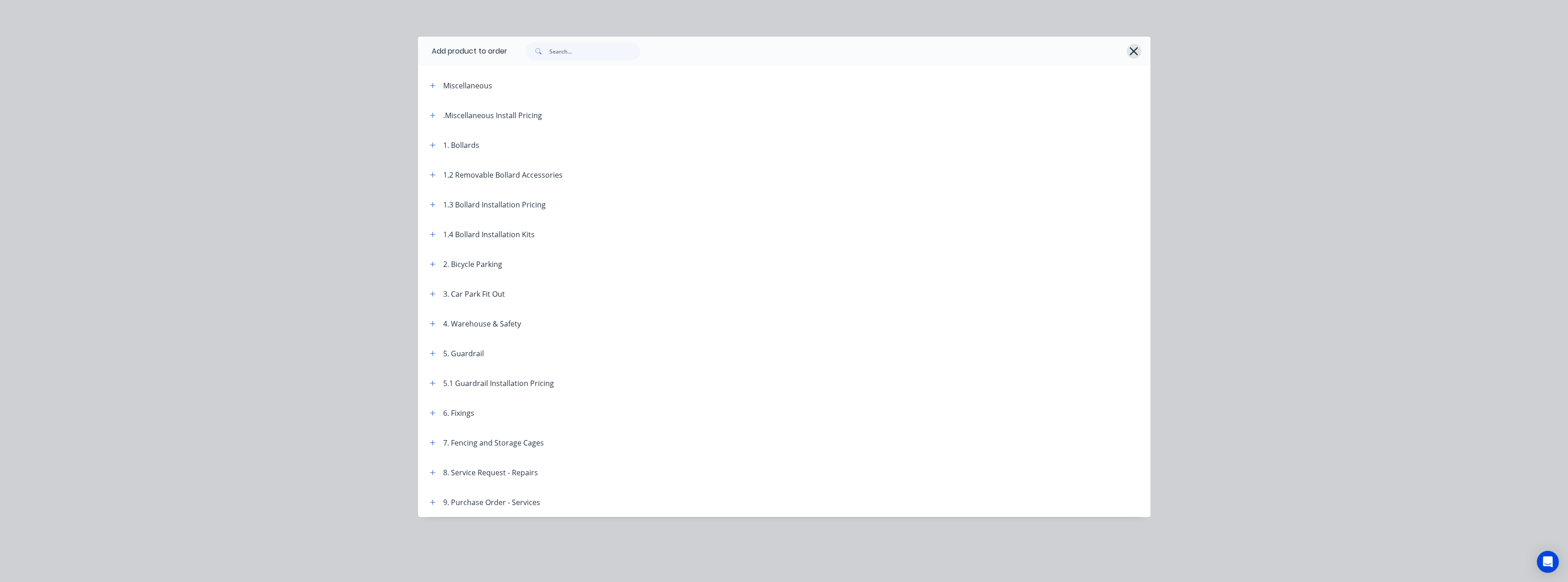
click at [1127, 52] on button "button" at bounding box center [1134, 51] width 15 height 15
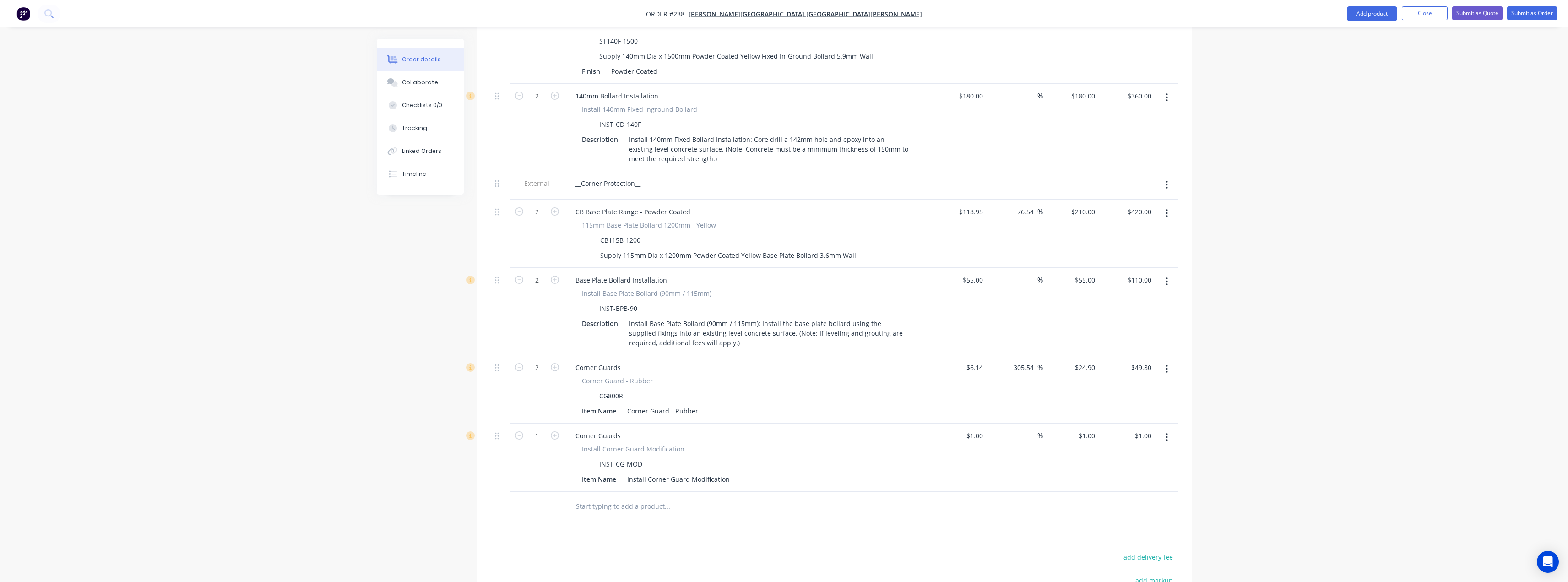
scroll to position [591, 0]
click at [598, 490] on input "text" at bounding box center [667, 499] width 183 height 18
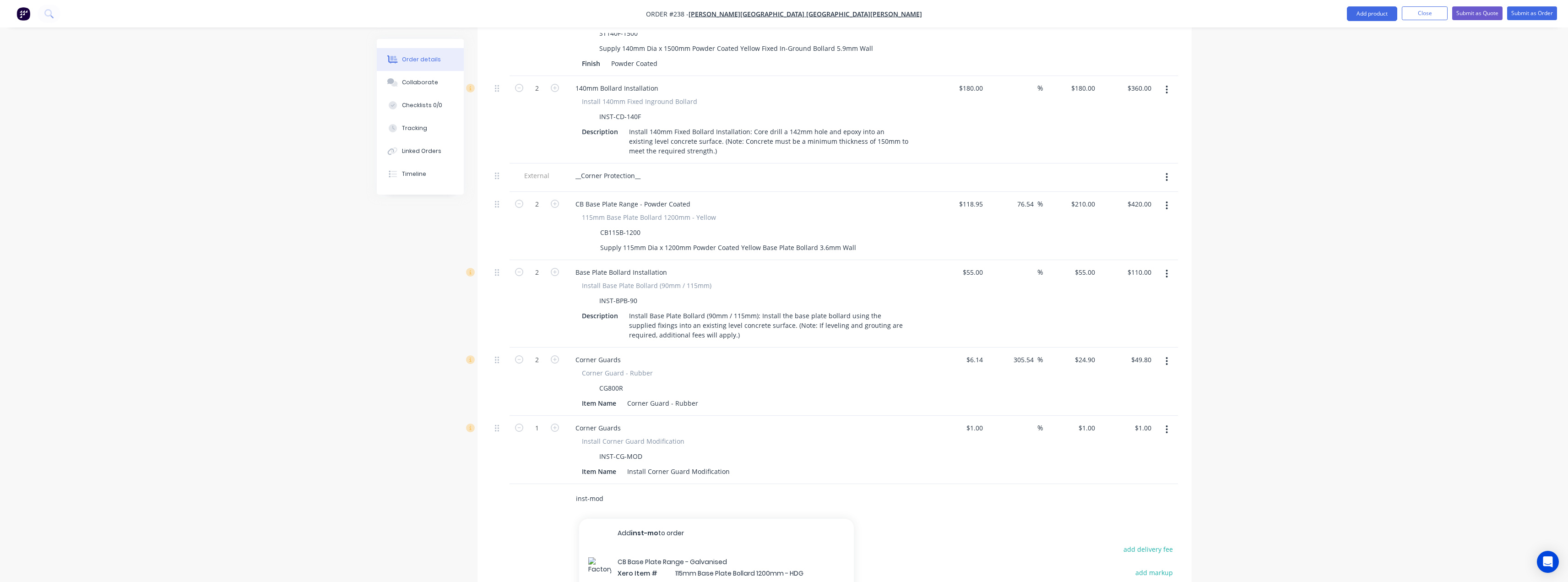
click at [598, 490] on input "inst-mod" at bounding box center [667, 499] width 183 height 18
type input "inst-mod"
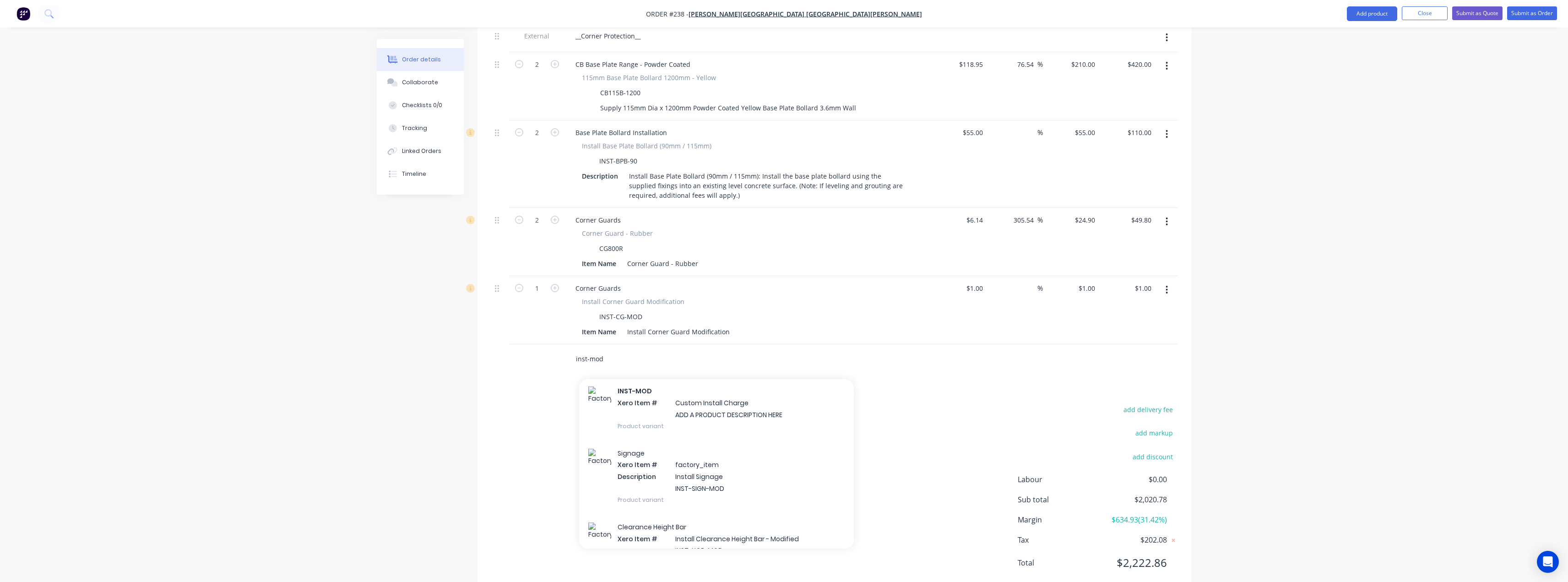
scroll to position [274, 0]
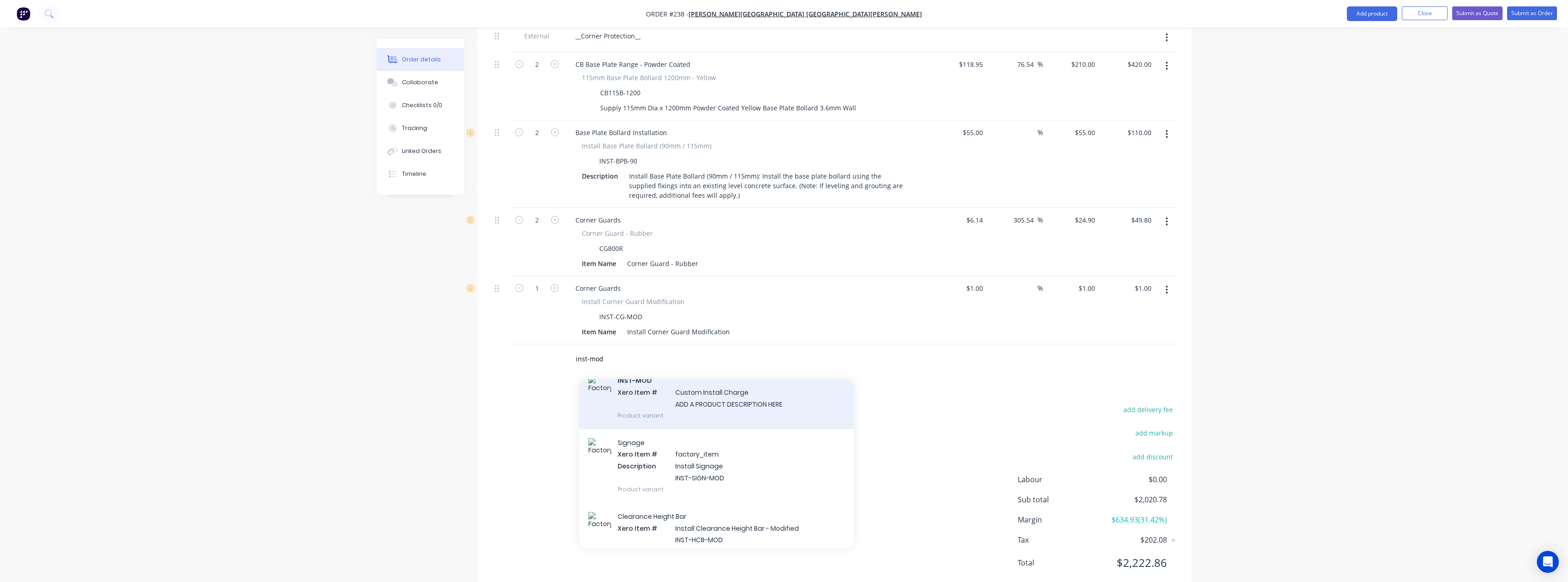
click at [720, 383] on div "INST-MOD Xero Item # Custom Install Charge ADD A PRODUCT DESCRIPTION HERE Produ…" at bounding box center [716, 397] width 274 height 62
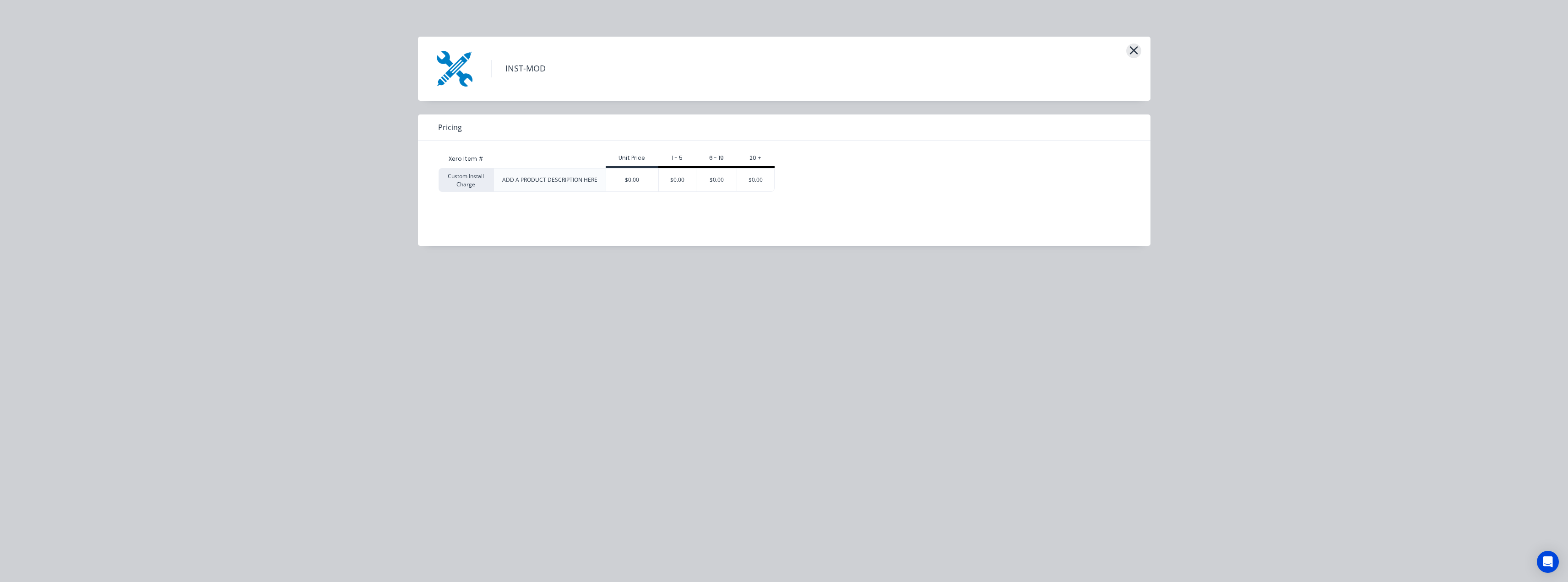
click at [1139, 50] on button "button" at bounding box center [1133, 51] width 15 height 15
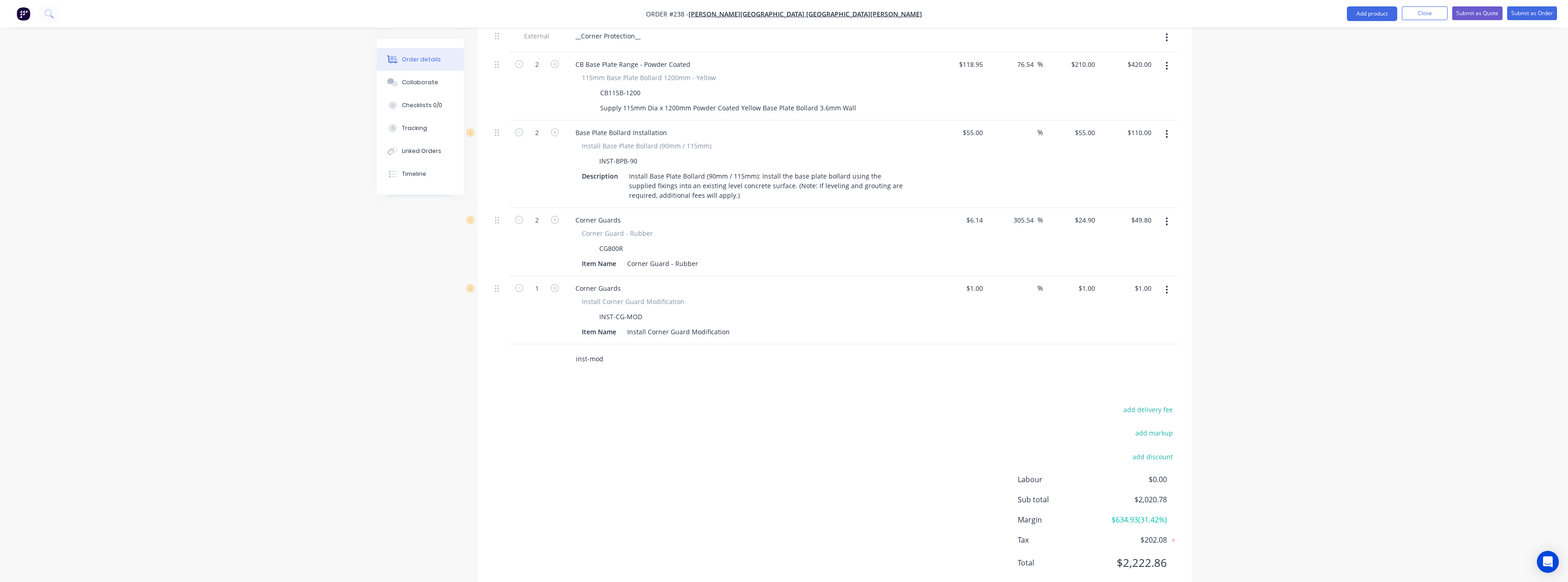
click at [608, 350] on input "inst-mod" at bounding box center [667, 359] width 183 height 18
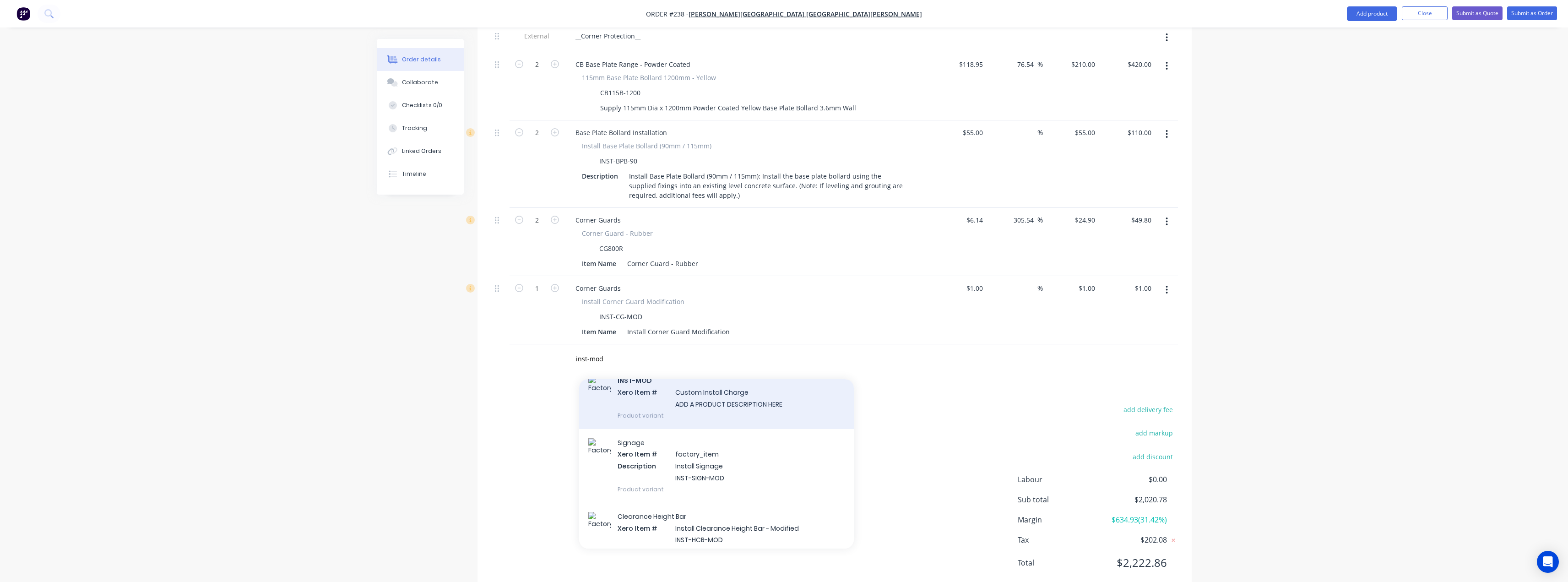
click at [721, 374] on div "INST-MOD Xero Item # Custom Install Charge ADD A PRODUCT DESCRIPTION HERE Produ…" at bounding box center [716, 397] width 274 height 62
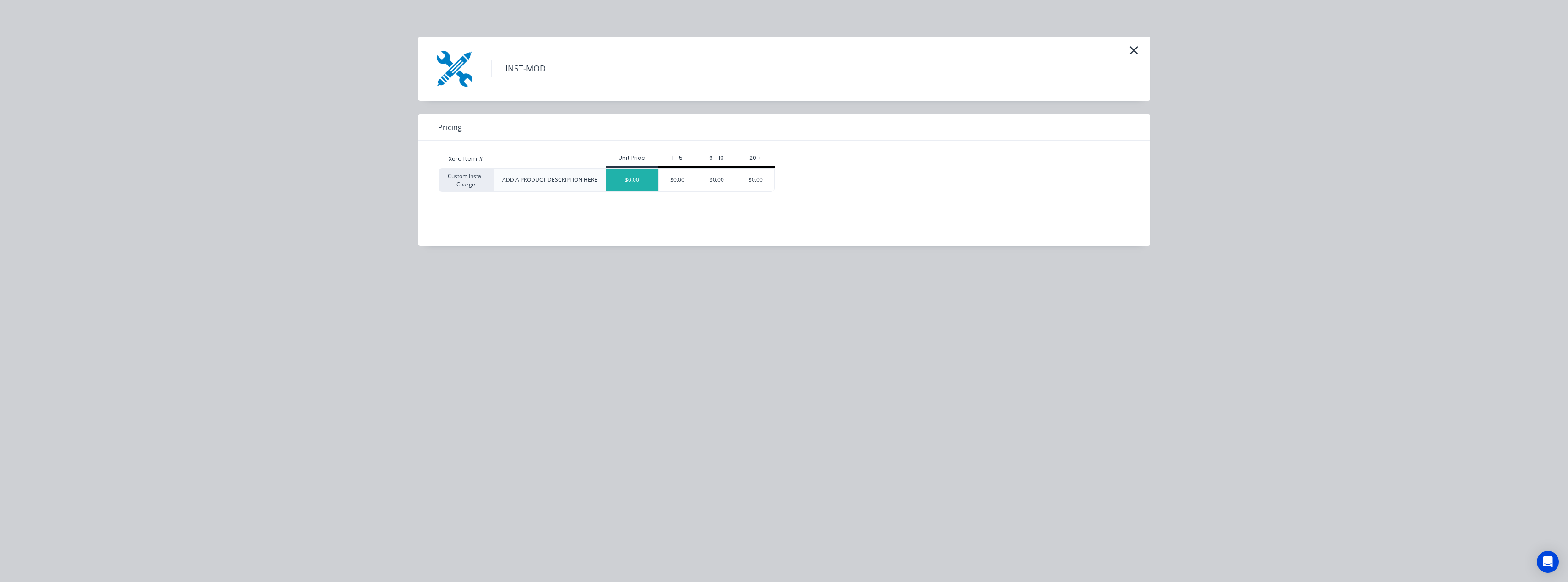
click at [637, 179] on div "$0.00" at bounding box center [631, 180] width 52 height 23
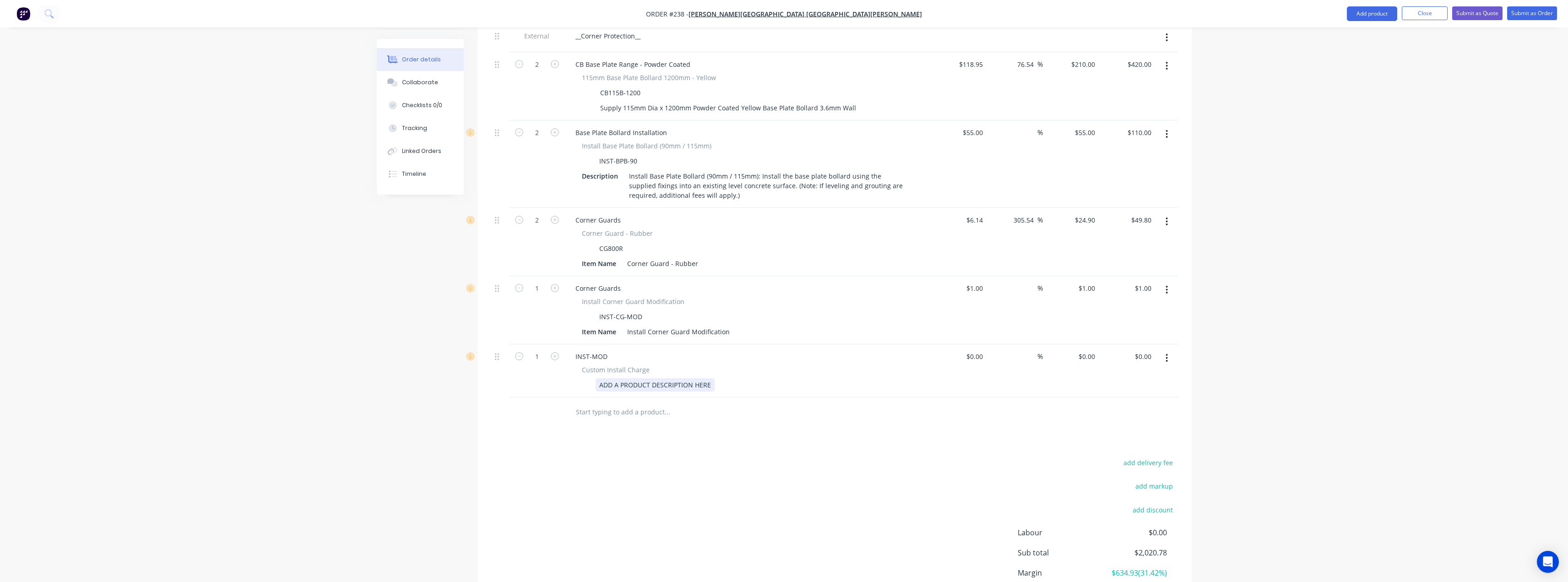
click at [683, 378] on div "ADD A PRODUCT DESCRIPTION HERE" at bounding box center [655, 385] width 119 height 13
drag, startPoint x: 710, startPoint y: 358, endPoint x: 589, endPoint y: 359, distance: 121.0
click at [589, 378] on div "ADD A PRODUCT DESCRIPTION HERE" at bounding box center [746, 385] width 335 height 13
paste div
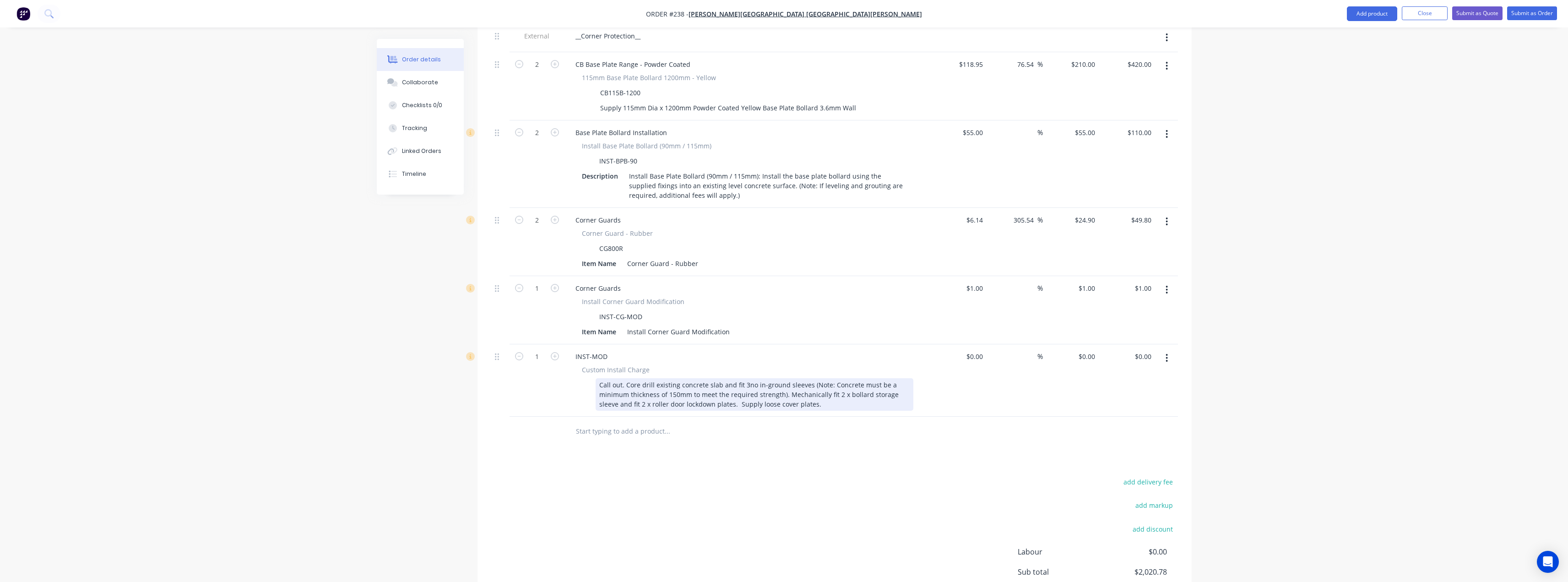
click at [624, 378] on div "Call out. Core drill existing concrete slab and fit 3no in-ground sleeves (Note…" at bounding box center [754, 394] width 318 height 32
click at [718, 378] on div "Core drill existing concrete slab and fit 3no in-ground sleeves (Note: Concrete…" at bounding box center [754, 394] width 318 height 32
click at [779, 378] on div "Core drill existing concrete slab and fit 1no in-ground sleeves (Note: Concrete…" at bounding box center [754, 394] width 318 height 32
click at [806, 378] on div "Core drill existing concrete slab and fit 1no in-ground sleeve. (Note: Concrete…" at bounding box center [754, 394] width 318 height 32
drag, startPoint x: 686, startPoint y: 383, endPoint x: 878, endPoint y: 367, distance: 192.7
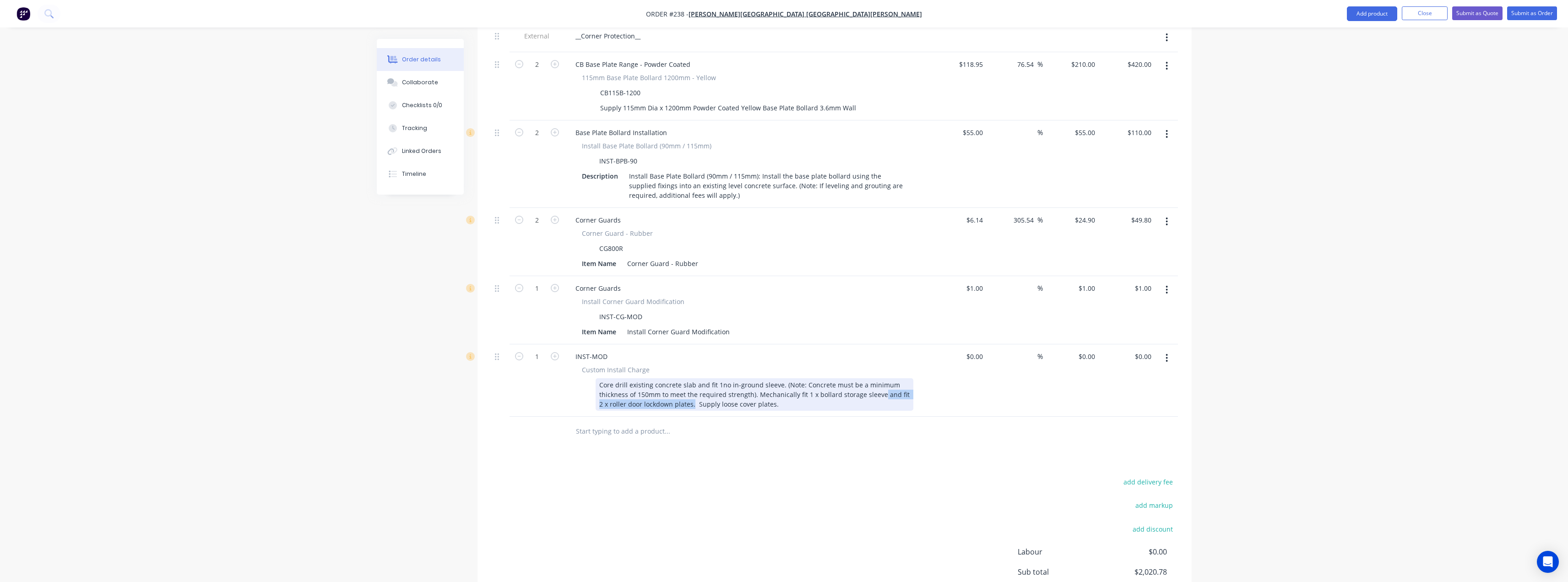
click at [878, 378] on div "Core drill existing concrete slab and fit 1no in-ground sleeve. (Note: Concrete…" at bounding box center [754, 394] width 318 height 32
click at [600, 380] on div "Core drill existing concrete slab and fit 1no in-ground sleeve. (Note: Concrete…" at bounding box center [754, 394] width 318 height 32
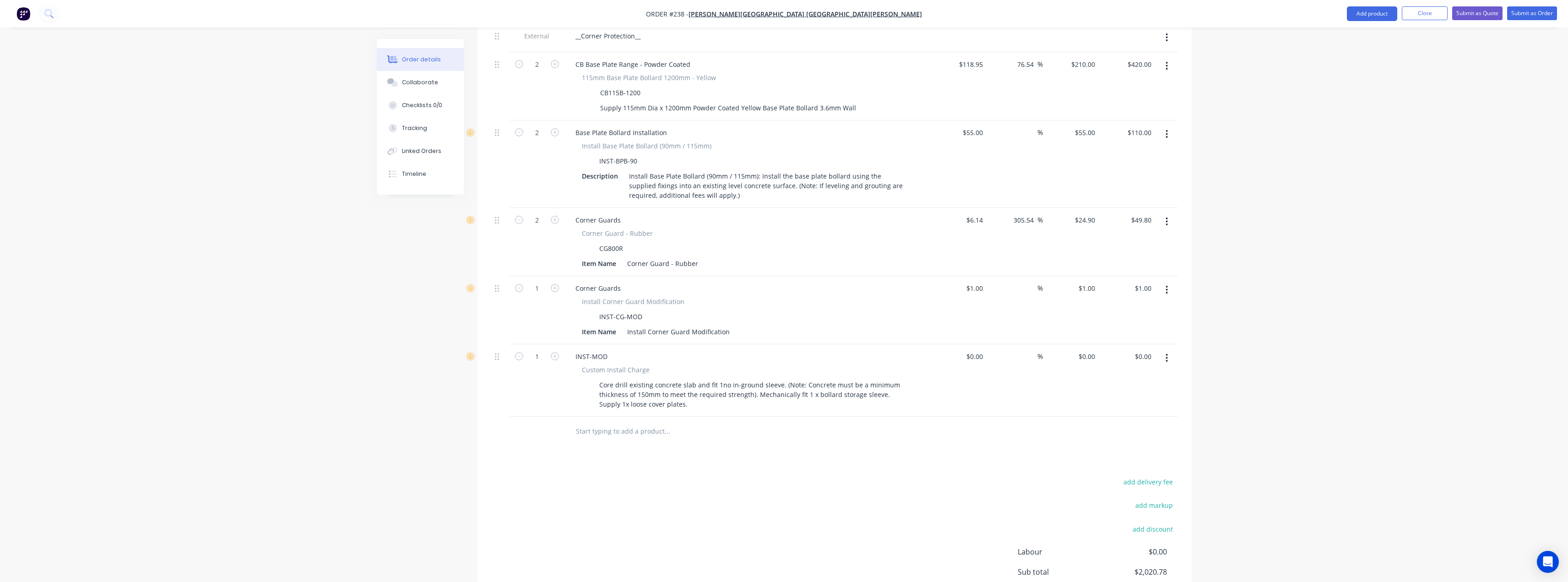
drag, startPoint x: 720, startPoint y: 414, endPoint x: 752, endPoint y: 406, distance: 33.0
click at [721, 422] on input "text" at bounding box center [667, 431] width 183 height 18
click at [979, 350] on input at bounding box center [981, 356] width 10 height 13
type input "140"
type input "$140.00"
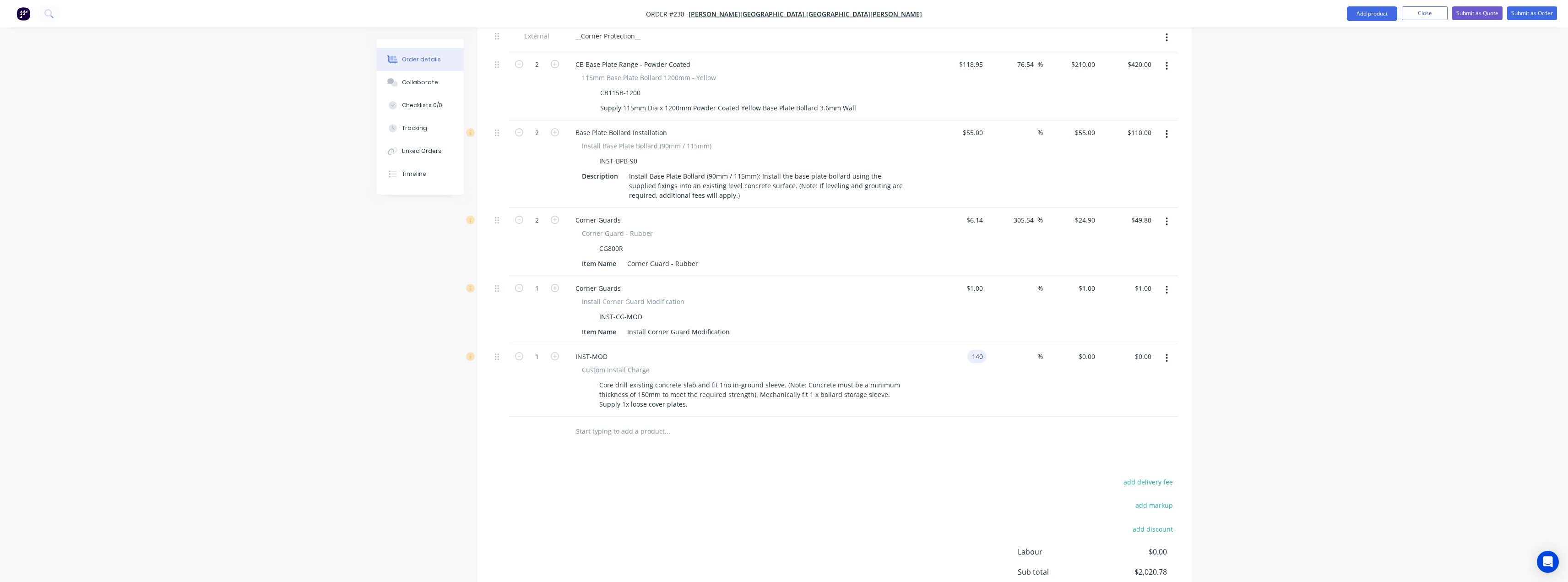
type input "$140.00"
drag, startPoint x: 970, startPoint y: 333, endPoint x: 990, endPoint y: 330, distance: 20.2
click at [990, 344] on div "1 INST-MOD Custom Install Charge Core drill existing concrete slab and fit 1no …" at bounding box center [834, 380] width 686 height 72
type input "$1.00"
type input "1"
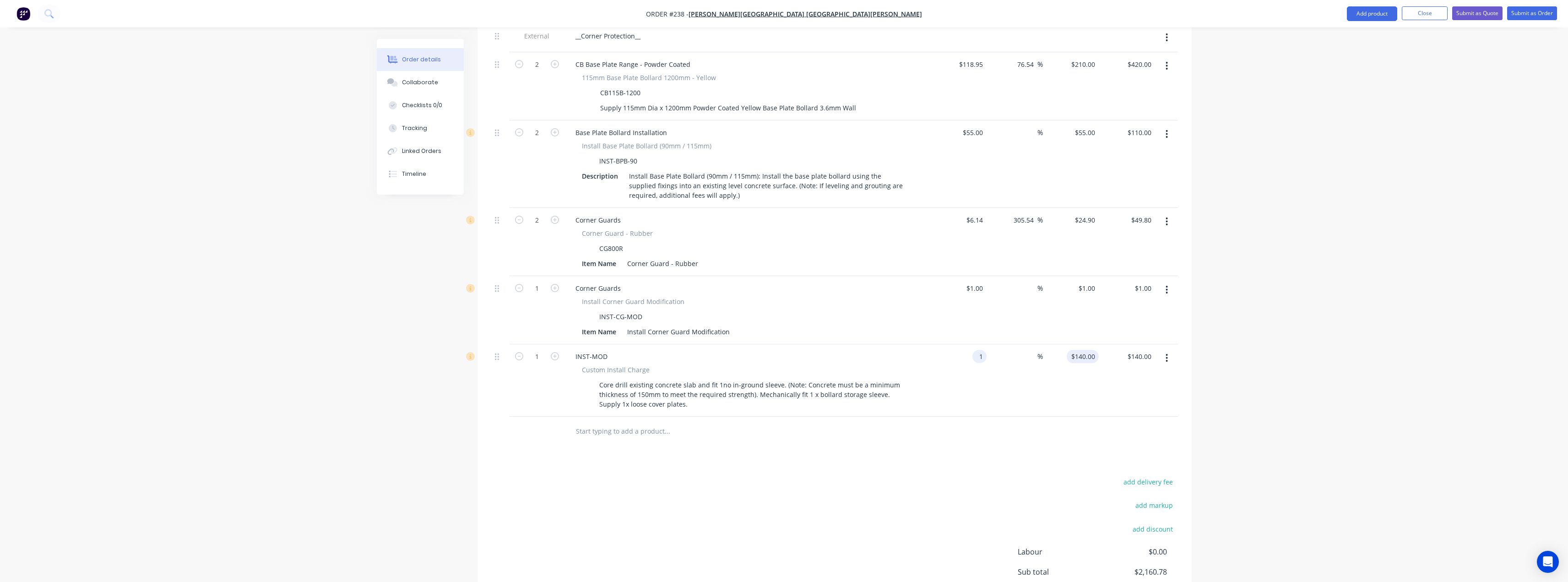
type input "$1.00"
click at [1083, 344] on div "1 1" at bounding box center [1071, 380] width 56 height 72
type input "175"
type input "17400"
type input "$175.00"
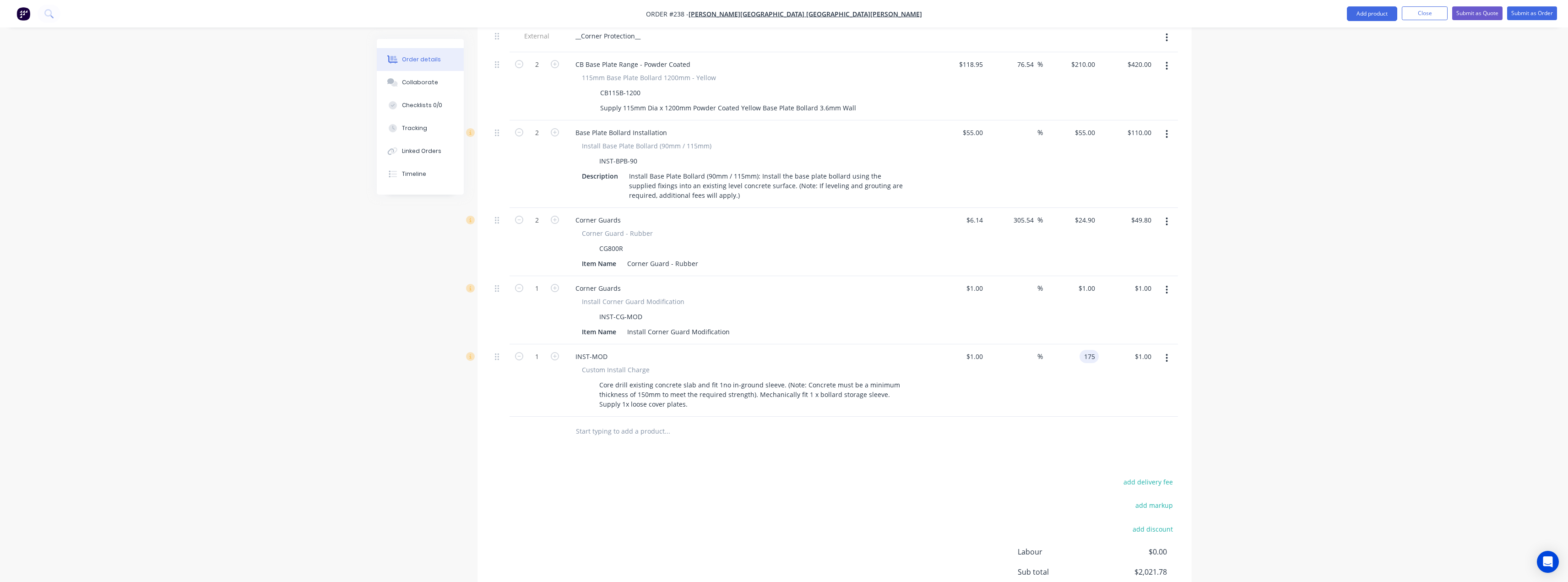
type input "$175.00"
click at [852, 476] on div "add delivery fee add markup add discount Labour $0.00 Sub total $2,021.78 Margi…" at bounding box center [834, 564] width 686 height 177
click at [1170, 282] on button "button" at bounding box center [1166, 290] width 21 height 17
click at [1108, 362] on div "Delete" at bounding box center [1134, 369] width 70 height 13
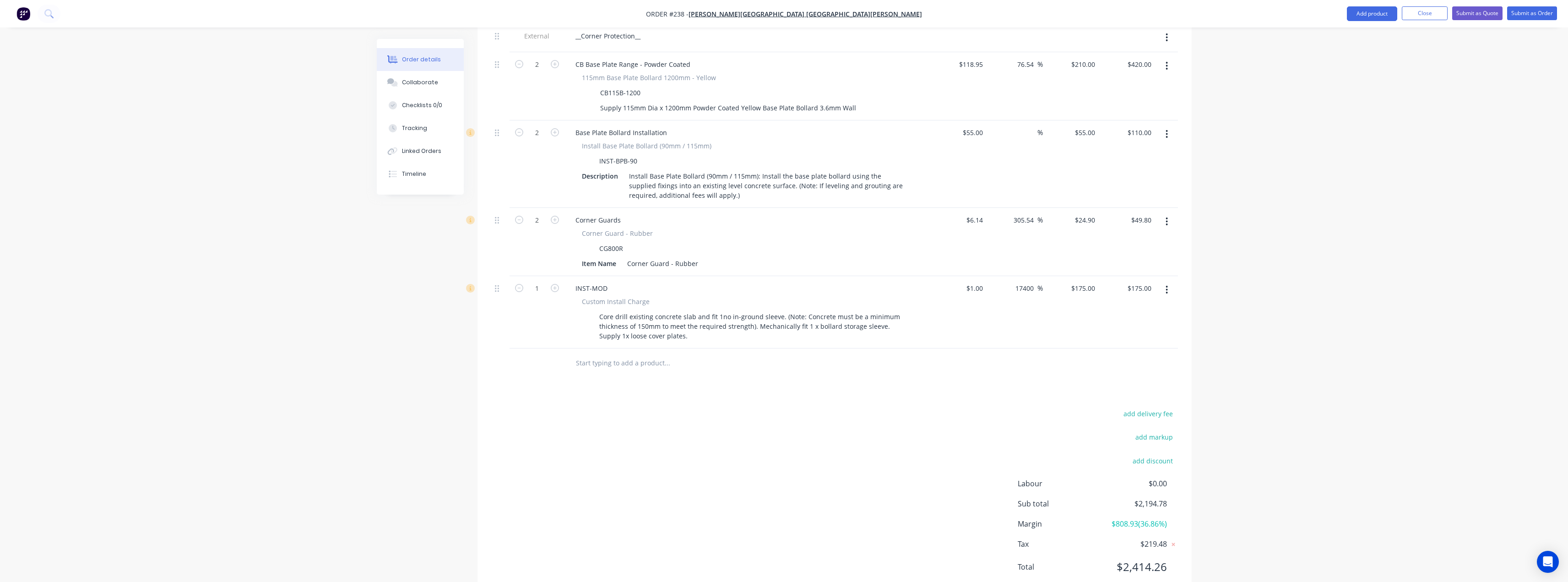
click at [1166, 216] on icon "button" at bounding box center [1167, 221] width 2 height 10
click at [1110, 294] on div "Delete" at bounding box center [1134, 301] width 70 height 13
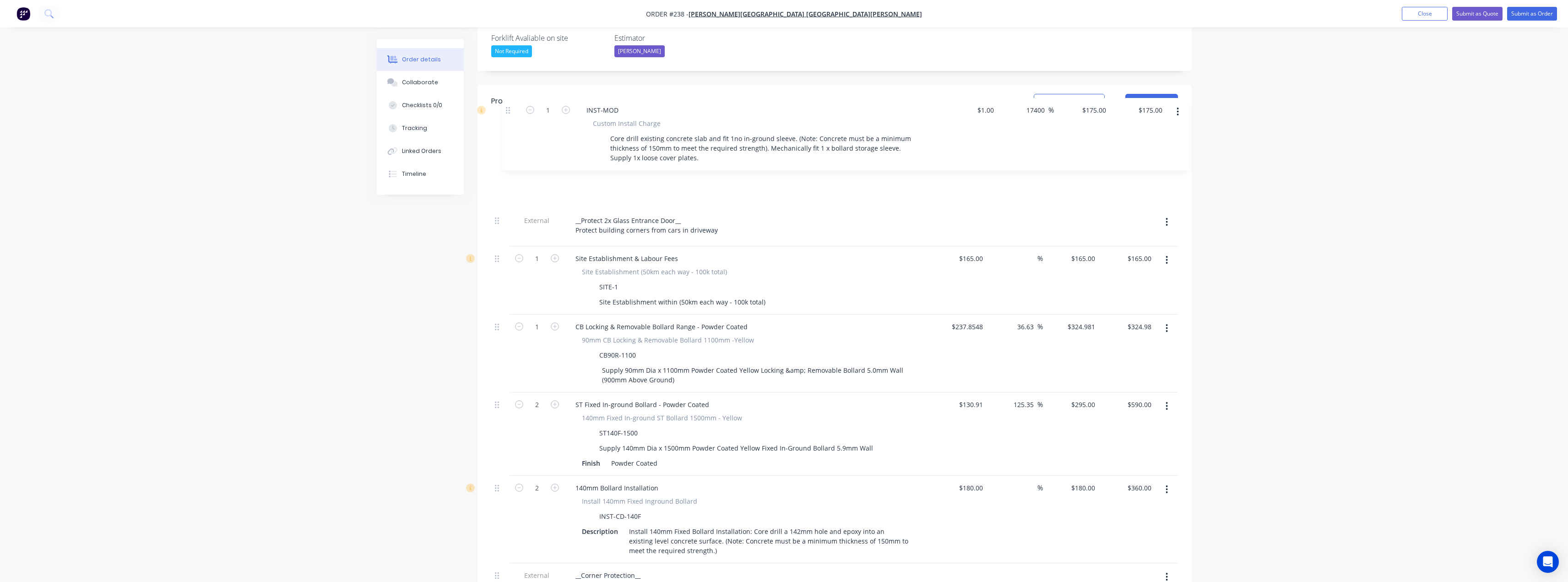
scroll to position [259, 0]
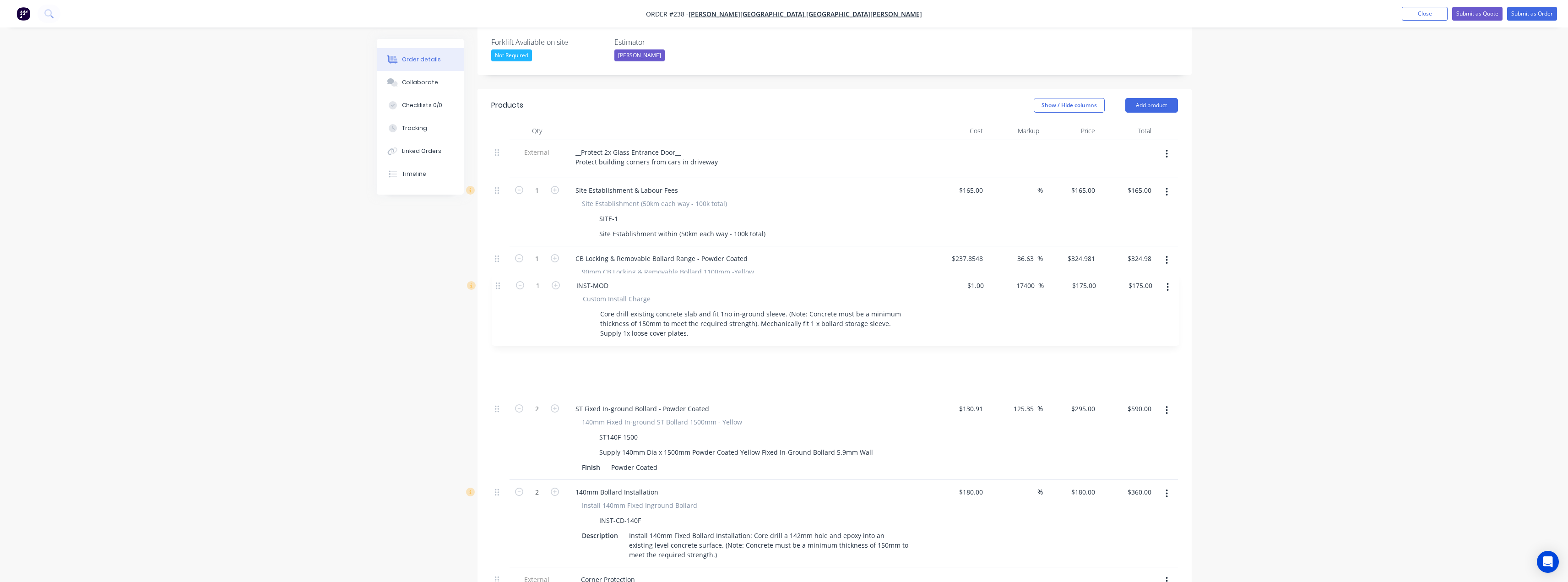
drag, startPoint x: 496, startPoint y: 259, endPoint x: 498, endPoint y: 283, distance: 24.1
click at [498, 283] on div "External __Protect 2x Glass Entrance Door__ Protect building corners from cars …" at bounding box center [834, 446] width 686 height 611
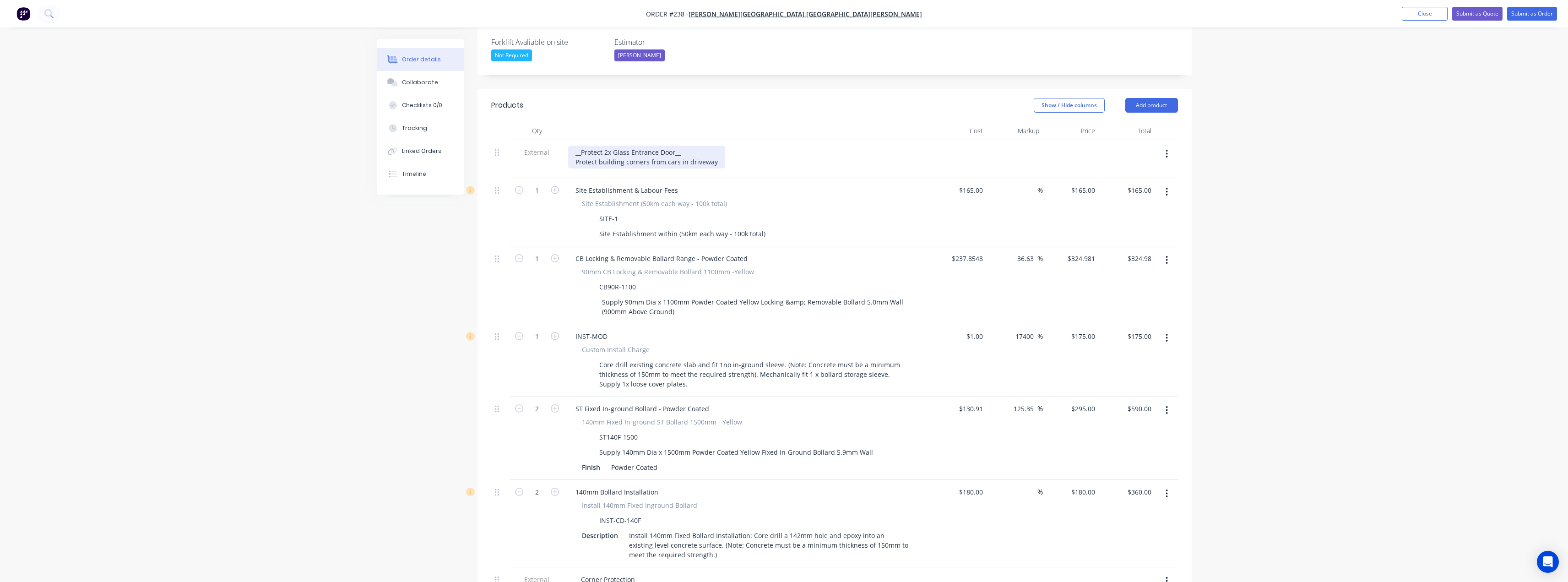
click at [682, 146] on div "__Protect 2x Glass Entrance Door__ Protect building corners from cars in drivew…" at bounding box center [646, 157] width 157 height 23
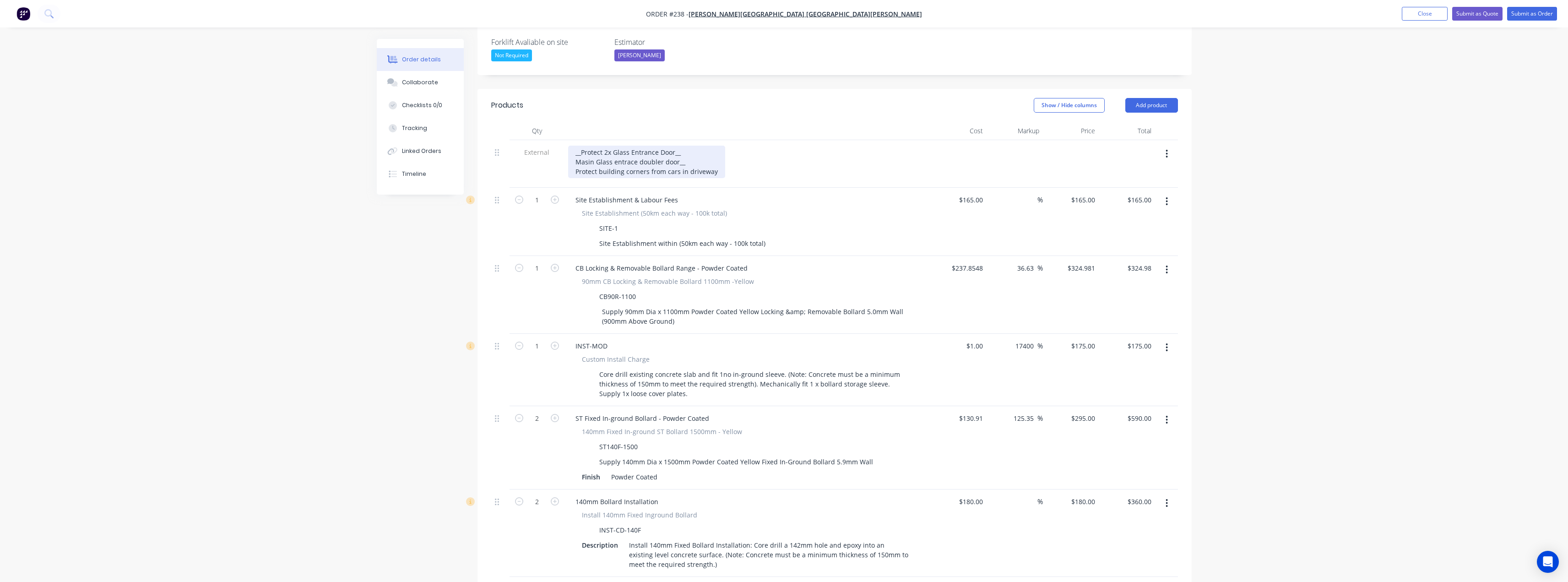
click at [584, 146] on div "__Protect 2x Glass Entrance Door__ Masin Glass entrace doubler door__ Protect b…" at bounding box center [646, 161] width 157 height 32
click at [657, 146] on div "__Protect 2x Glass Entrance Door__ Main Glass entrace doubler door__ Protect bu…" at bounding box center [646, 161] width 157 height 32
click at [679, 146] on div "__Protect 2x Glass Entrance Door__ Main Glass entrace double door__ Protect bui…" at bounding box center [646, 161] width 157 height 32
click at [611, 146] on div "__Protect 2x Glass Entrance Door__ Main Glass entrace double door__ Protect bui…" at bounding box center [646, 161] width 157 height 32
click at [613, 146] on div "__Protect 2x Glass Entrance Door__ Main Glass entrace double door__ Protect bui…" at bounding box center [646, 161] width 157 height 32
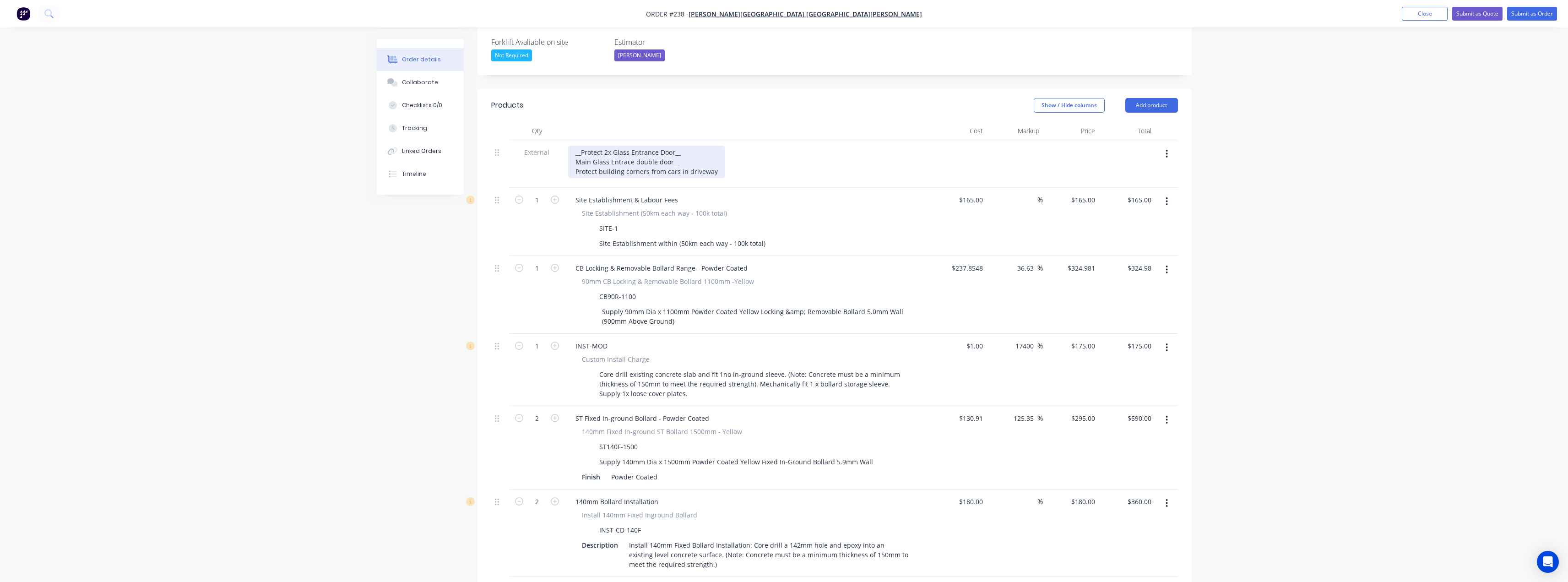
click at [638, 146] on div "__Protect 2x Glass Entrance Door__ Main Glass Entrace double door__ Protect bui…" at bounding box center [646, 161] width 157 height 32
click at [661, 146] on div "__Protect 2x Glass Entrance Door__ Main Glass Entrace Double door__ Protect bui…" at bounding box center [646, 161] width 157 height 32
click at [671, 146] on div "__Protect 2x Glass Entrance Door__ Main Glass Entrace Double Door__ Protect bui…" at bounding box center [646, 161] width 157 height 32
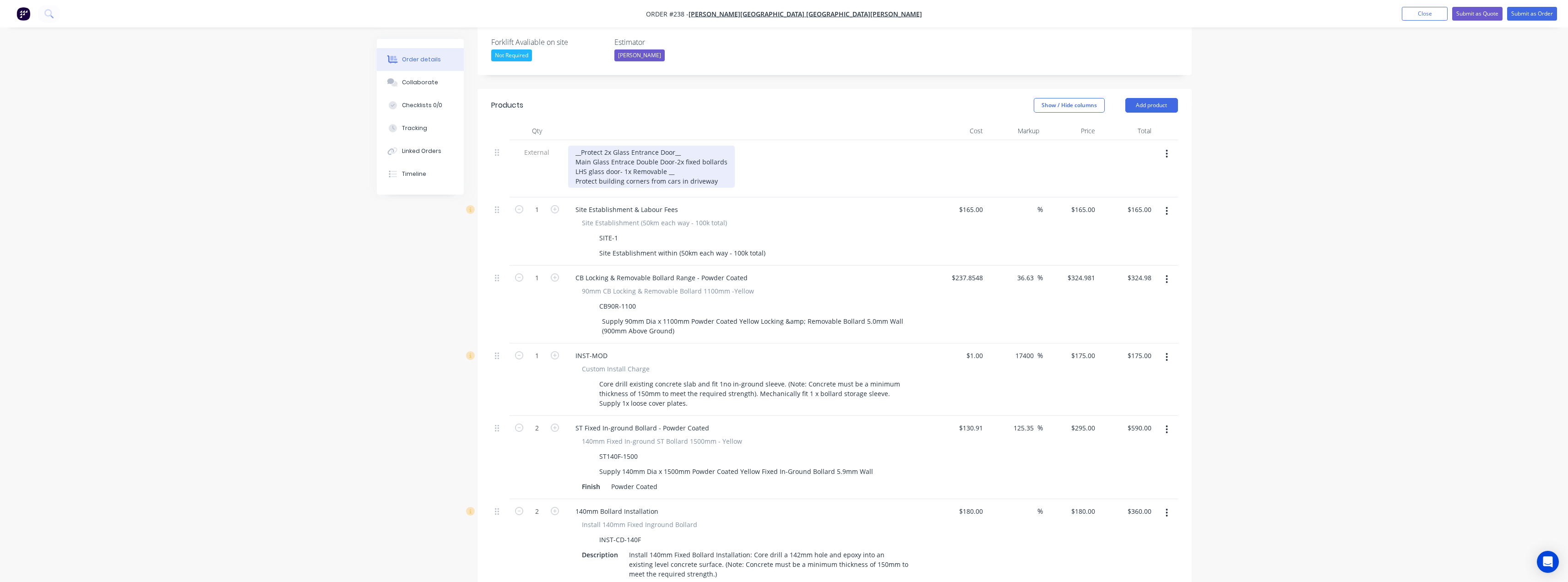
click at [611, 146] on div "__Protect 2x Glass Entrance Door__ Main Glass Entrace Double Door-2x fixed boll…" at bounding box center [651, 166] width 167 height 42
click at [605, 146] on div "__Protect Glass Entrance Door__ Main Glass Entrace Double Door-2x fixed bollard…" at bounding box center [651, 166] width 167 height 42
click at [647, 146] on div "__Protect 2x Glass Entrance Door__ Main Glass Entrace Double Door-2x fixed boll…" at bounding box center [651, 166] width 167 height 42
click at [675, 146] on div "__Protect 2x Glass Entrance Door__ Main Glass Entrace Double Door-2x fixed boll…" at bounding box center [651, 166] width 167 height 42
click at [671, 146] on div "__Protect 2x Glass Entrance Door__ Main Glass Entrace Double Door- 2x fixed bol…" at bounding box center [652, 166] width 169 height 42
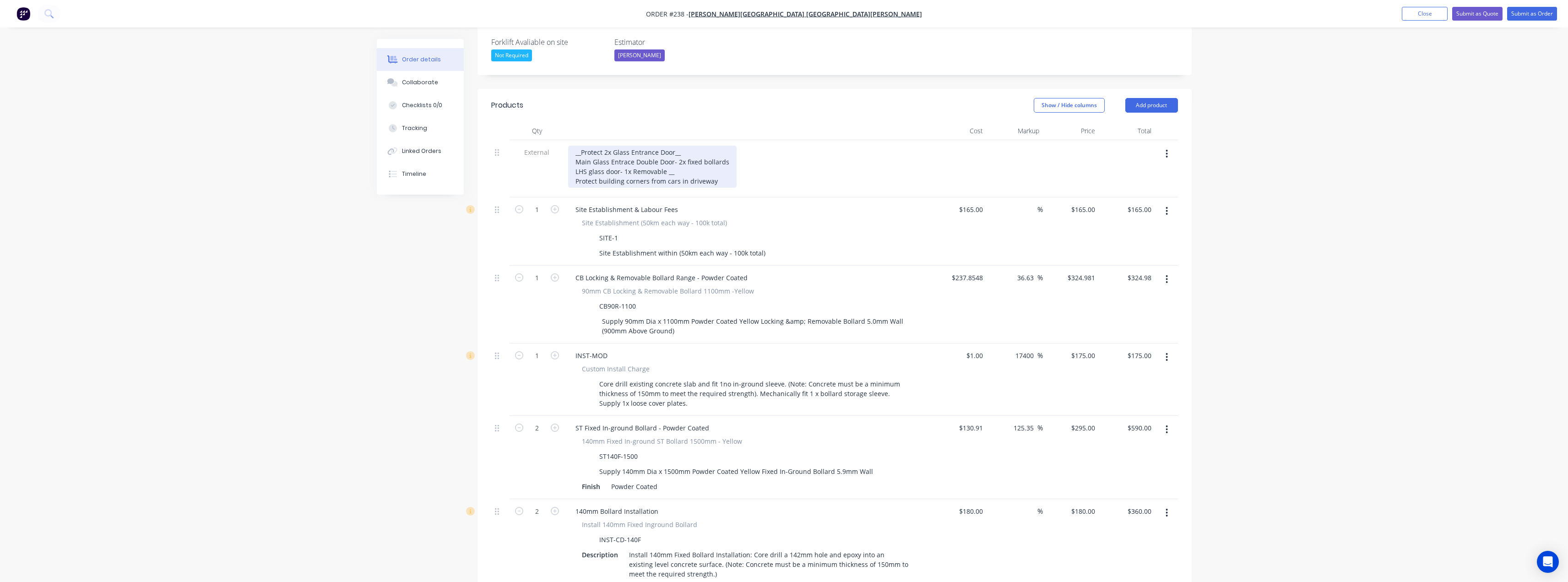
click at [677, 146] on div "__Protect 2x Glass Entrance Door__ Main Glass Entrace Double Door- 2x fixed bol…" at bounding box center [652, 166] width 169 height 42
click at [685, 146] on div "__Protect 2x Glass Entrance Door__ Main Glass Entrace Double Door- 2x fixed bol…" at bounding box center [652, 166] width 169 height 42
drag, startPoint x: 598, startPoint y: 155, endPoint x: 606, endPoint y: 156, distance: 8.1
click at [600, 155] on div "__Protect 2x Glass Entrance Door__ Main Glass Entrace Double Door- 2x 140mm fix…" at bounding box center [664, 166] width 193 height 42
click at [718, 155] on div "__Protect 2x Glass Entrance Door__ Main Glass Entrace Double Door- 2x 140mm fix…" at bounding box center [664, 166] width 193 height 42
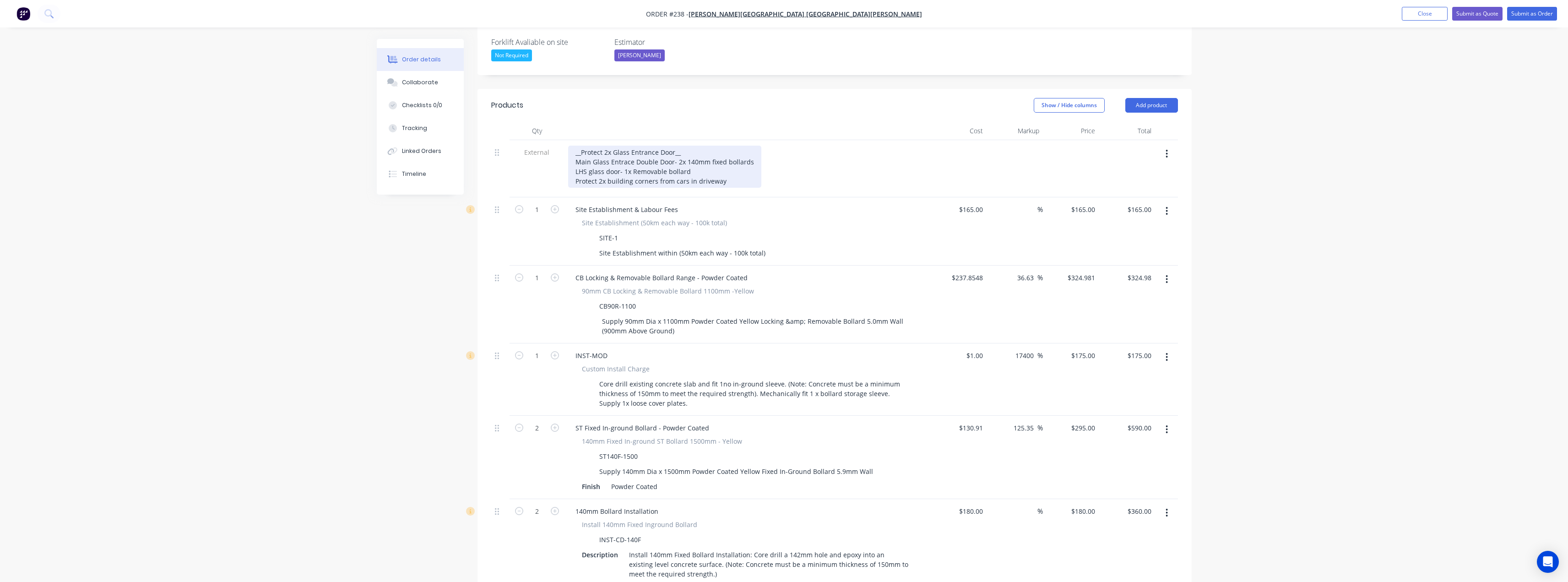
click at [722, 155] on div "__Protect 2x Glass Entrance Door__ Main Glass Entrace Double Door- 2x 140mm fix…" at bounding box center [664, 166] width 193 height 42
click at [695, 154] on div "__Protect 2x Glass Entrance Door__ Main Glass Entrace Double Door- 2x 140mm fix…" at bounding box center [664, 166] width 193 height 42
click at [722, 154] on div "__Protect 2x Glass Entrance Door__ Main Glass Entrace Double Door- 2x 140mm fix…" at bounding box center [664, 166] width 193 height 42
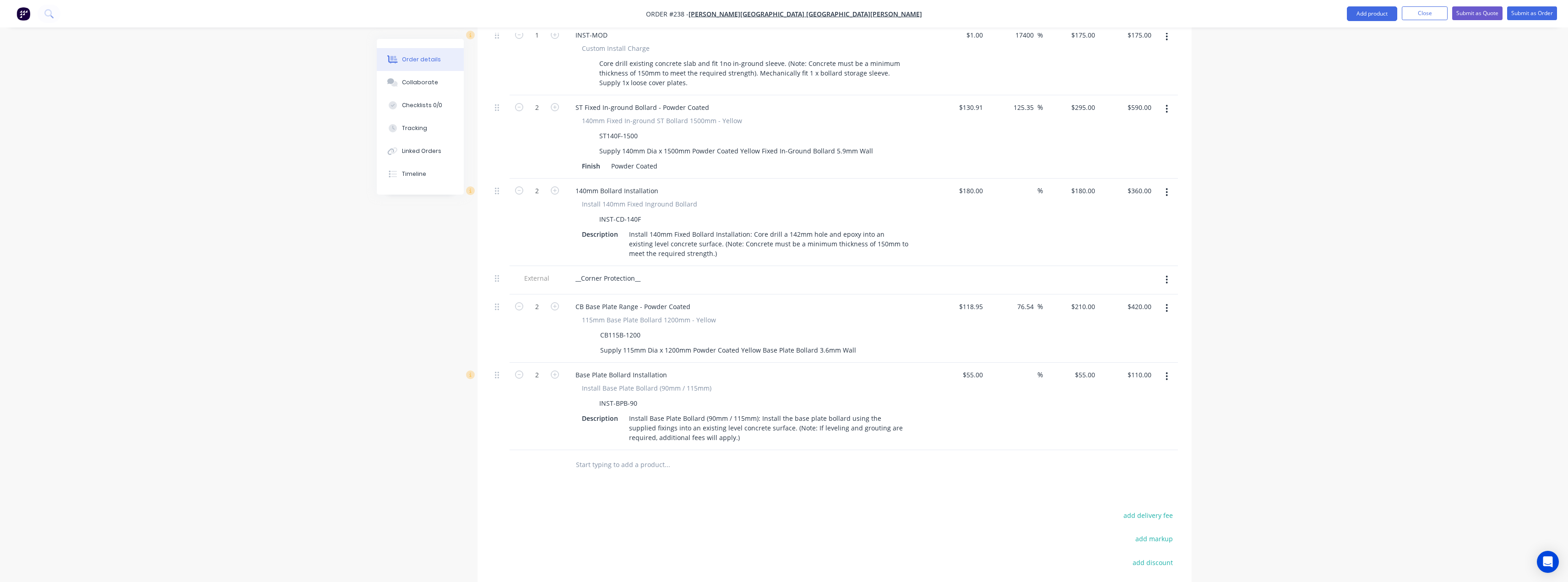
scroll to position [671, 0]
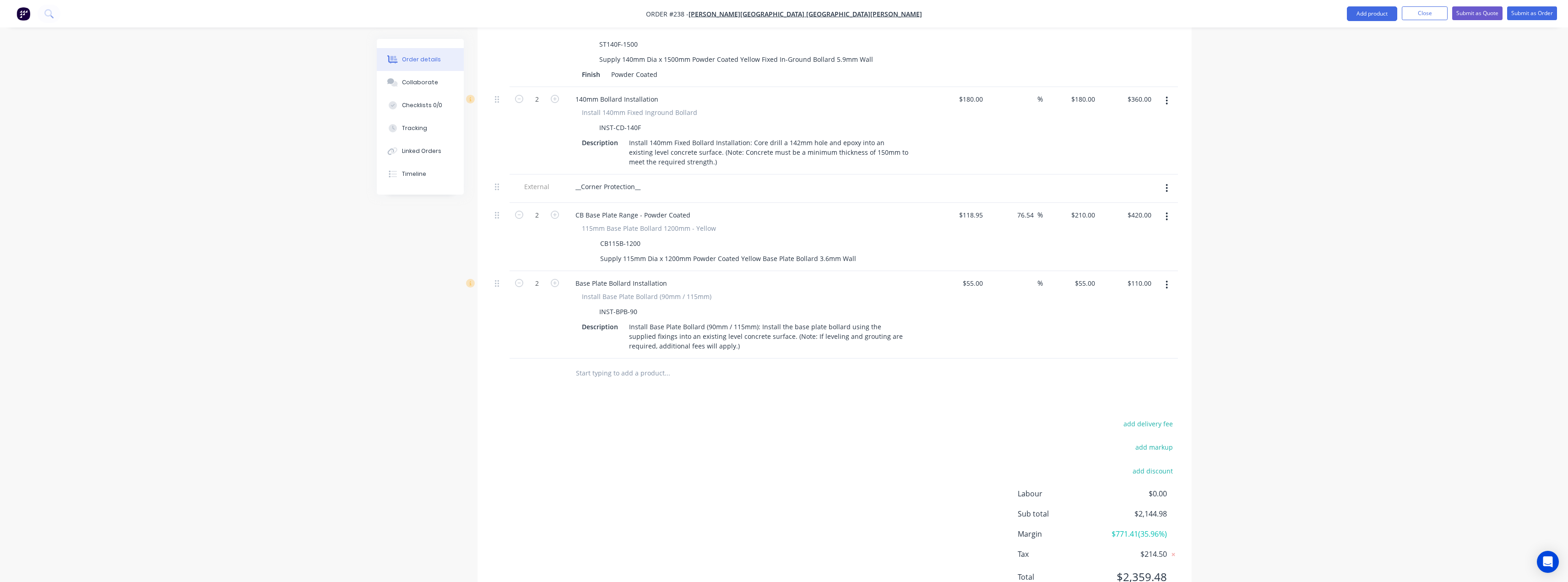
click at [624, 364] on input "text" at bounding box center [667, 373] width 183 height 18
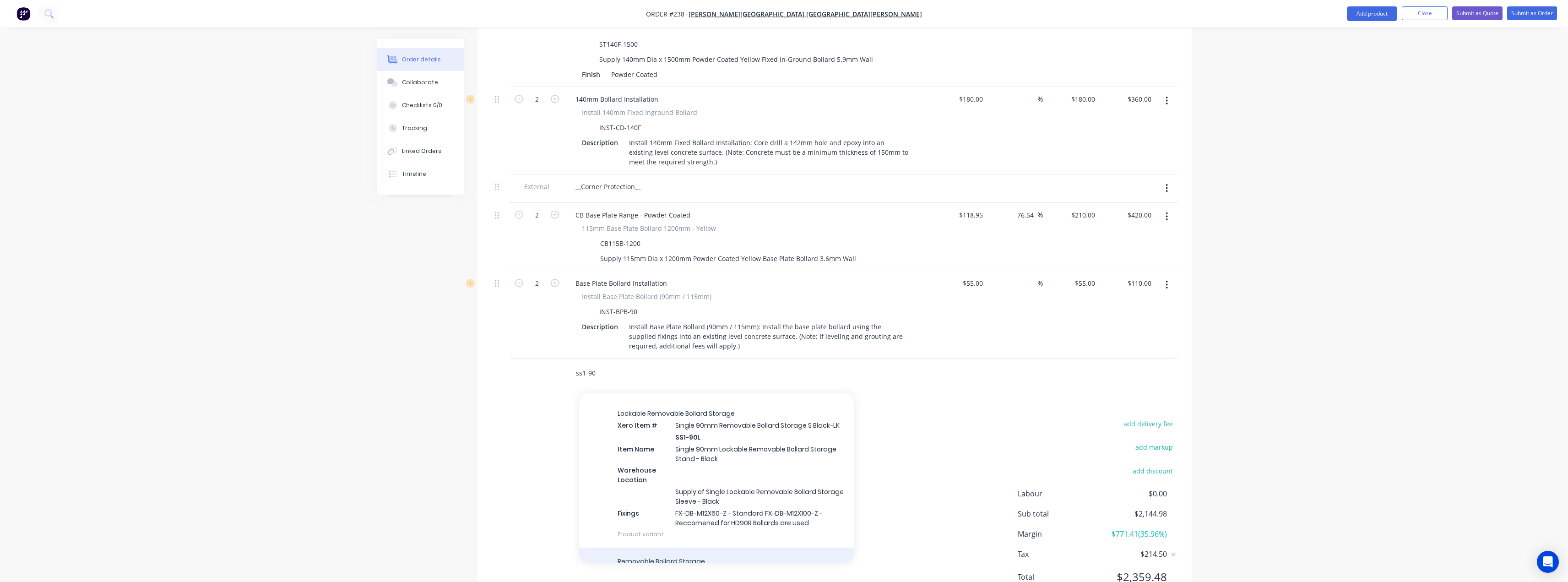
scroll to position [320, 0]
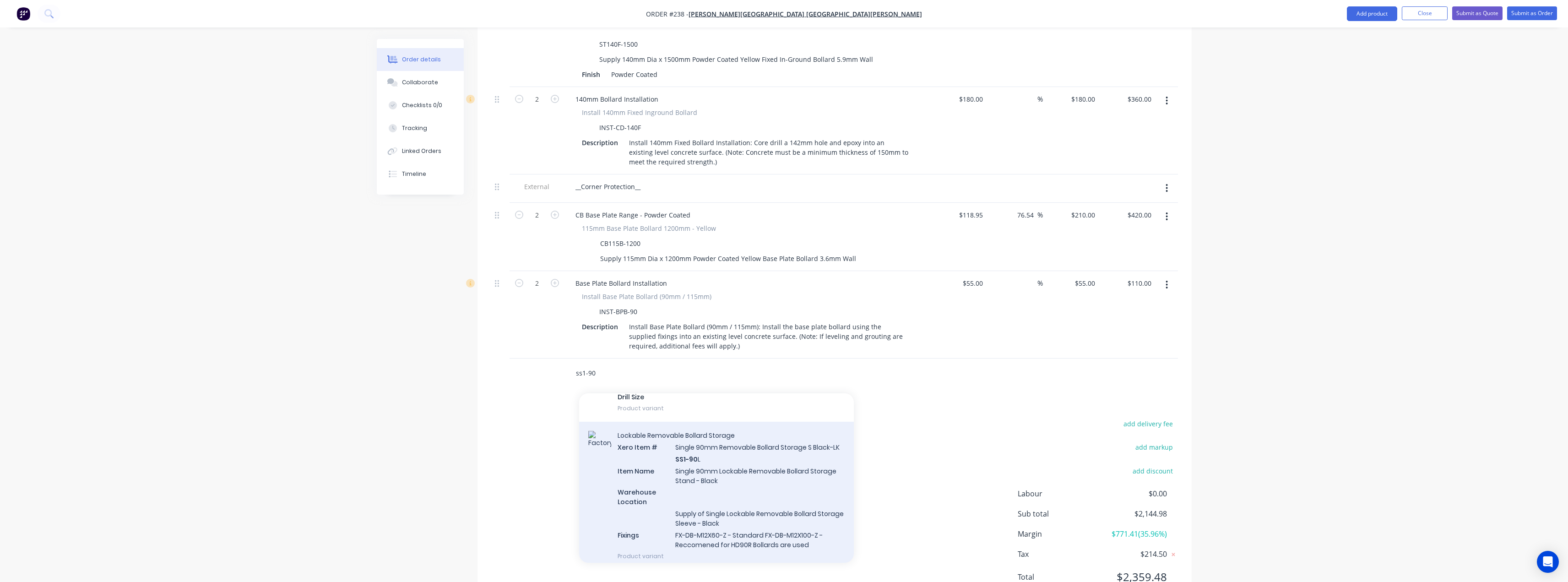
type input "ss1-90"
click at [716, 455] on div "Lockable Removable Bollard Storage Xero Item # Single 90mm Removable Bollard St…" at bounding box center [716, 496] width 274 height 148
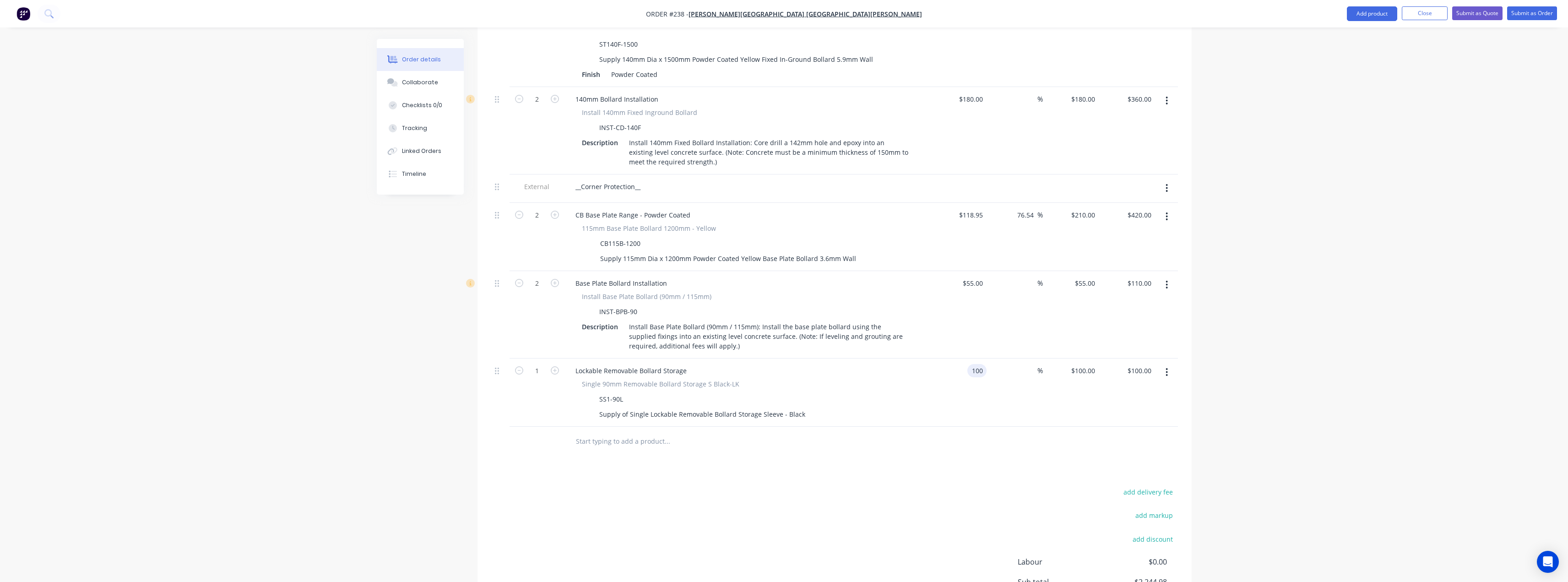
click at [982, 364] on input "100" at bounding box center [978, 370] width 15 height 13
type input "$1.00"
type input "1"
type input "$1.00"
click at [1091, 364] on input "1" at bounding box center [1084, 370] width 28 height 13
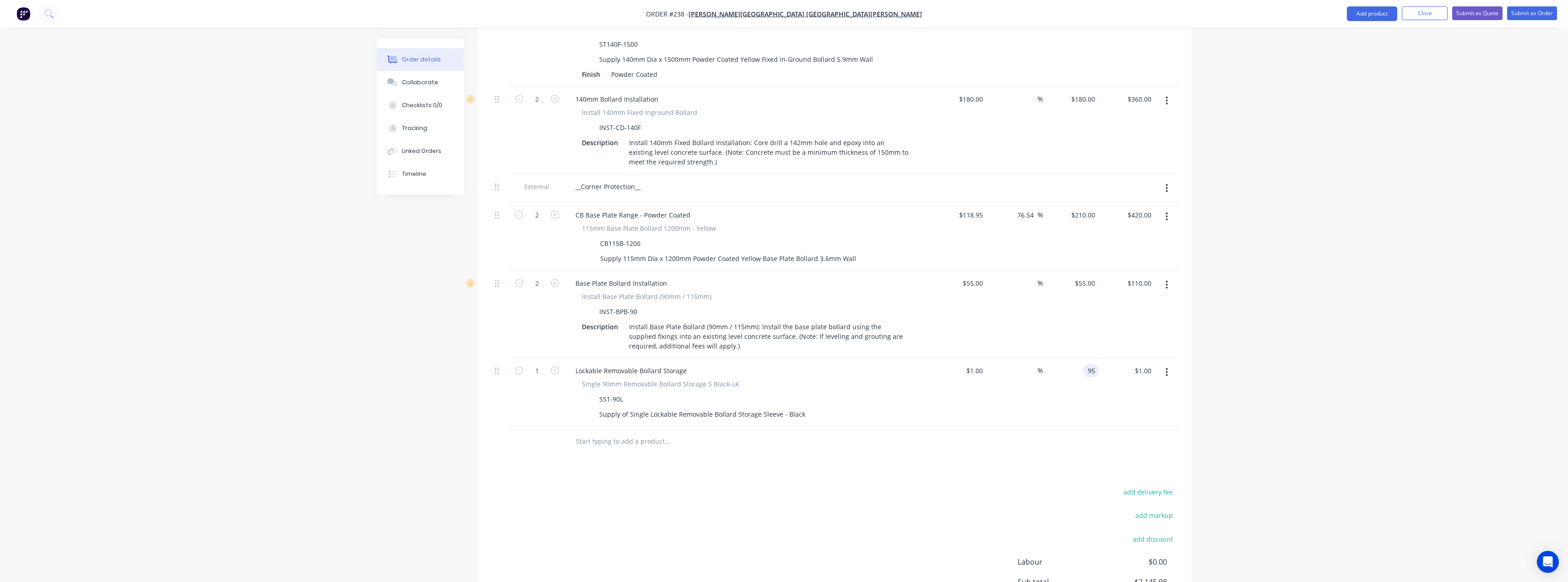
type input "95"
type input "9400"
type input "$95.00"
click at [852, 486] on div "add delivery fee add markup add discount Labour $0.00 Sub total $2,145.98 Margi…" at bounding box center [834, 574] width 686 height 177
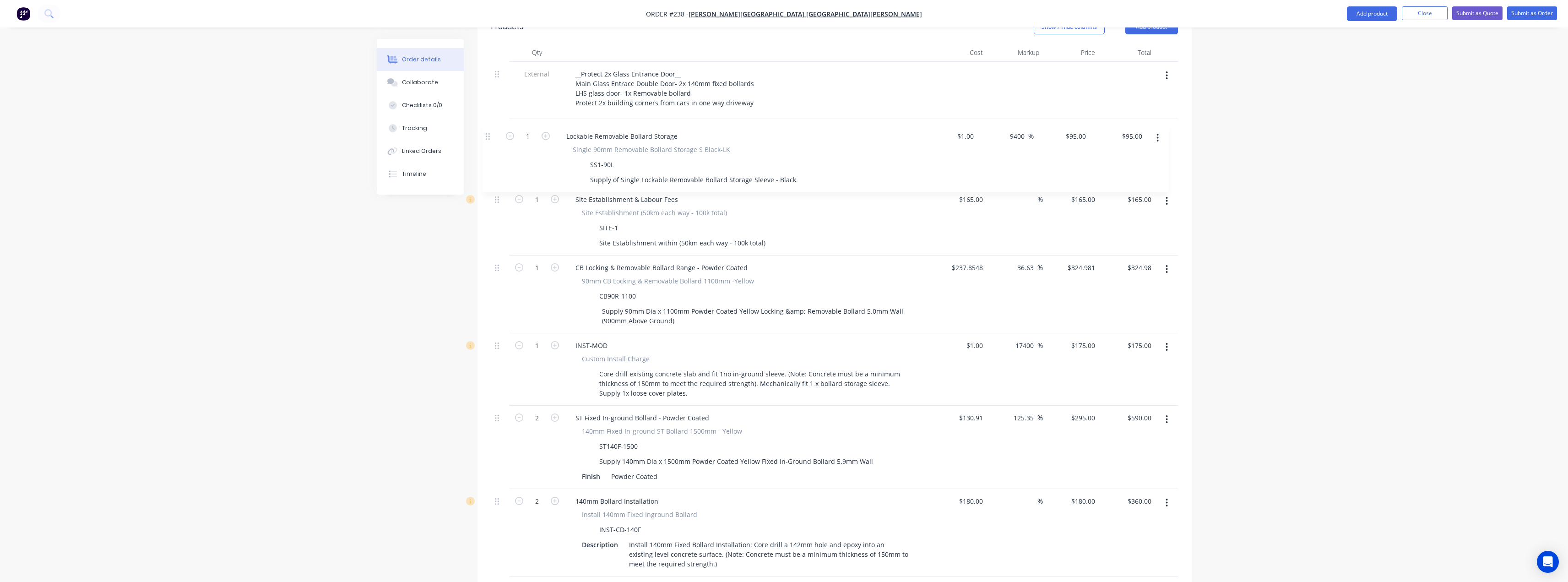
scroll to position [328, 0]
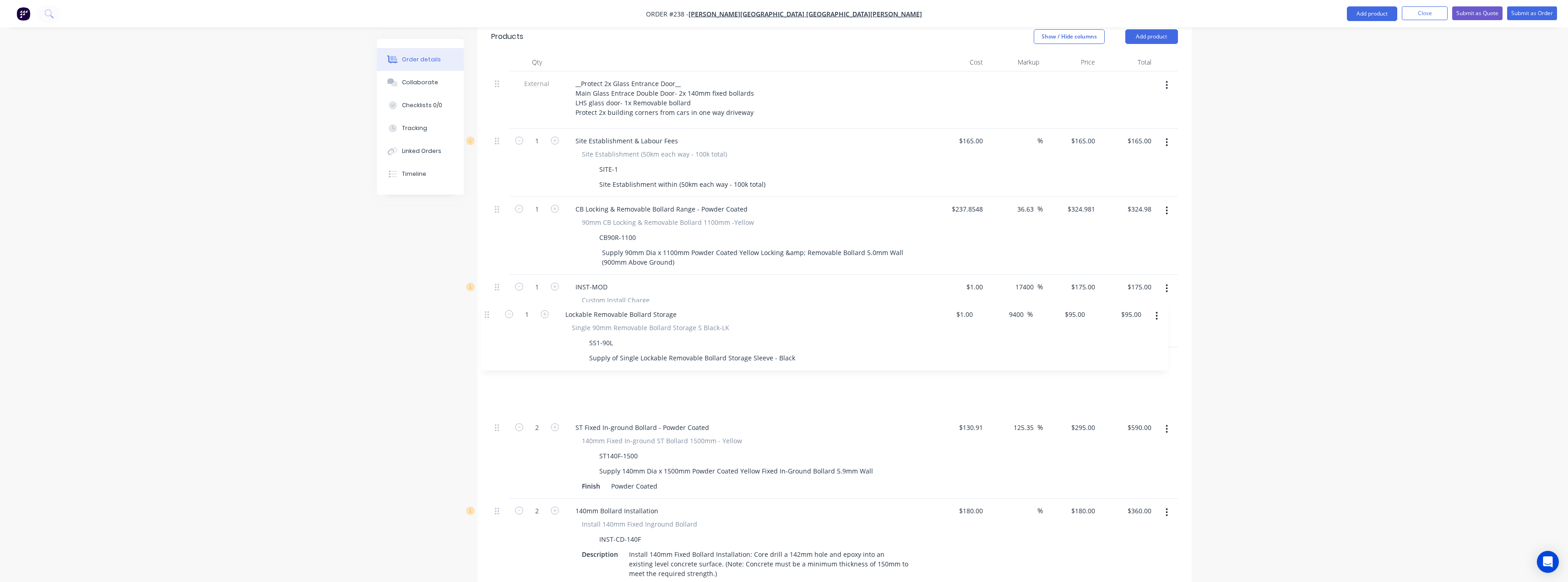
drag, startPoint x: 498, startPoint y: 347, endPoint x: 488, endPoint y: 313, distance: 35.4
click at [488, 313] on div "Qty Cost Markup Price Total External __Protect 2x Glass Entrance Door__ Main Gl…" at bounding box center [834, 426] width 714 height 746
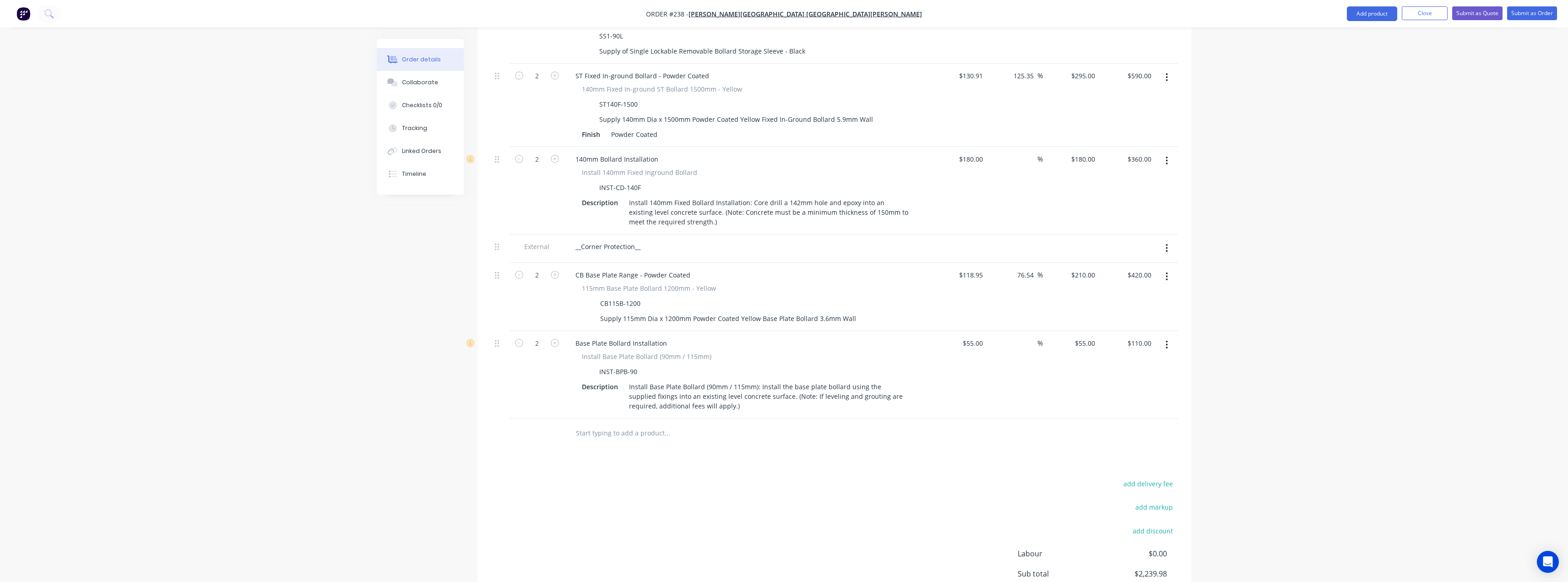
scroll to position [694, 0]
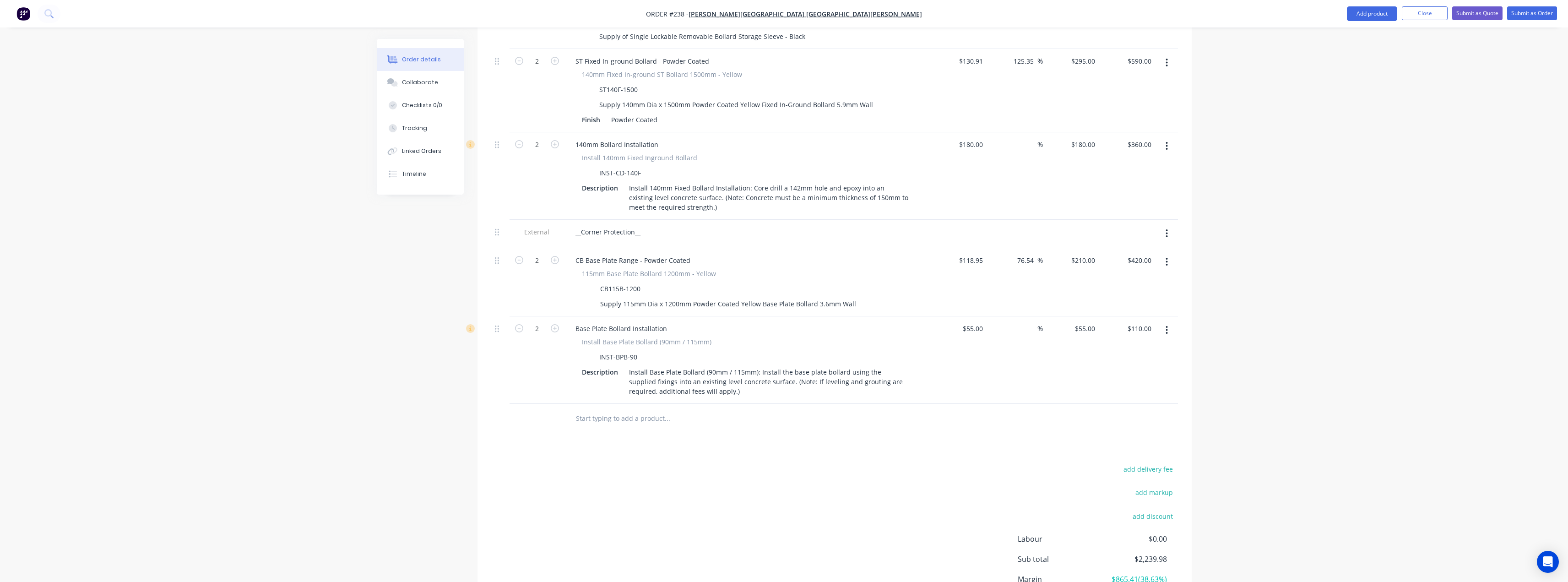
click at [600, 409] on input "text" at bounding box center [667, 418] width 183 height 18
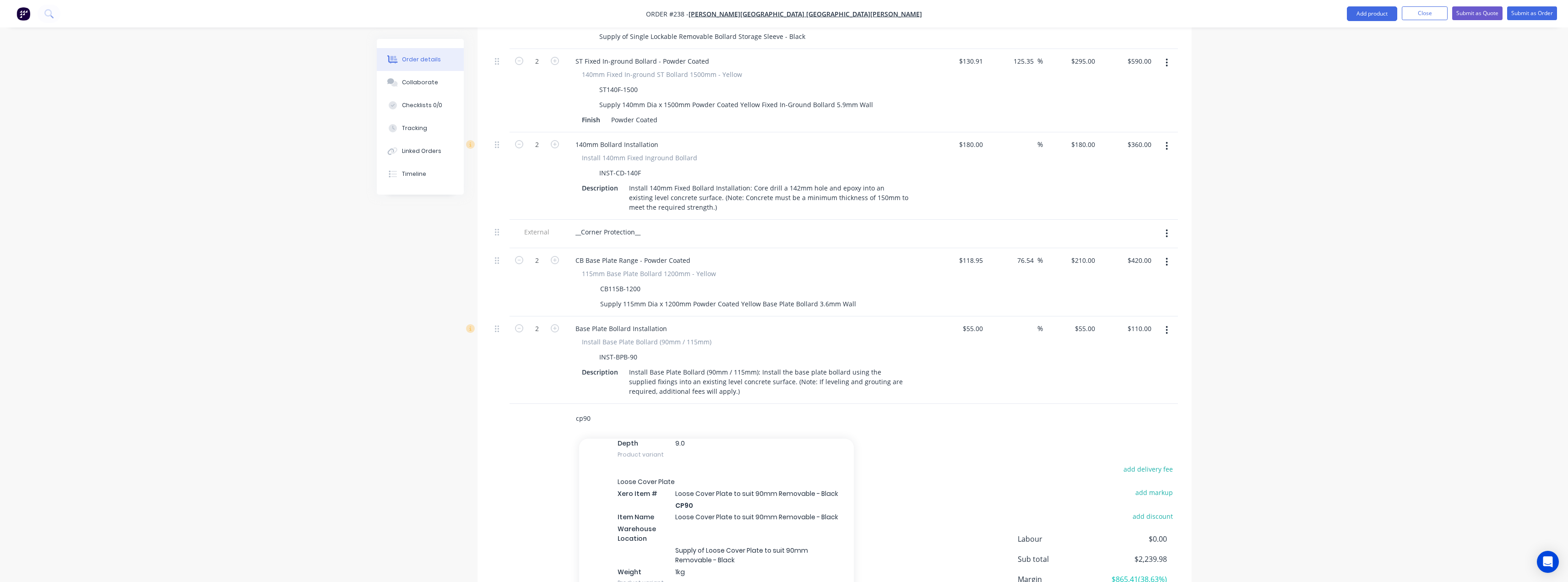
scroll to position [320, 0]
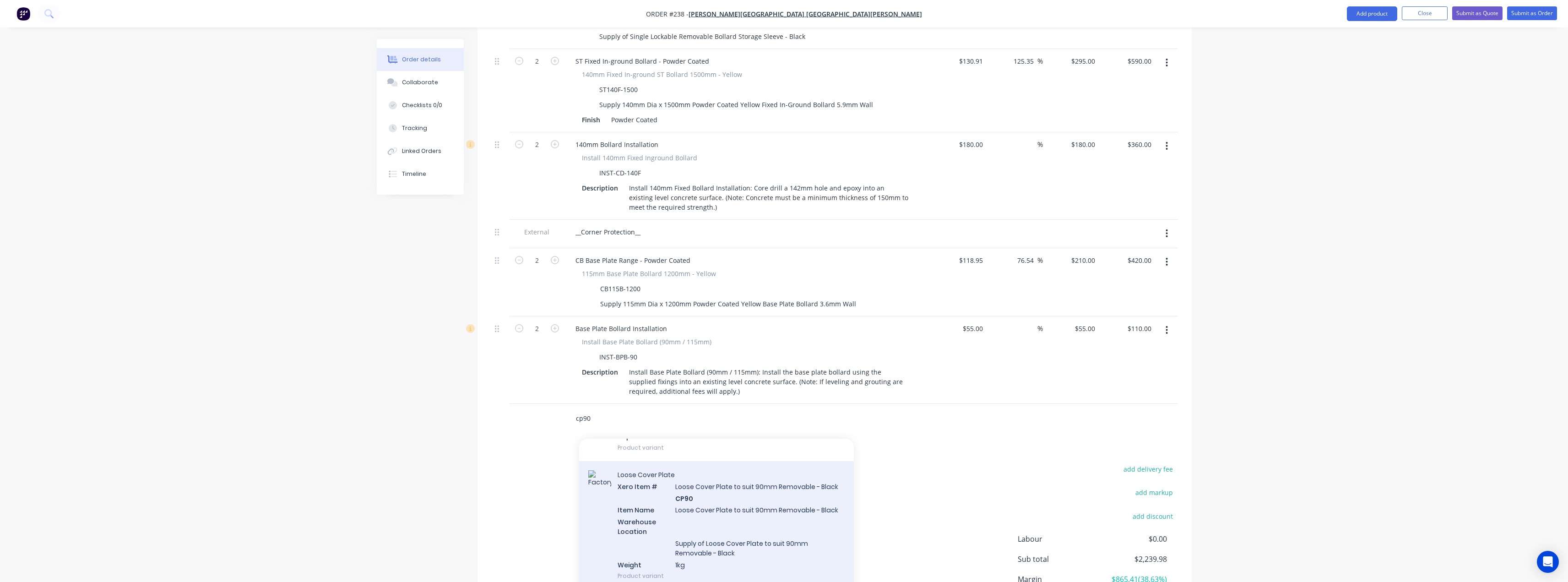
type input "cp90"
click at [715, 498] on div "Loose Cover Plate Xero Item # Loose Cover Plate to suit 90mm Removable - Black …" at bounding box center [716, 525] width 274 height 128
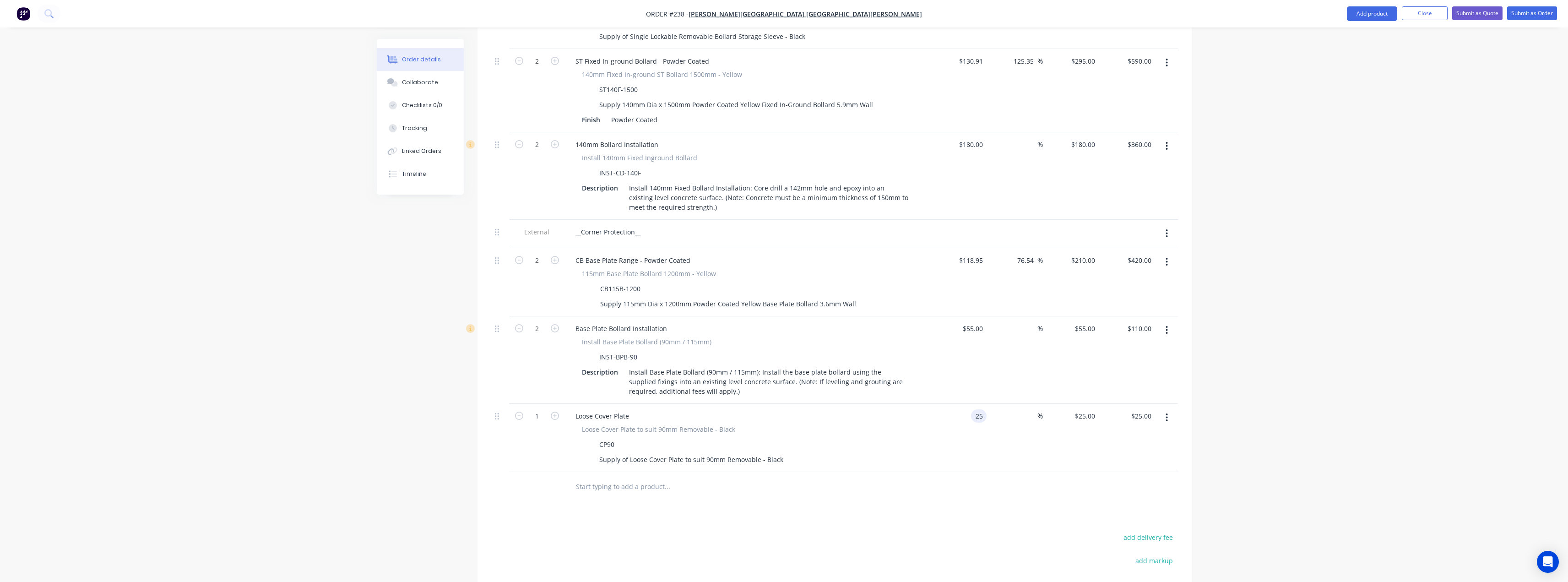
click at [975, 409] on input "25" at bounding box center [980, 416] width 12 height 13
type input "$1.00"
type input "1"
type input "$1.00"
click at [1083, 403] on div "1 $25.00" at bounding box center [1071, 438] width 56 height 68
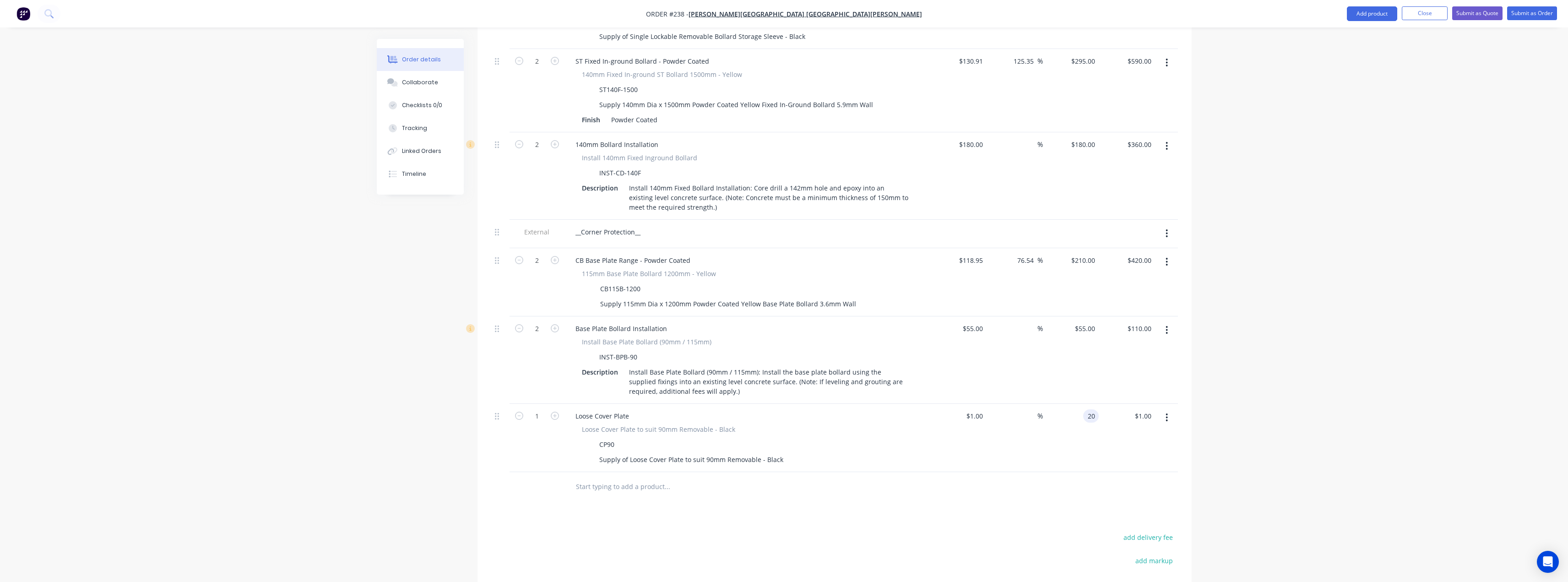
type input "20"
type input "1900"
type input "$20.00"
click at [728, 502] on div "Products Show / Hide columns Add product Qty Cost Markup Price Total External _…" at bounding box center [834, 188] width 714 height 1067
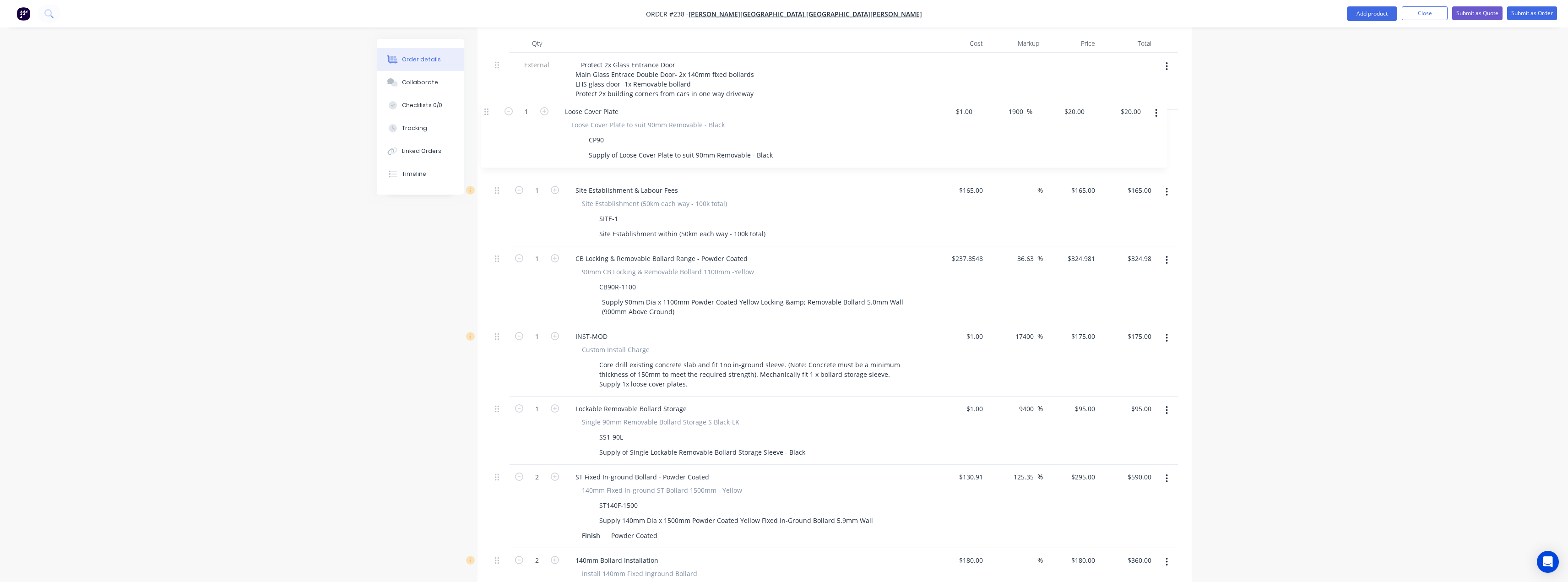
scroll to position [345, 0]
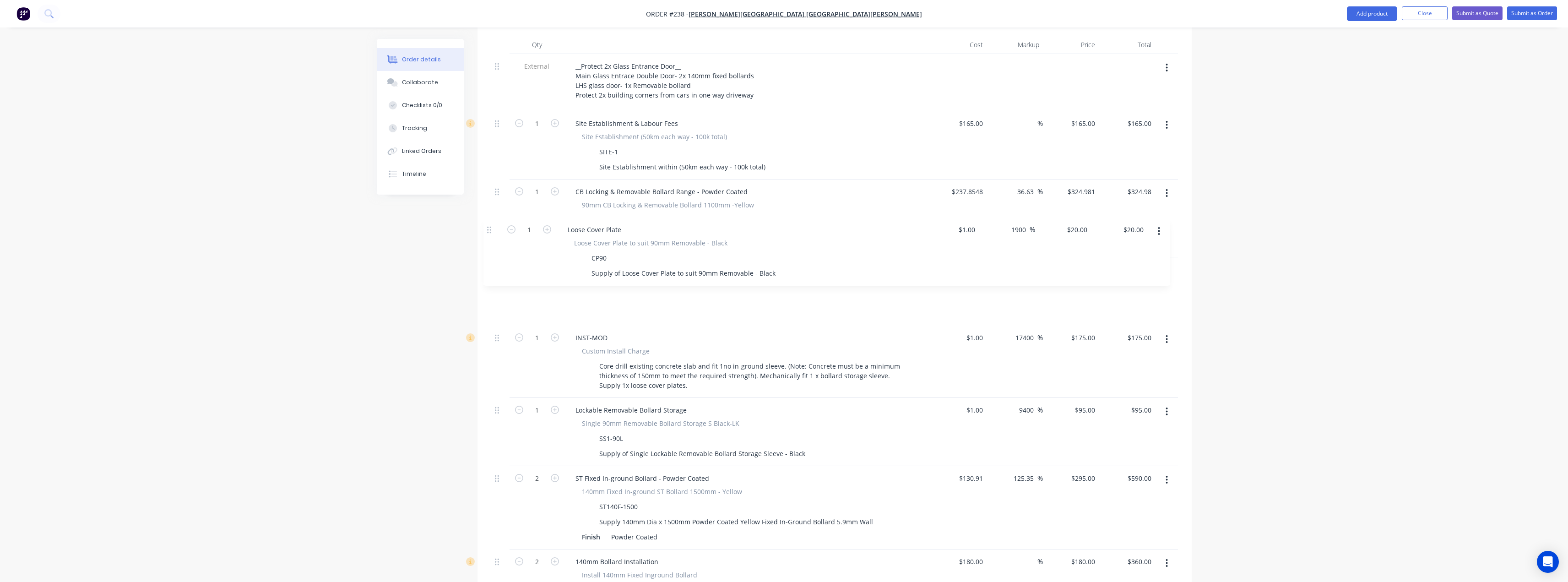
drag, startPoint x: 498, startPoint y: 391, endPoint x: 491, endPoint y: 229, distance: 162.2
click at [491, 229] on div "External __Protect 2x Glass Entrance Door__ Main Glass Entrace Double Door- 2x …" at bounding box center [834, 437] width 686 height 767
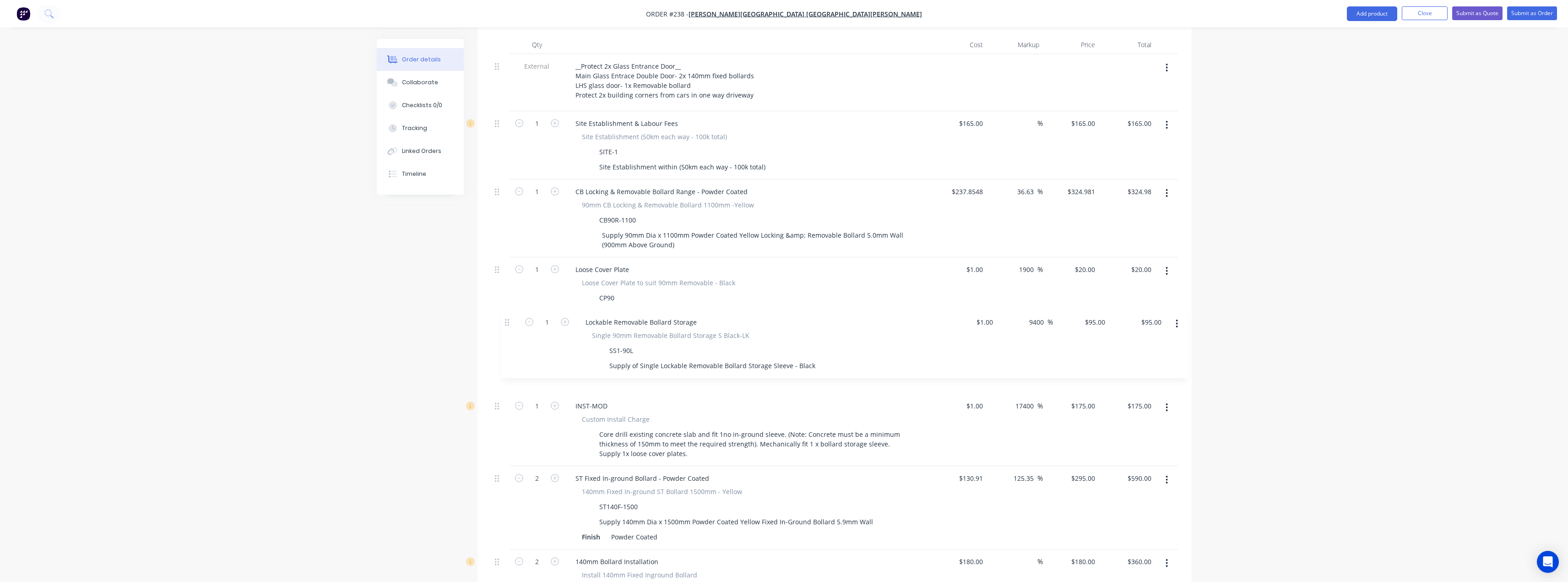
drag, startPoint x: 497, startPoint y: 387, endPoint x: 507, endPoint y: 321, distance: 66.8
click at [508, 322] on div "External __Protect 2x Glass Entrance Door__ Main Glass Entrace Double Door- 2x …" at bounding box center [834, 437] width 686 height 767
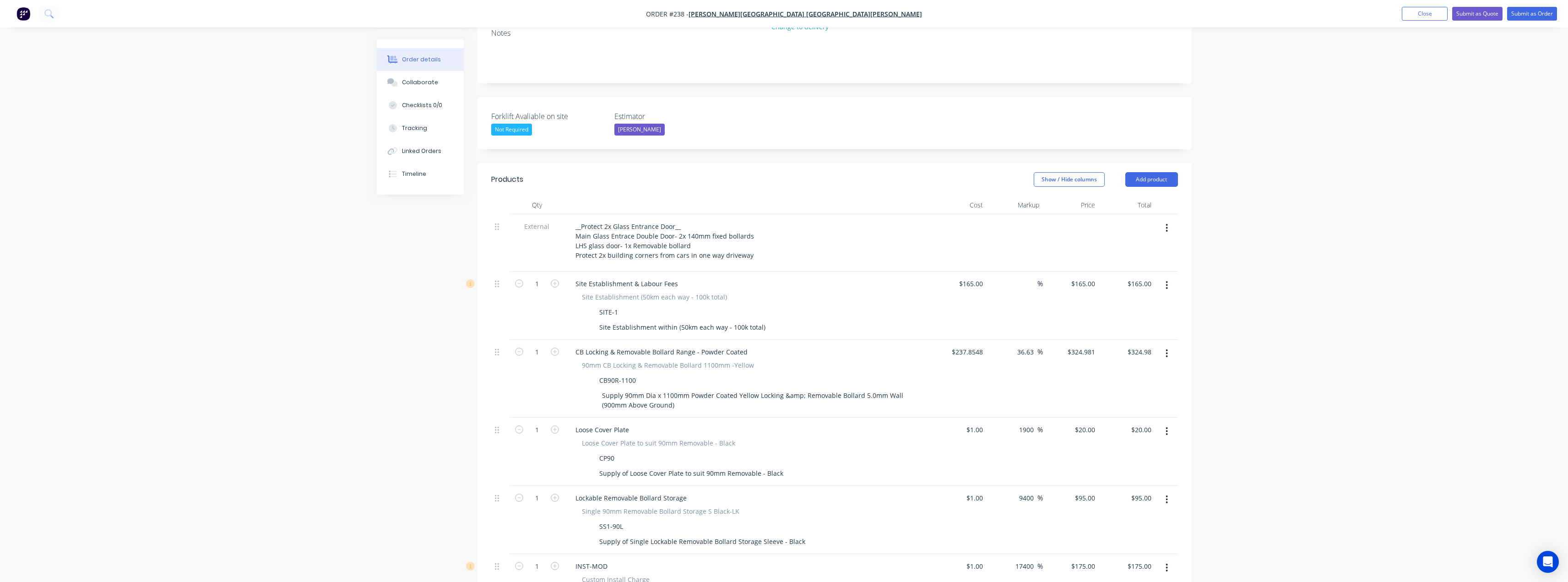
scroll to position [162, 0]
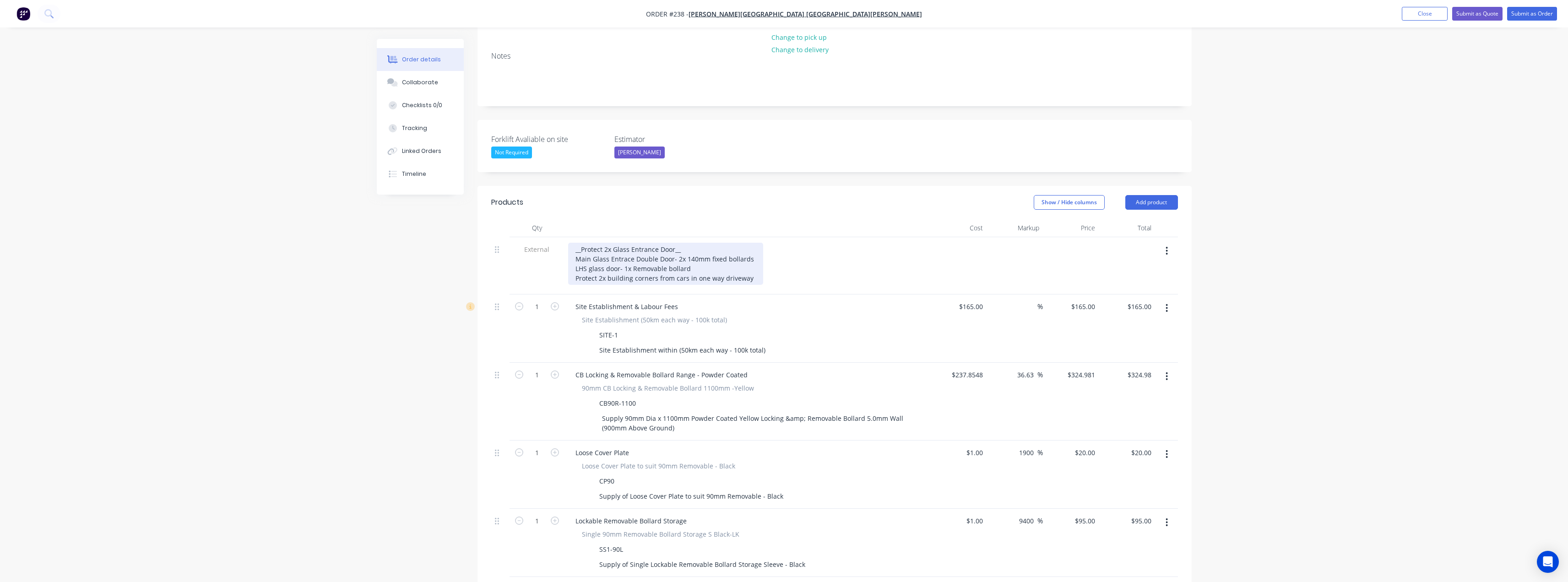
click at [624, 243] on div "__Protect 2x Glass Entrance Door__ Main Glass Entrace Double Door- 2x 140mm fix…" at bounding box center [665, 263] width 195 height 42
click at [693, 243] on div "__Protect 2x Glass Entrance Door__ Main Glass Entrance Double Door- 2x 140mm fi…" at bounding box center [668, 263] width 199 height 42
click at [708, 253] on div "__Protect 2x Glass Entrance Door__ Main Glass Entrance Double Door- 2x 140mm fi…" at bounding box center [668, 263] width 199 height 42
click at [719, 252] on div "__Protect 2x Glass Entrance Door__ Main Glass Entrance Double Door- 2x 140mm fi…" at bounding box center [668, 263] width 199 height 42
click at [751, 252] on div "__Protect 2x Glass Entrance Door__ Main Glass Entrance Double Door- 2x 140mm fi…" at bounding box center [668, 263] width 199 height 42
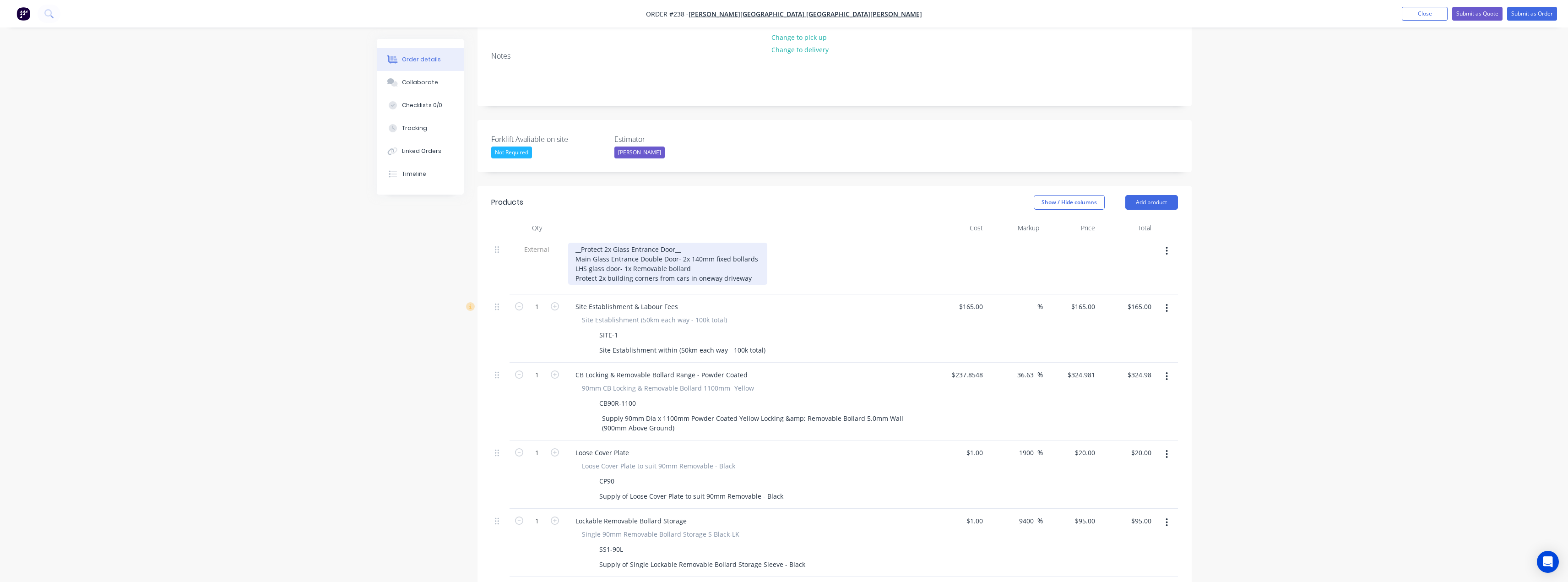
click at [718, 253] on div "__Protect 2x Glass Entrance Door__ Main Glass Entrance Double Door- 2x 140mm fi…" at bounding box center [668, 263] width 199 height 42
click at [748, 254] on div "__Protect 2x Glass Entrance Door__ Main Glass Entrance Double Door- 2x 140mm fi…" at bounding box center [668, 263] width 199 height 42
click at [686, 252] on div "__Protect 2x Glass Entrance Door__ Main Glass Entrance Double Door- 2x 140mm fi…" at bounding box center [668, 263] width 199 height 42
click at [770, 254] on div "__Protect 2x Glass Entrance Door__ Main Glass Entrance Double Door- 2x 140mm fi…" at bounding box center [675, 263] width 216 height 42
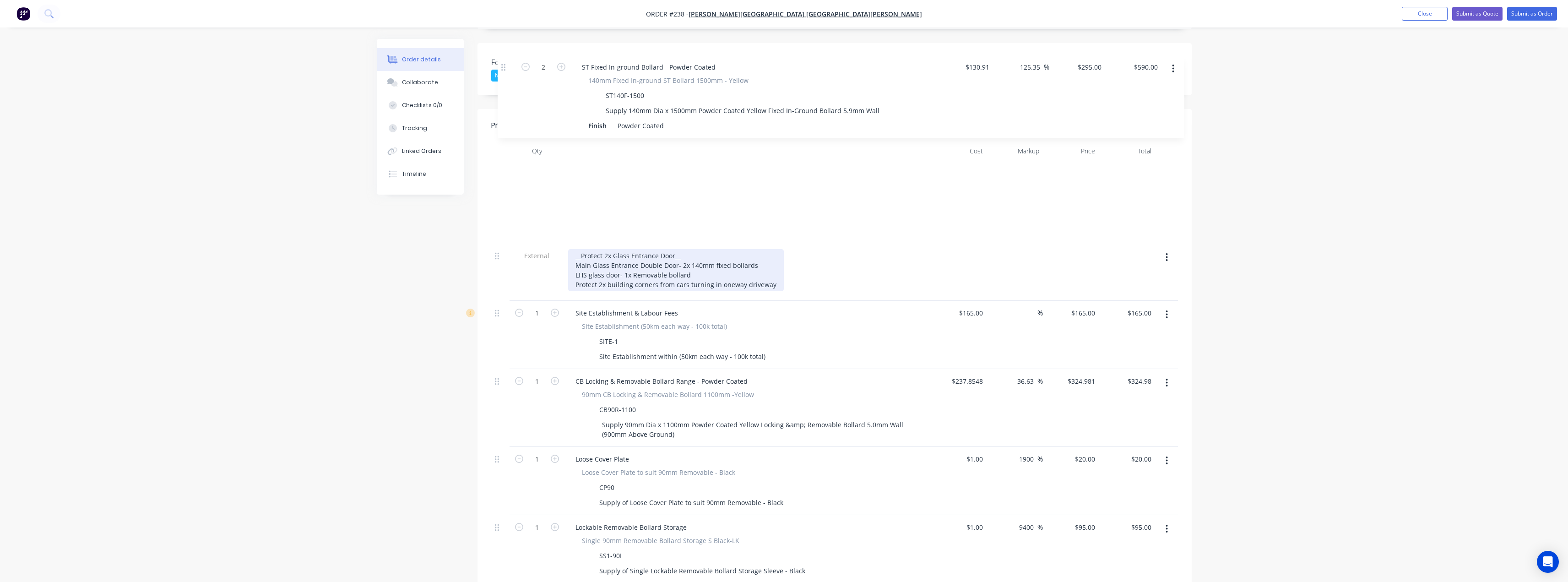
scroll to position [236, 0]
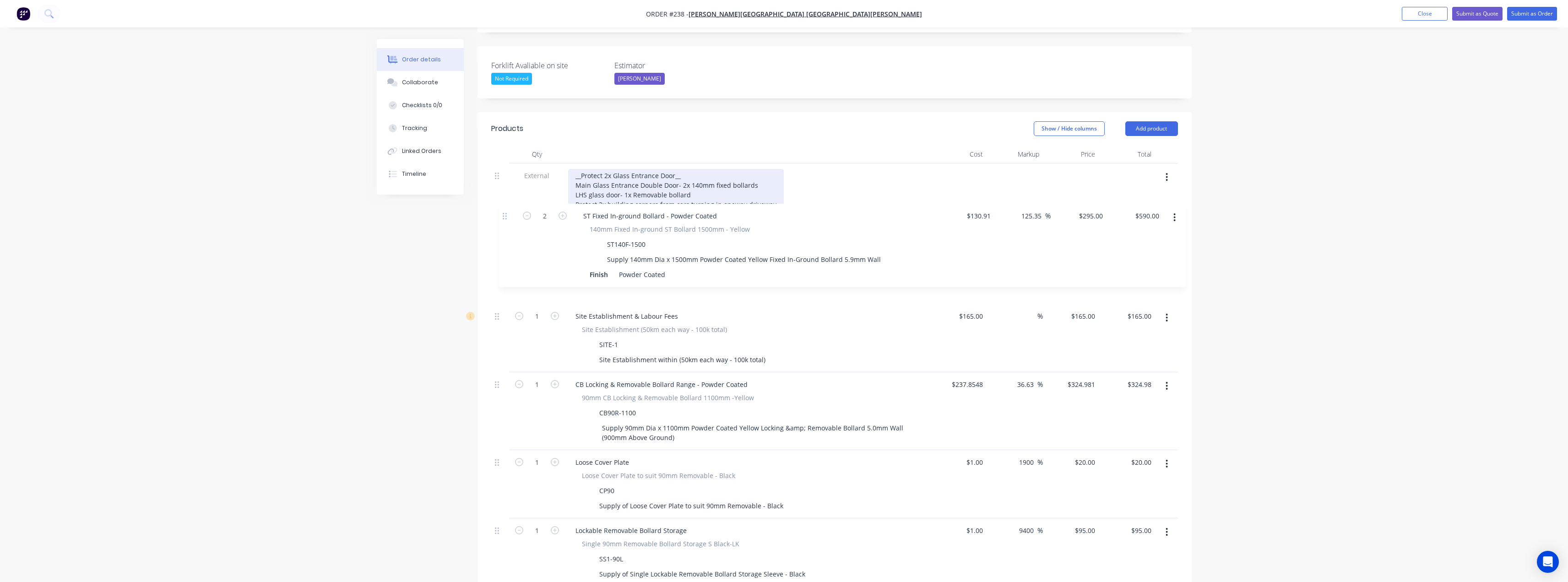
drag, startPoint x: 498, startPoint y: 411, endPoint x: 505, endPoint y: 216, distance: 195.1
click at [505, 216] on div "External __Protect 2x Glass Entrance Door__ Main Glass Entrance Double Door- 2x…" at bounding box center [834, 547] width 686 height 767
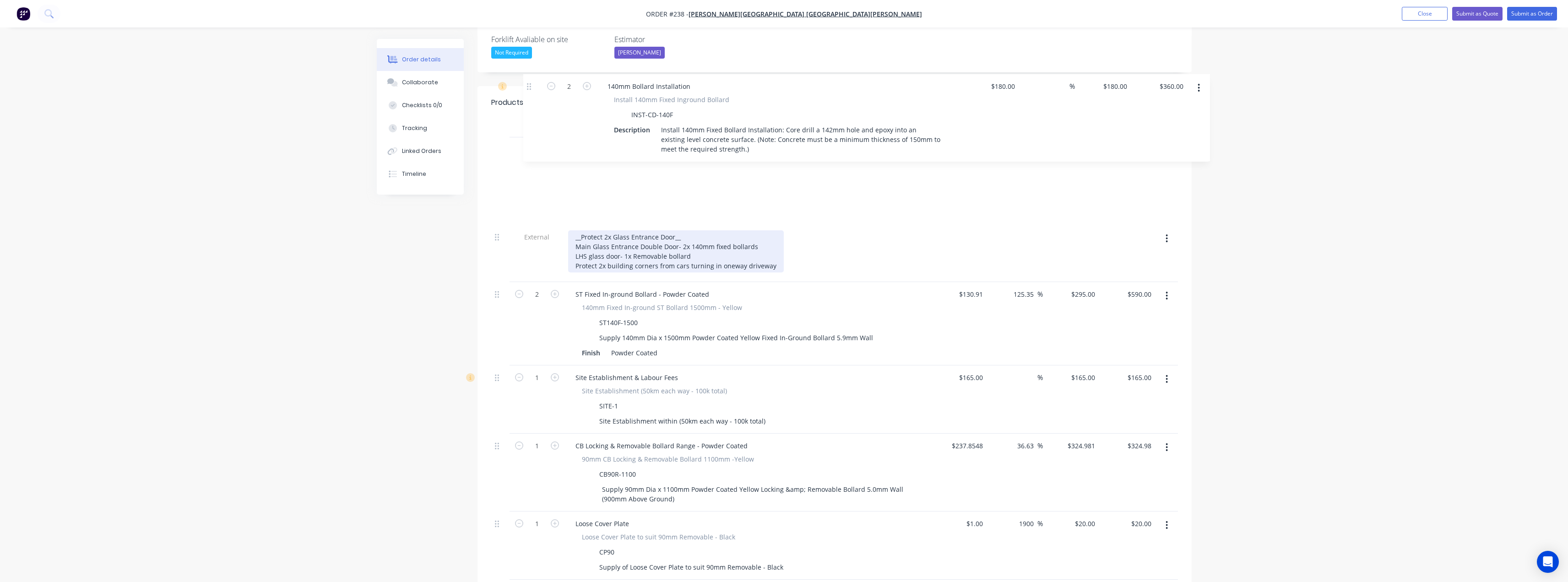
scroll to position [251, 0]
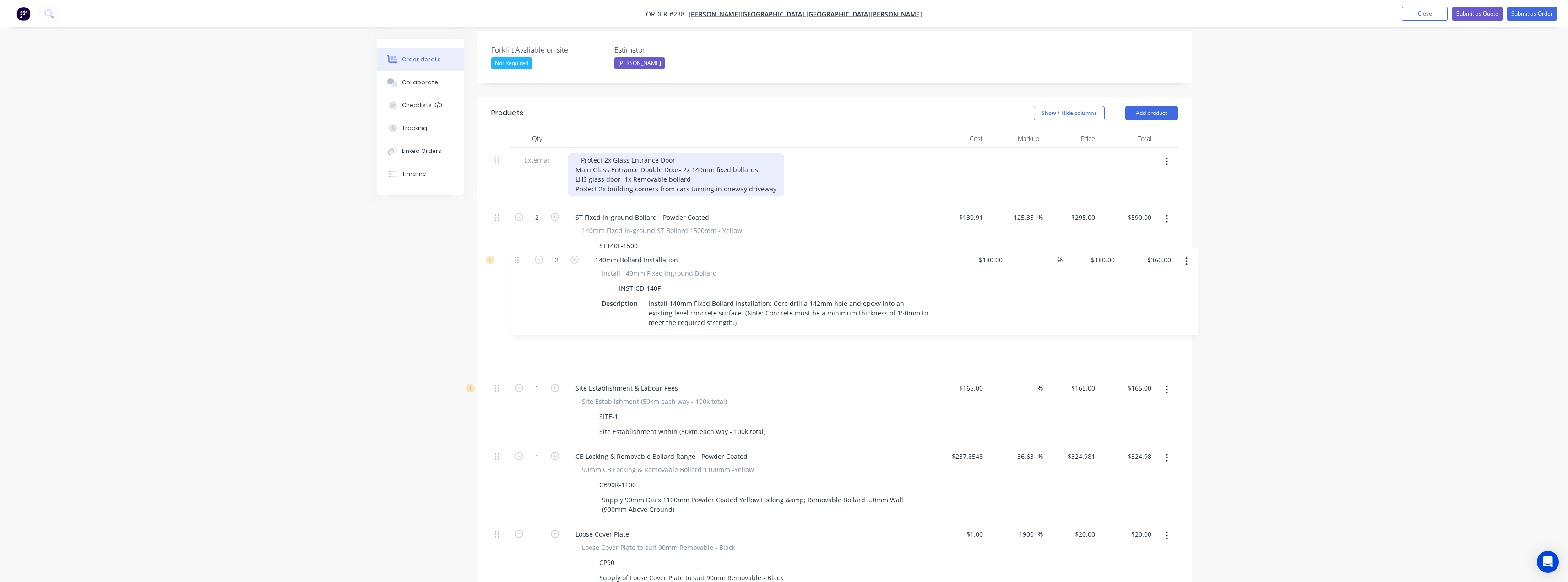
drag, startPoint x: 498, startPoint y: 416, endPoint x: 518, endPoint y: 257, distance: 160.3
click at [518, 257] on div "External __Protect 2x Glass Entrance Door__ Main Glass Entrance Double Door- 2x…" at bounding box center [834, 531] width 686 height 767
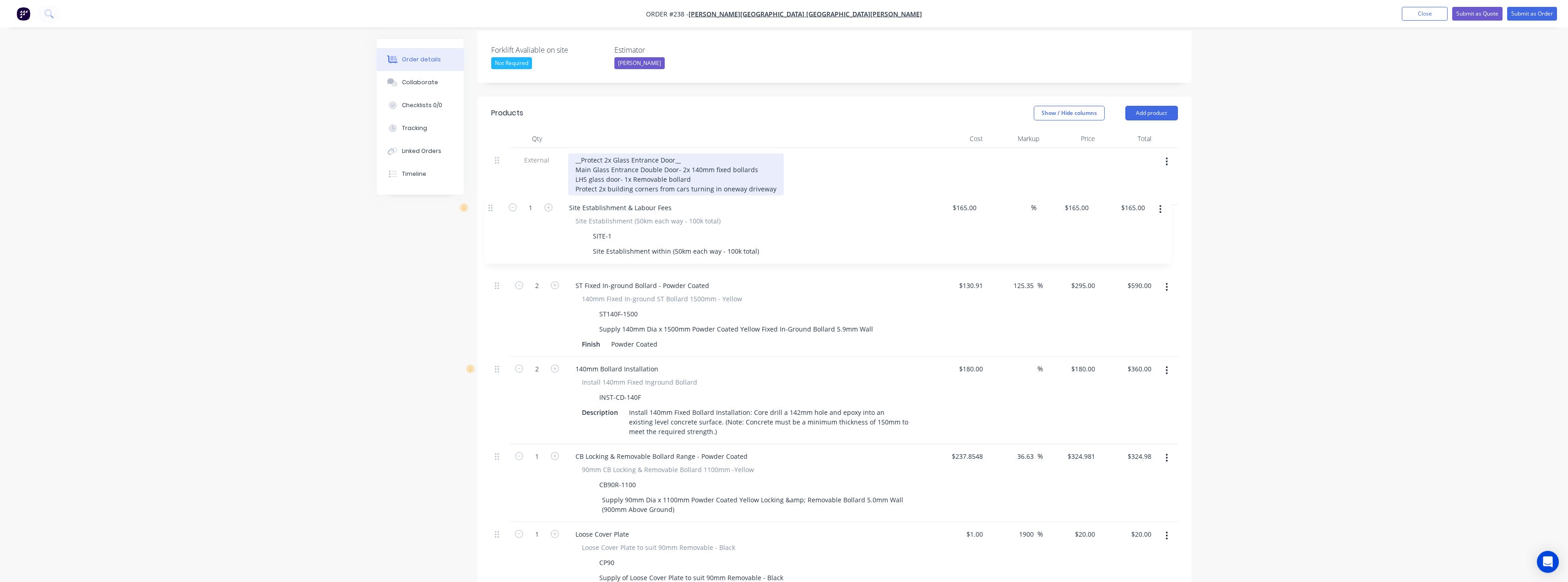
drag, startPoint x: 500, startPoint y: 364, endPoint x: 513, endPoint y: 206, distance: 158.5
click at [494, 205] on div "External __Protect 2x Glass Entrance Door__ Main Glass Entrance Double Door- 2x…" at bounding box center [834, 531] width 686 height 767
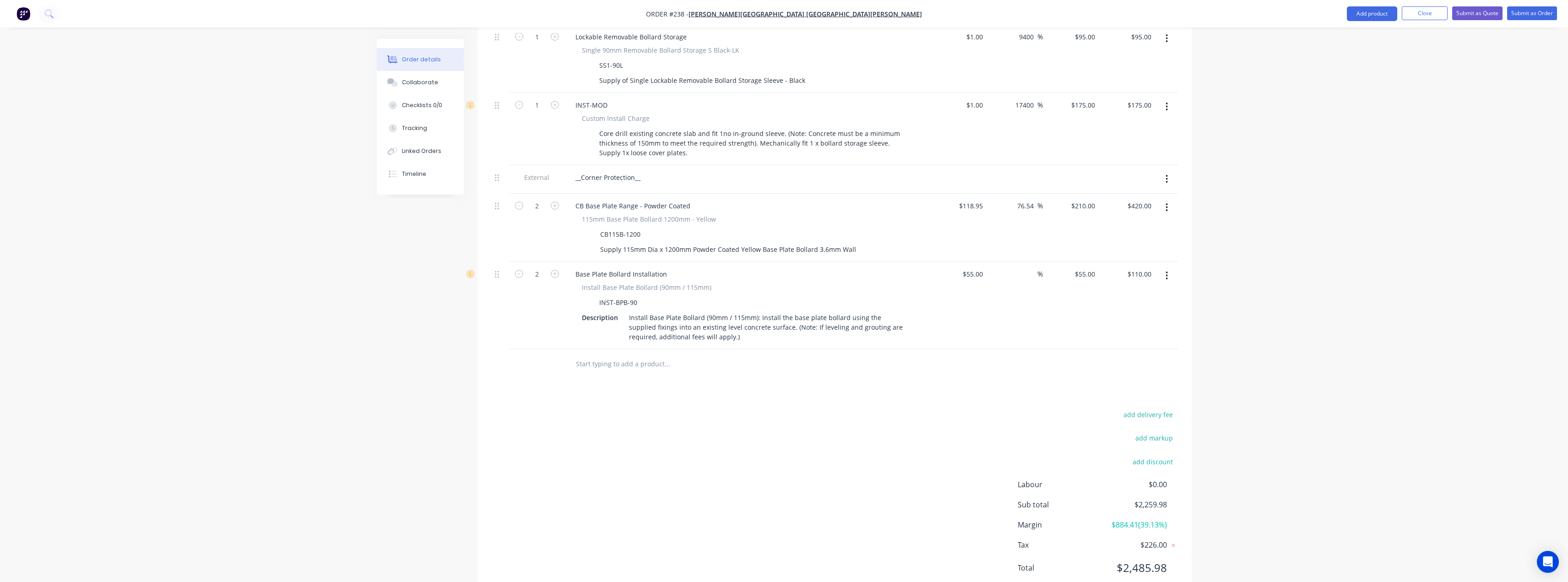
scroll to position [822, 0]
click at [581, 166] on div "__Corner Protection__" at bounding box center [608, 172] width 79 height 13
click at [676, 403] on div "add delivery fee add markup add discount Labour $0.00 Sub total $2,259.98 Margi…" at bounding box center [834, 492] width 686 height 177
click at [1083, 194] on div "210 210" at bounding box center [1089, 201] width 19 height 13
type input "$210.00"
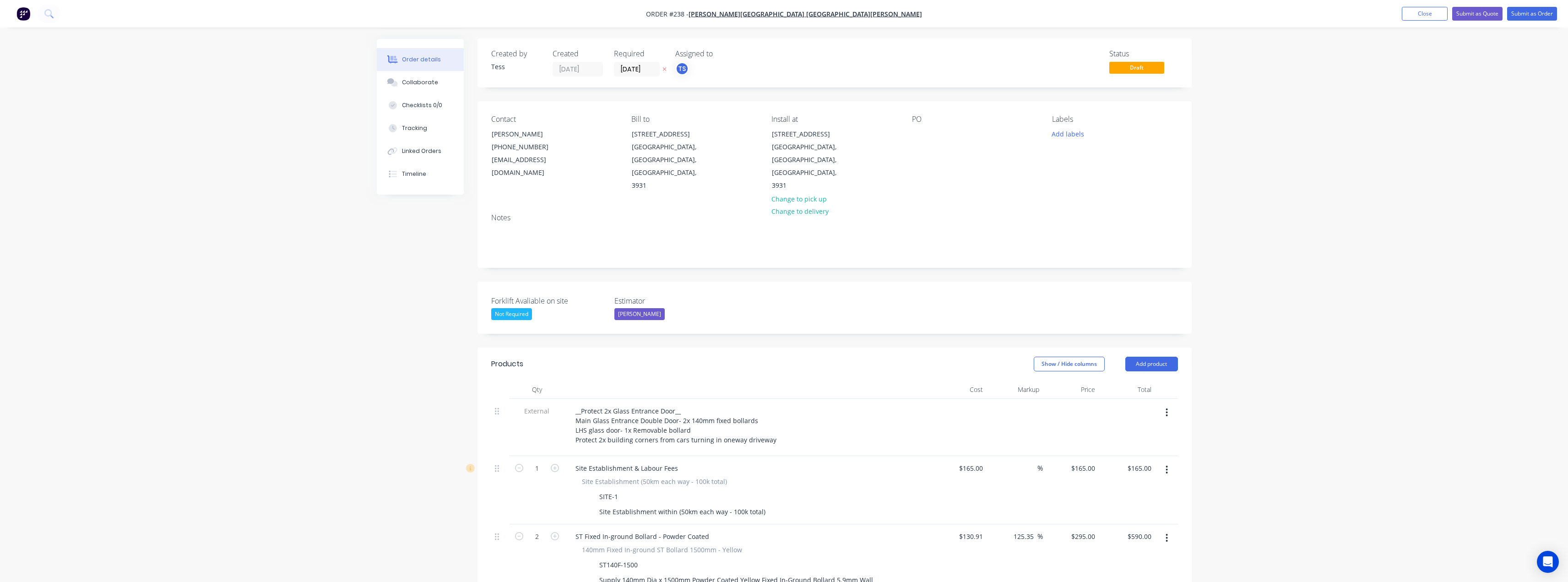
scroll to position [0, 0]
click at [1064, 132] on button "Add labels" at bounding box center [1068, 134] width 42 height 12
click at [1081, 217] on div "Install" at bounding box center [1088, 216] width 24 height 10
click at [984, 158] on div "PO" at bounding box center [974, 154] width 125 height 78
click at [1472, 14] on button "Submit as Quote" at bounding box center [1477, 13] width 50 height 13
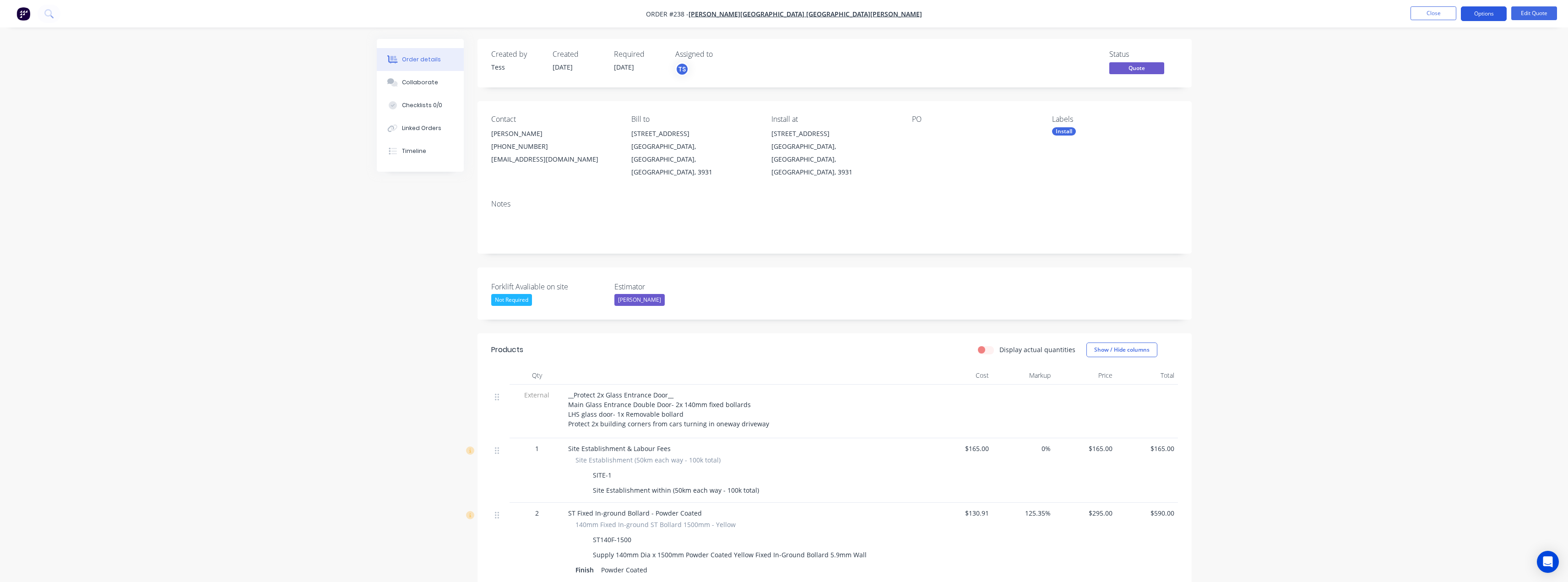
click at [1474, 12] on button "Options" at bounding box center [1484, 13] width 46 height 15
click at [1419, 57] on div "Quote" at bounding box center [1456, 56] width 84 height 13
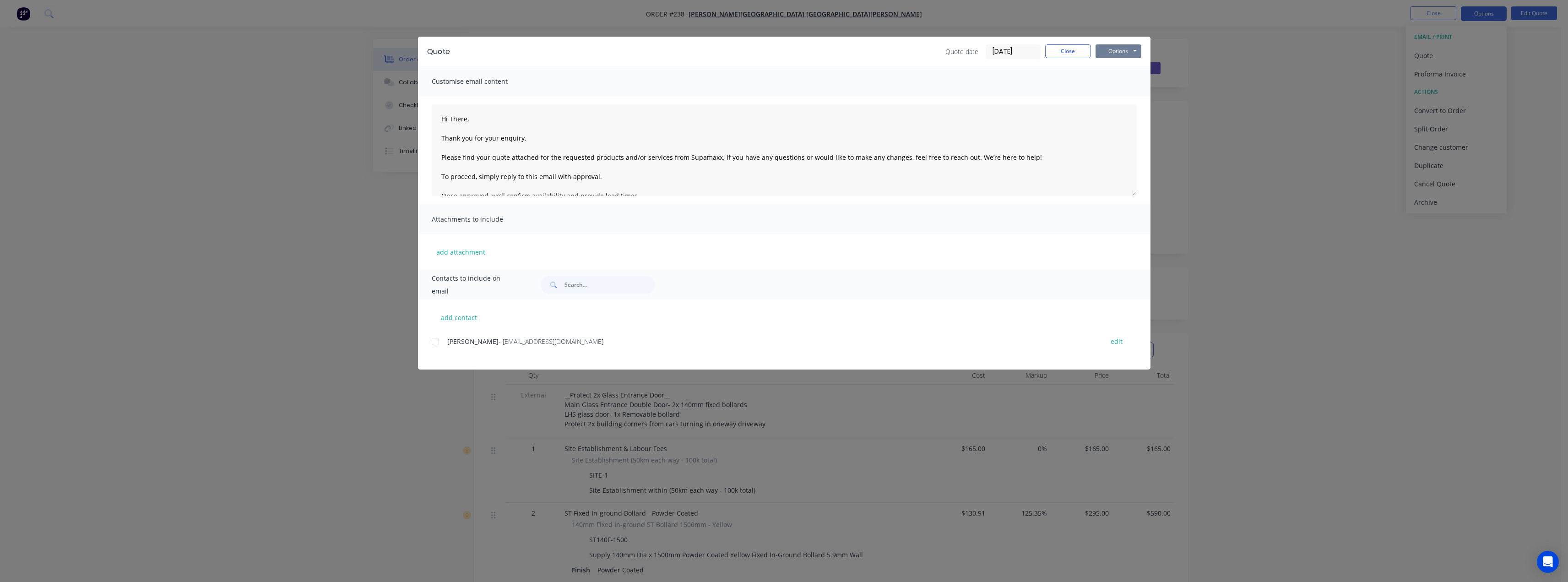
click at [1121, 50] on button "Options" at bounding box center [1118, 51] width 46 height 13
click at [1120, 69] on button "Preview" at bounding box center [1125, 67] width 59 height 15
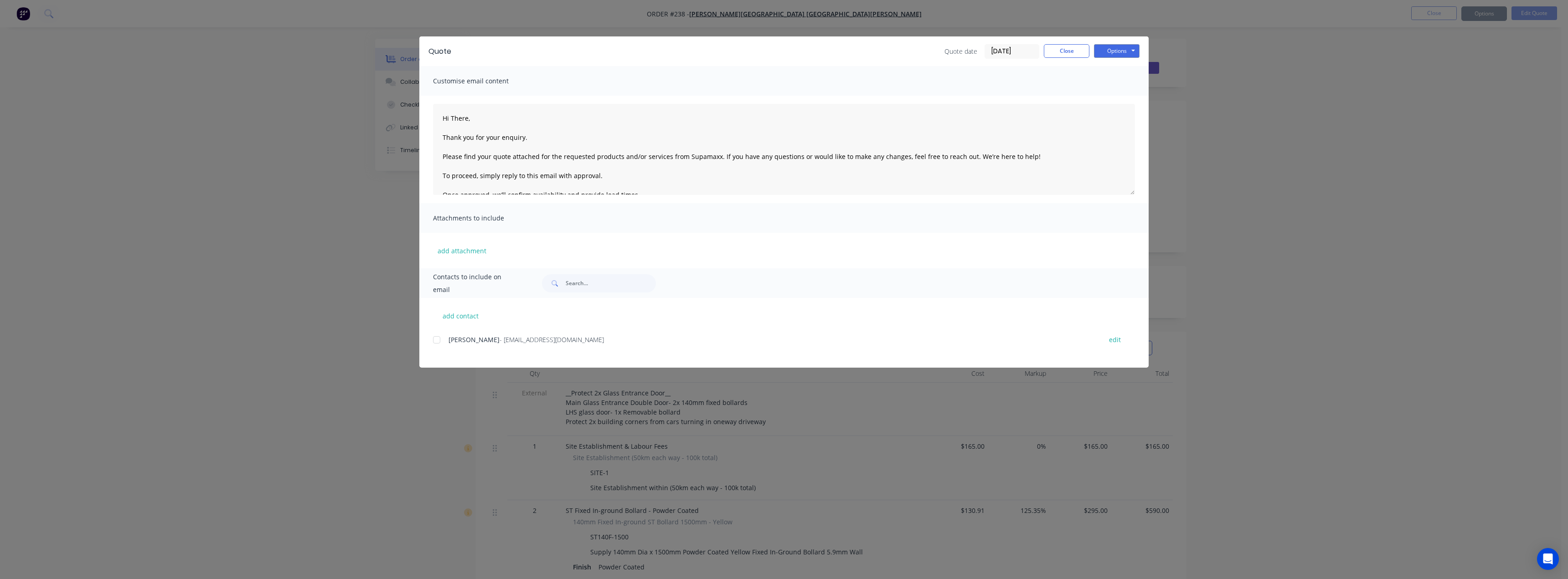
type textarea "Hi There, Thank you for your enquiry. Please find your quote attached for the r…"
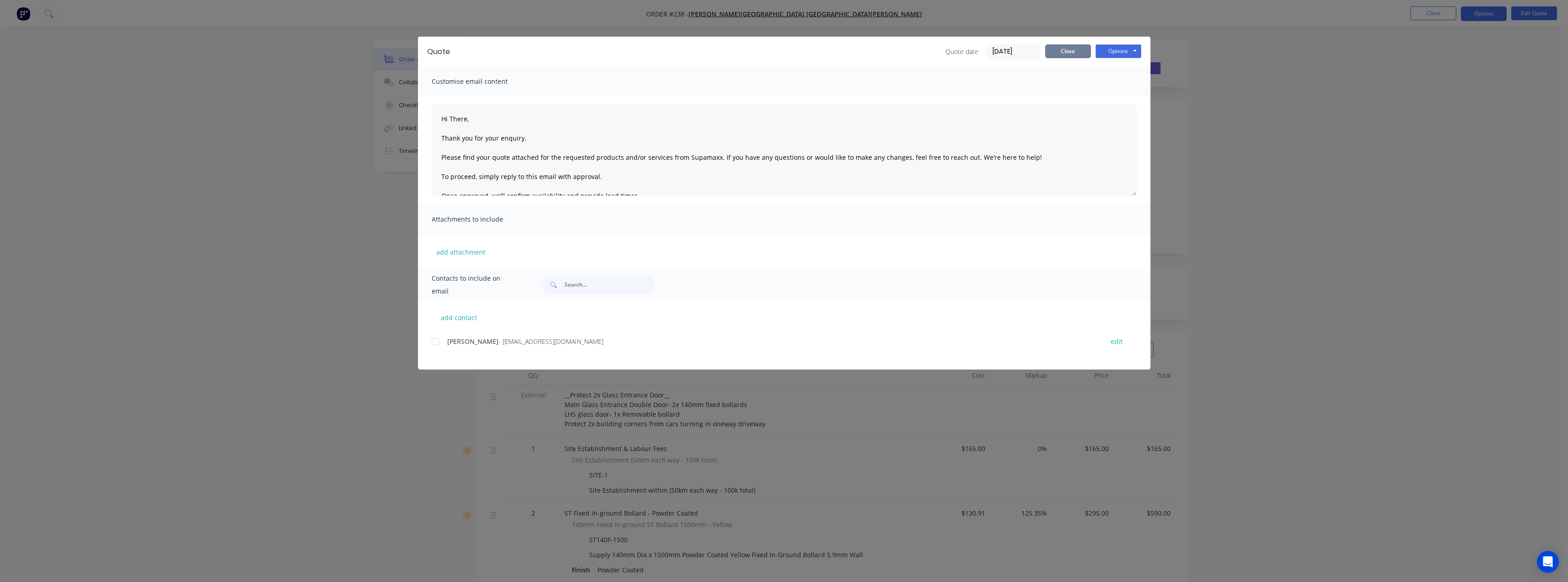
click at [1067, 57] on button "Close" at bounding box center [1068, 51] width 46 height 13
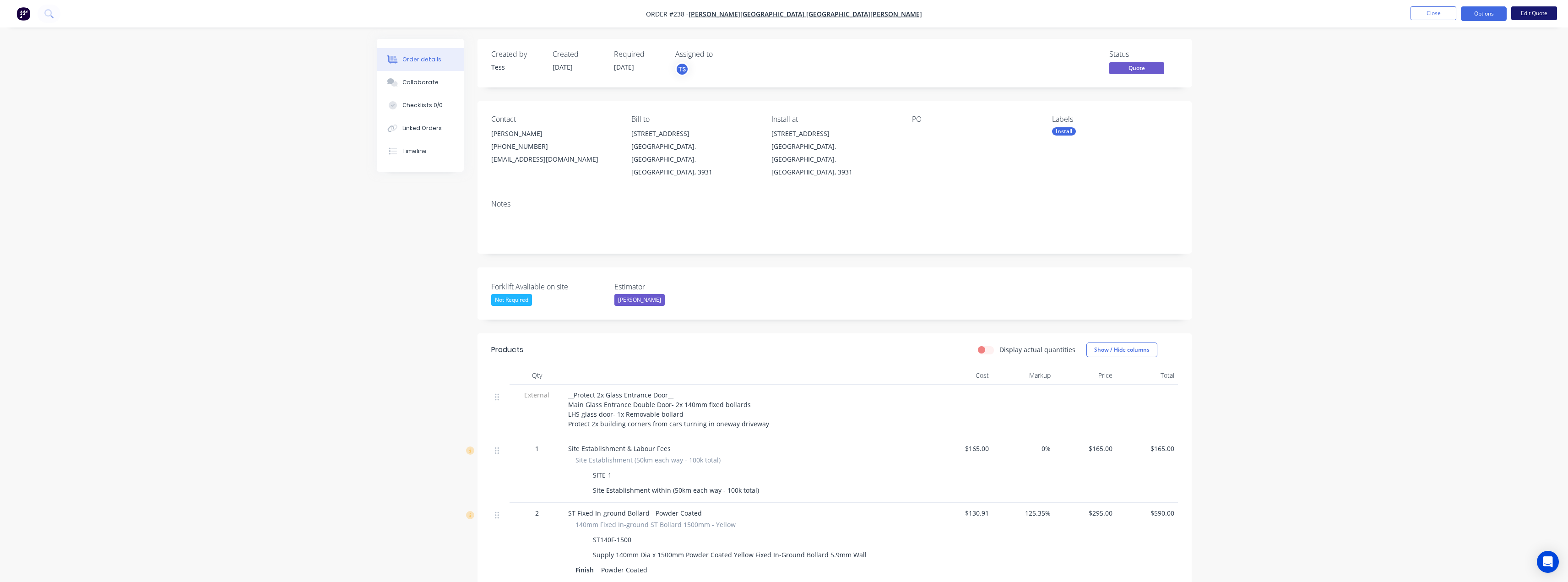
click at [1542, 10] on button "Edit Quote" at bounding box center [1534, 13] width 46 height 13
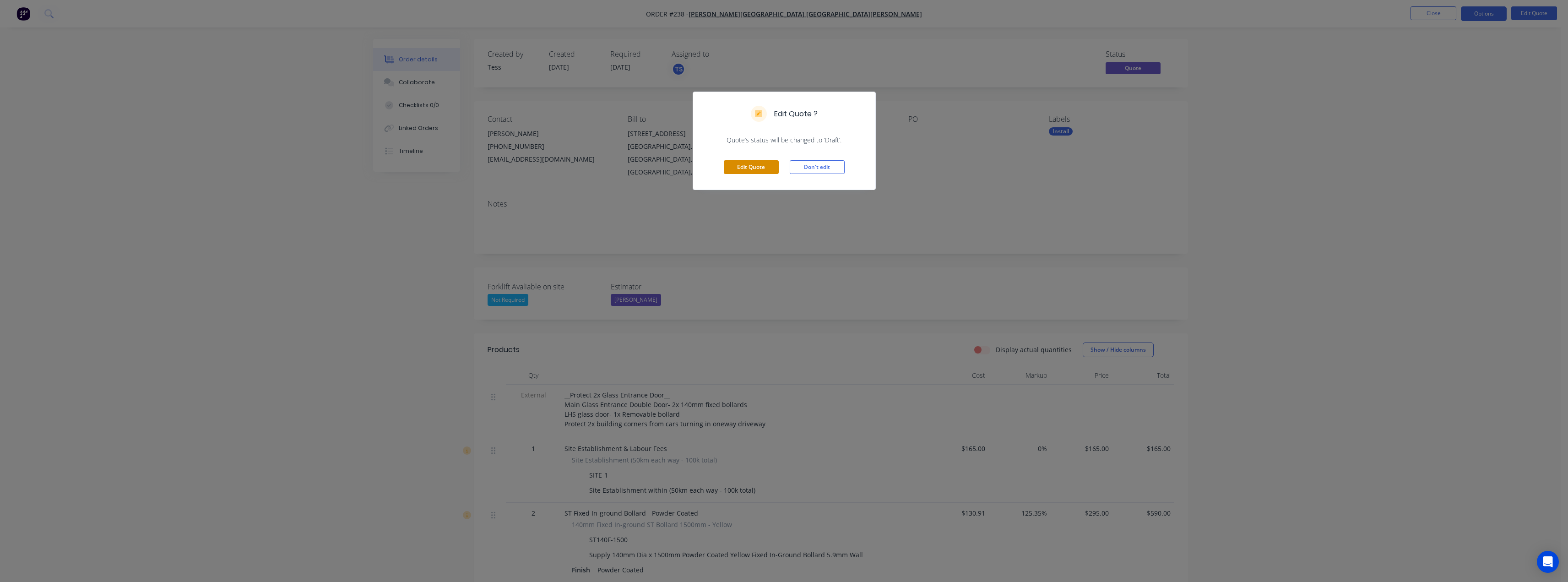
click at [740, 164] on button "Edit Quote" at bounding box center [751, 167] width 55 height 13
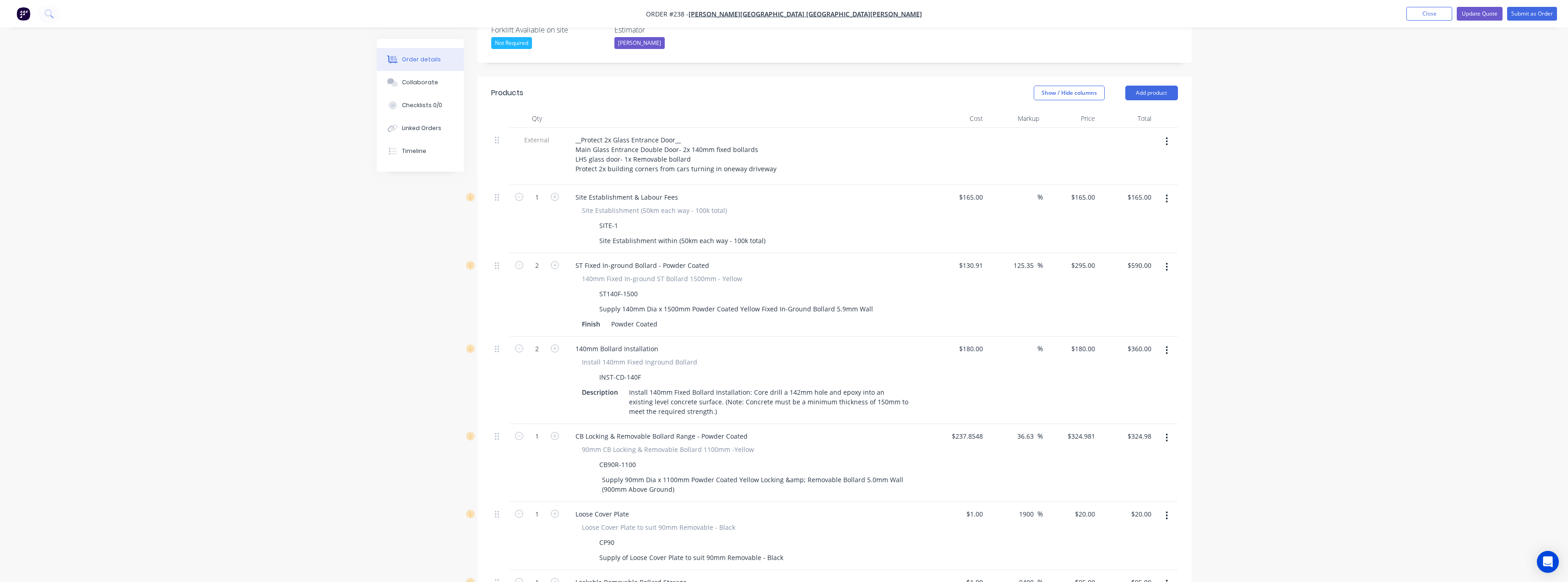
scroll to position [274, 0]
click at [1077, 426] on input "324.981" at bounding box center [1084, 433] width 28 height 13
type input "325"
type input "36.64"
type input "$325.00"
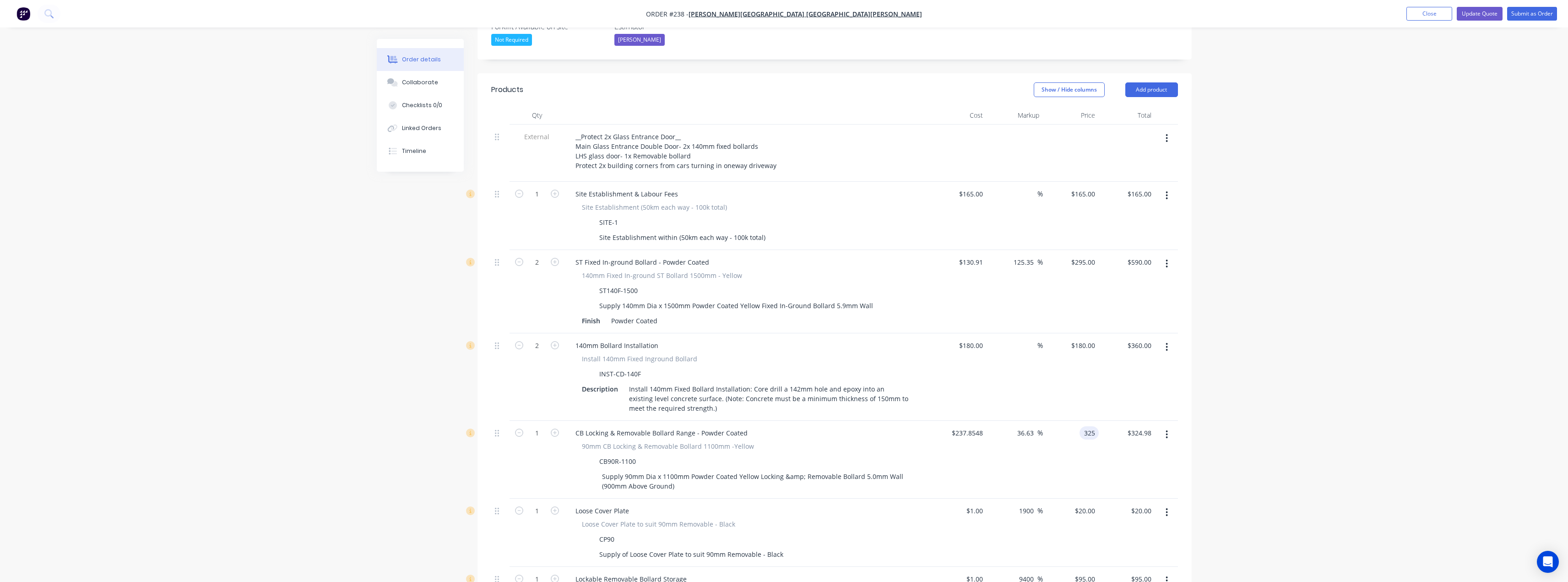
type input "$325.00"
click at [1357, 353] on div "Order details Collaborate Checklists 0/0 Linked Orders Timeline Order details C…" at bounding box center [784, 440] width 1568 height 1429
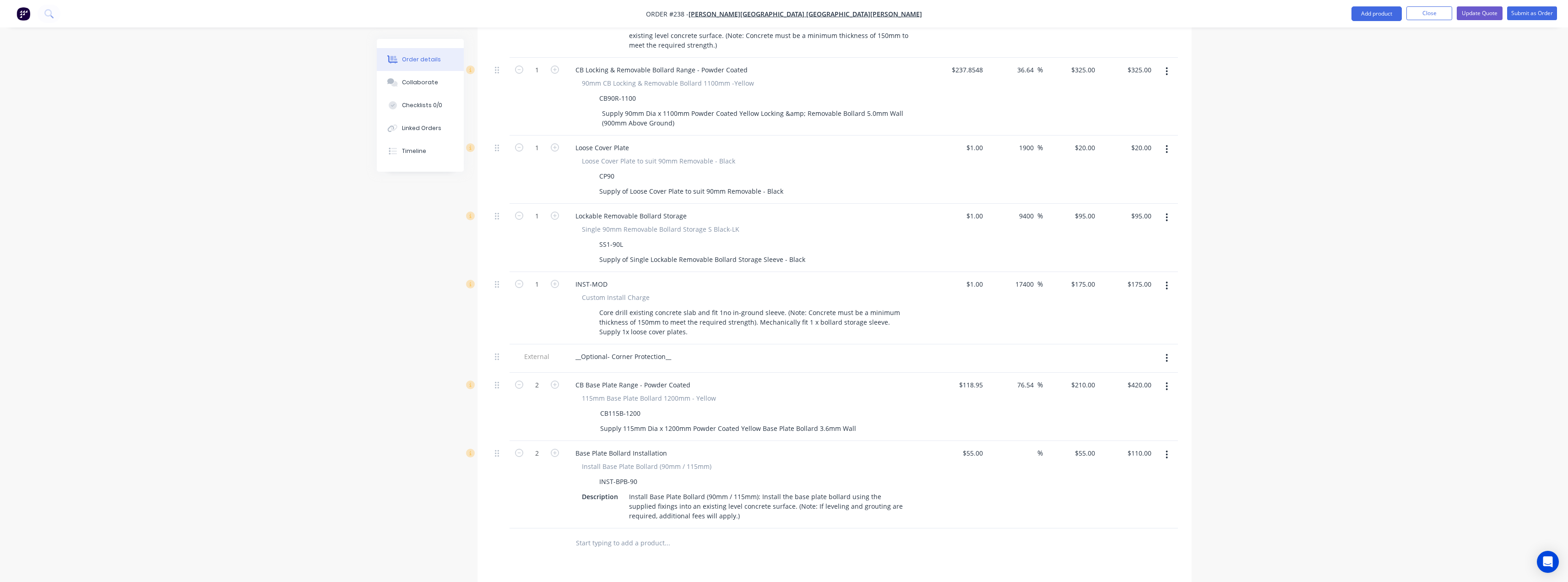
scroll to position [641, 0]
click at [1493, 9] on button "Update Quote" at bounding box center [1479, 13] width 46 height 13
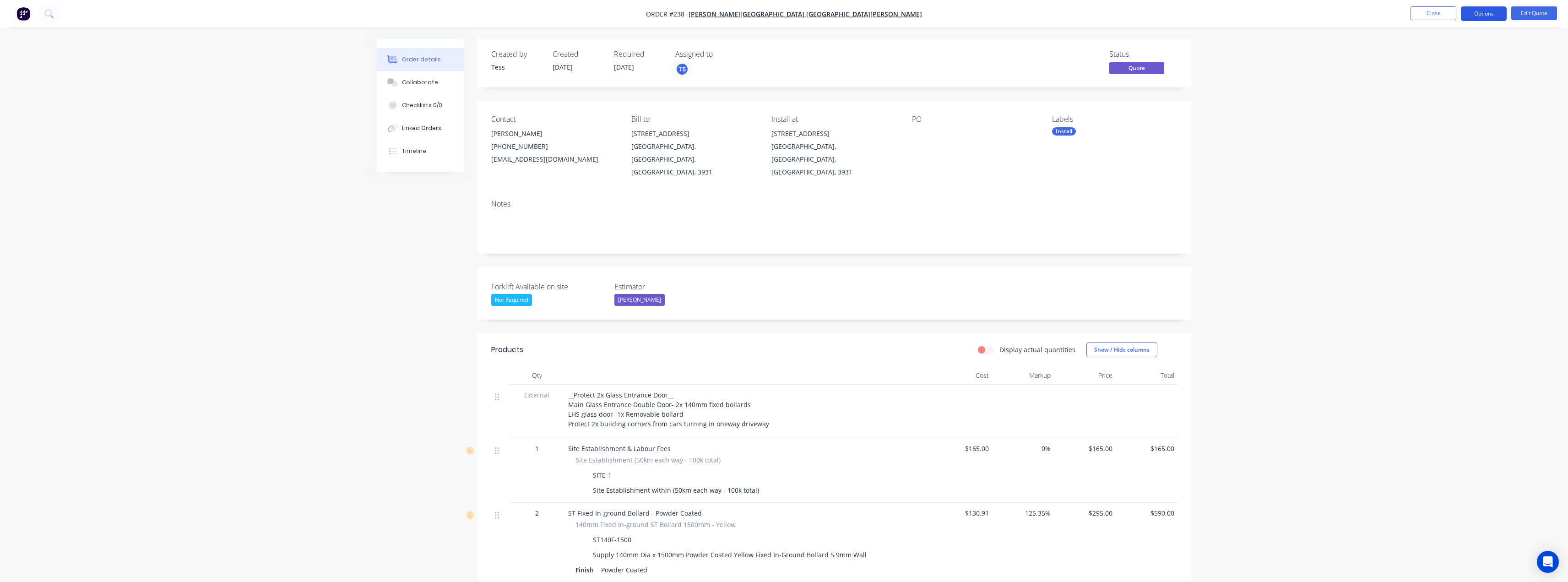
click at [1490, 13] on button "Options" at bounding box center [1484, 13] width 46 height 15
click at [1435, 61] on div "Quote" at bounding box center [1456, 56] width 84 height 13
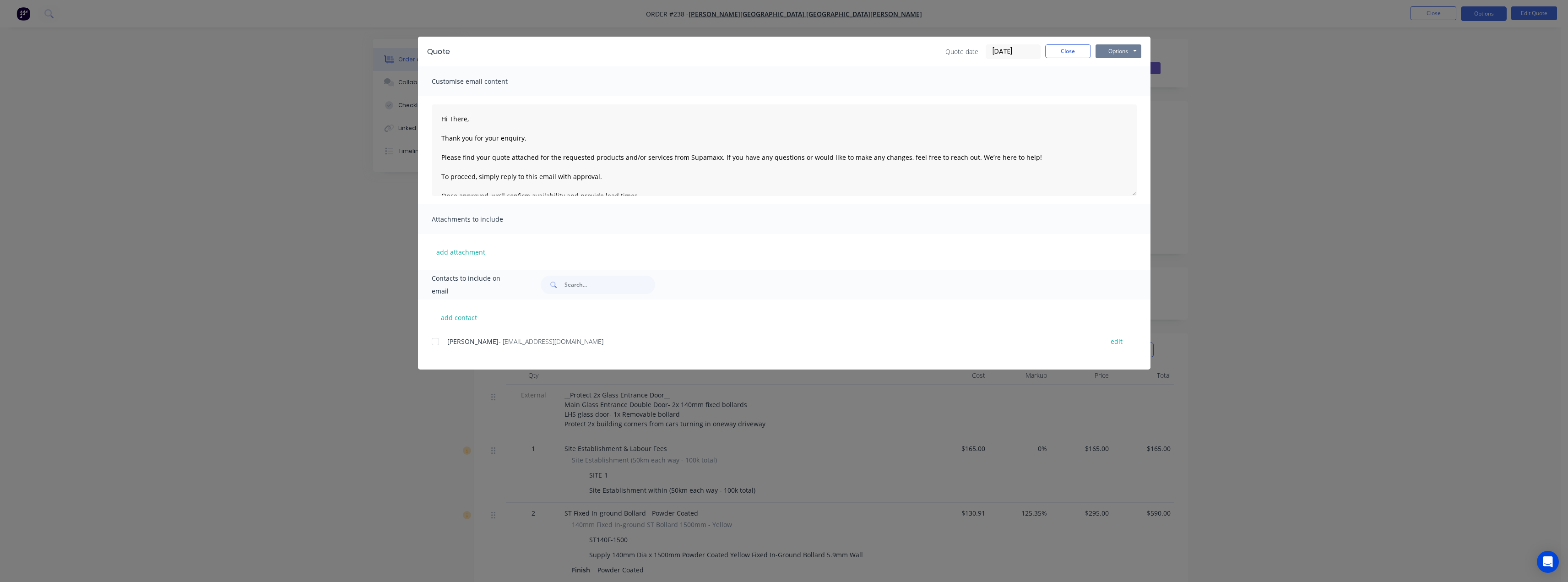
click at [1127, 50] on button "Options" at bounding box center [1118, 51] width 46 height 13
click at [1130, 65] on button "Preview" at bounding box center [1125, 67] width 59 height 15
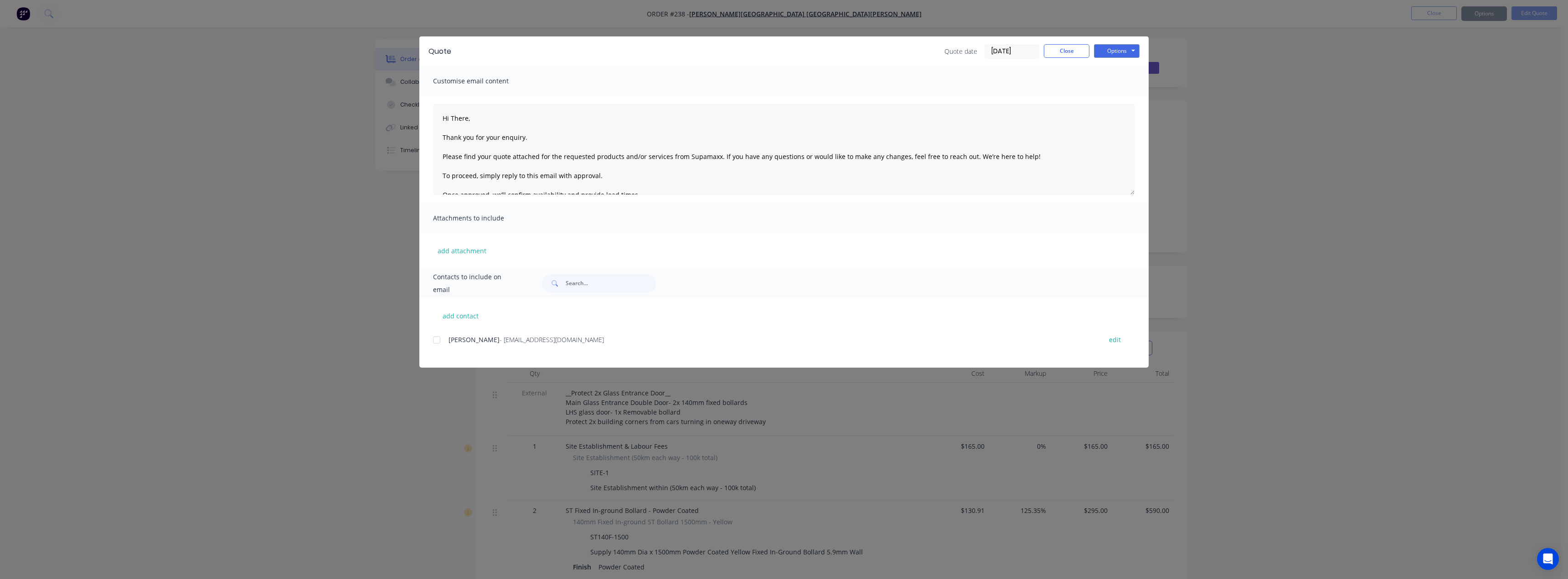
type textarea "Hi There, Thank you for your enquiry. Please find your quote attached for the r…"
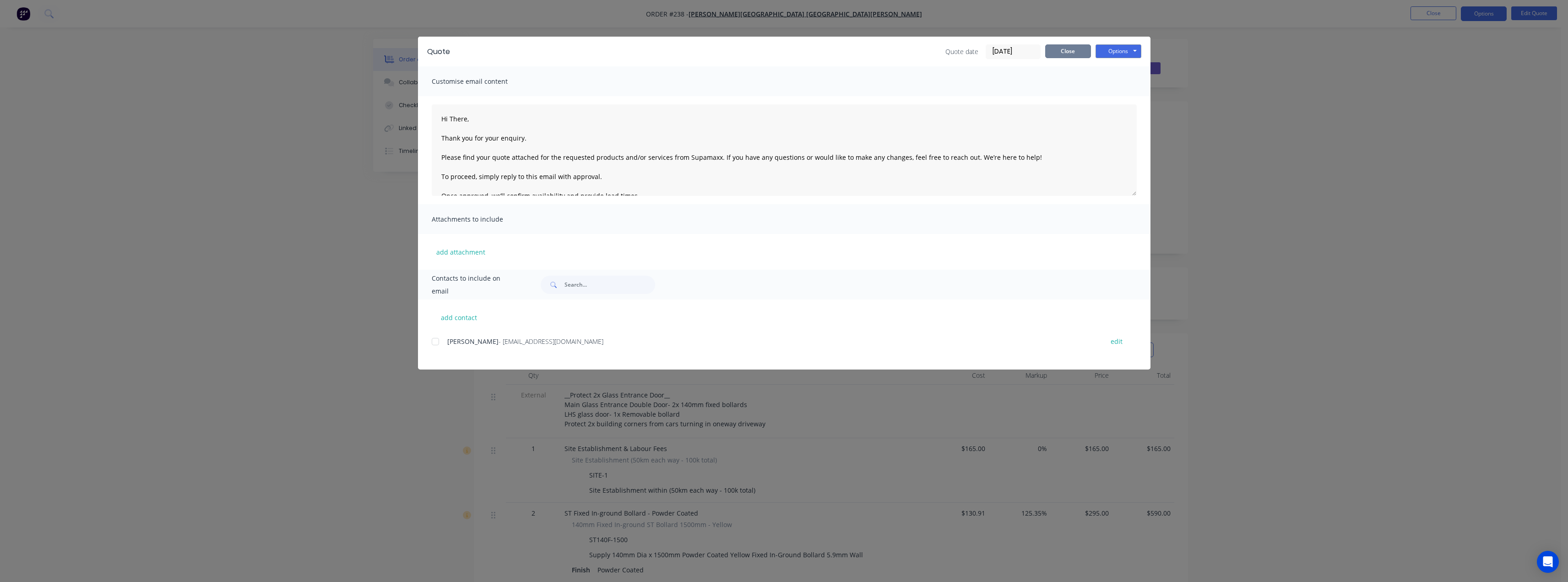
click at [1077, 53] on button "Close" at bounding box center [1068, 51] width 46 height 13
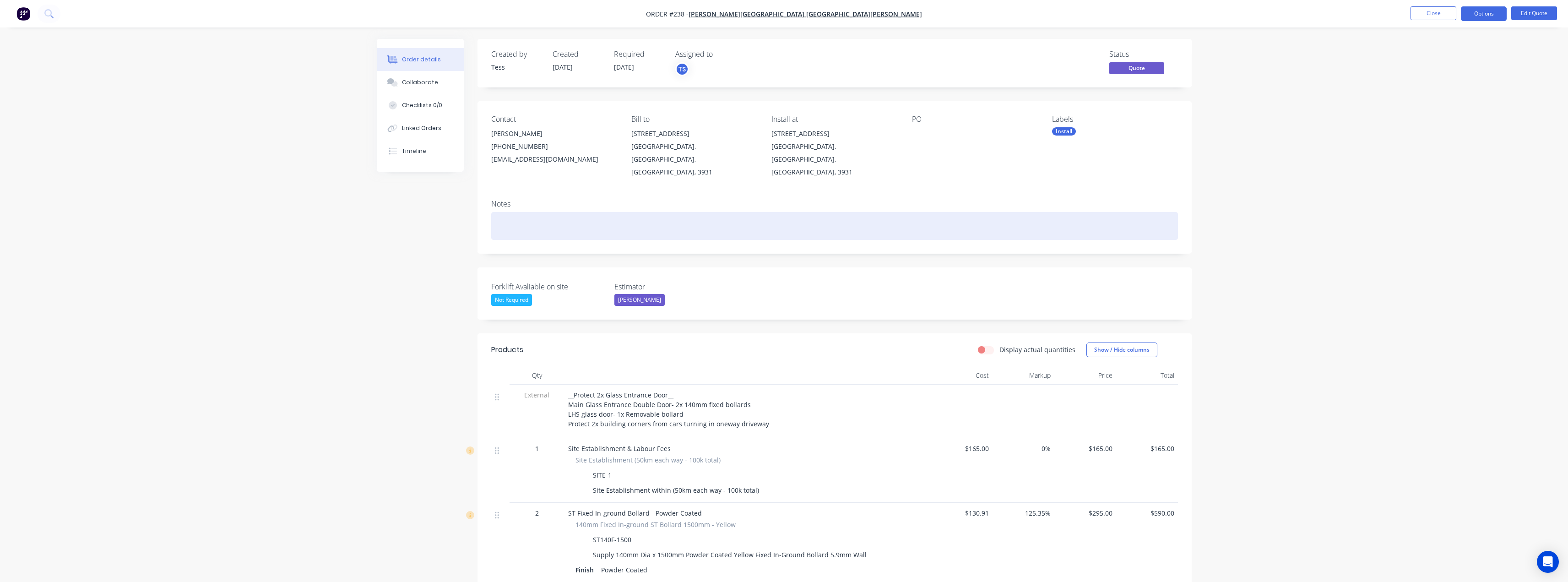
click at [526, 212] on div at bounding box center [834, 226] width 686 height 28
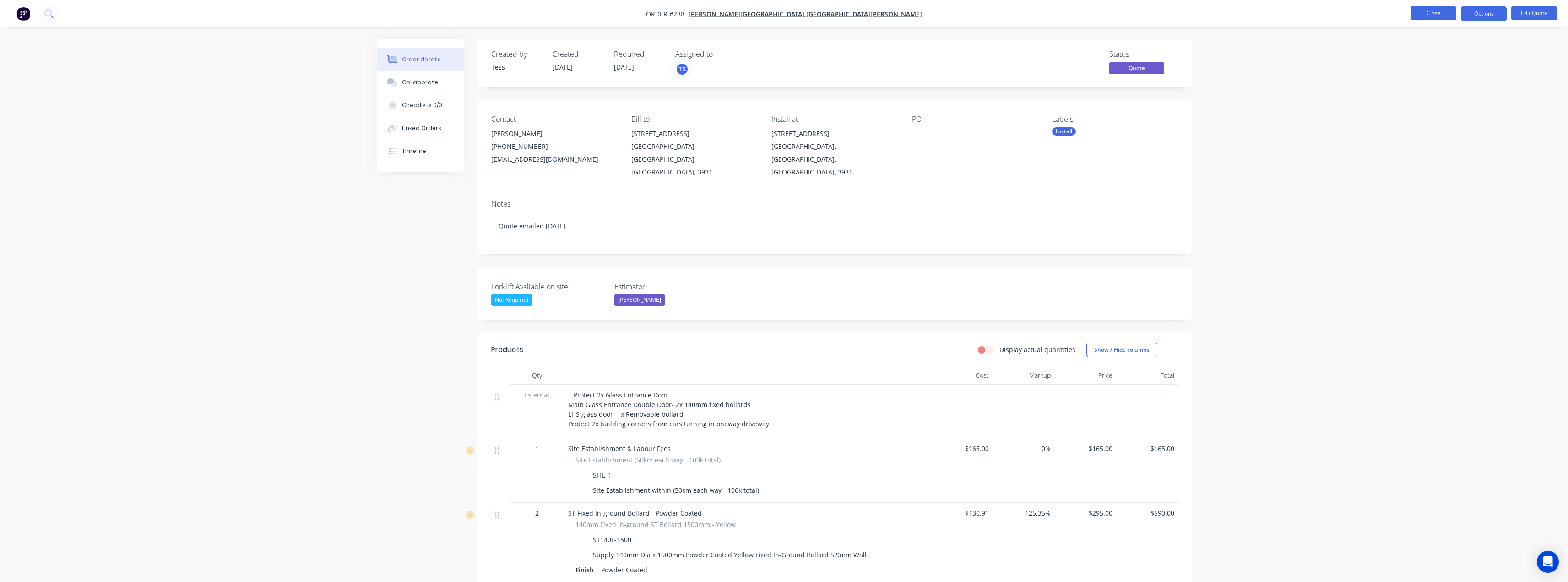
click at [1434, 13] on button "Close" at bounding box center [1433, 13] width 46 height 13
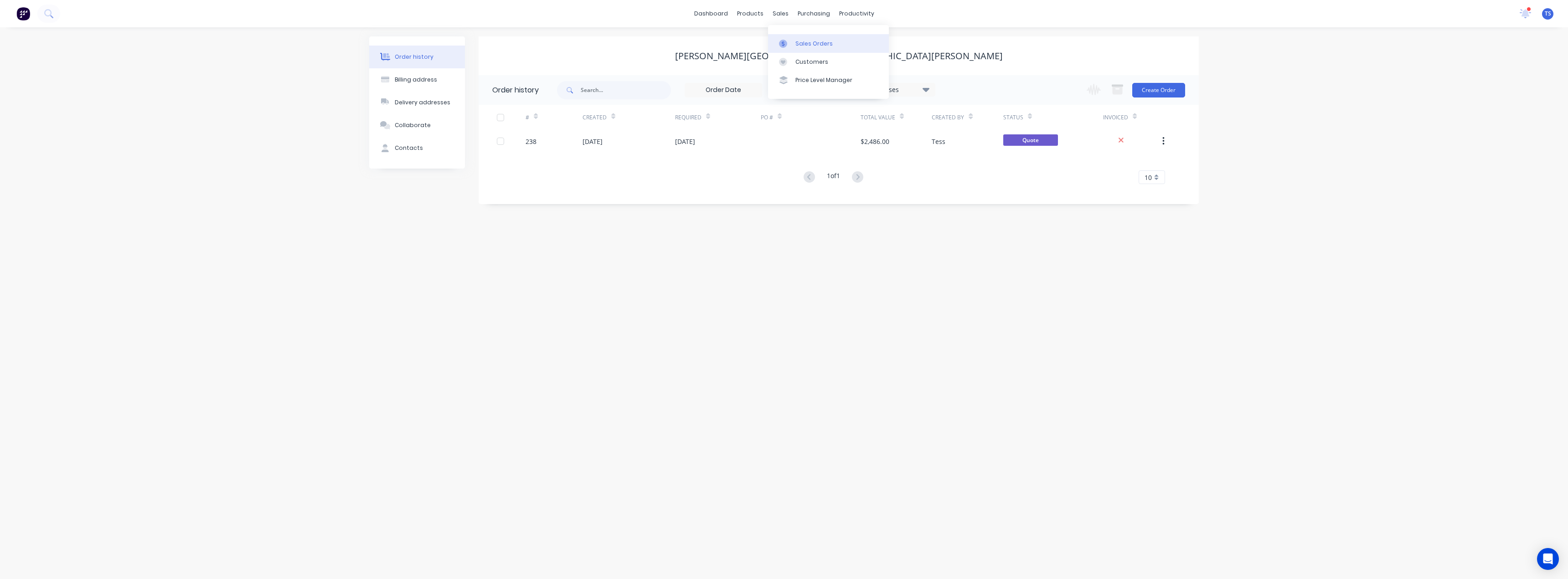
click at [801, 44] on div "Sales Orders" at bounding box center [814, 43] width 37 height 8
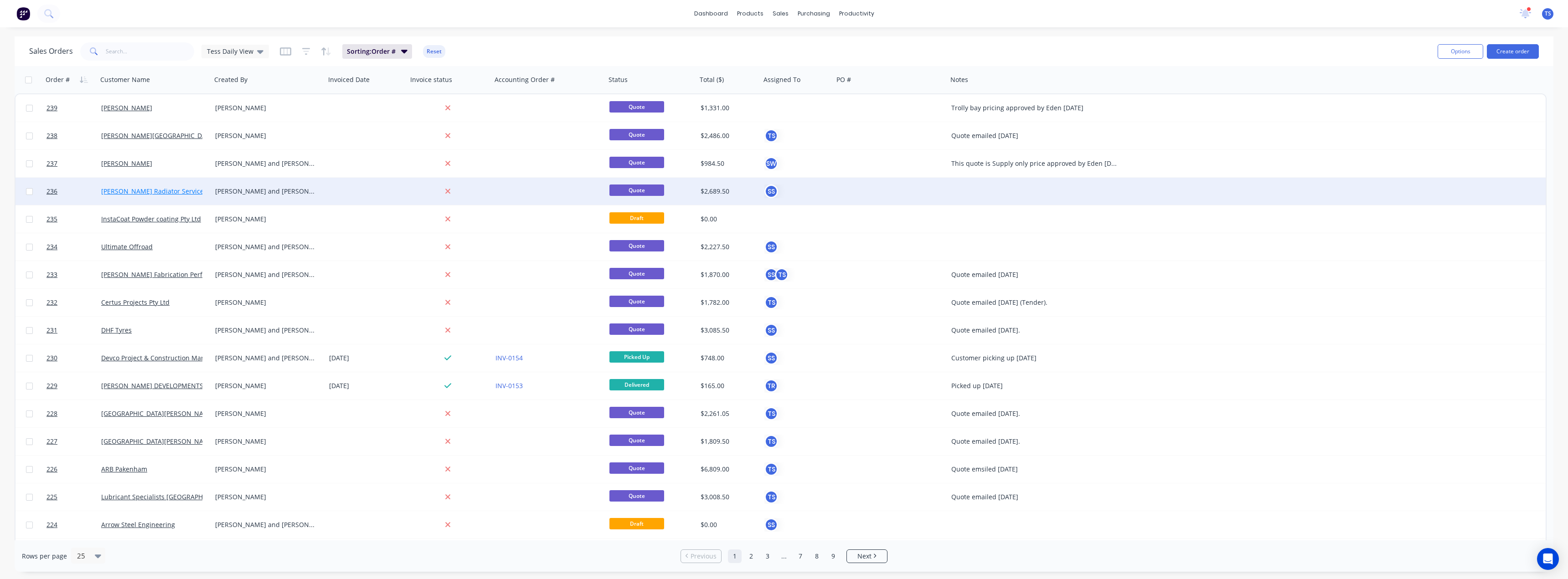
click at [142, 190] on link "[PERSON_NAME] Radiator Service" at bounding box center [152, 191] width 102 height 9
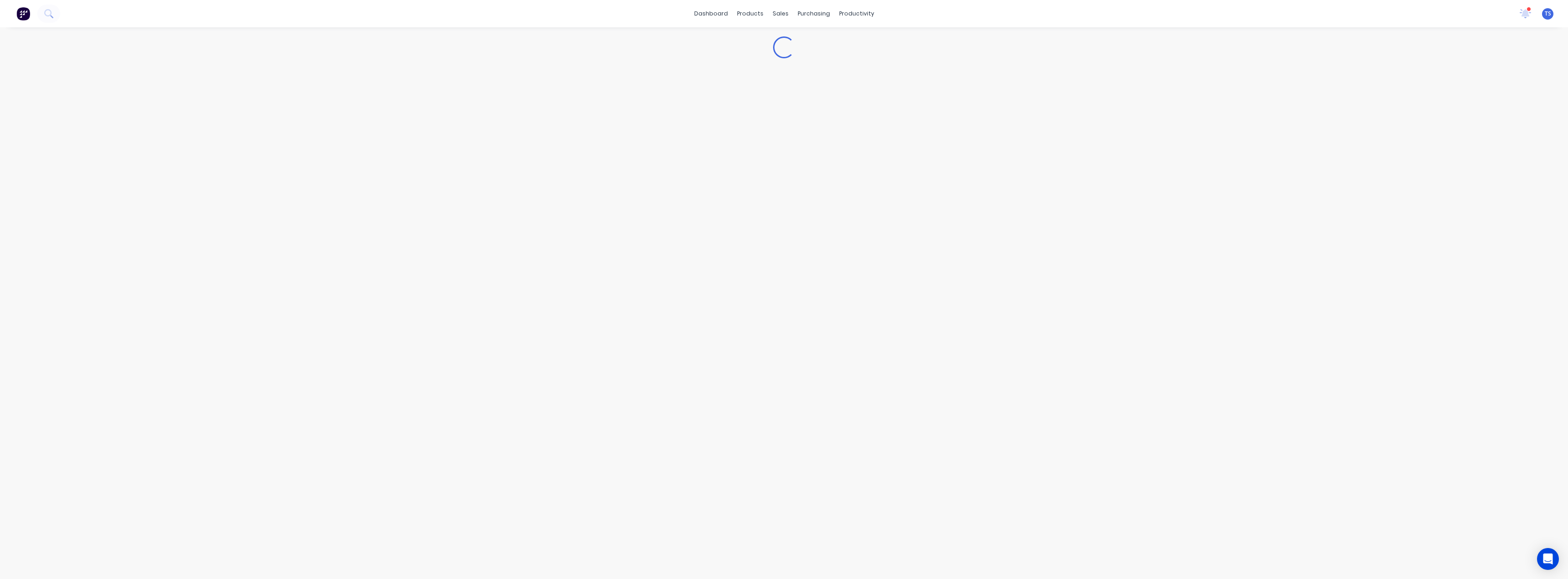
click at [142, 190] on div "Loading..." at bounding box center [784, 303] width 1568 height 552
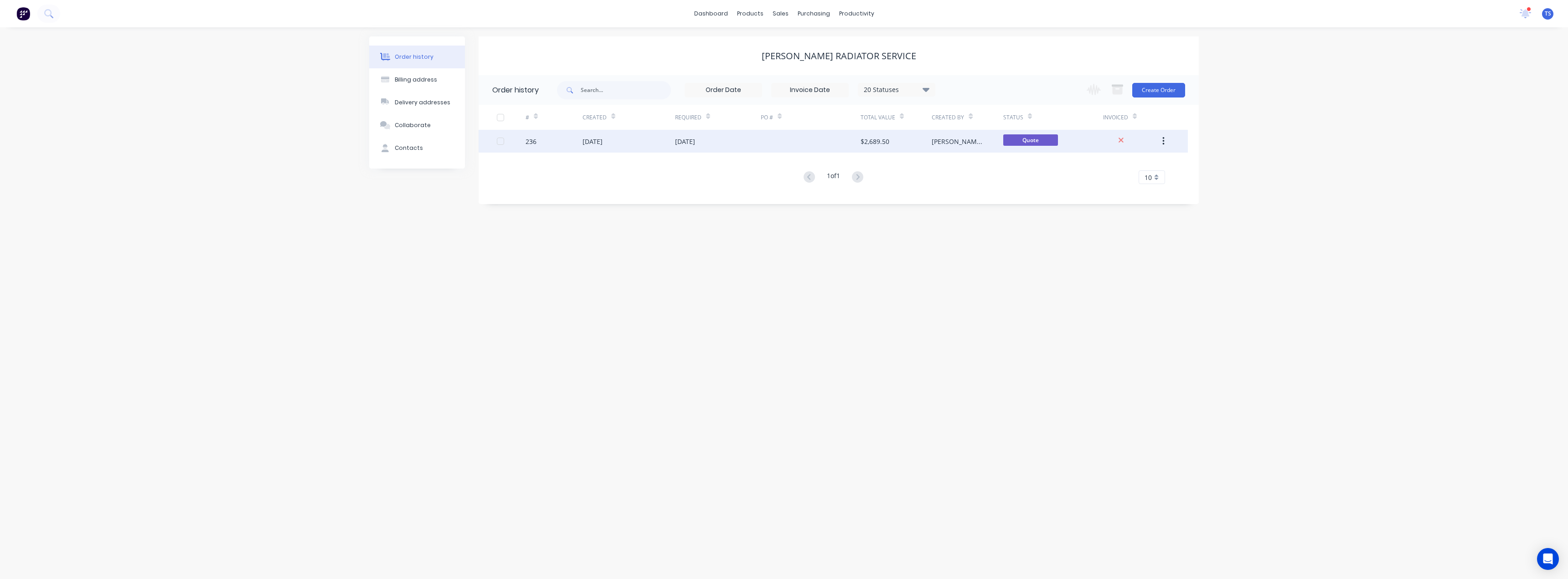
click at [646, 144] on div "[DATE]" at bounding box center [629, 140] width 93 height 23
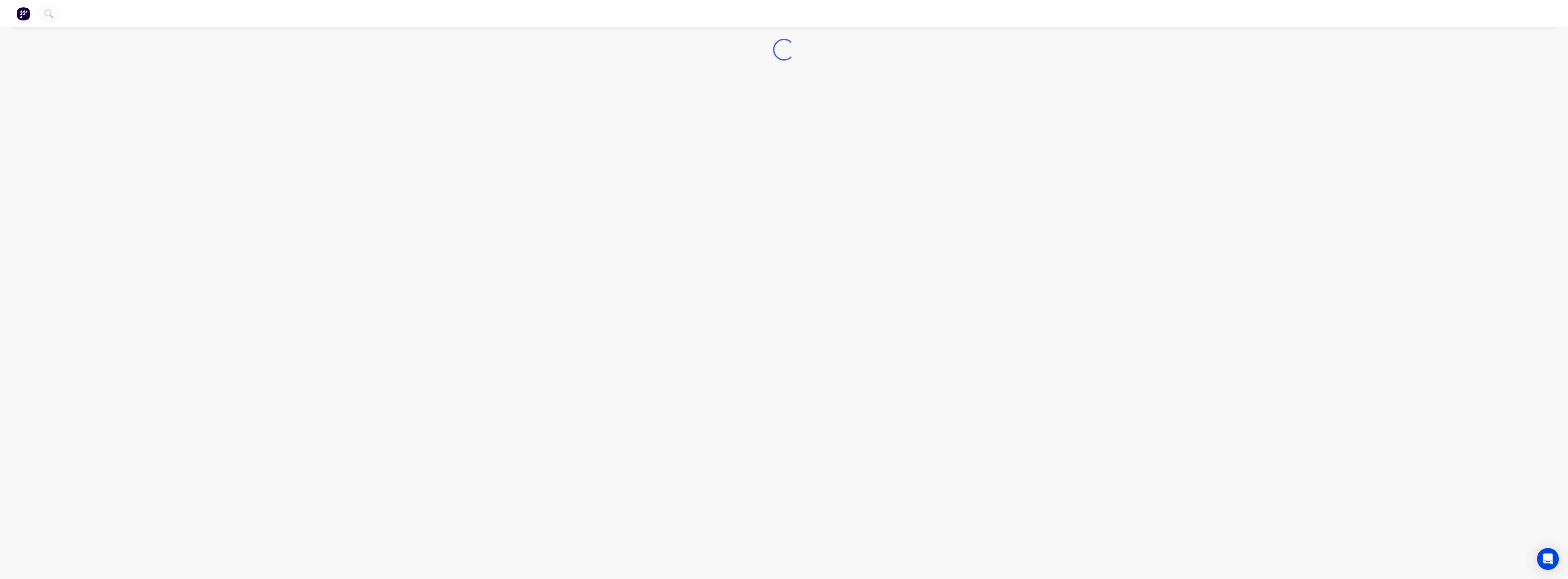
click at [646, 144] on div "Loading..." at bounding box center [784, 290] width 1568 height 579
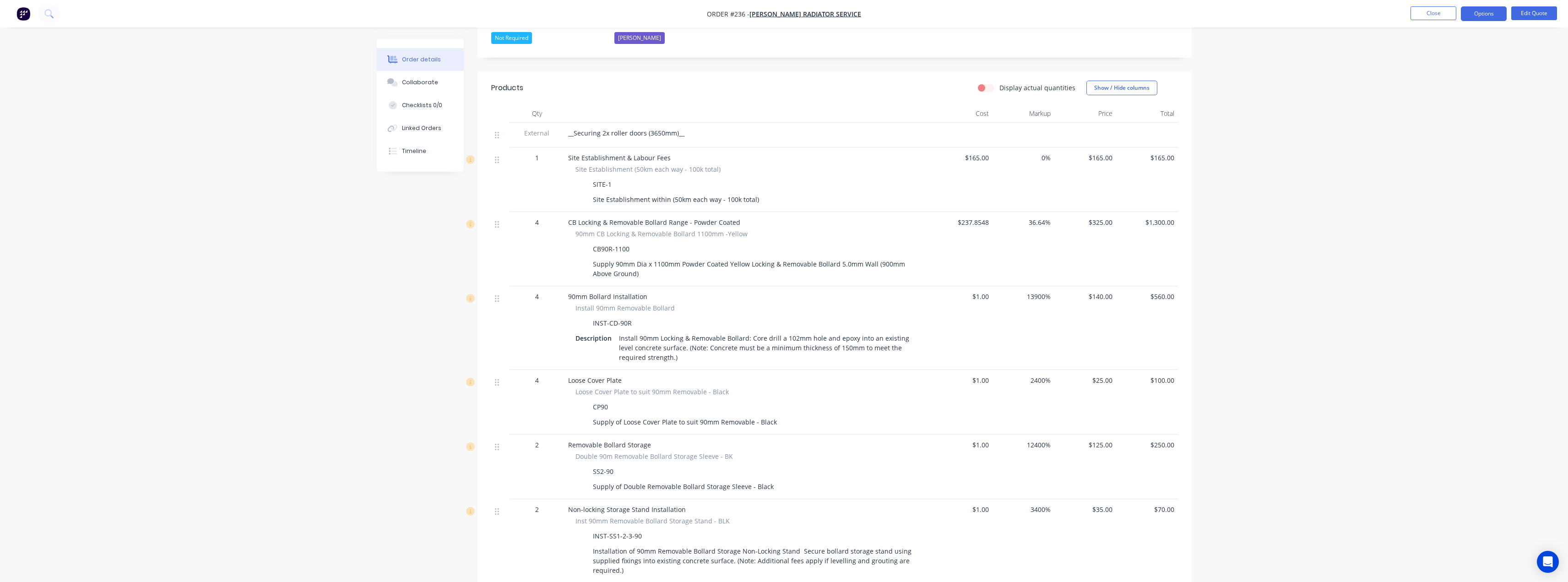
scroll to position [274, 0]
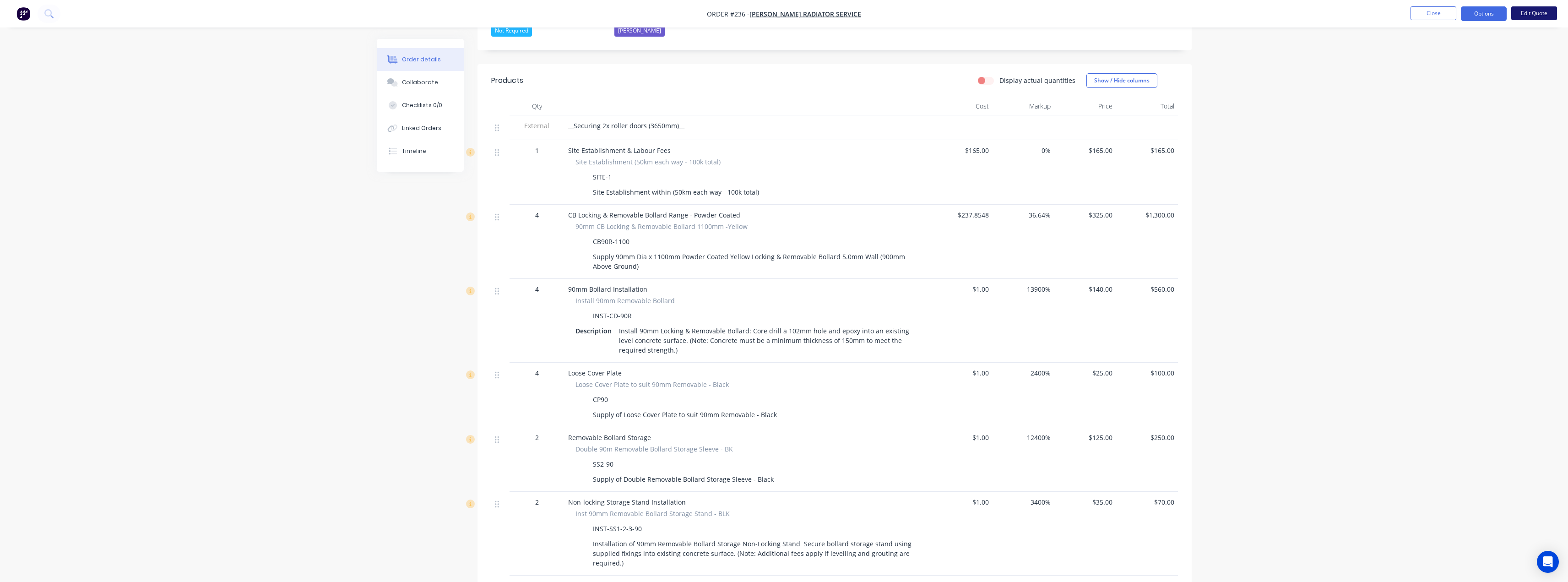
click at [1530, 17] on button "Edit Quote" at bounding box center [1534, 13] width 46 height 13
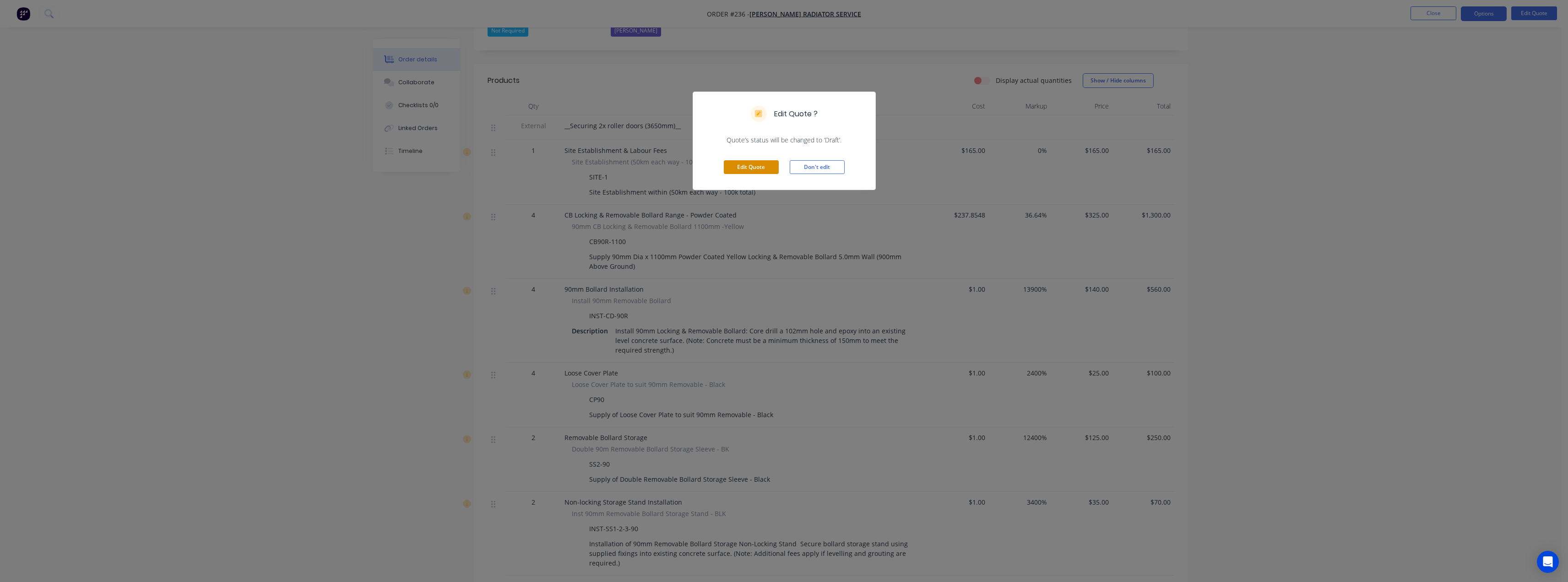
click at [737, 166] on button "Edit Quote" at bounding box center [751, 167] width 55 height 13
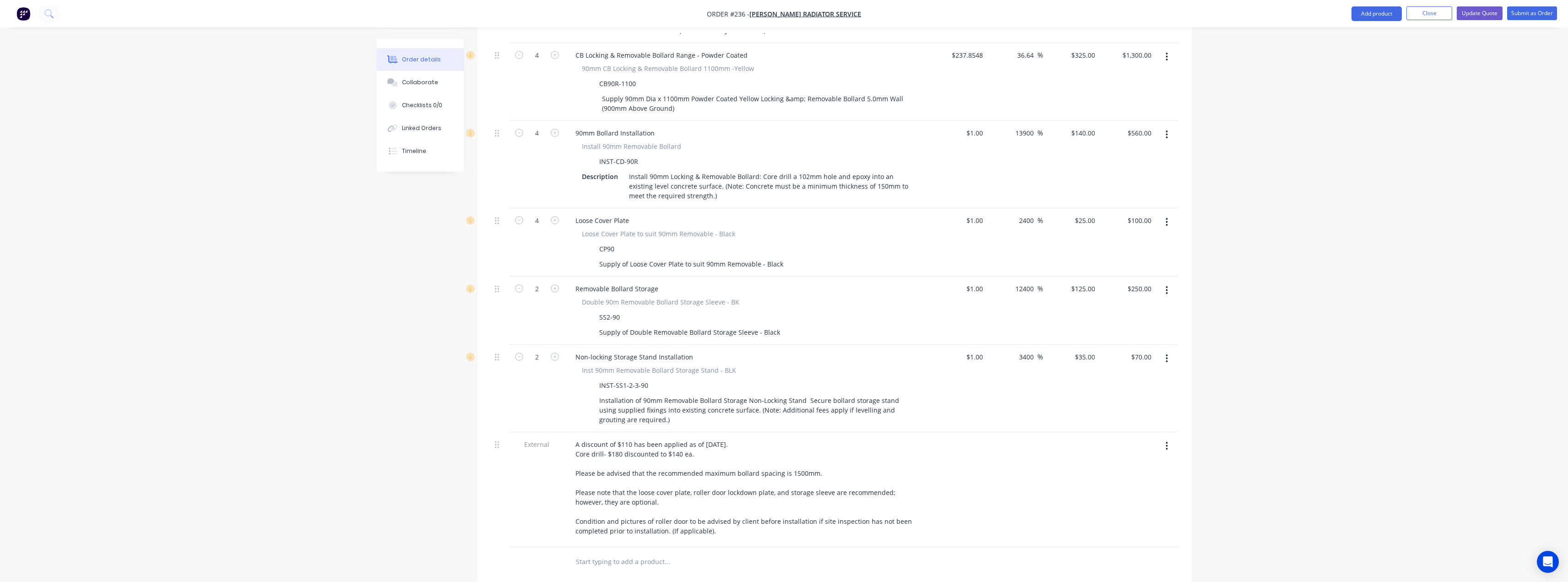
scroll to position [458, 0]
click at [1092, 213] on input "25" at bounding box center [1086, 220] width 24 height 13
type input "20"
type input "1900"
type input "$20.00"
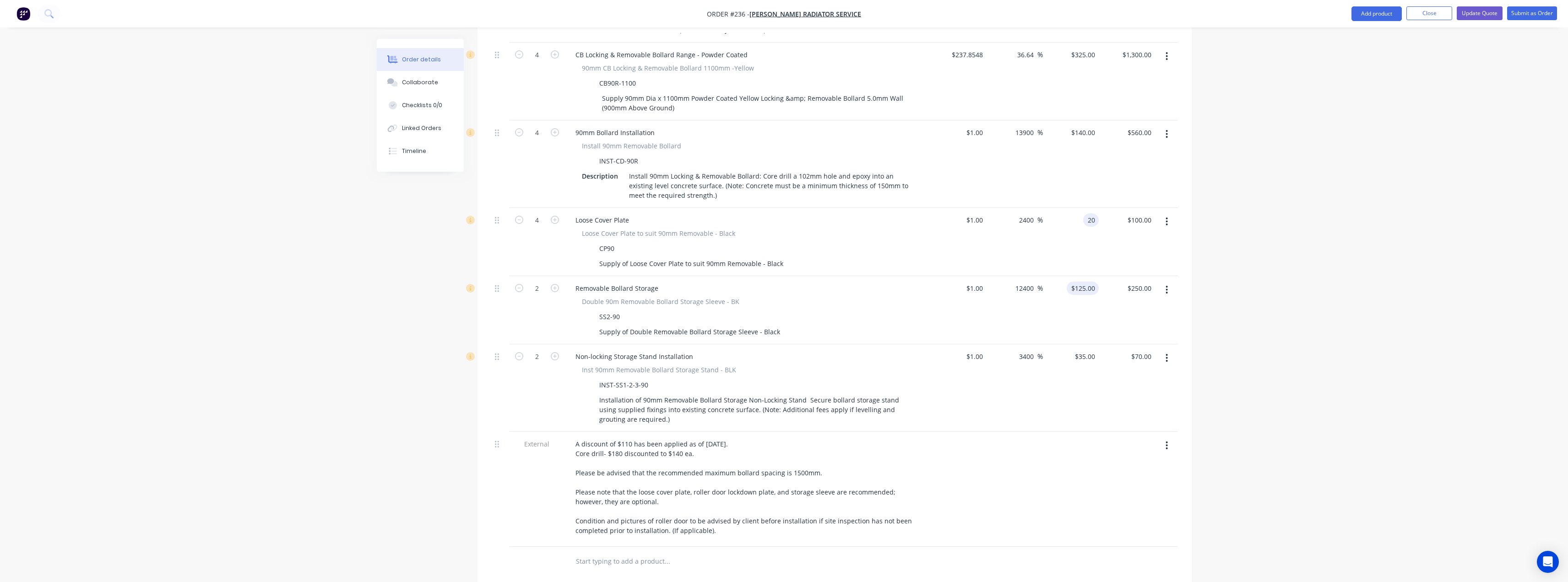
type input "$80.00"
click at [1089, 282] on input "125" at bounding box center [1084, 289] width 28 height 13
type input "120"
type input "11900"
type input "$120.00"
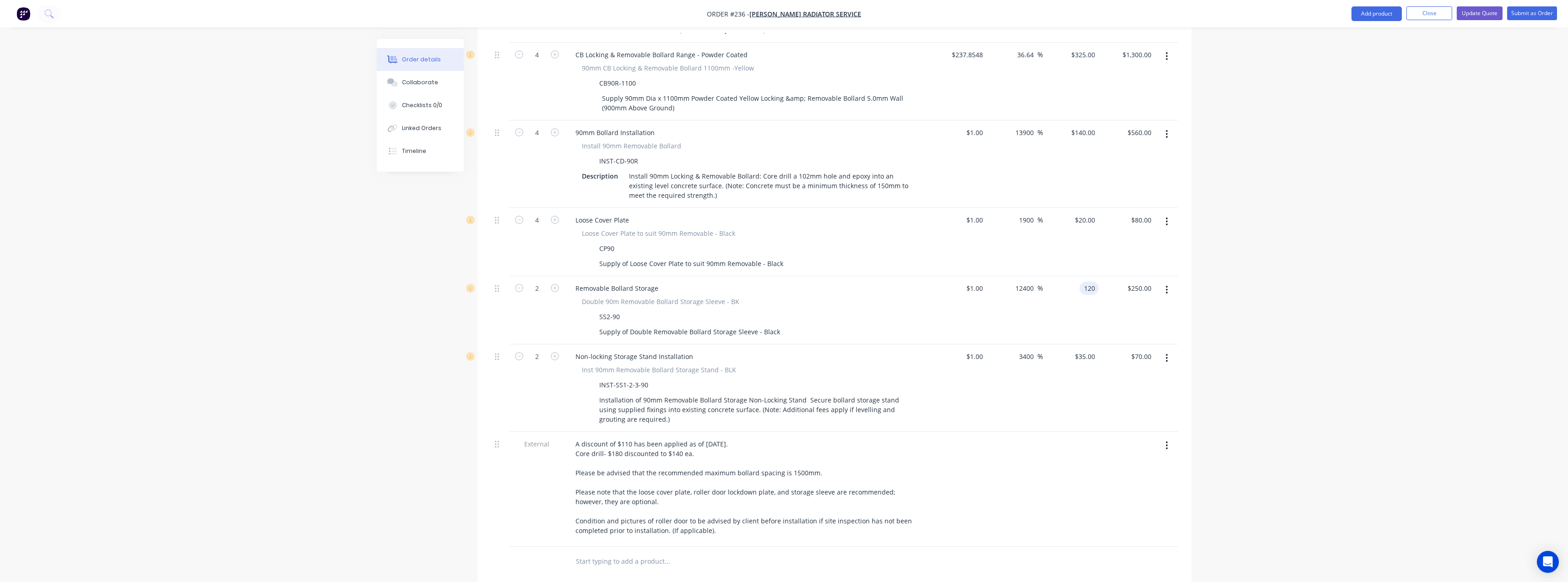
type input "$240.00"
click at [1275, 257] on div "Order details Collaborate Checklists 0/0 Linked Orders Timeline Order details C…" at bounding box center [784, 176] width 1568 height 1268
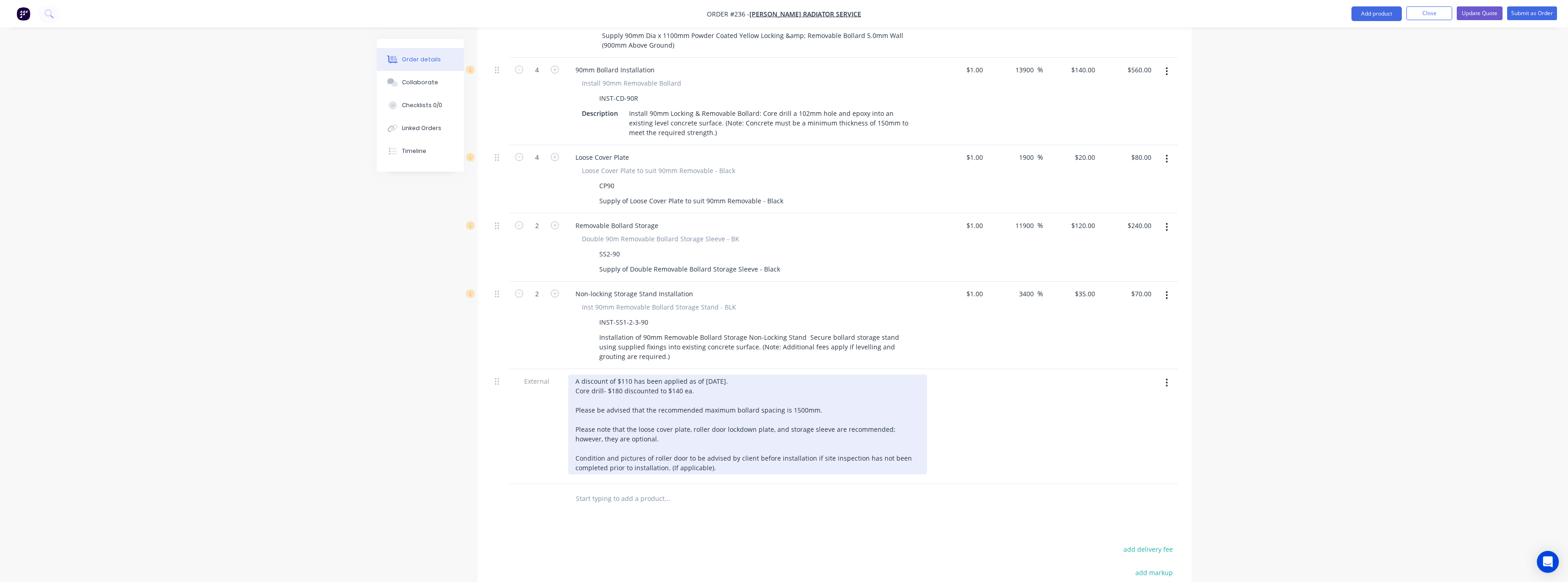
scroll to position [550, 0]
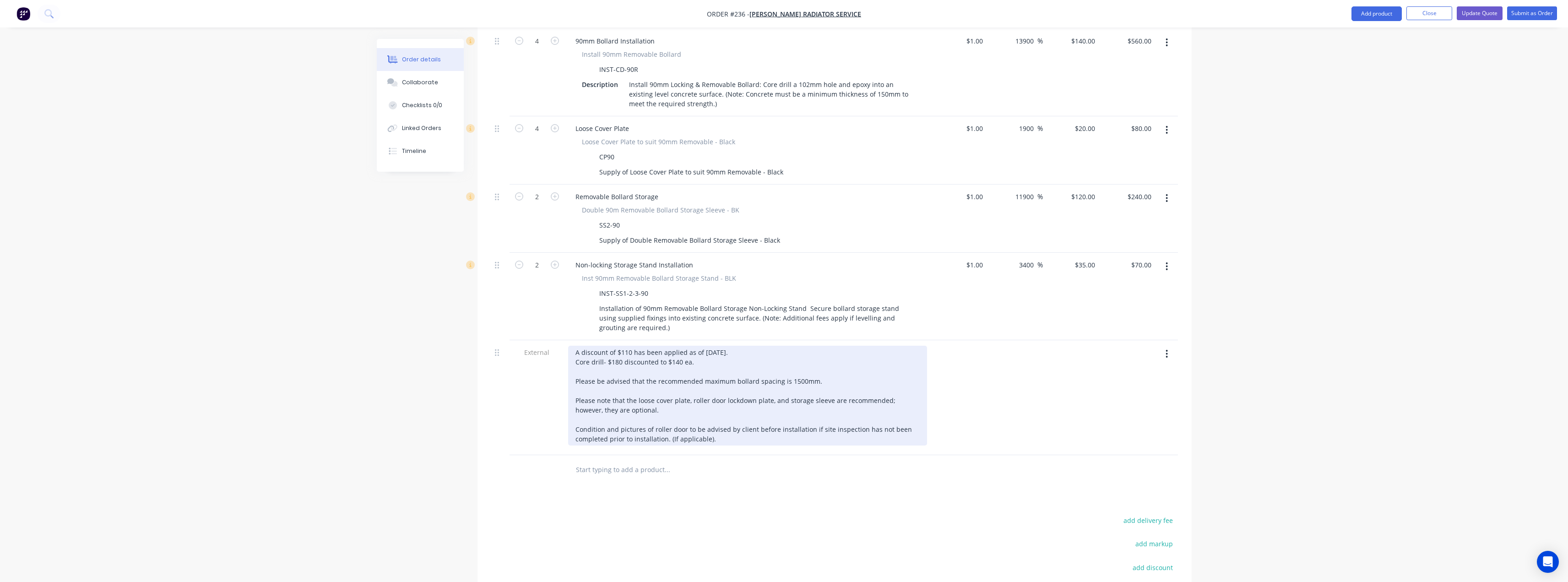
click at [631, 345] on div "A discount of $110 has been applied as of [DATE]. Core drill- $180 discounted t…" at bounding box center [747, 395] width 359 height 100
click at [709, 345] on div "A discount of $160 has been applied as of [DATE]. Core drill- $180 discounted t…" at bounding box center [747, 395] width 359 height 100
click at [731, 345] on div "A discount of $160 has been applied as of [DATE]. Core drill- $180 discounted t…" at bounding box center [747, 395] width 359 height 100
click at [713, 345] on div "A discount of $160 has been applied as of [DATE]. Core drill- $180 discounted t…" at bounding box center [747, 395] width 359 height 100
click at [726, 345] on div "A discount of $160 has been applied as of [DATE]. Core drill- $180 discounted t…" at bounding box center [747, 395] width 359 height 100
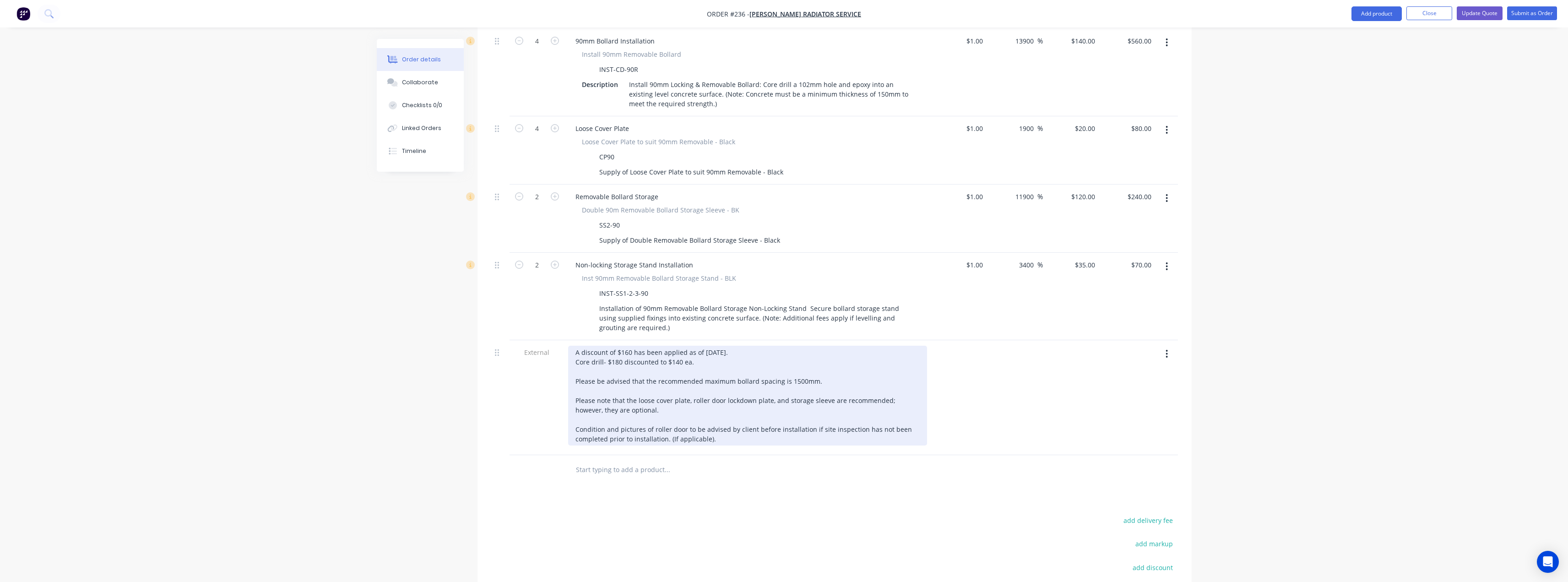
click at [683, 345] on div "A discount of $160 has been applied as of [DATE]. Core drill- $180 discounted t…" at bounding box center [747, 395] width 359 height 100
click at [691, 345] on div "A discount of $160 has been applied as of [DATE]. Core drill- $180 discounted t…" at bounding box center [747, 395] width 359 height 100
click at [743, 345] on div "A discount of $160 has been applied as of [DATE]. Core drill- $180 discounted t…" at bounding box center [747, 395] width 359 height 100
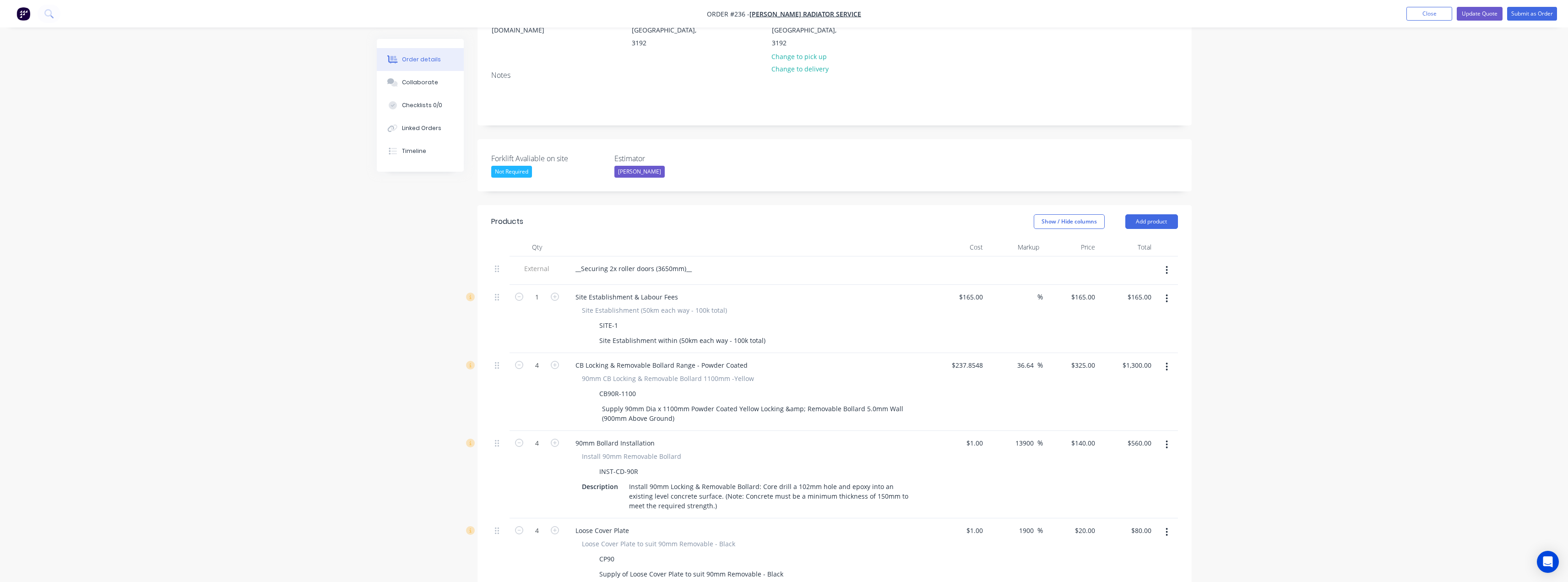
scroll to position [138, 0]
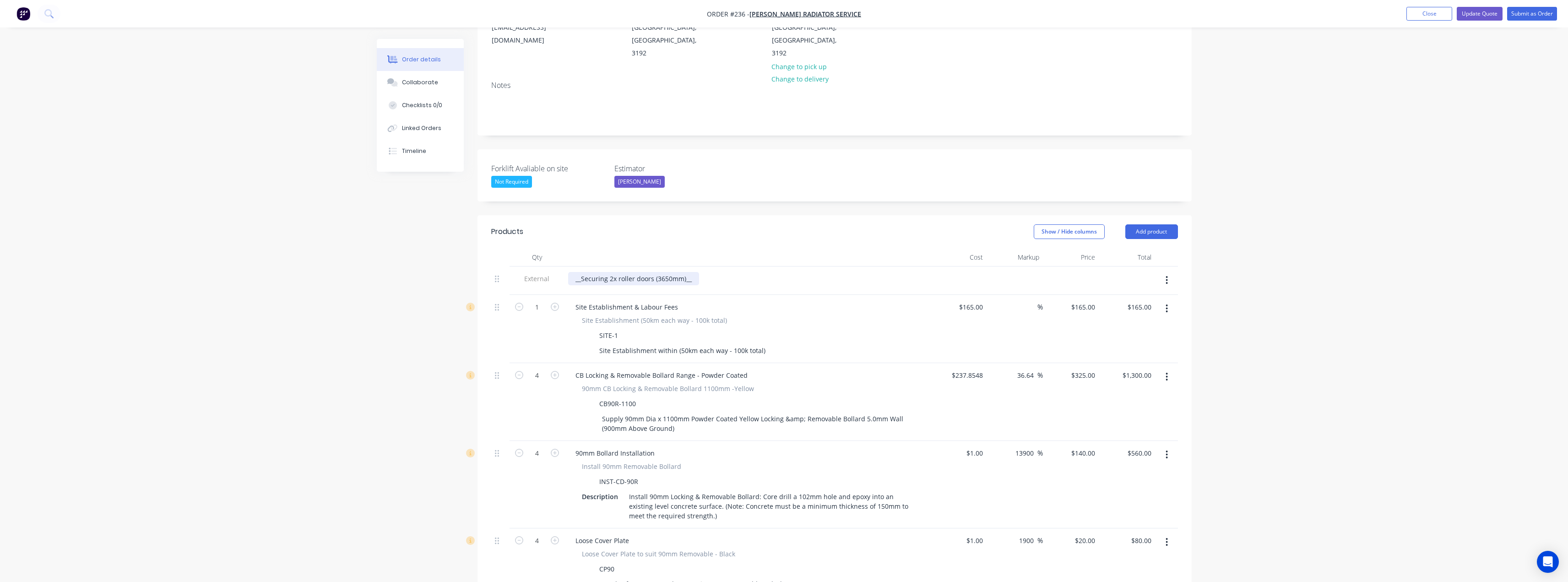
click at [605, 272] on div "__Securing 2x roller doors (3650mm)__" at bounding box center [633, 279] width 131 height 13
click at [685, 272] on div "__Secure 2x roller doors (3650mm)__" at bounding box center [630, 279] width 125 height 13
click at [602, 272] on div "__Secure 2x roller doors (3650mm)__ Bollardd sto be external" at bounding box center [630, 283] width 125 height 23
click at [602, 272] on div "__Secure 2x roller doors (3650mm)__ Bollardssto be external" at bounding box center [630, 283] width 125 height 23
click at [650, 272] on div "__Secure 2x roller doors (3650mm)__ Bollards to be external" at bounding box center [630, 283] width 125 height 23
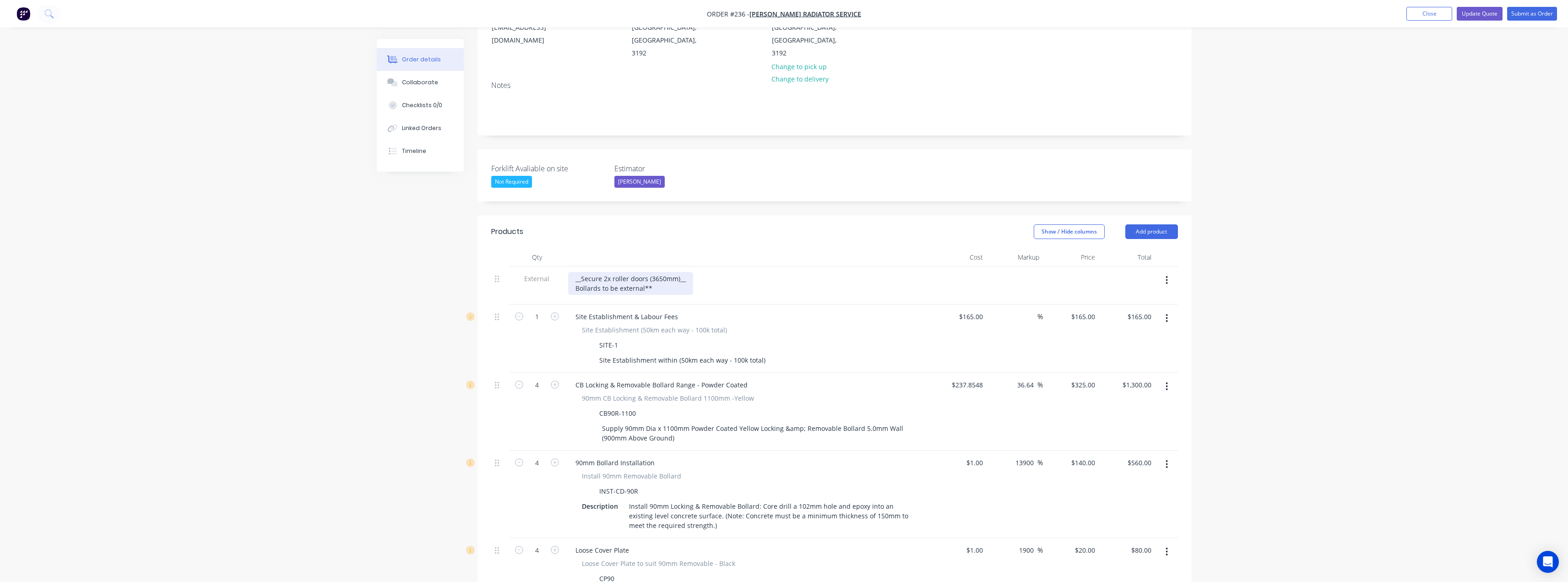
click at [577, 272] on div "__Secure 2x roller doors (3650mm)__ Bollards to be external**" at bounding box center [630, 283] width 125 height 23
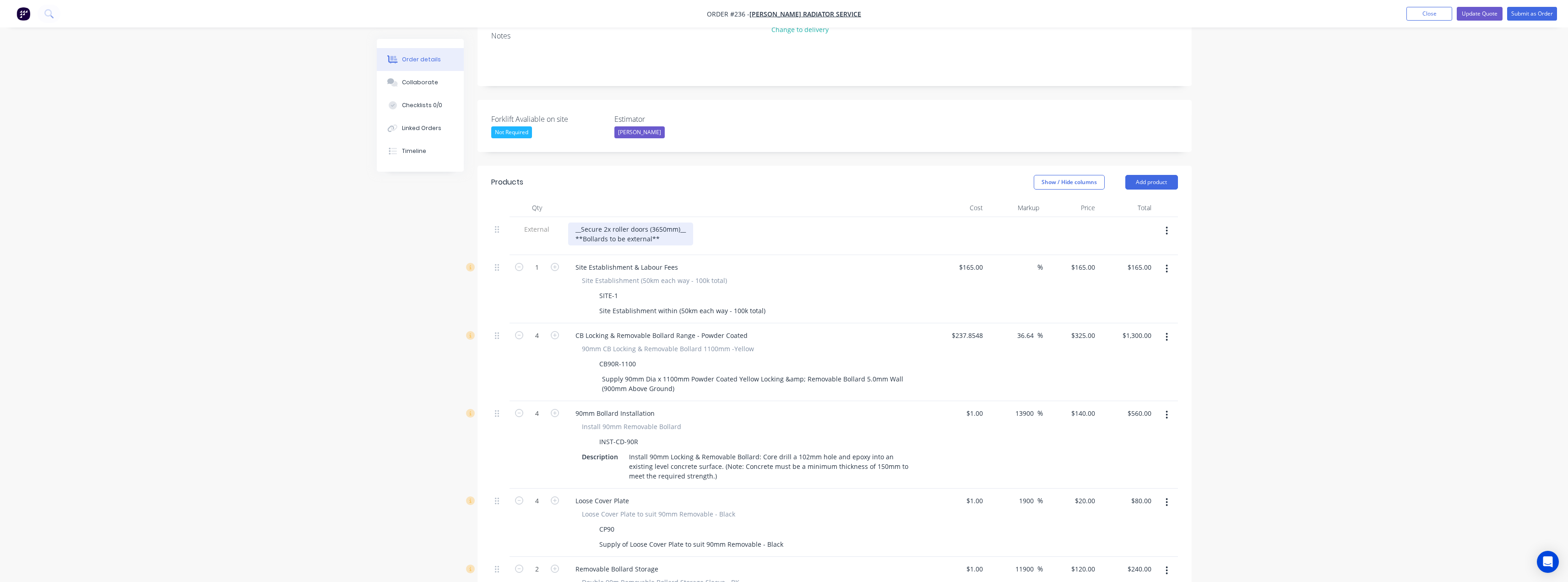
scroll to position [183, 0]
click at [1482, 13] on button "Update Quote" at bounding box center [1479, 13] width 46 height 13
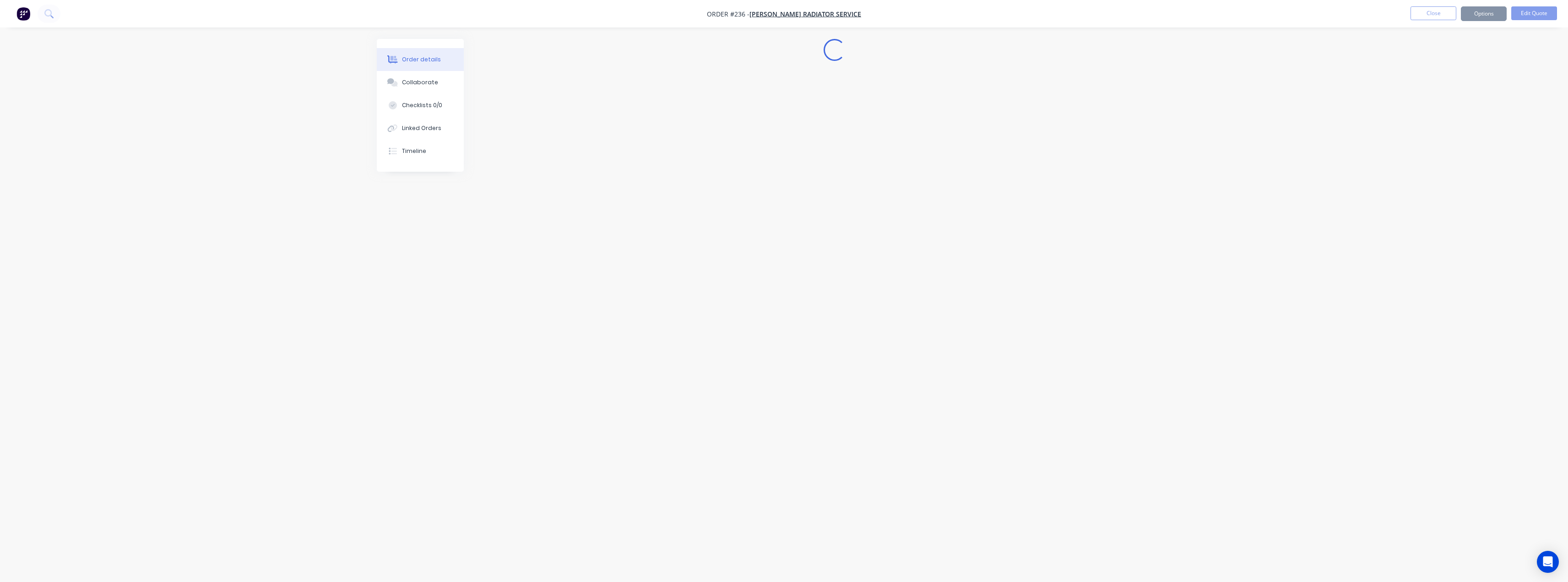
scroll to position [0, 0]
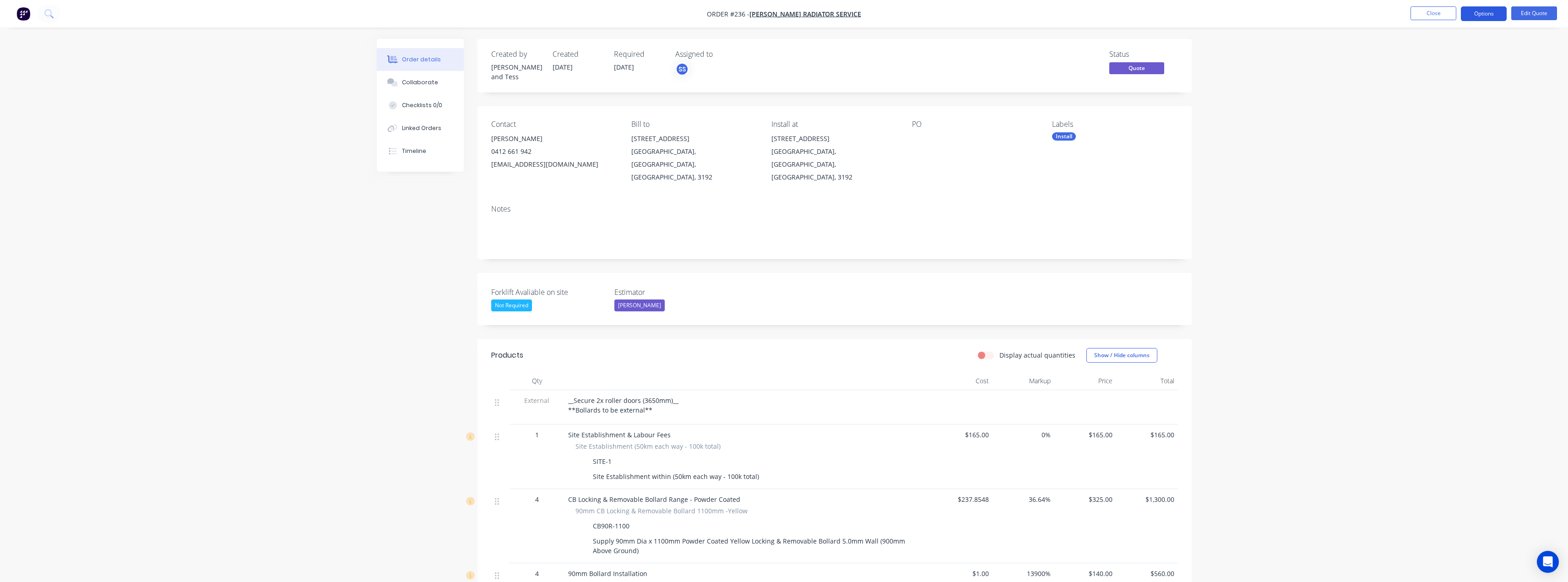
click at [1493, 10] on button "Options" at bounding box center [1484, 13] width 46 height 15
click at [1434, 52] on div "Quote" at bounding box center [1456, 56] width 84 height 13
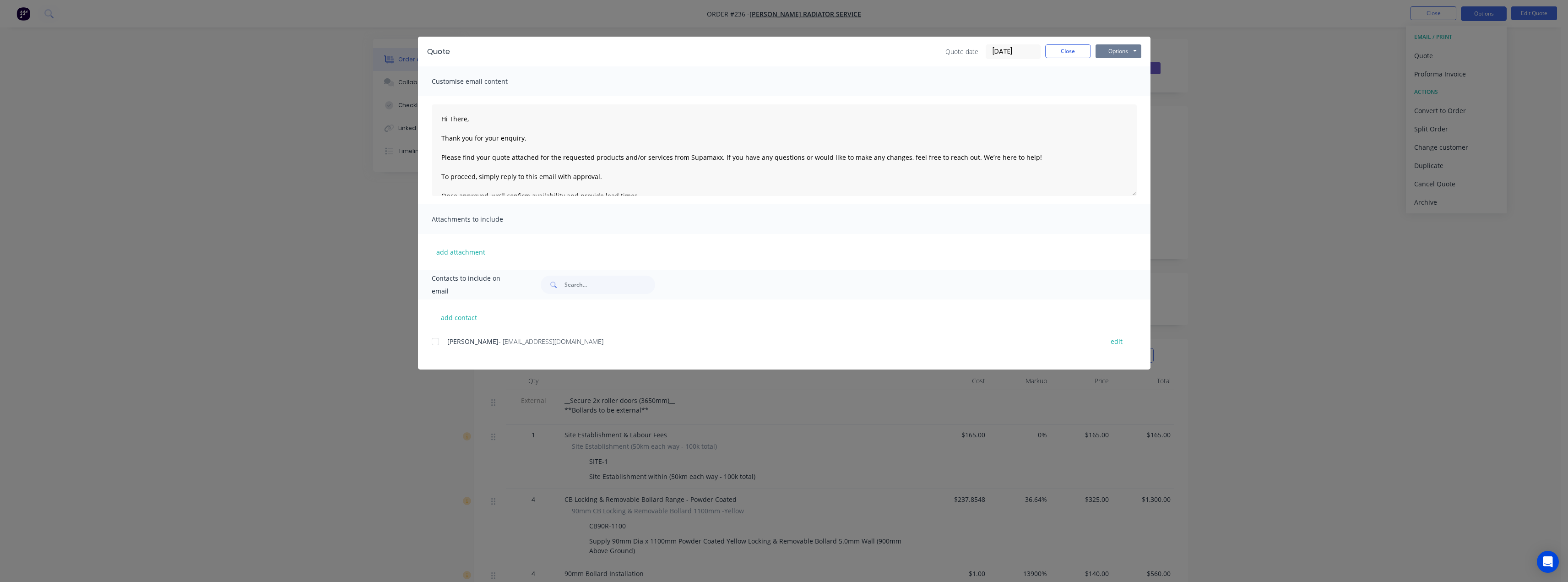
click at [1114, 46] on button "Options" at bounding box center [1118, 51] width 46 height 13
click at [1135, 67] on button "Preview" at bounding box center [1125, 67] width 59 height 15
click at [1116, 51] on button "Options" at bounding box center [1118, 51] width 46 height 13
click at [1124, 67] on button "Preview" at bounding box center [1125, 67] width 59 height 15
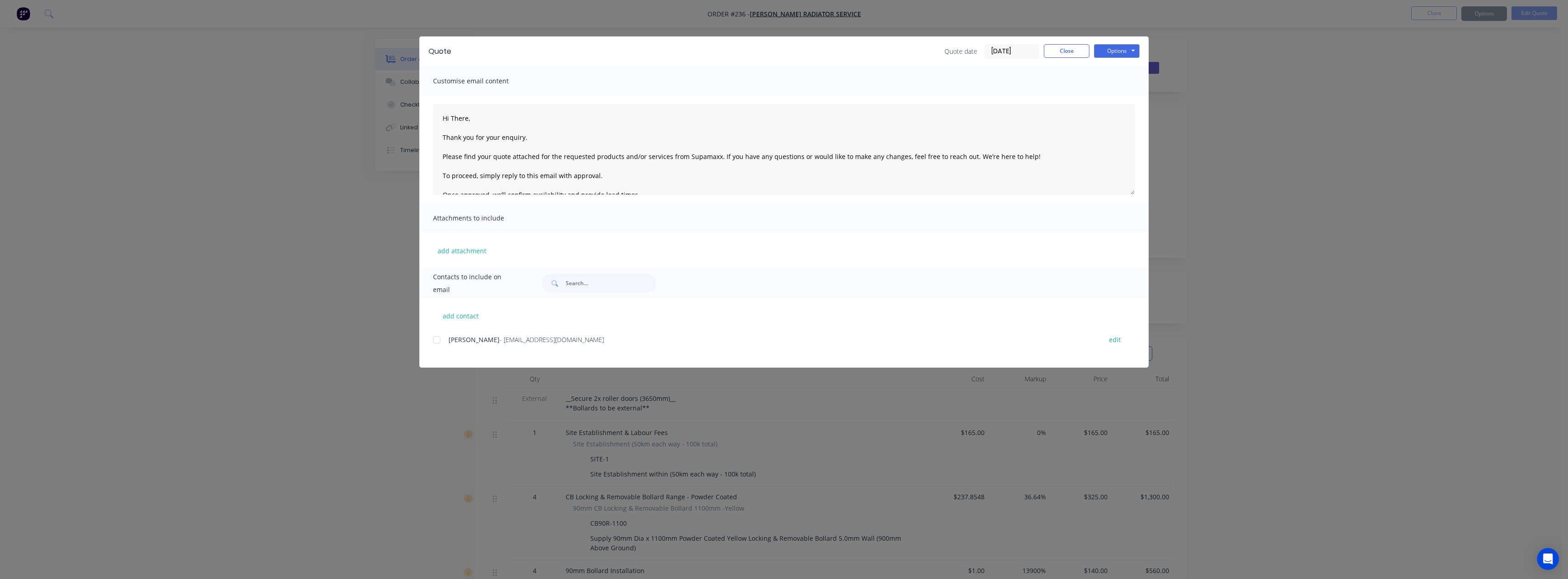
type textarea "Hi There, Thank you for your enquiry. Please find your quote attached for the r…"
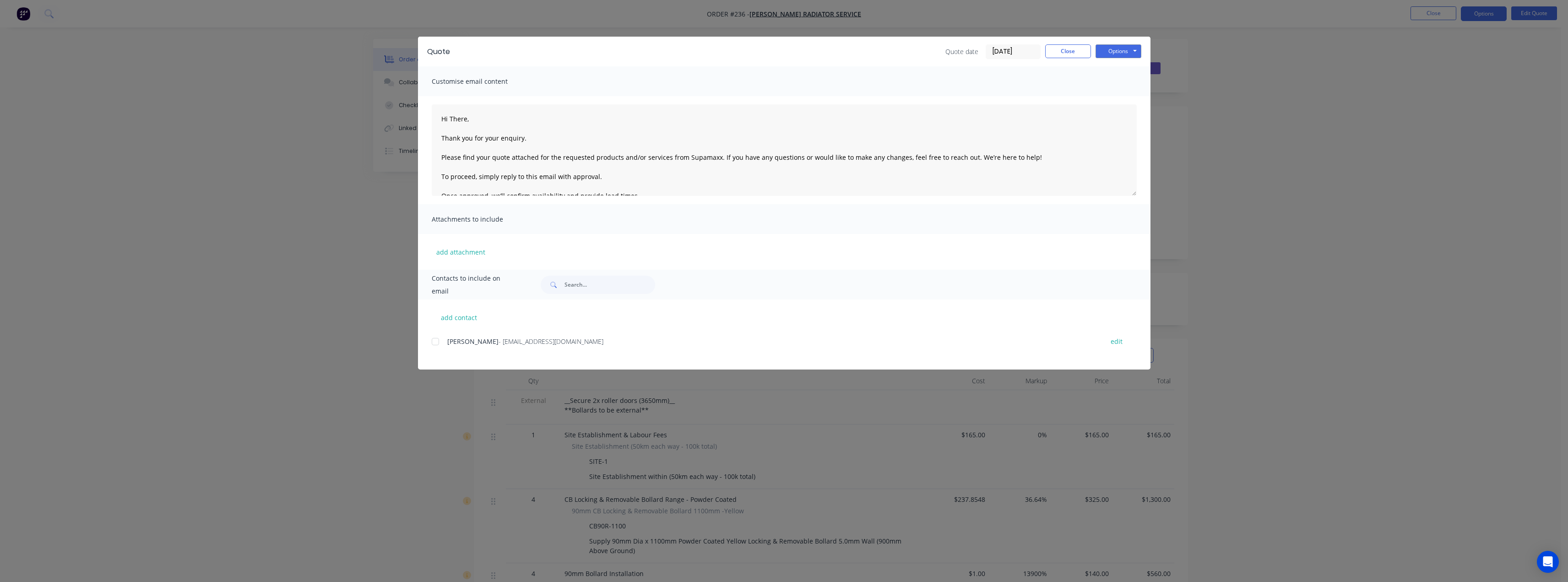
copy span "[EMAIL_ADDRESS][DOMAIN_NAME]"
drag, startPoint x: 566, startPoint y: 342, endPoint x: 471, endPoint y: 344, distance: 95.0
click at [471, 344] on div "[PERSON_NAME] - [PERSON_NAME][EMAIL_ADDRESS][DOMAIN_NAME]" at bounding box center [771, 341] width 647 height 10
